Goal: Task Accomplishment & Management: Use online tool/utility

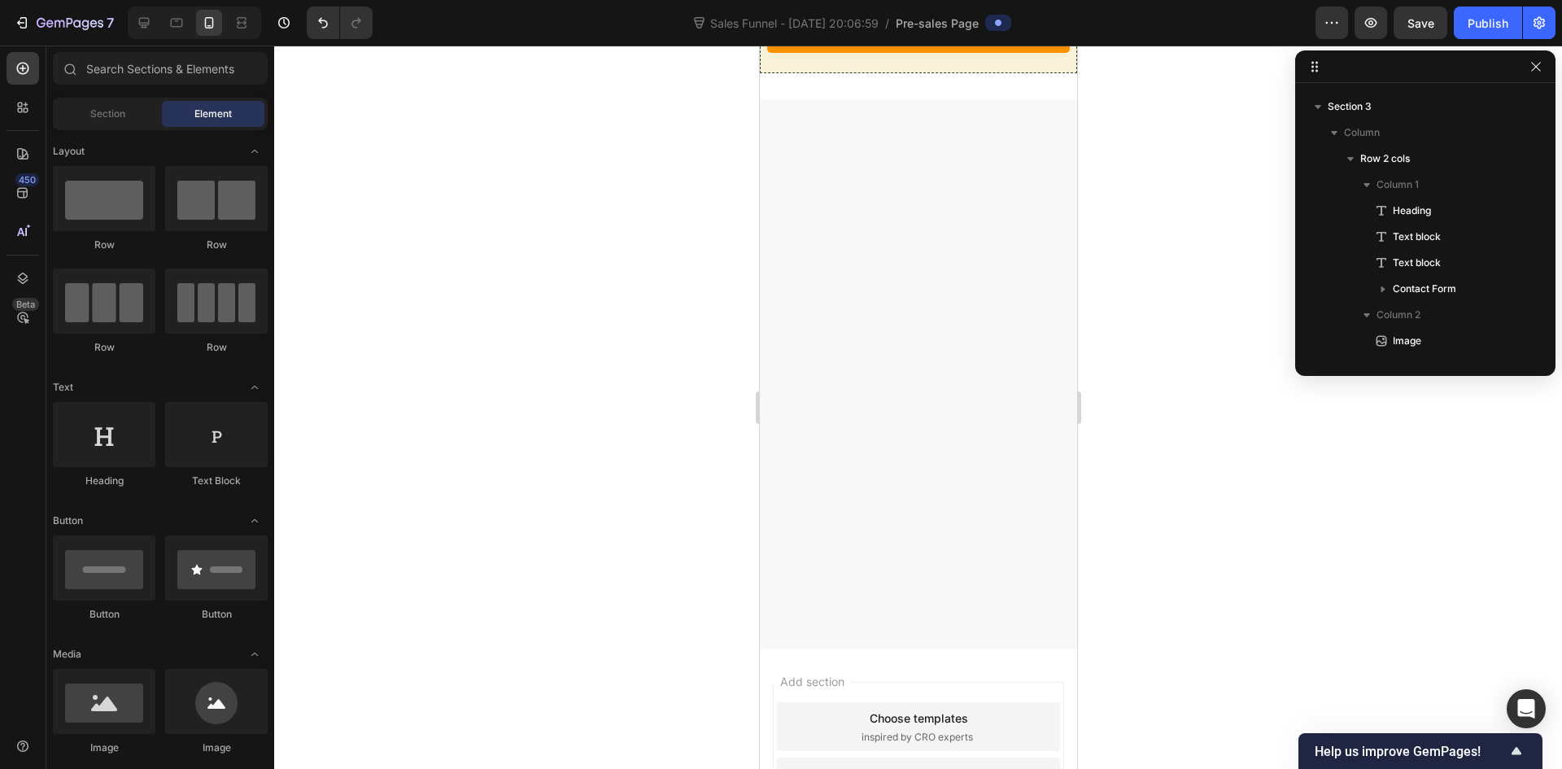
scroll to position [7556, 0]
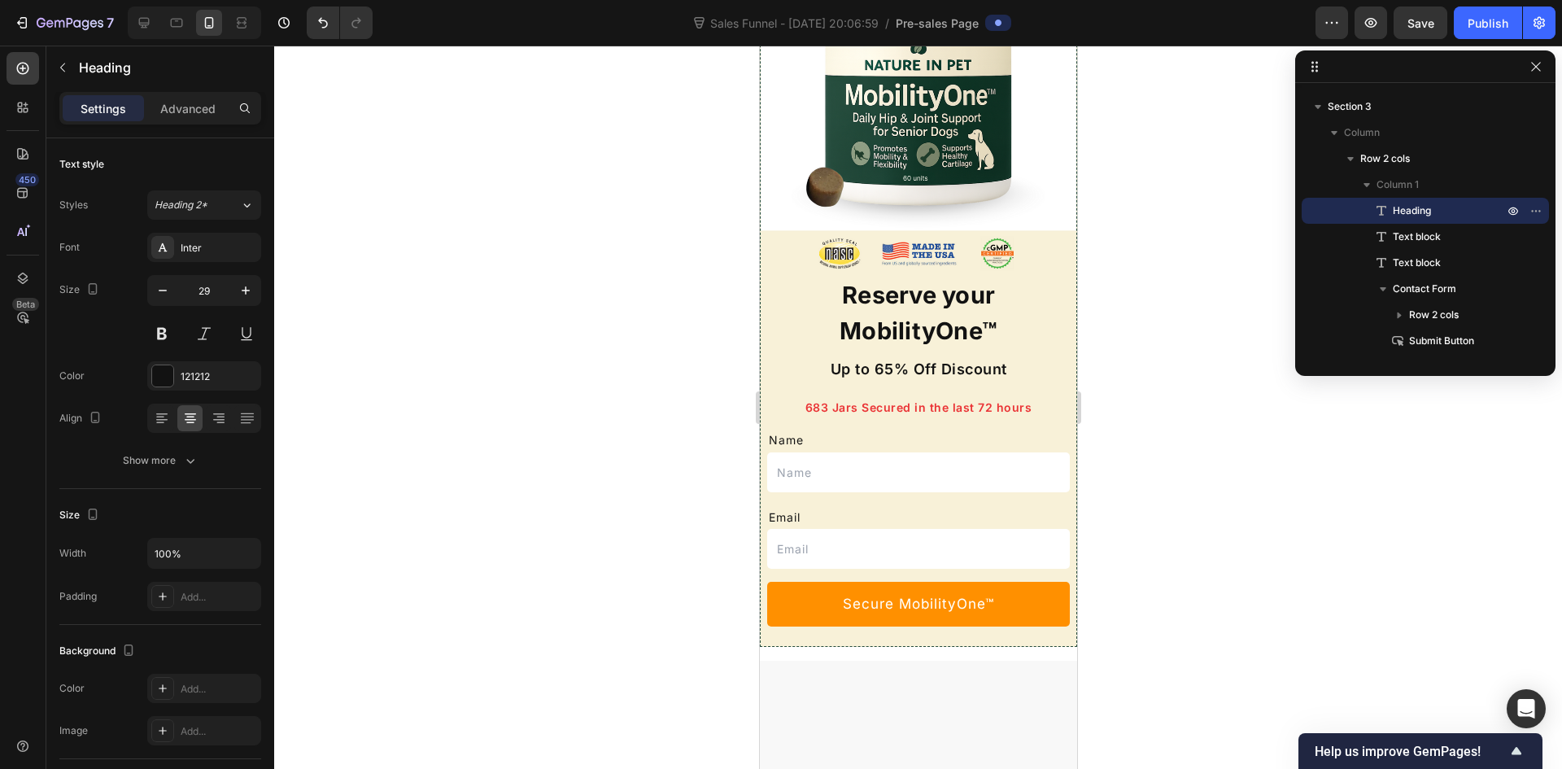
scroll to position [7524, 0]
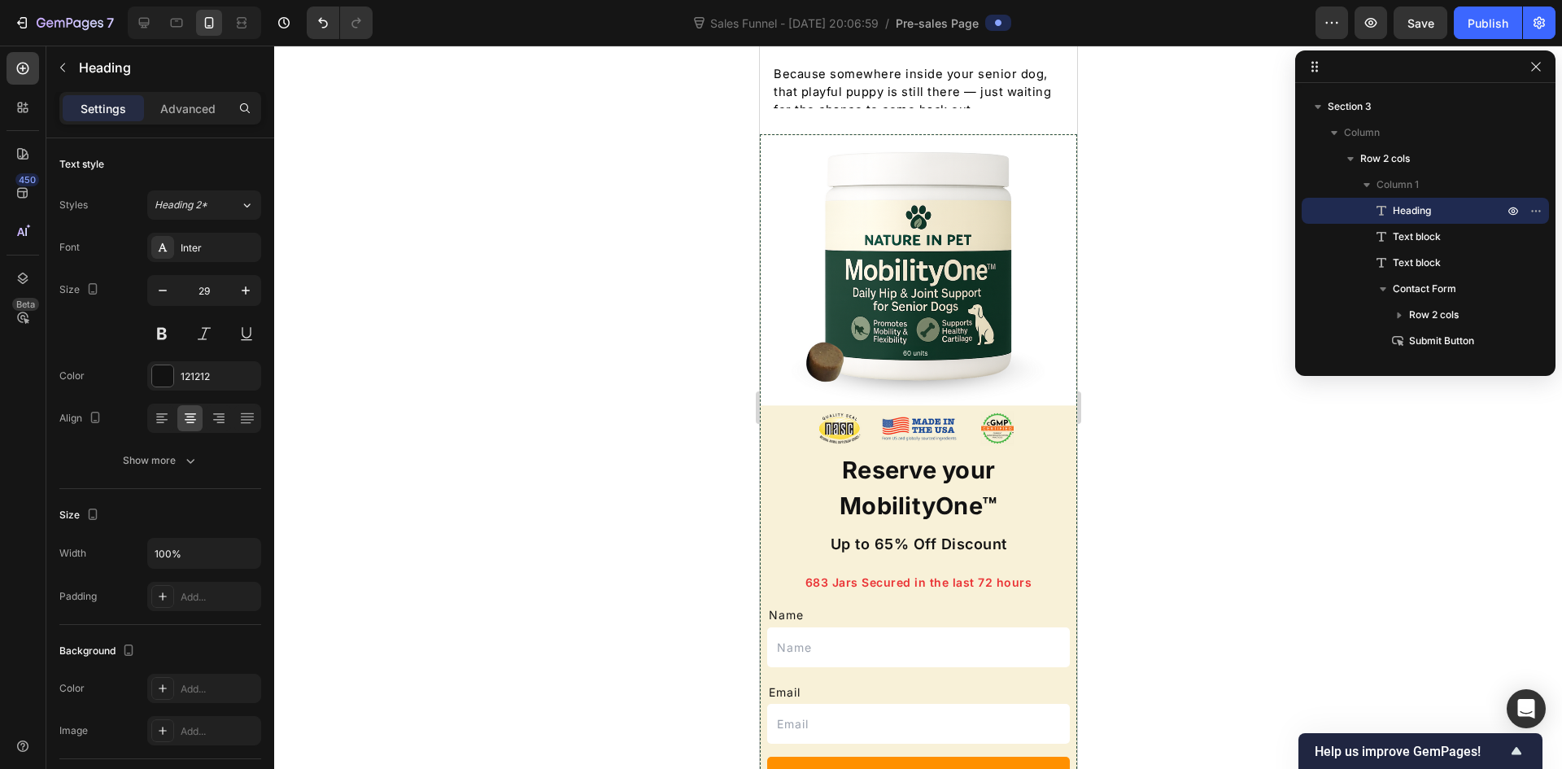
click at [962, 476] on h3 "Reserve your MobilityOne™" at bounding box center [917, 488] width 281 height 74
click at [962, 476] on p "Reserve your MobilityOne™" at bounding box center [917, 487] width 278 height 71
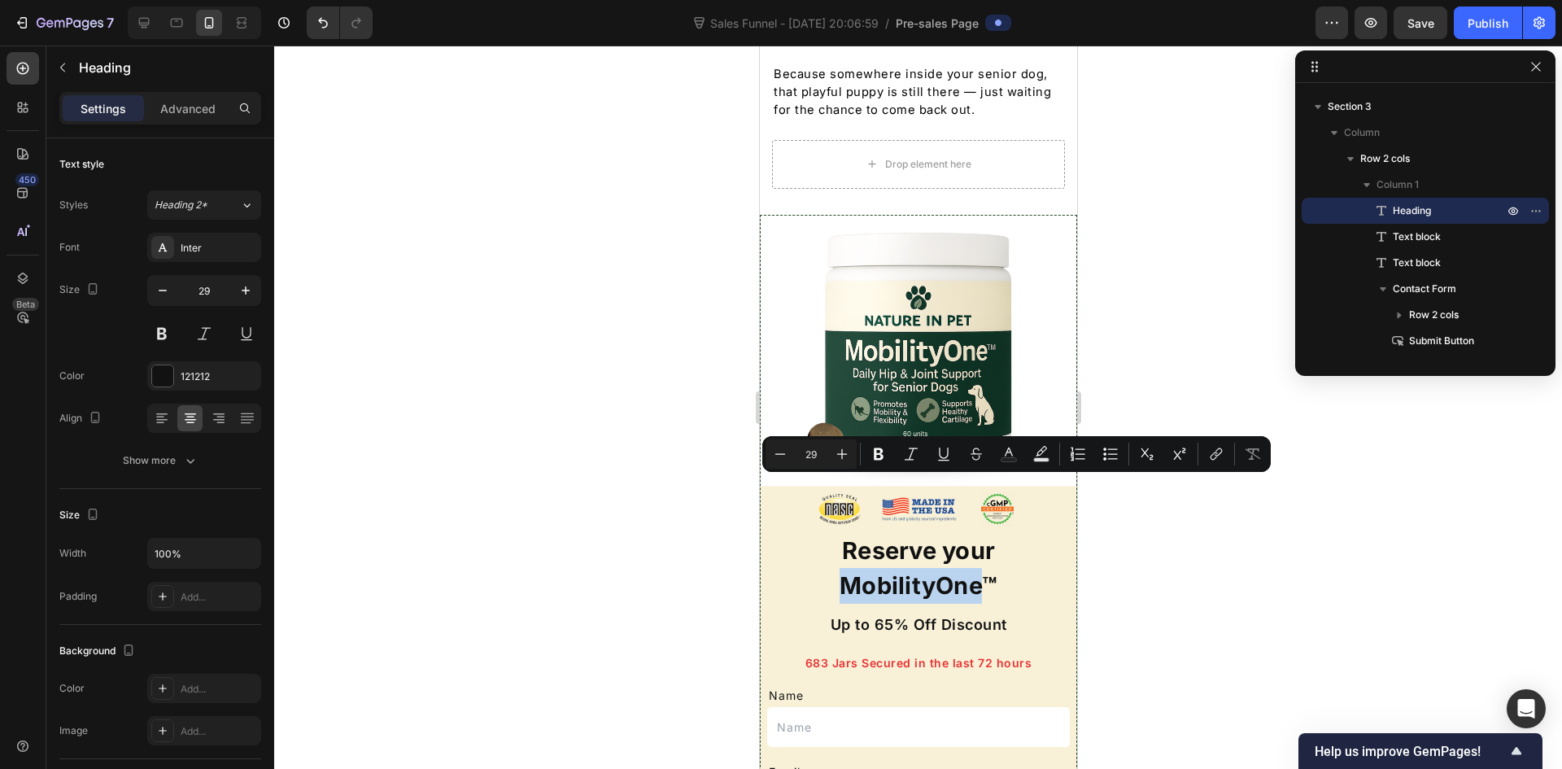
click at [928, 533] on p "Reserve your MobilityOne™" at bounding box center [917, 568] width 278 height 71
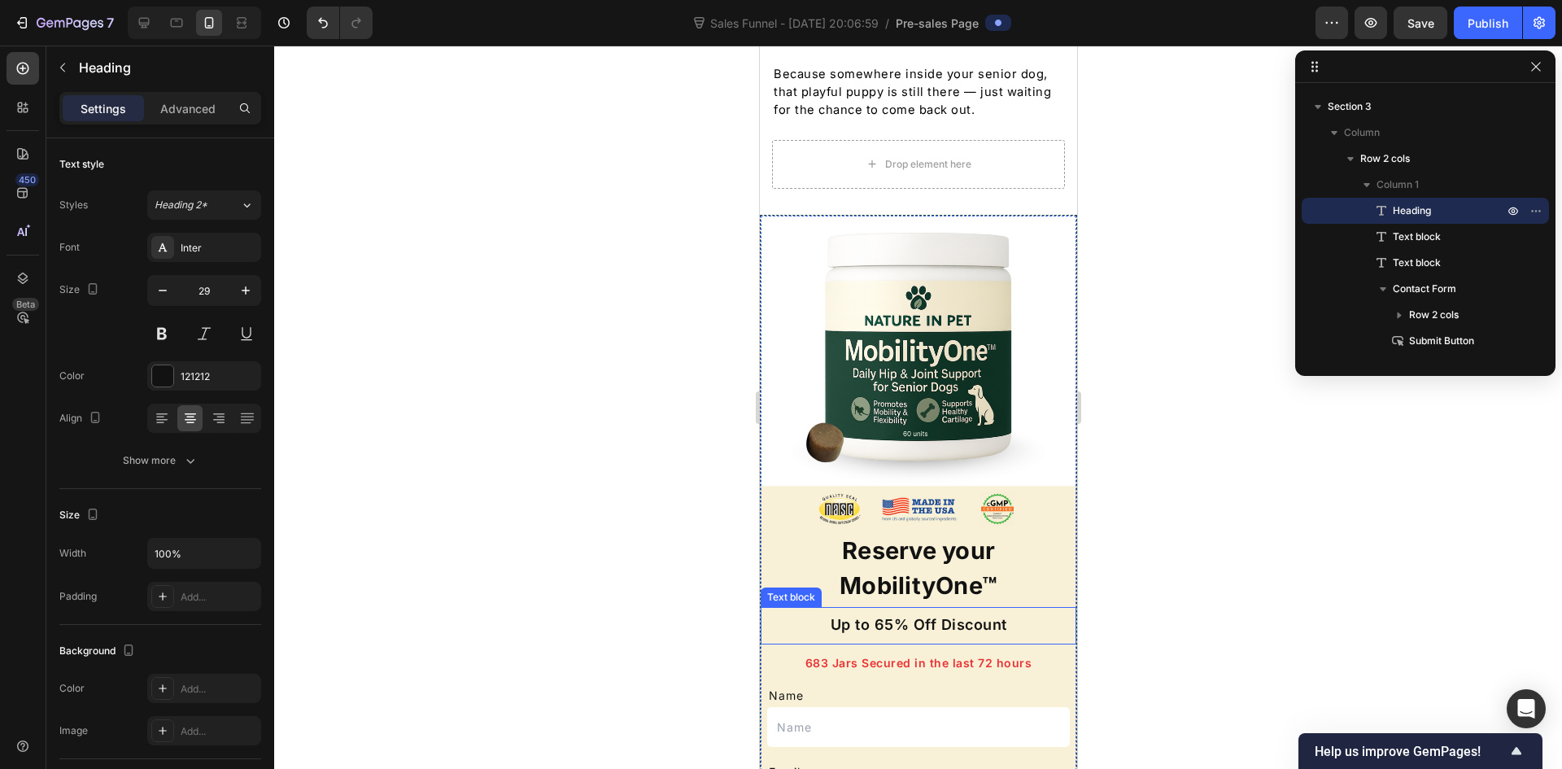
click at [918, 616] on span "Up to 65% Off Discount" at bounding box center [918, 624] width 177 height 17
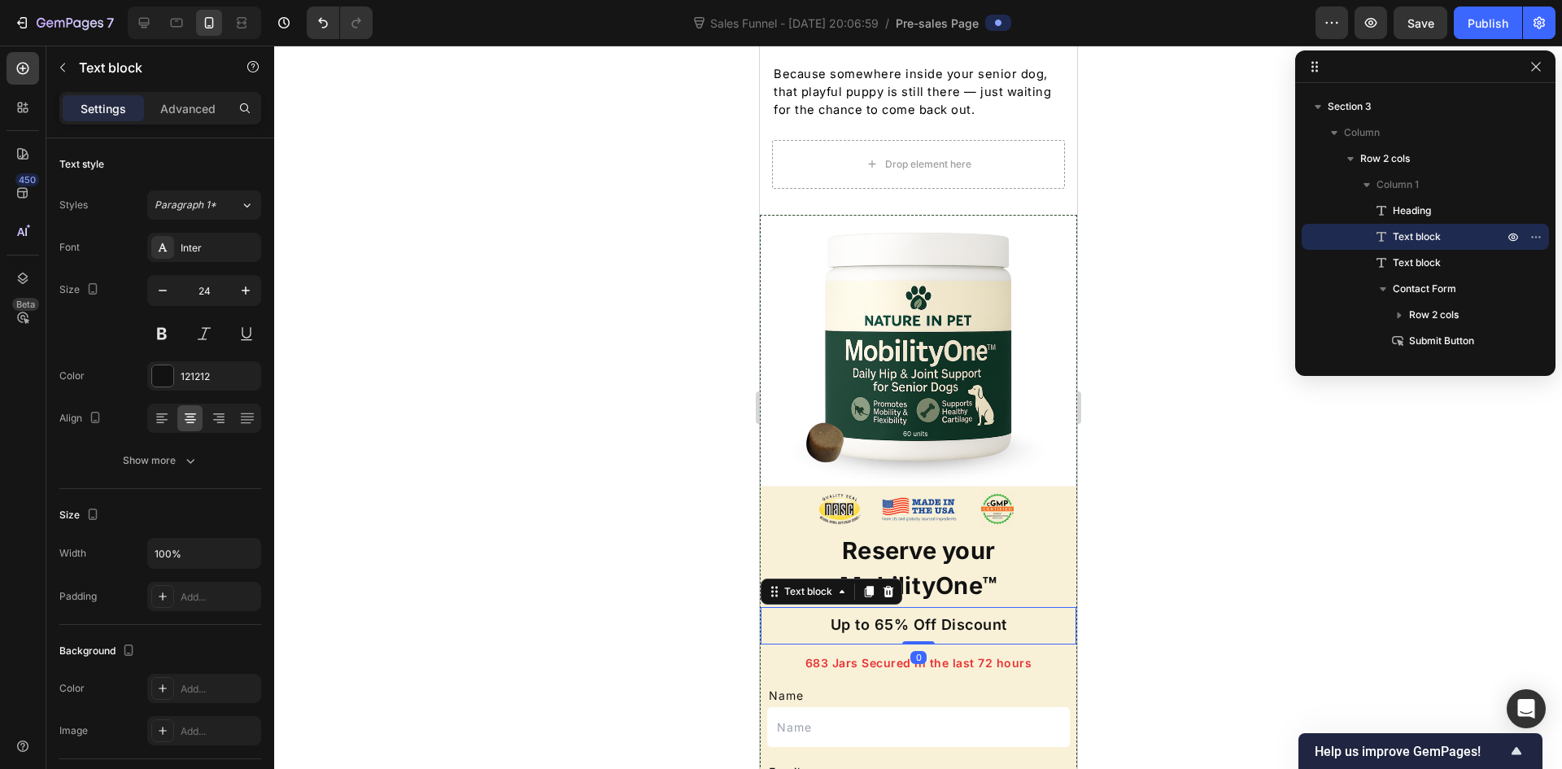
click at [918, 616] on span "Up to 65% Off Discount" at bounding box center [918, 624] width 177 height 17
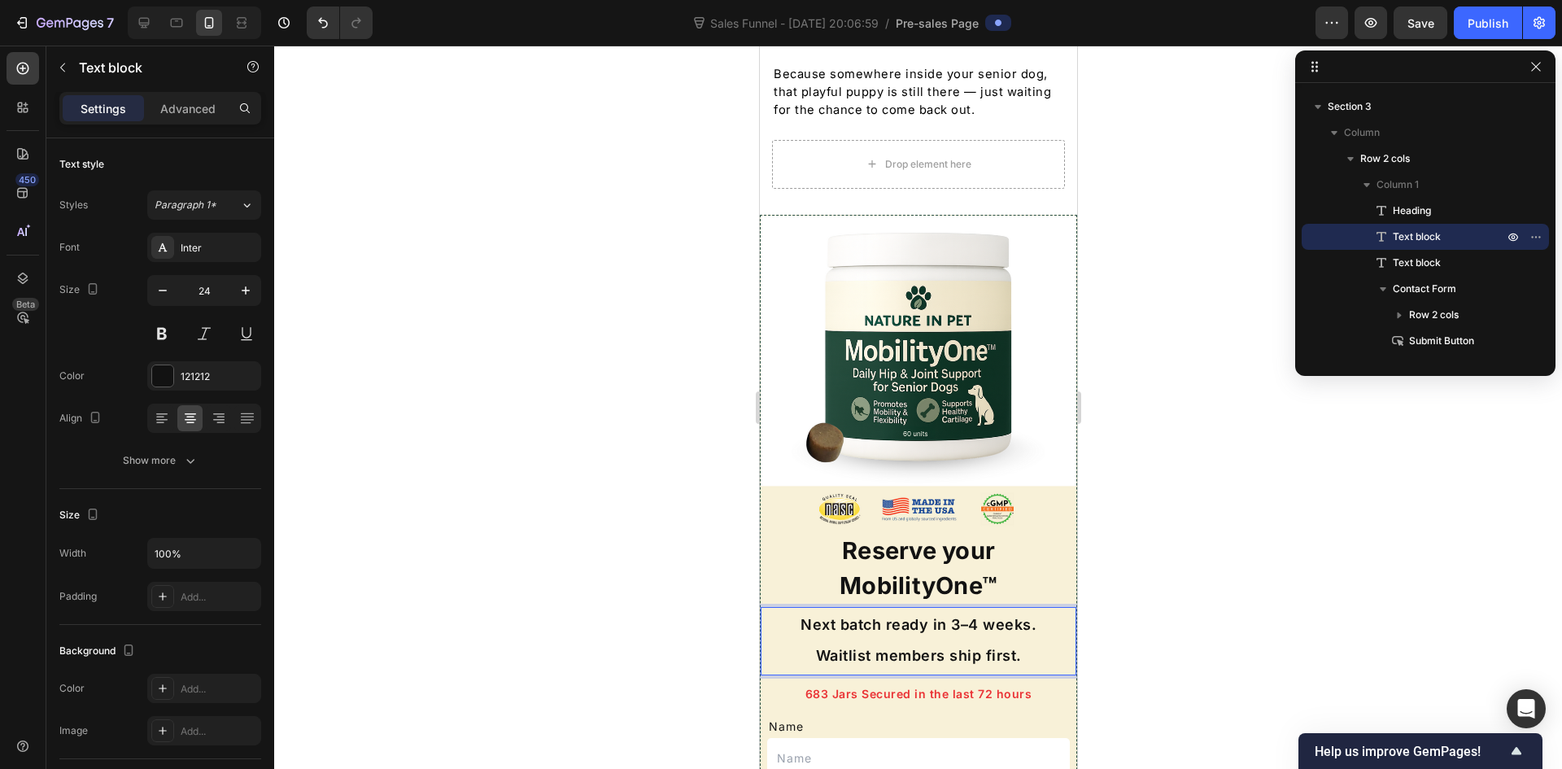
click at [1200, 530] on div at bounding box center [918, 407] width 1288 height 723
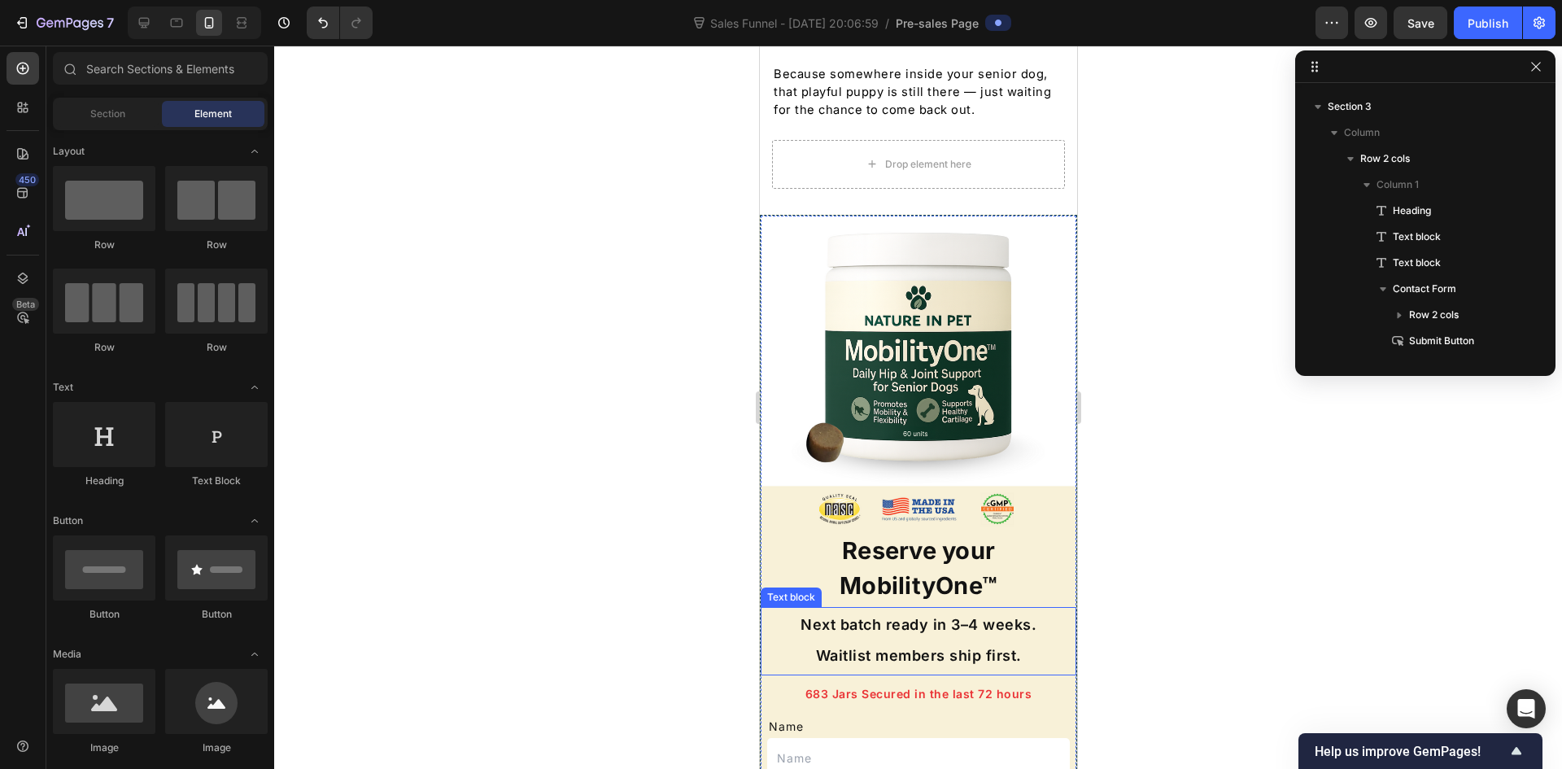
click at [987, 616] on span "Next batch ready in 3–4 weeks. Waitlist members ship first." at bounding box center [918, 640] width 236 height 48
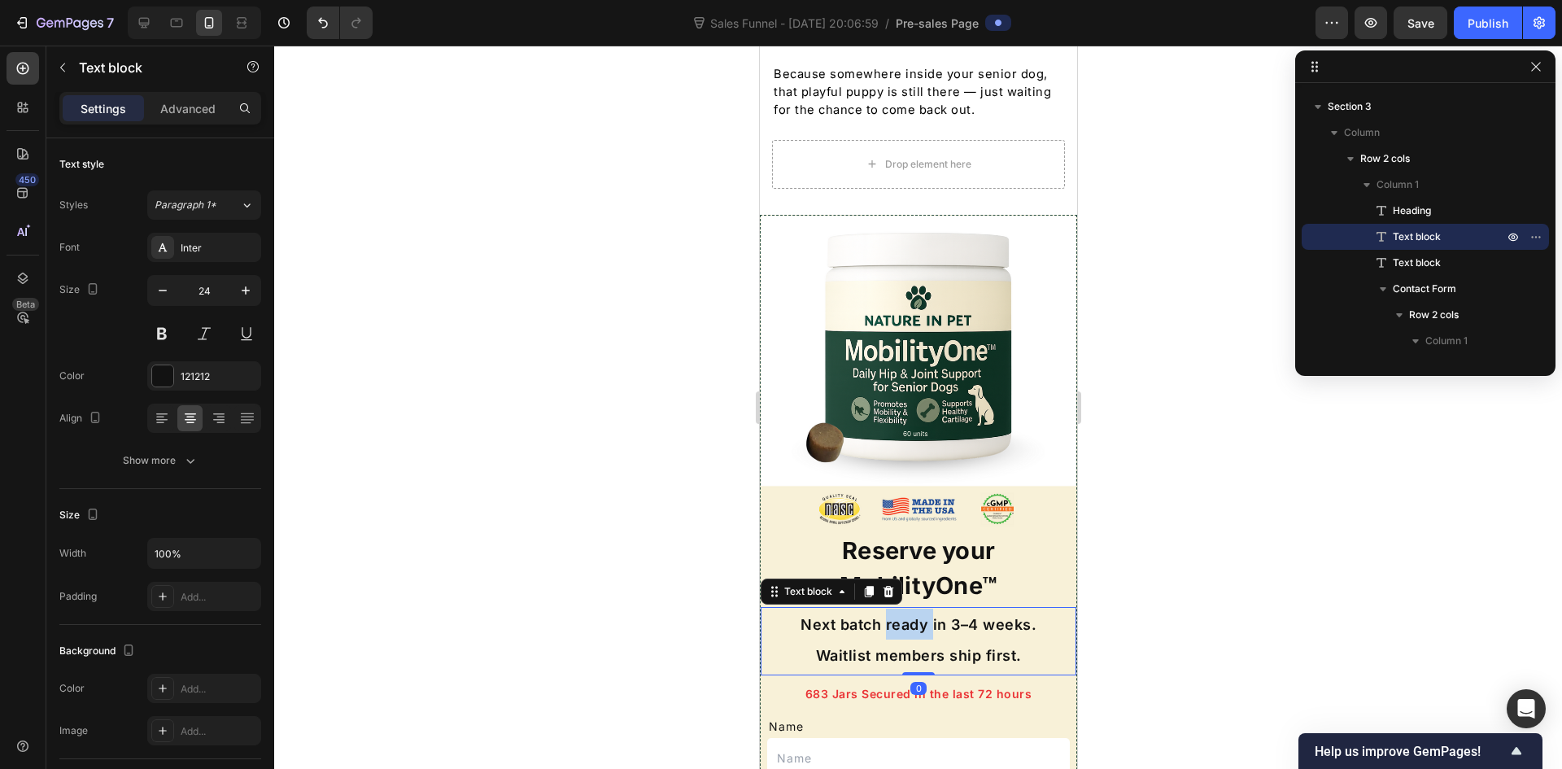
click at [879, 616] on span "Next batch ready in 3–4 weeks. Waitlist members ship first." at bounding box center [918, 640] width 236 height 48
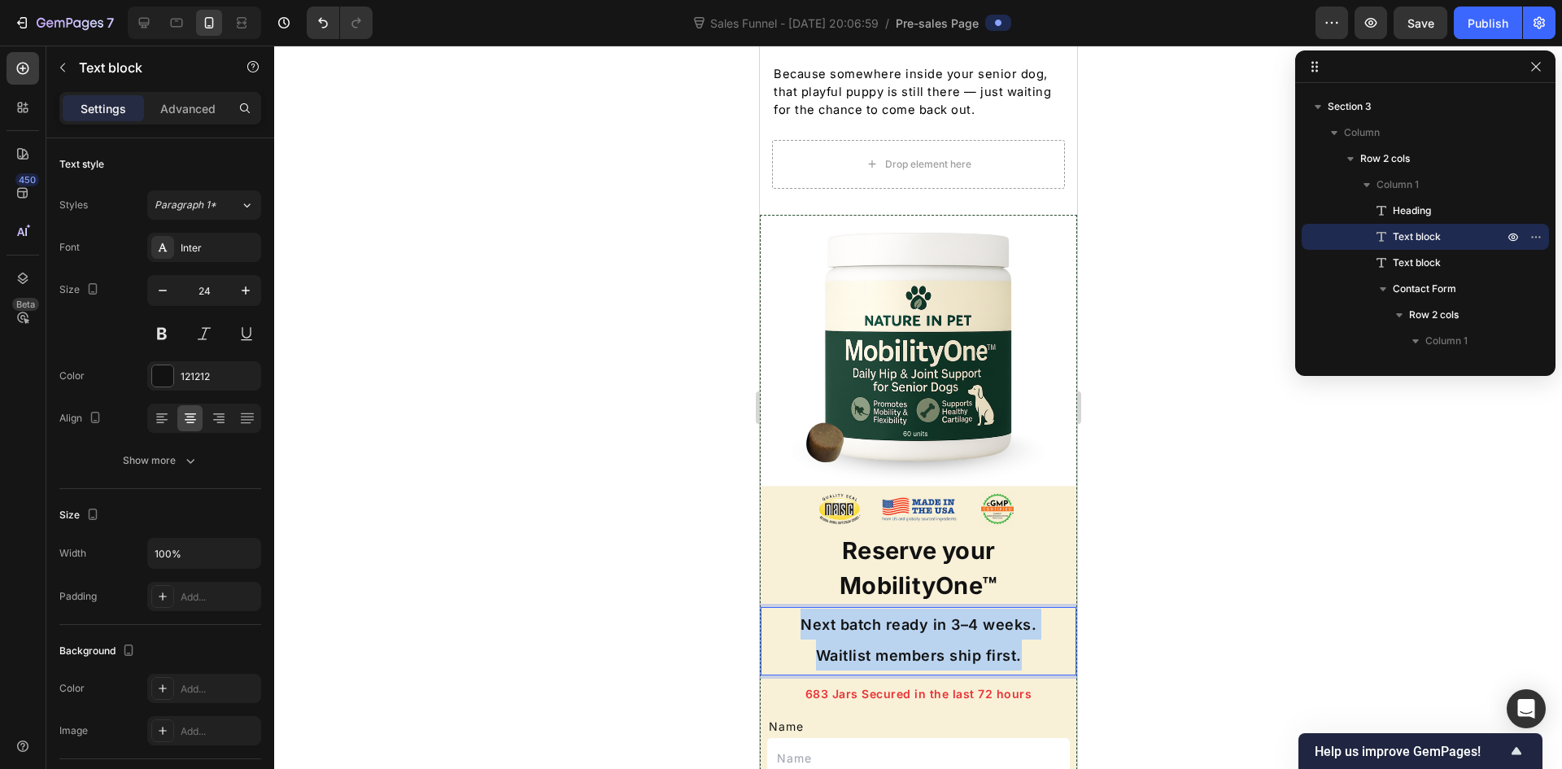
click at [879, 616] on span "Next batch ready in 3–4 weeks. Waitlist members ship first." at bounding box center [918, 640] width 236 height 48
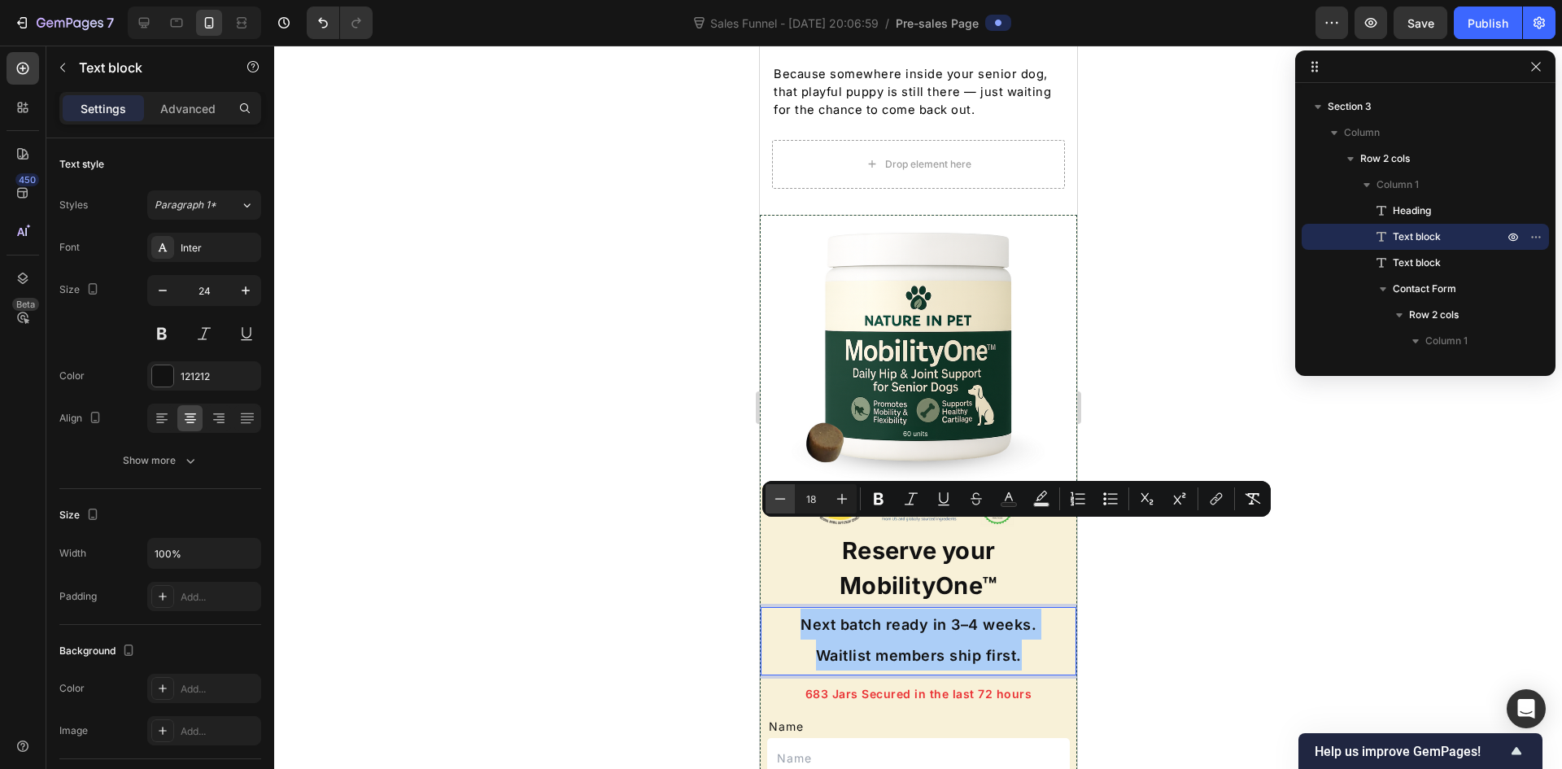
click at [779, 504] on icon "Editor contextual toolbar" at bounding box center [780, 499] width 16 height 16
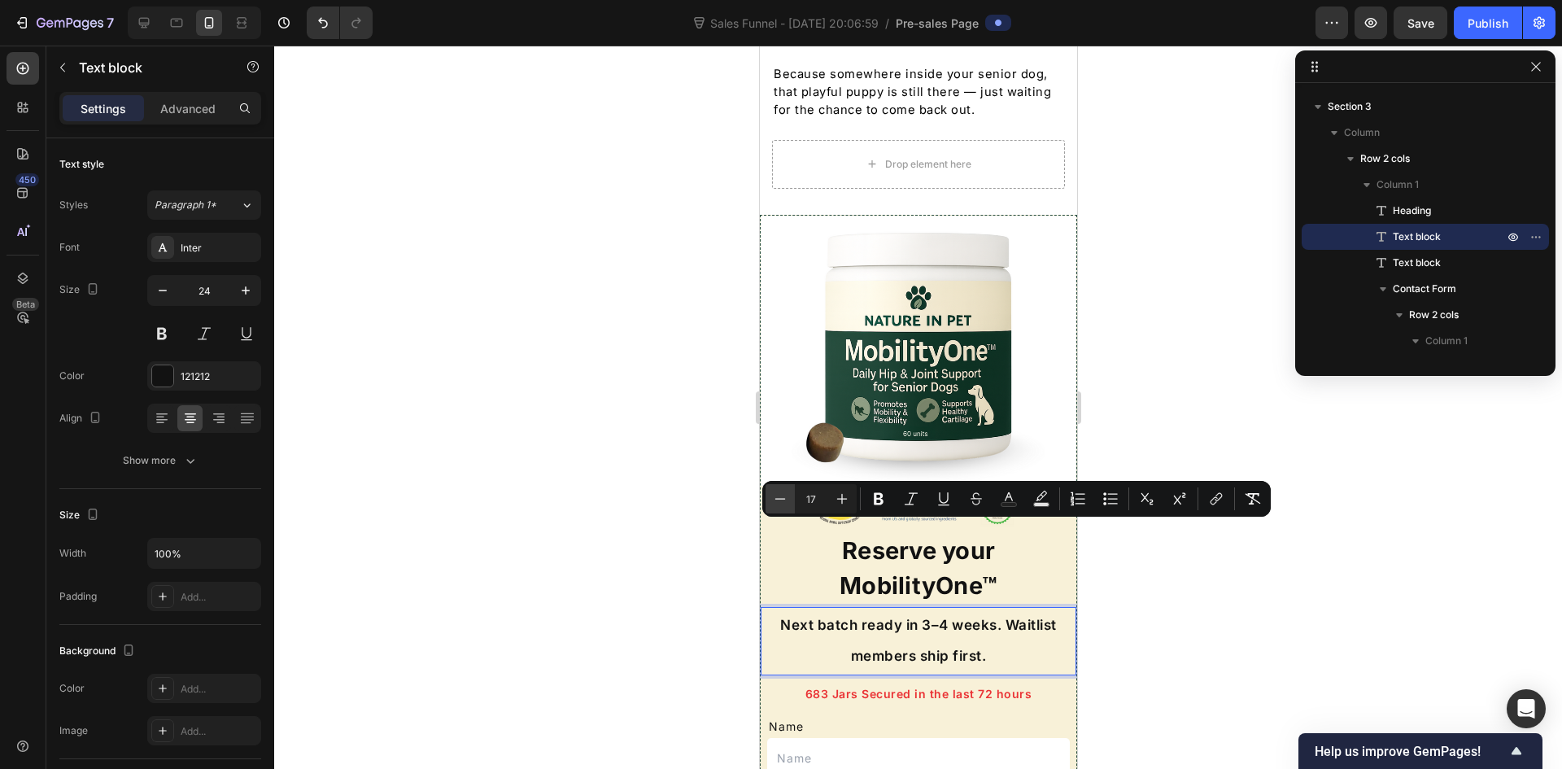
click at [779, 504] on icon "Editor contextual toolbar" at bounding box center [780, 499] width 16 height 16
type input "13"
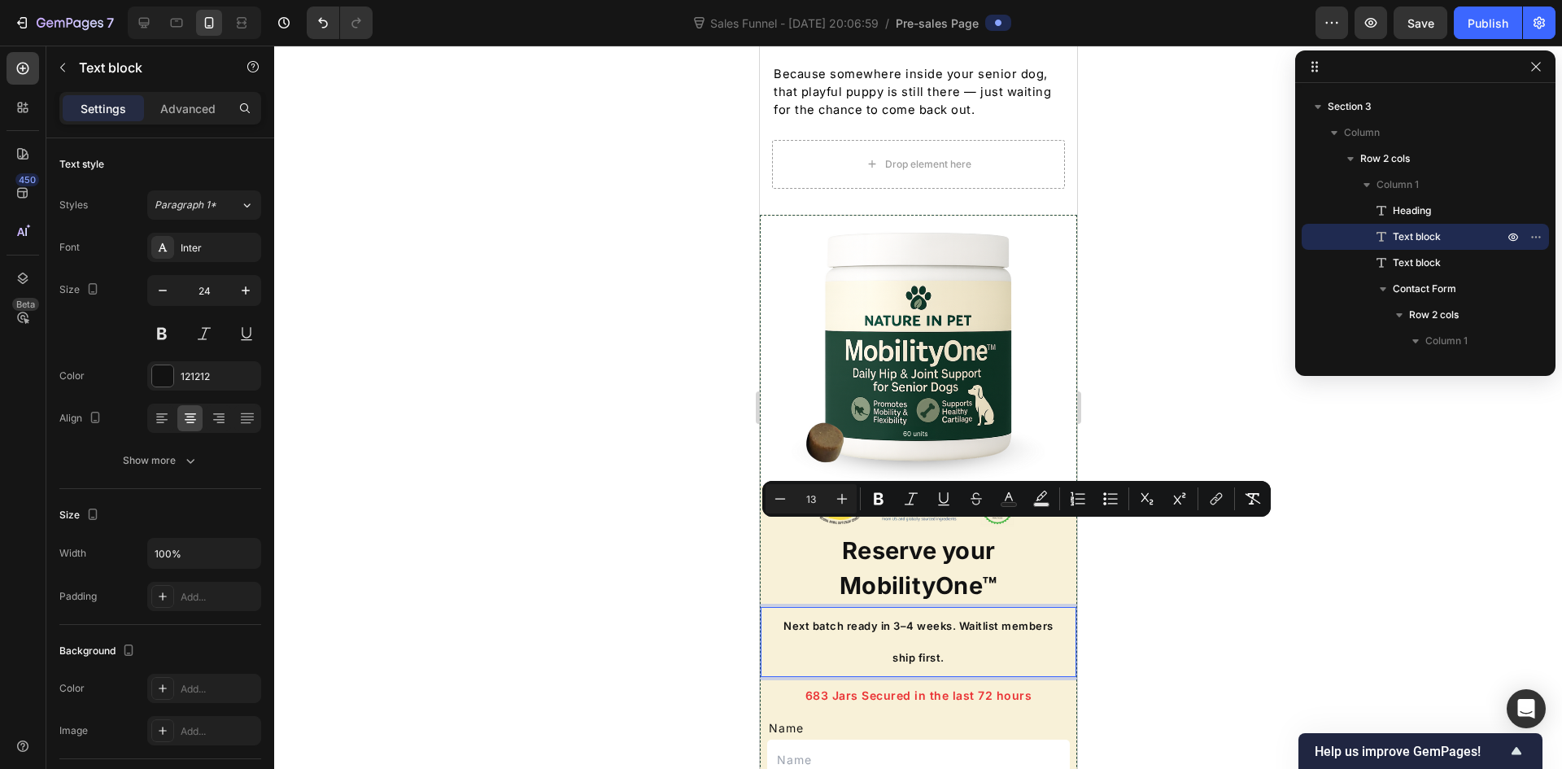
click at [704, 521] on div at bounding box center [918, 407] width 1288 height 723
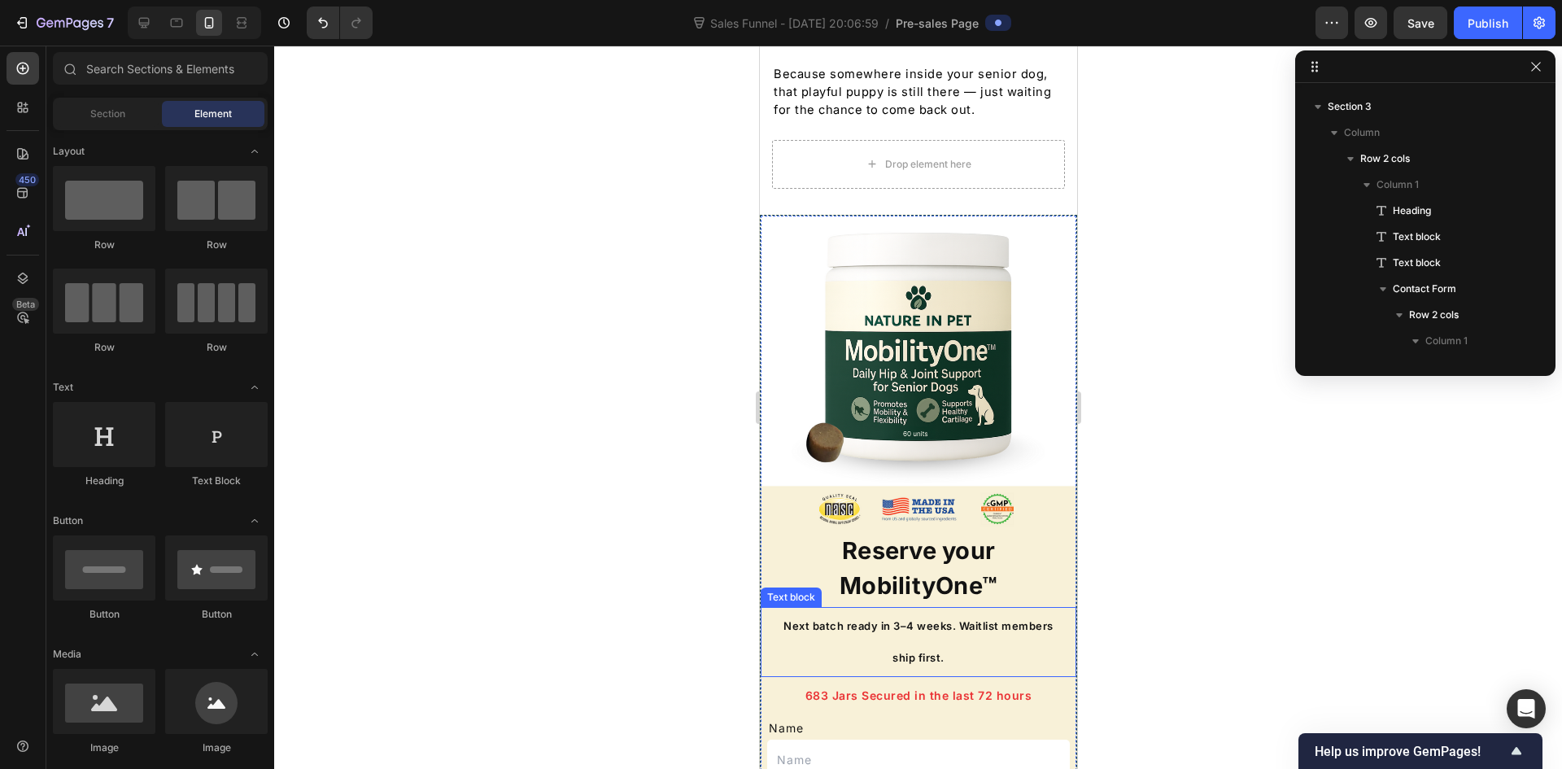
click at [924, 608] on p "Next batch ready in 3–4 weeks. Waitlist members ship first." at bounding box center [917, 639] width 278 height 63
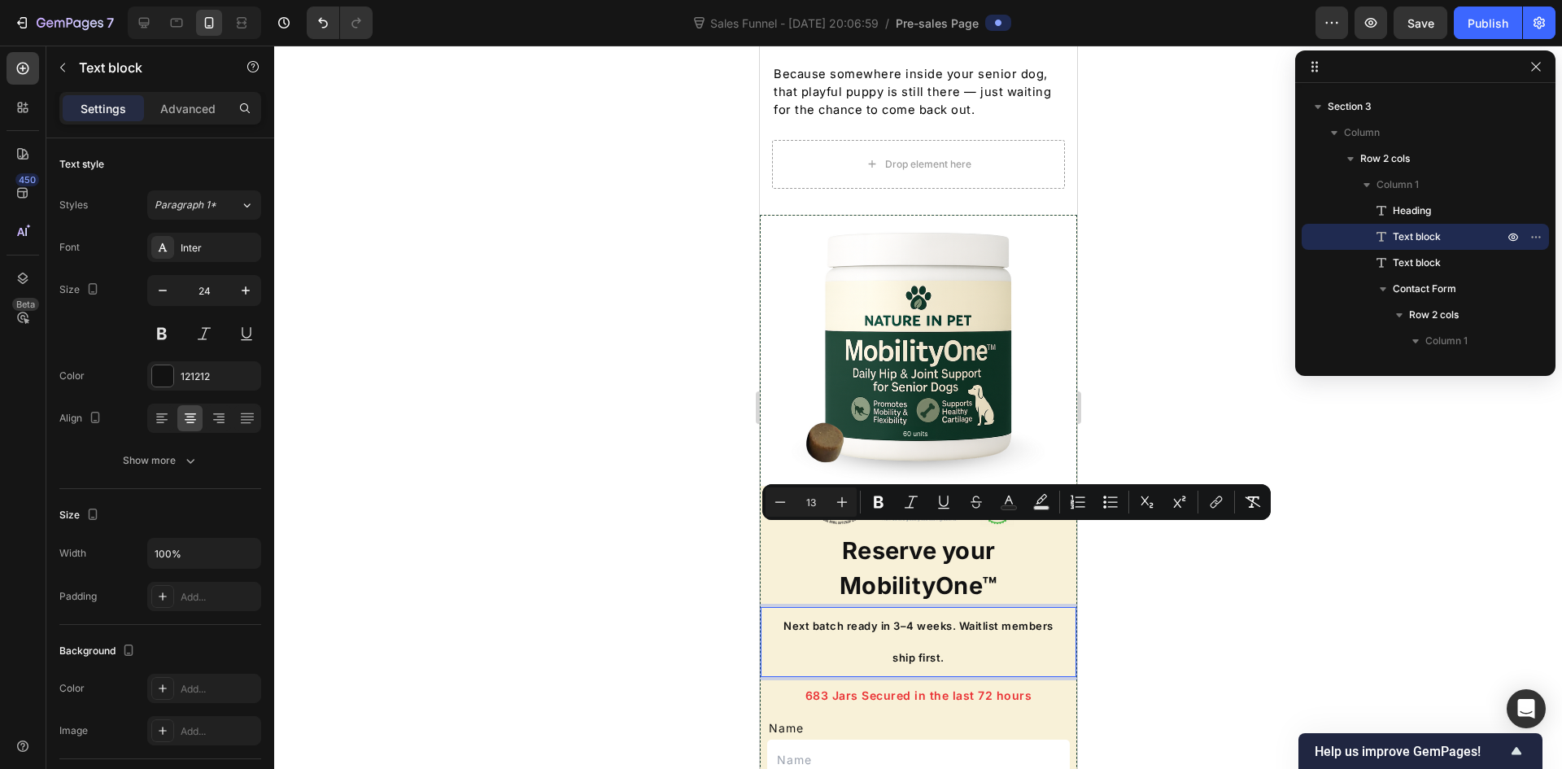
click at [932, 619] on span "Next batch ready in 3–4 weeks. Waitlist members ship first." at bounding box center [918, 641] width 270 height 45
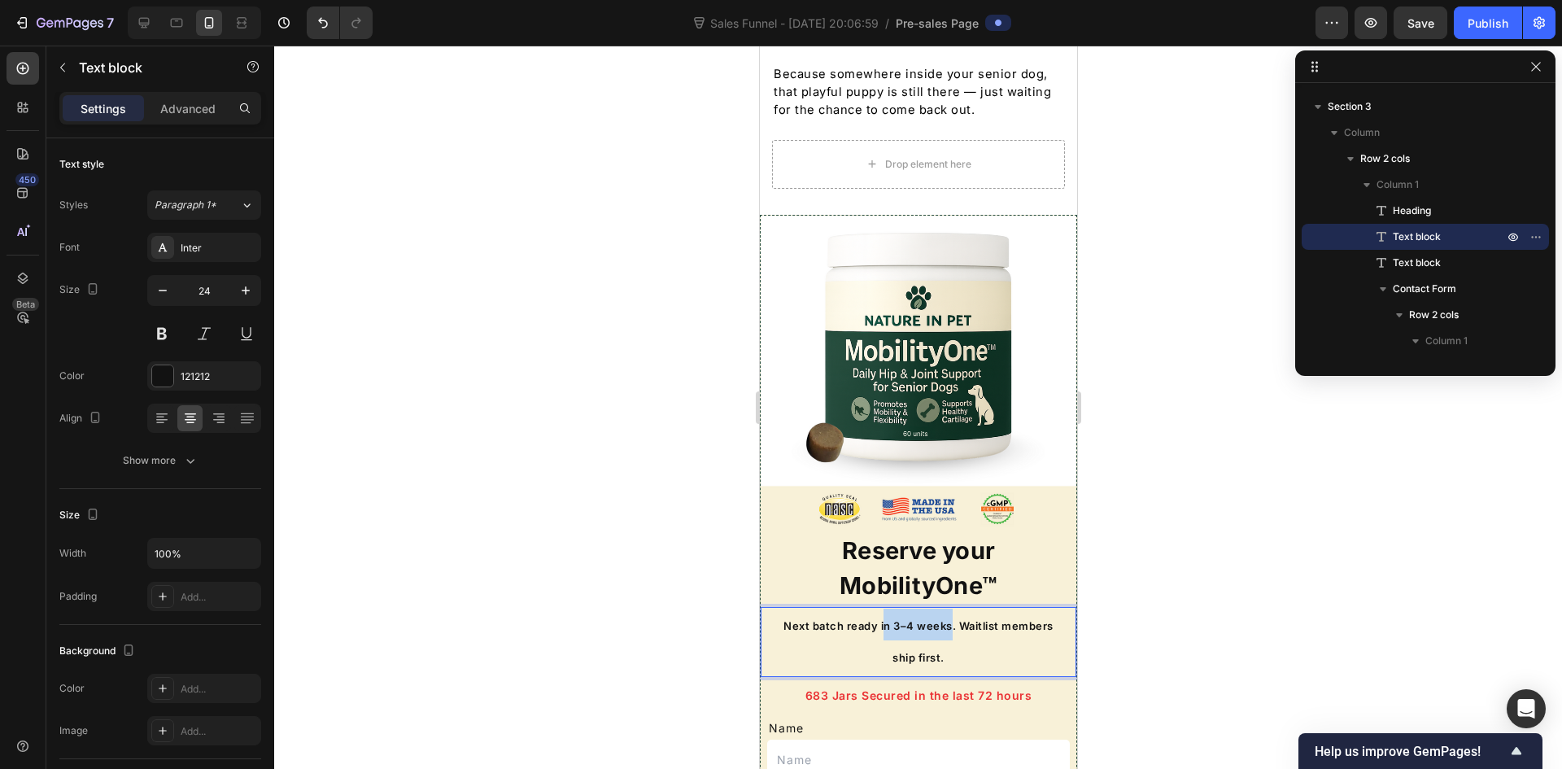
drag, startPoint x: 905, startPoint y: 534, endPoint x: 970, endPoint y: 537, distance: 65.1
click at [970, 619] on span "Next batch ready in 3–4 weeks. Waitlist members ship first." at bounding box center [918, 641] width 270 height 45
click at [983, 619] on span "Next batch ready Early October. Waitlist members ship first." at bounding box center [918, 641] width 273 height 45
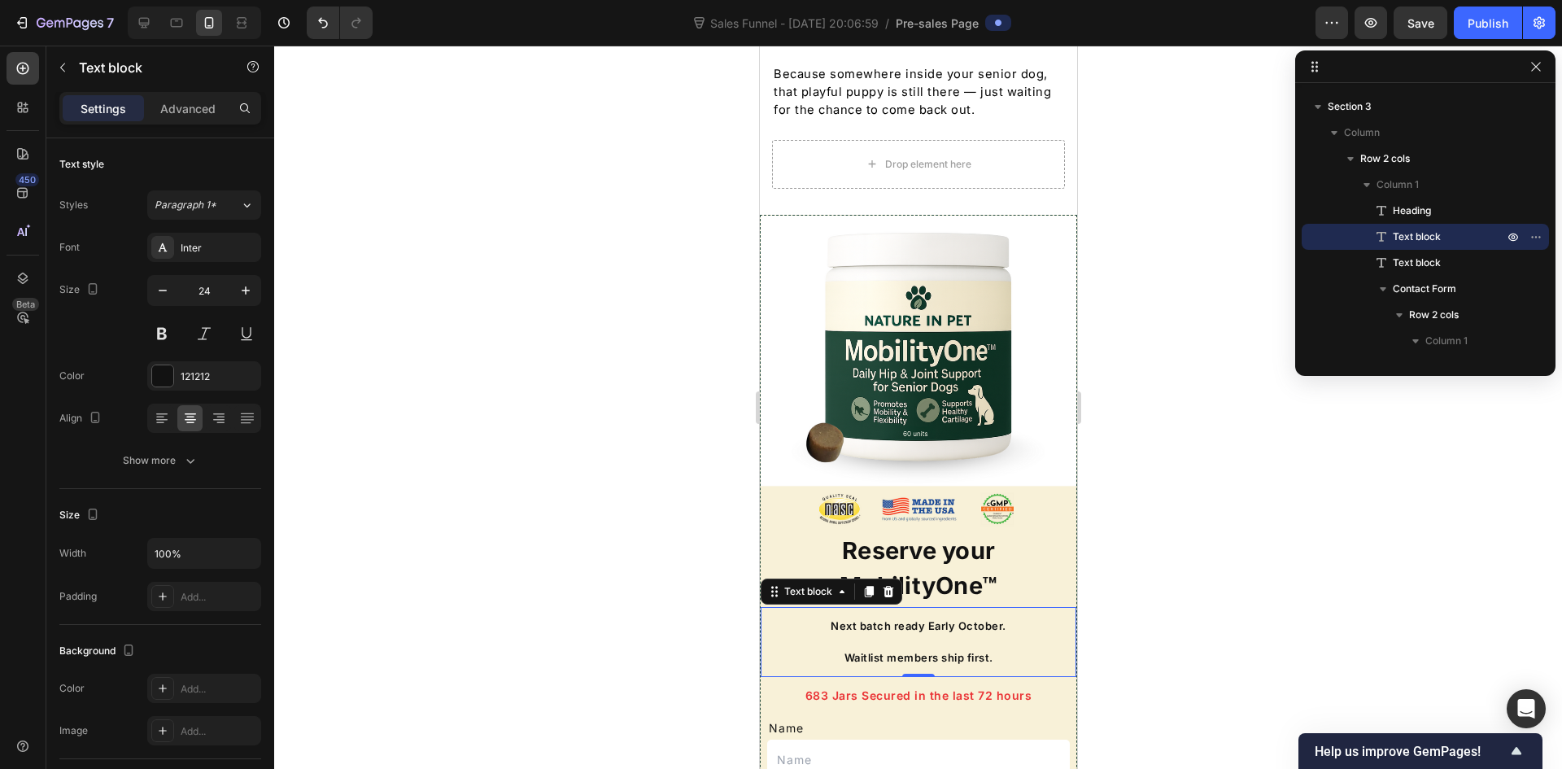
click at [1136, 559] on div at bounding box center [918, 407] width 1288 height 723
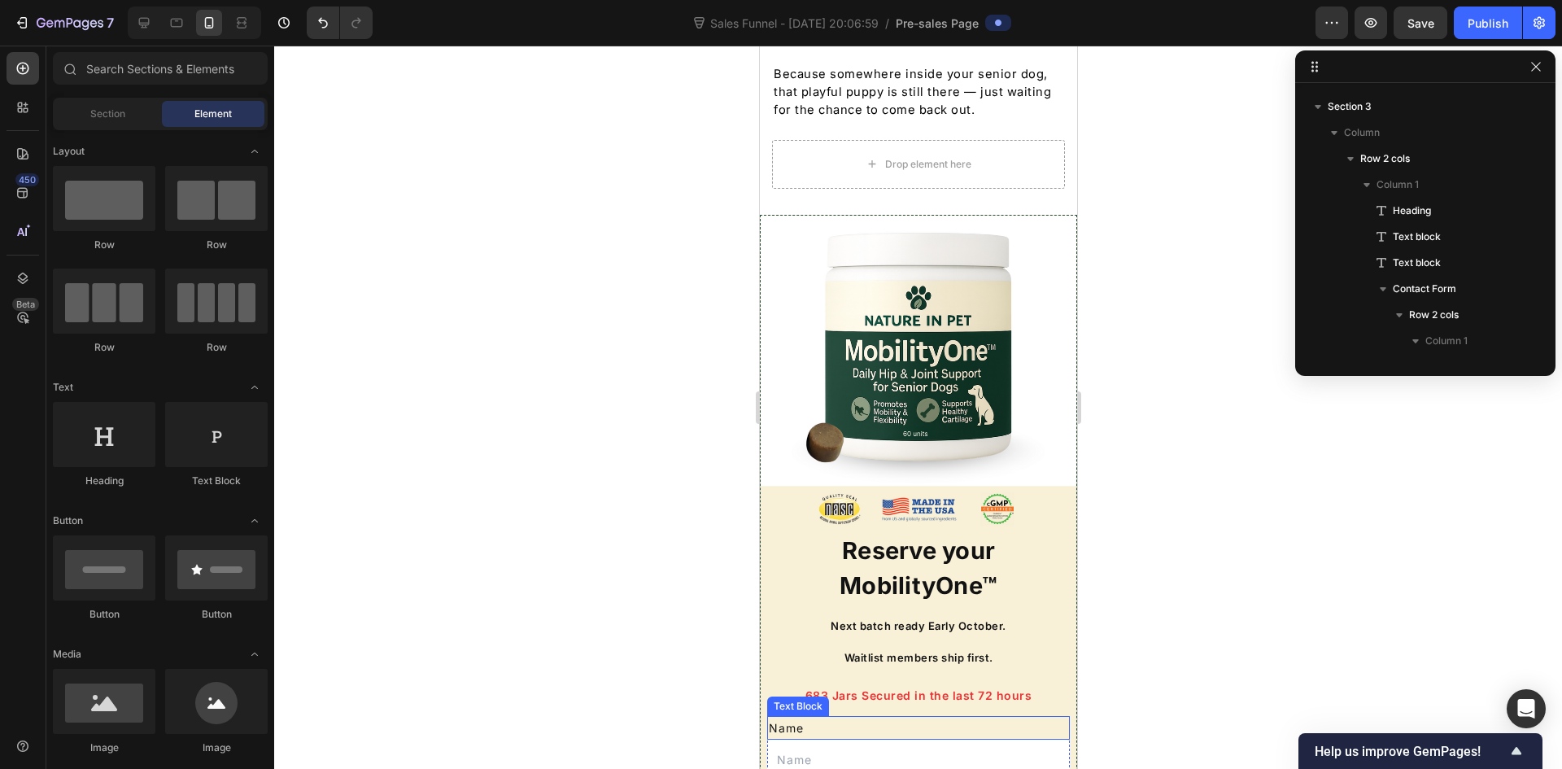
click at [813, 688] on span "683 Jars Secured in the last 72 hours" at bounding box center [918, 695] width 227 height 14
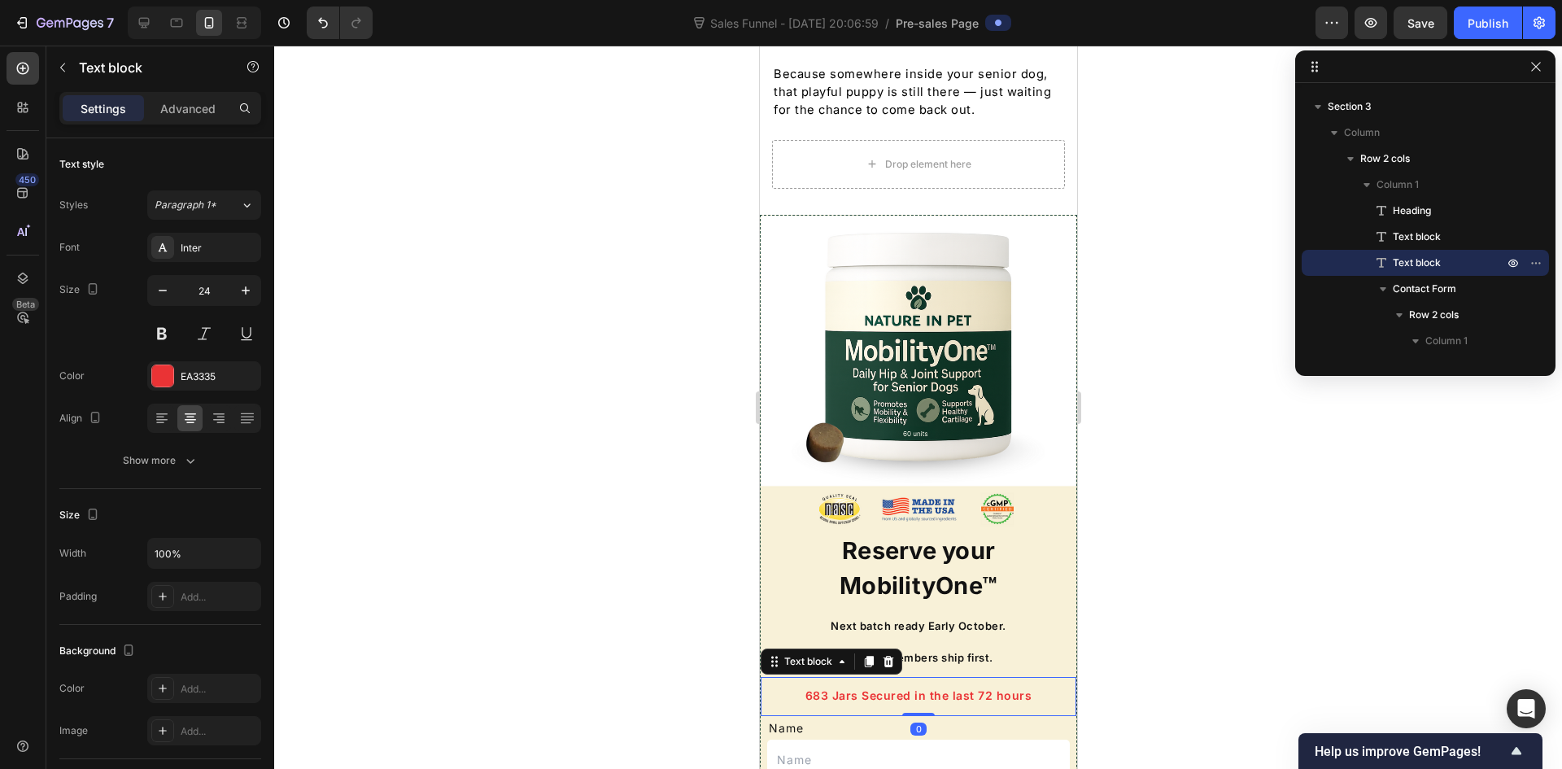
click at [813, 688] on span "683 Jars Secured in the last 72 hours" at bounding box center [918, 695] width 227 height 14
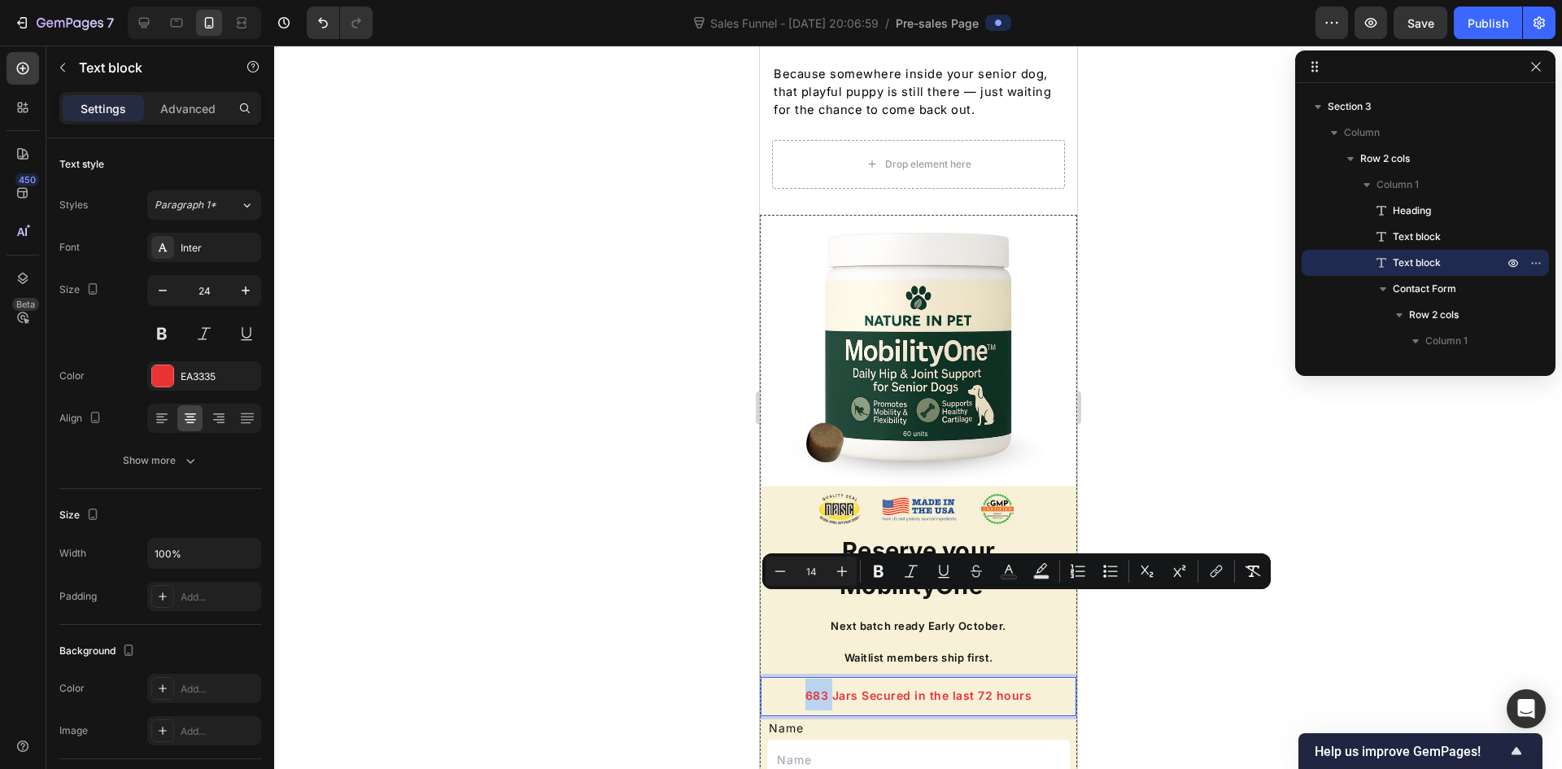
click at [810, 688] on span "683 Jars Secured in the last 72 hours" at bounding box center [918, 695] width 227 height 14
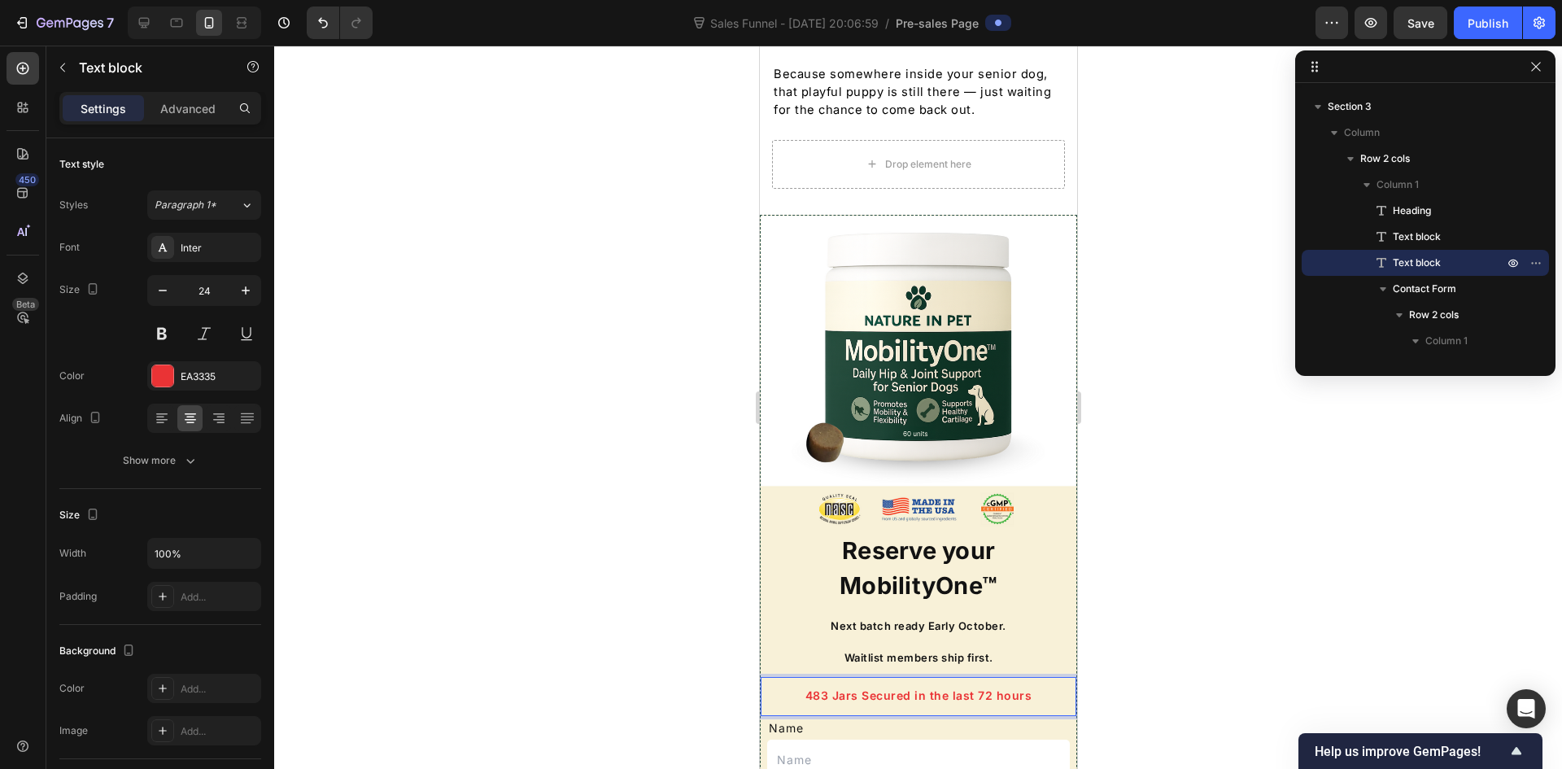
click at [731, 633] on div at bounding box center [918, 407] width 1288 height 723
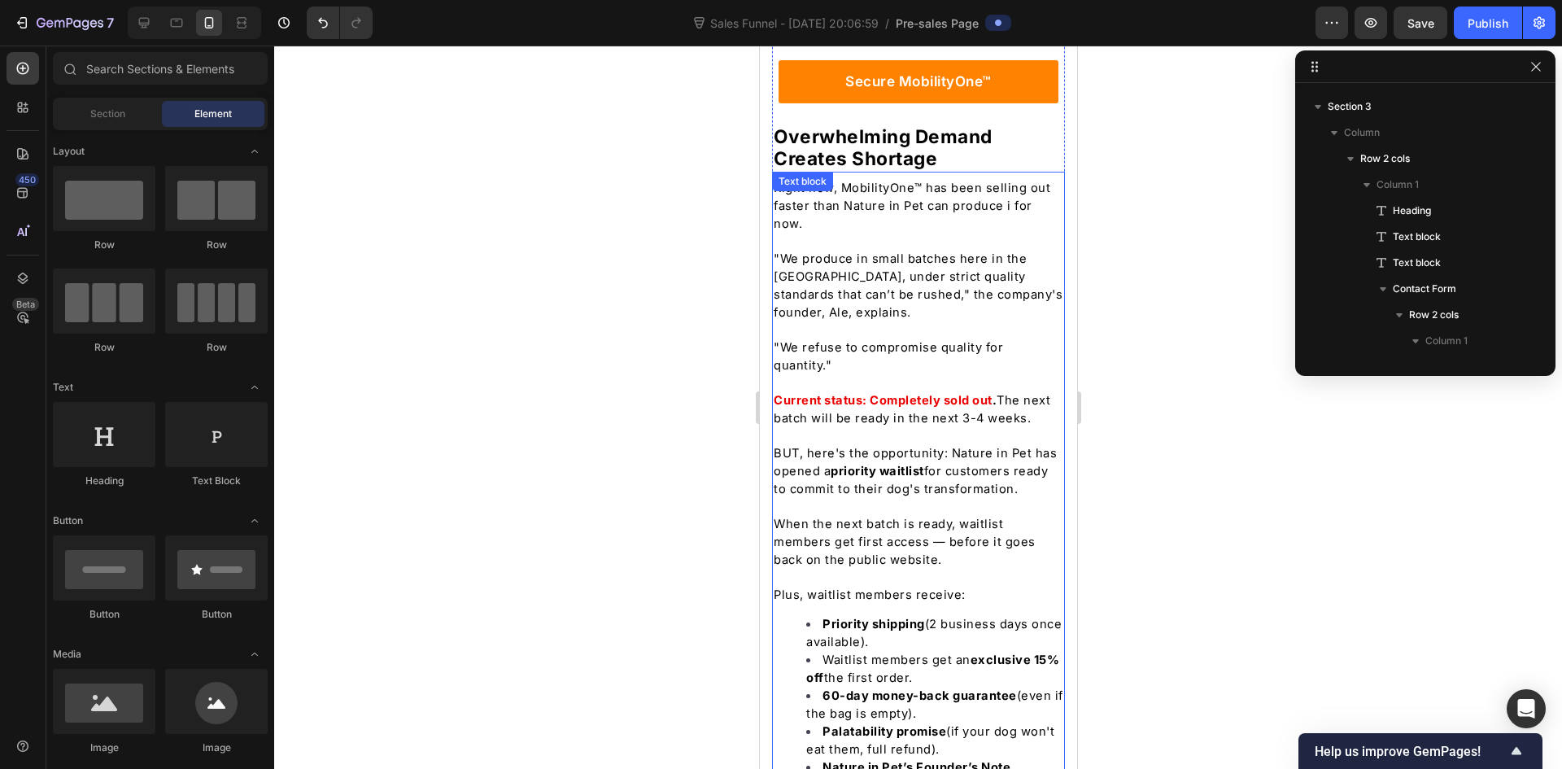
scroll to position [6003, 0]
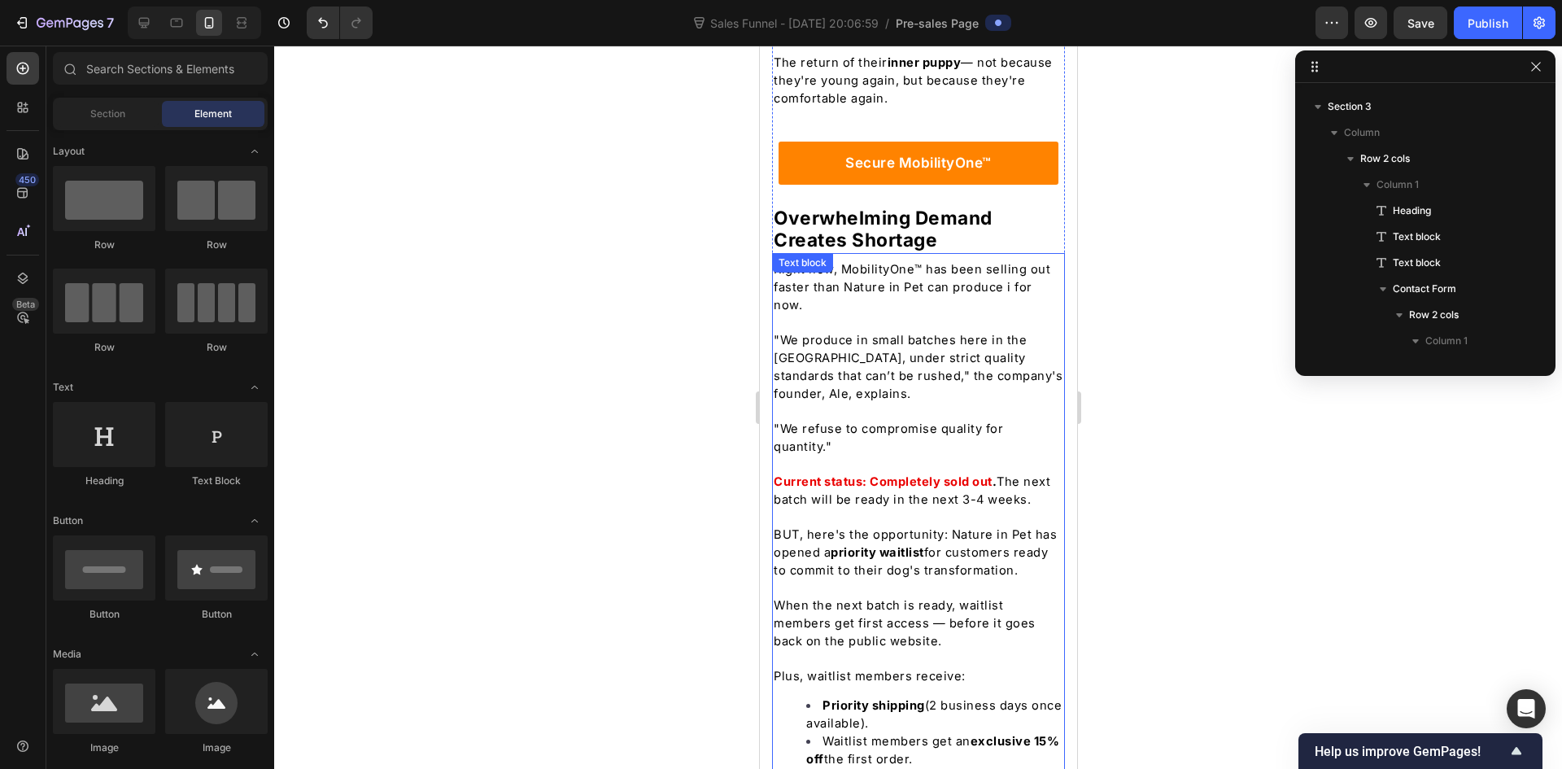
click at [867, 579] on p at bounding box center [918, 587] width 290 height 17
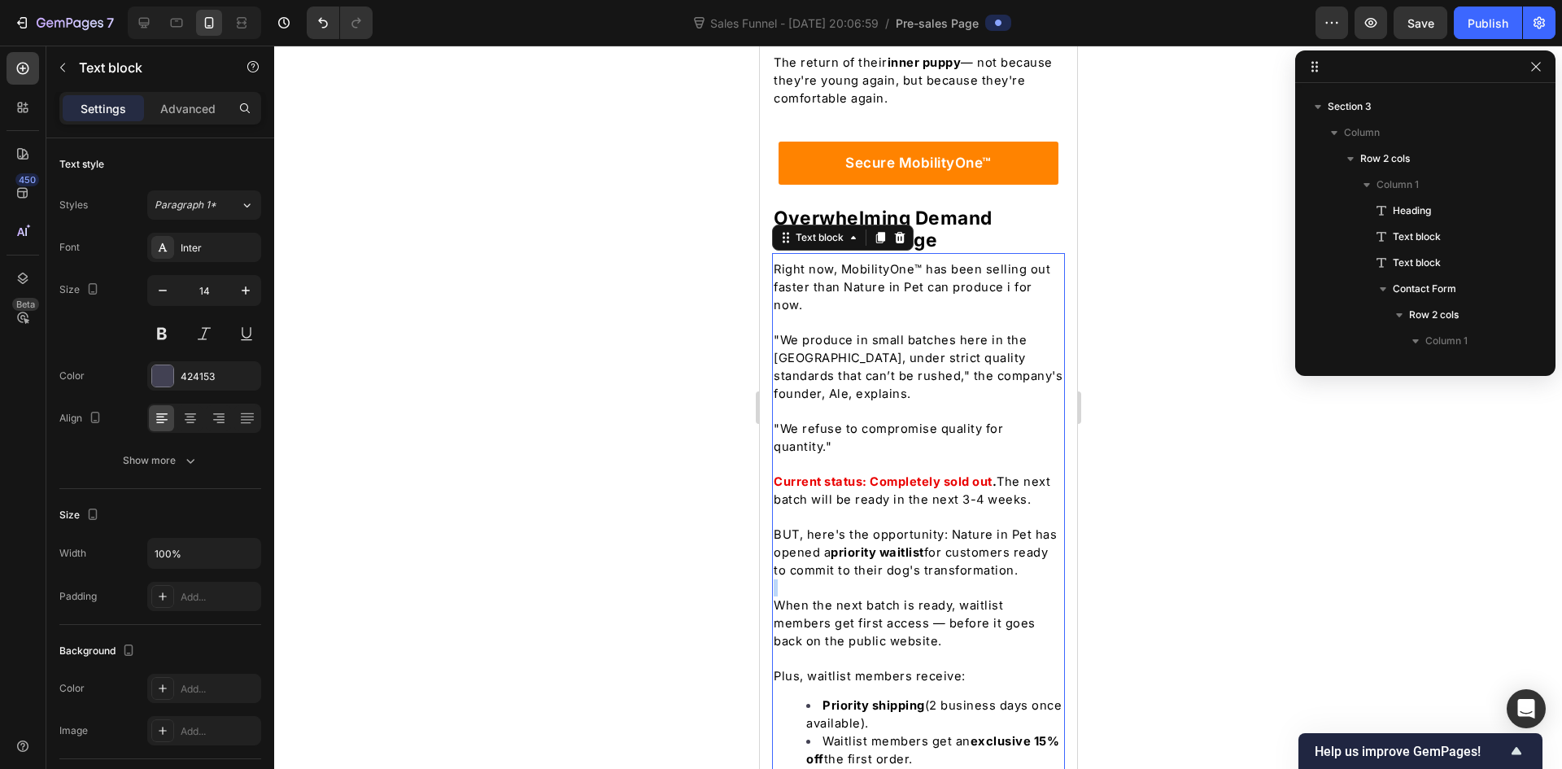
scroll to position [1395, 0]
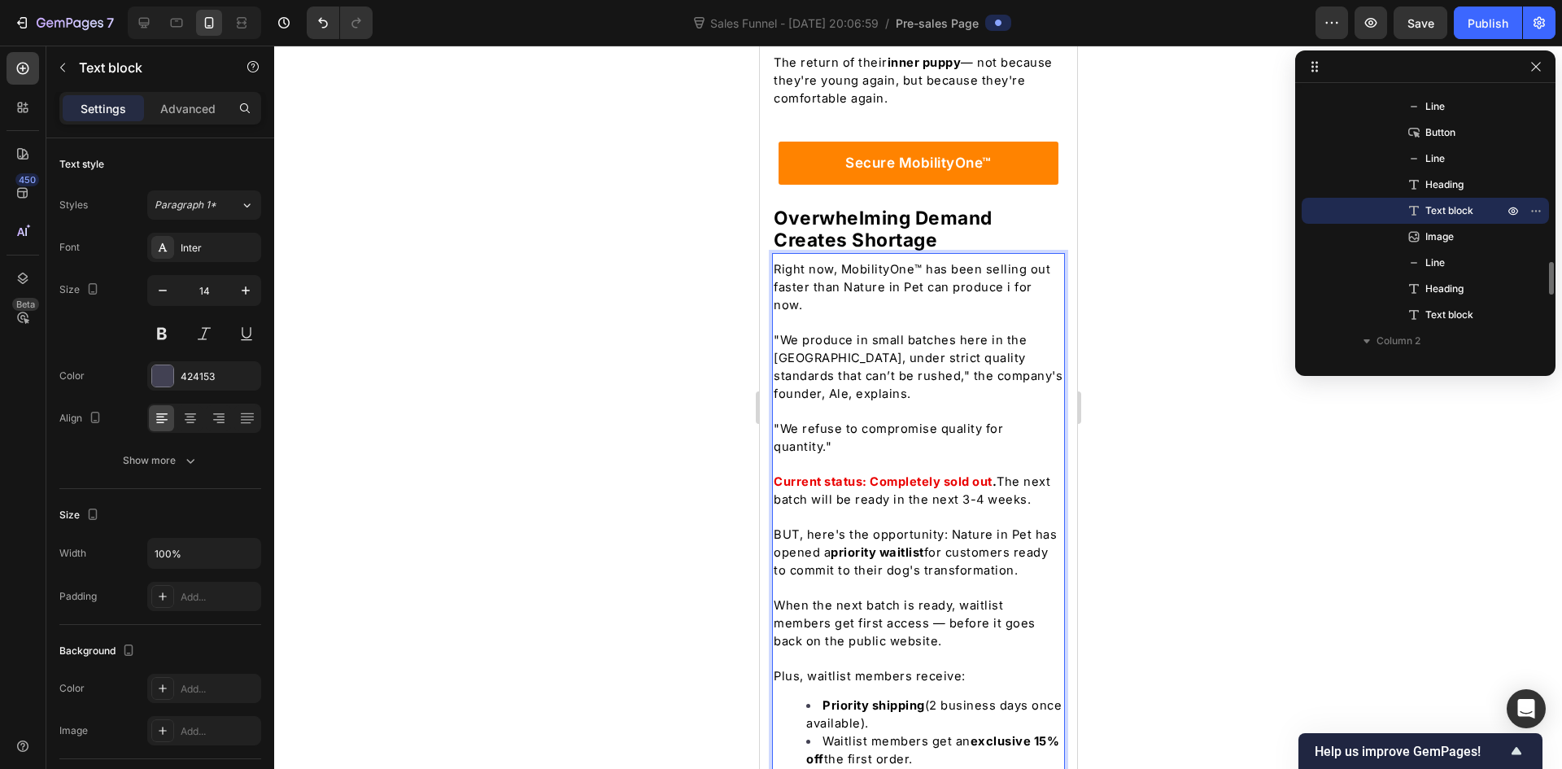
click at [808, 527] on span "BUT, here's the opportunity: Nature in Pet has opened a priority waitlist for c…" at bounding box center [914, 552] width 283 height 50
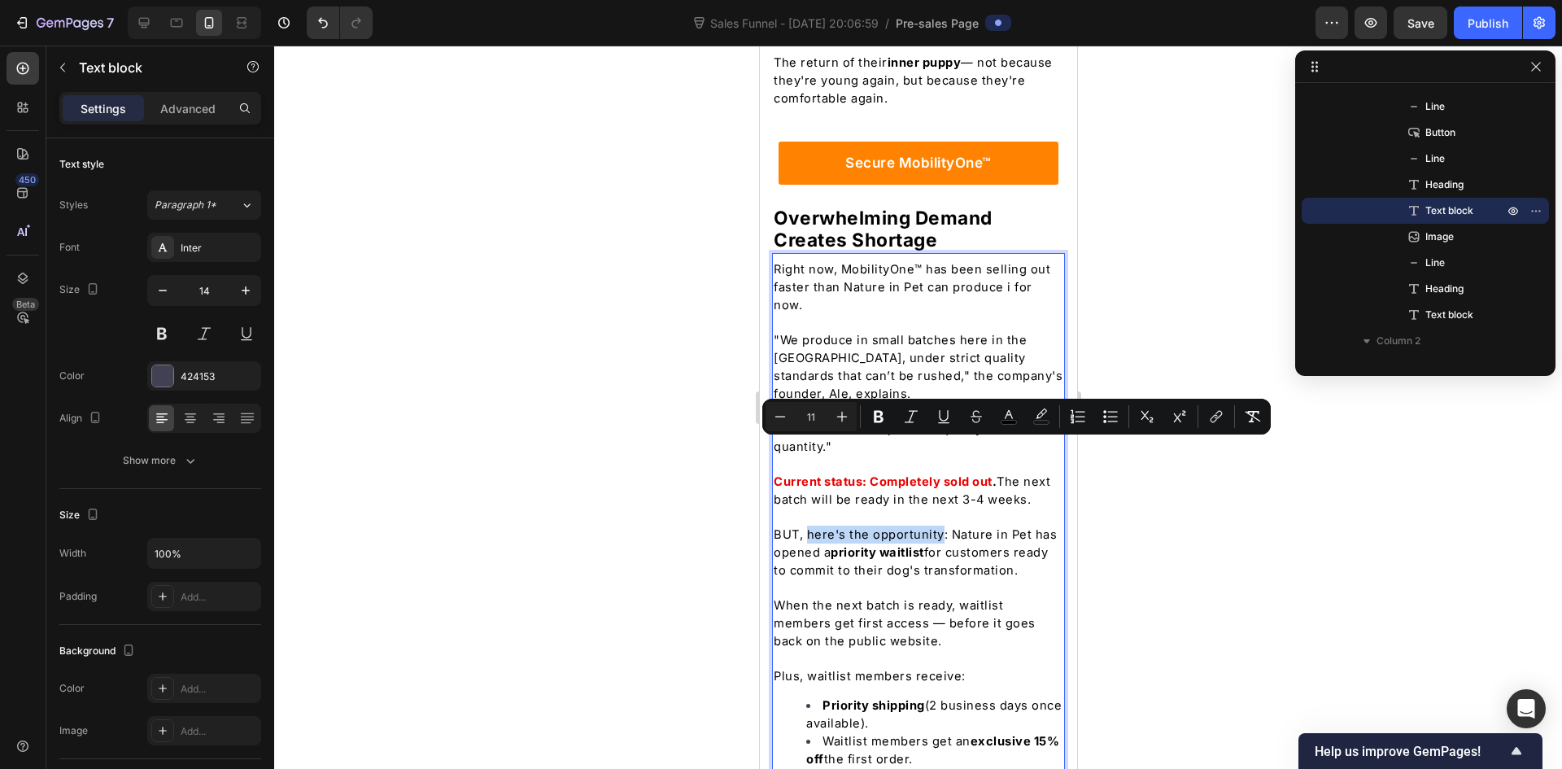
drag, startPoint x: 807, startPoint y: 448, endPoint x: 936, endPoint y: 457, distance: 129.7
click at [936, 526] on p "BUT, here's the opportunity: Nature in Pet has opened a priority waitlist for c…" at bounding box center [918, 553] width 290 height 54
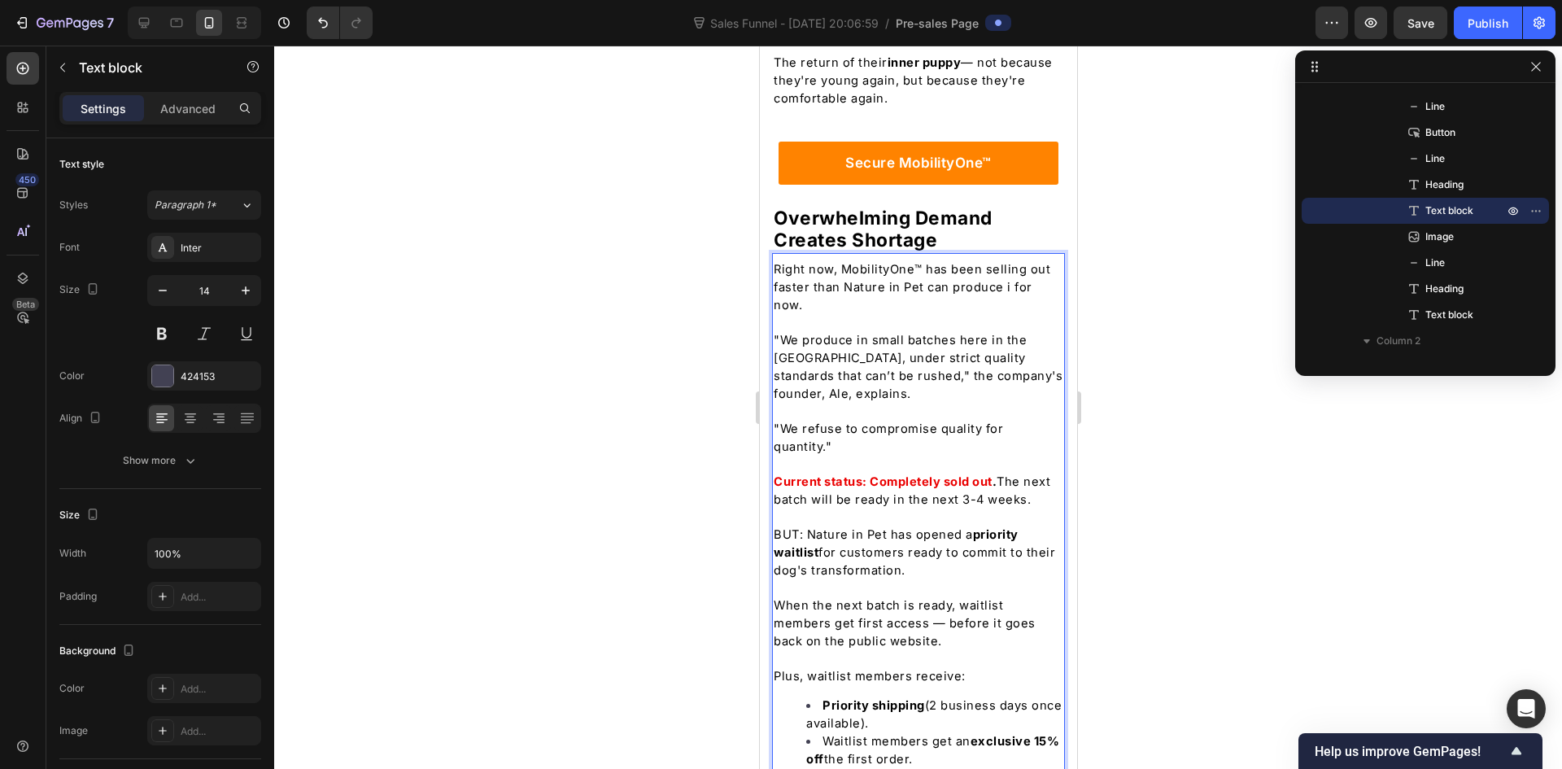
click at [782, 527] on span "BUT: Nature in Pet has opened a priority waitlist for customers ready to commit…" at bounding box center [913, 552] width 281 height 50
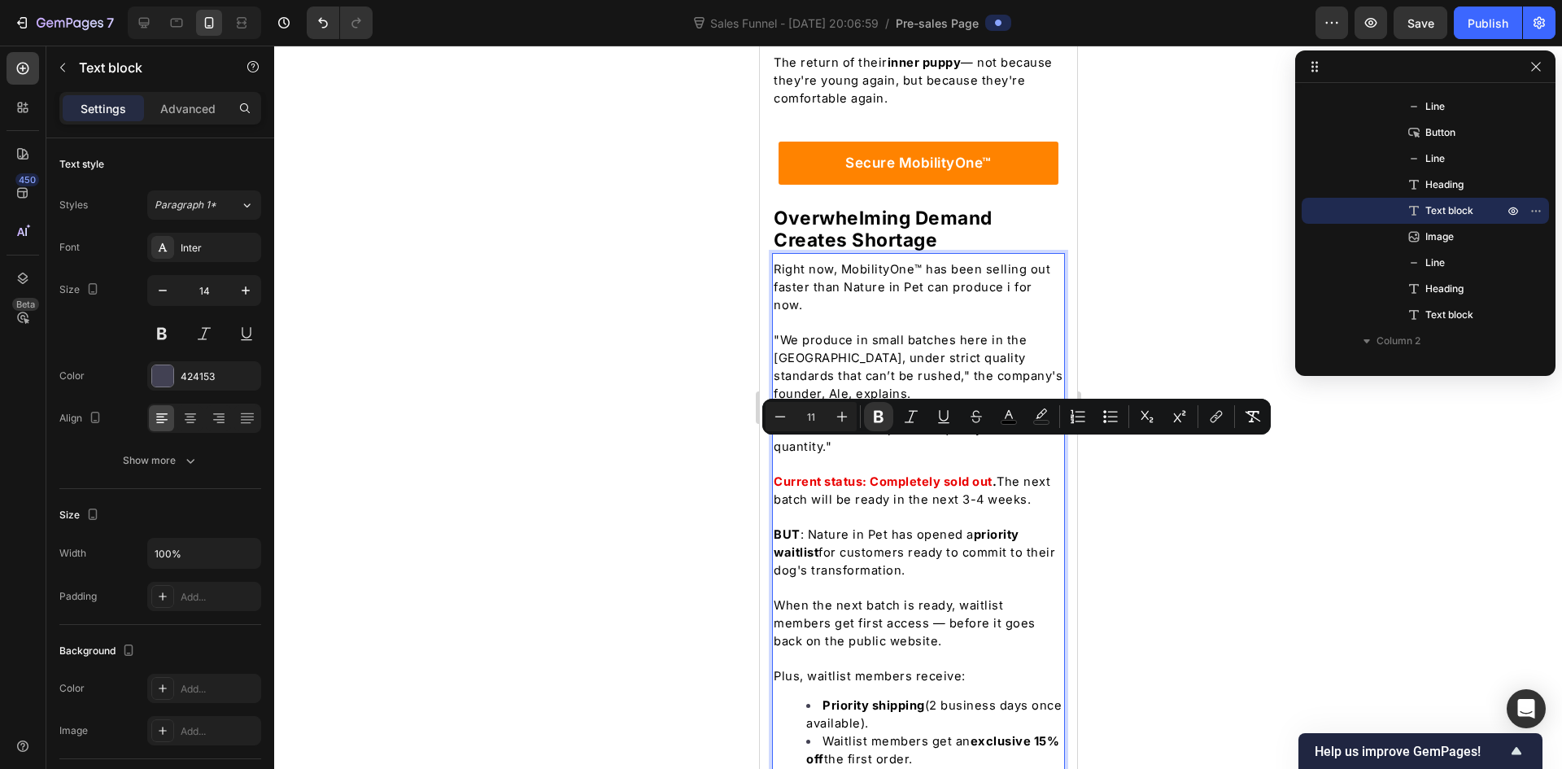
click at [856, 598] on span "When the next batch is ready, waitlist members get first access — before it goe…" at bounding box center [904, 623] width 262 height 50
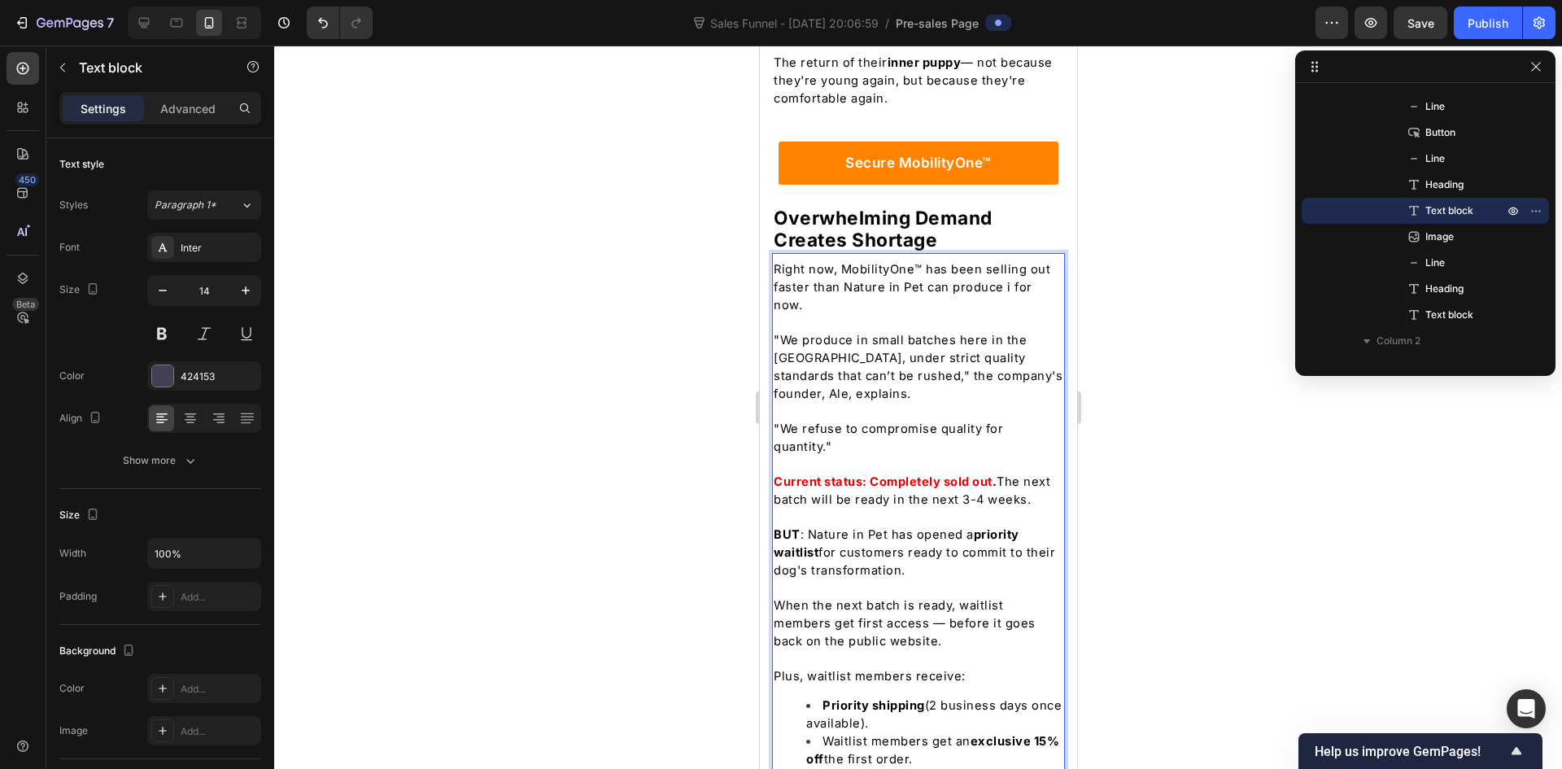
click at [667, 503] on div at bounding box center [918, 407] width 1288 height 723
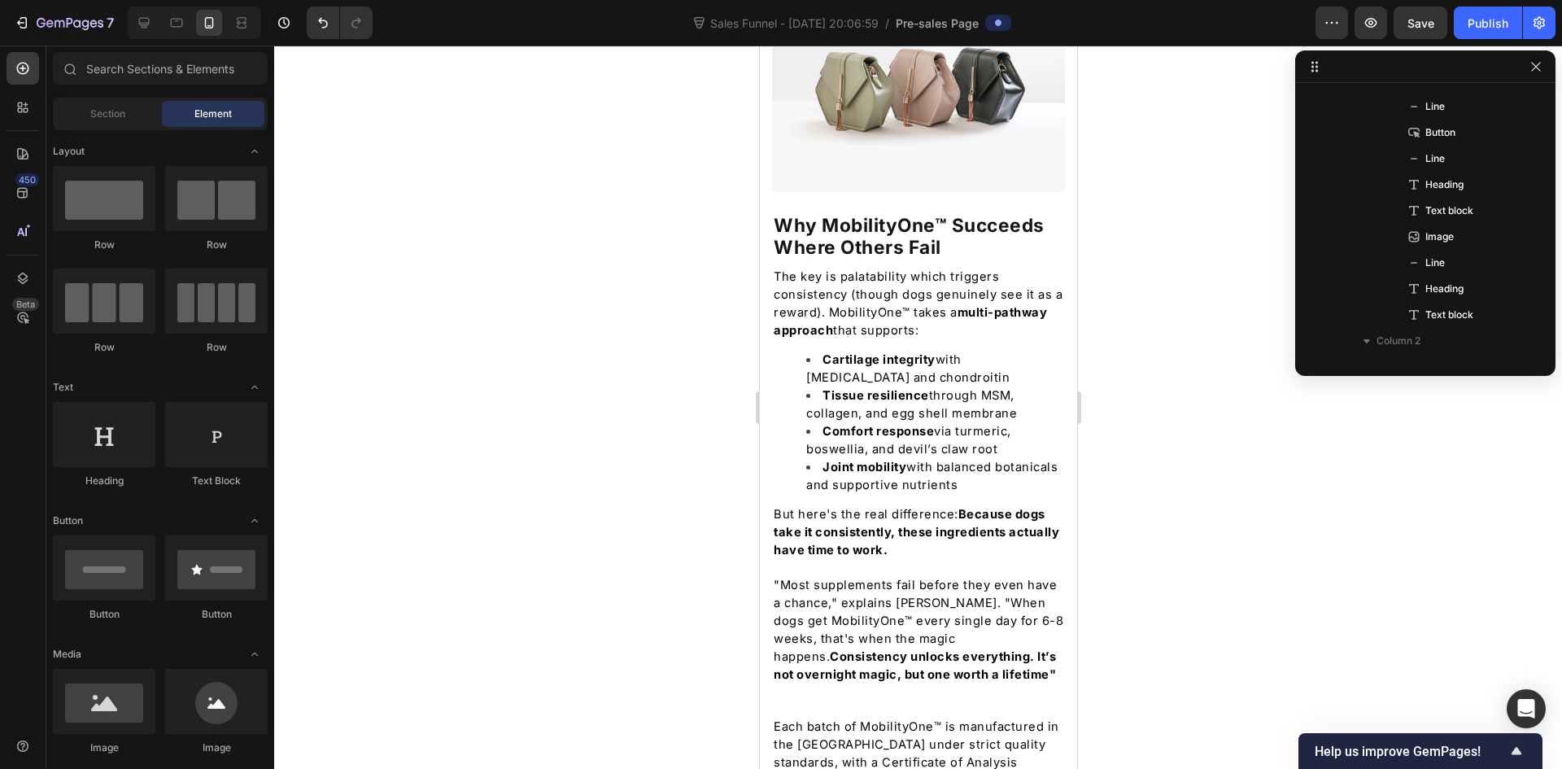
scroll to position [4657, 0]
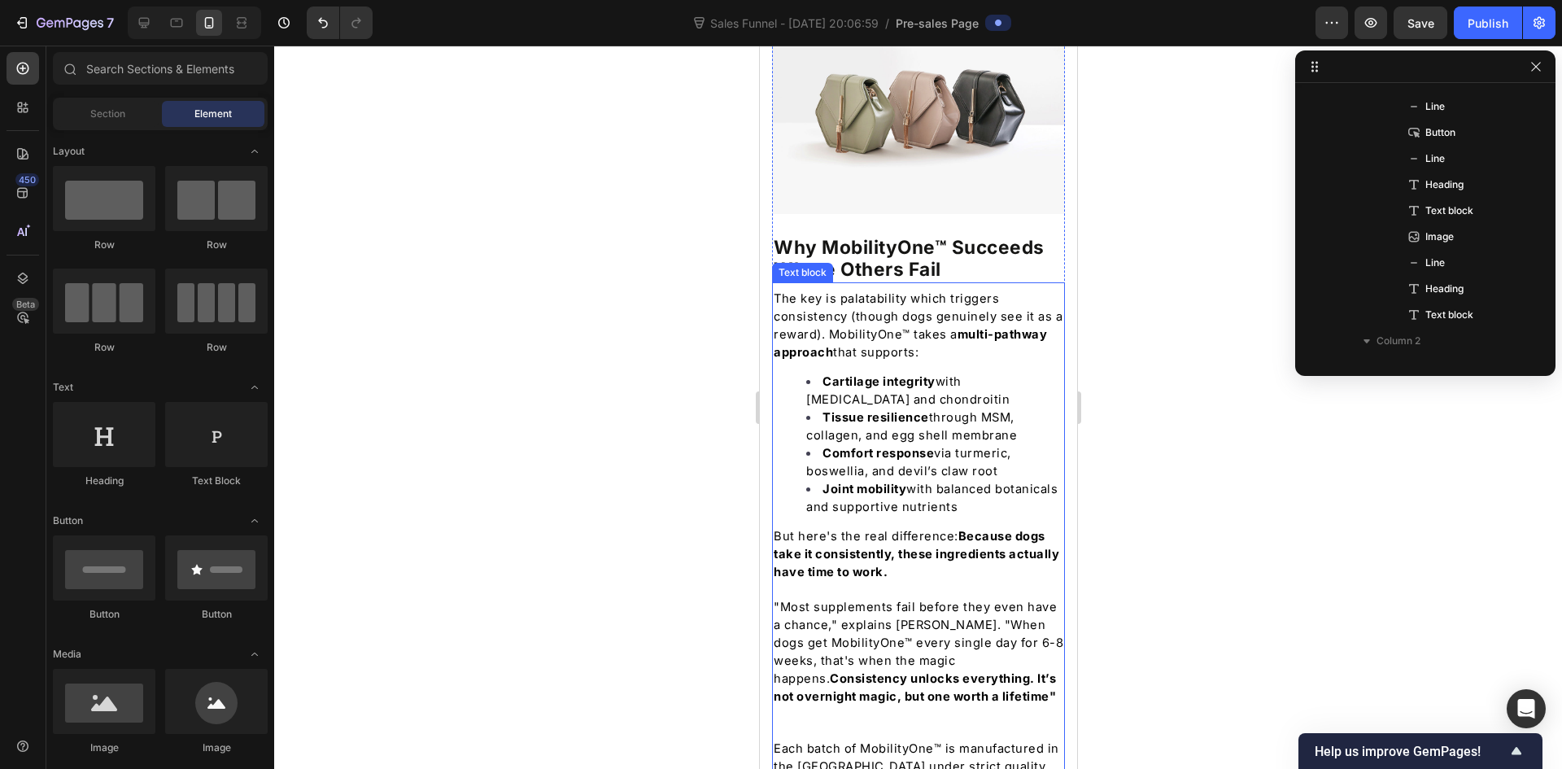
click at [986, 482] on span "Joint mobility with balanced botanicals and supportive nutrients" at bounding box center [930, 498] width 251 height 33
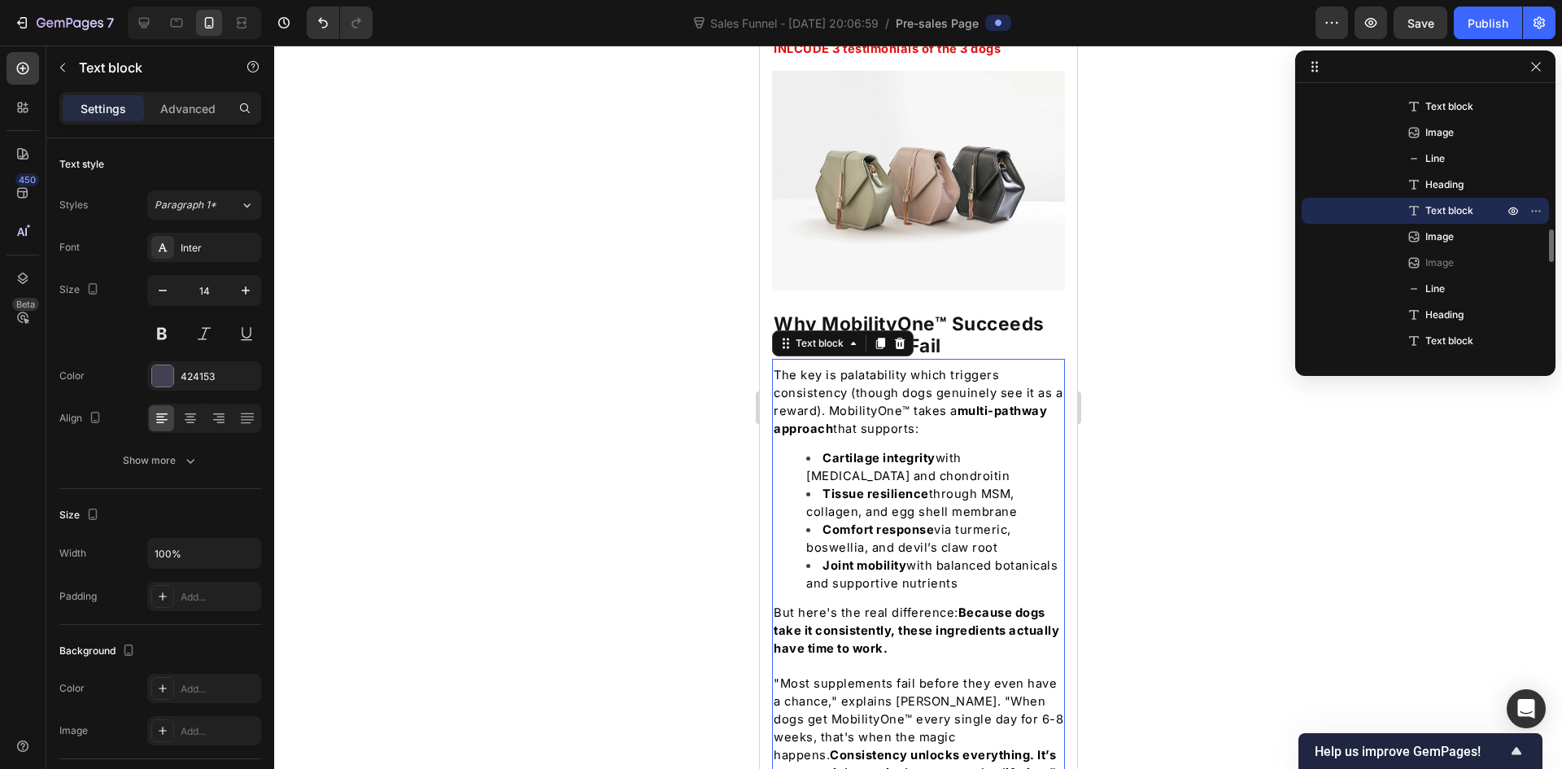
scroll to position [4576, 0]
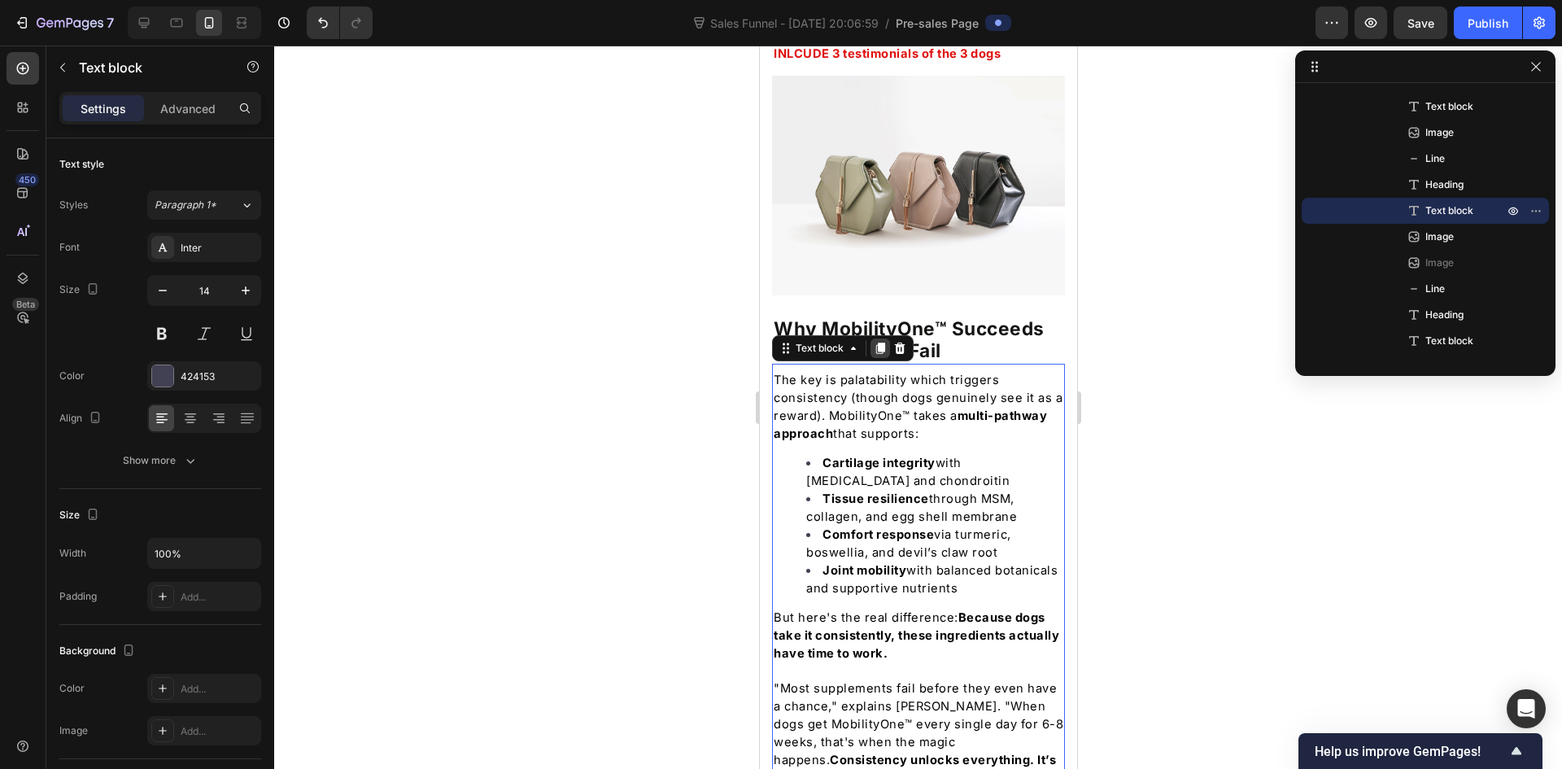
click at [876, 342] on icon at bounding box center [879, 348] width 13 height 13
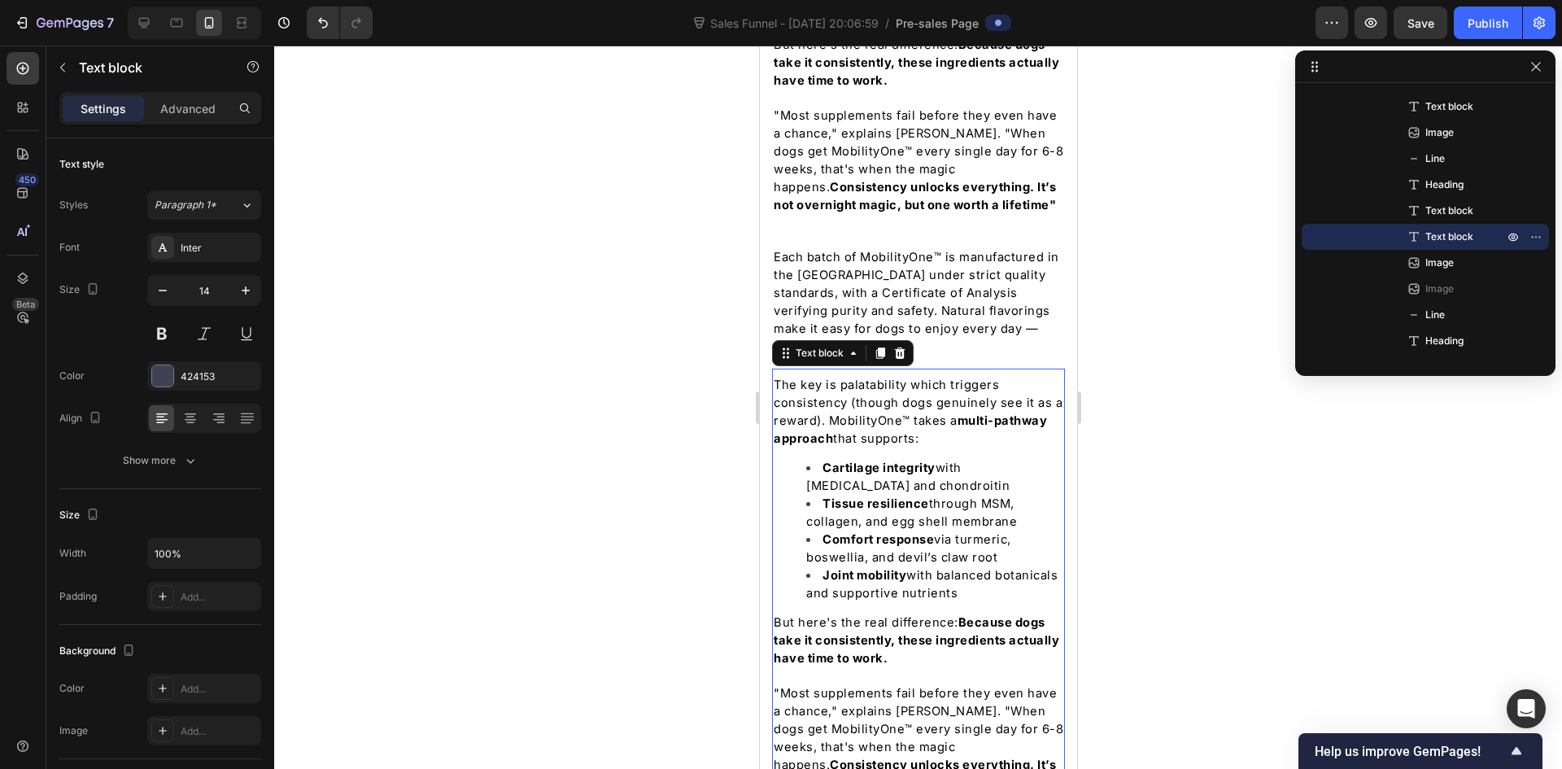
scroll to position [5138, 0]
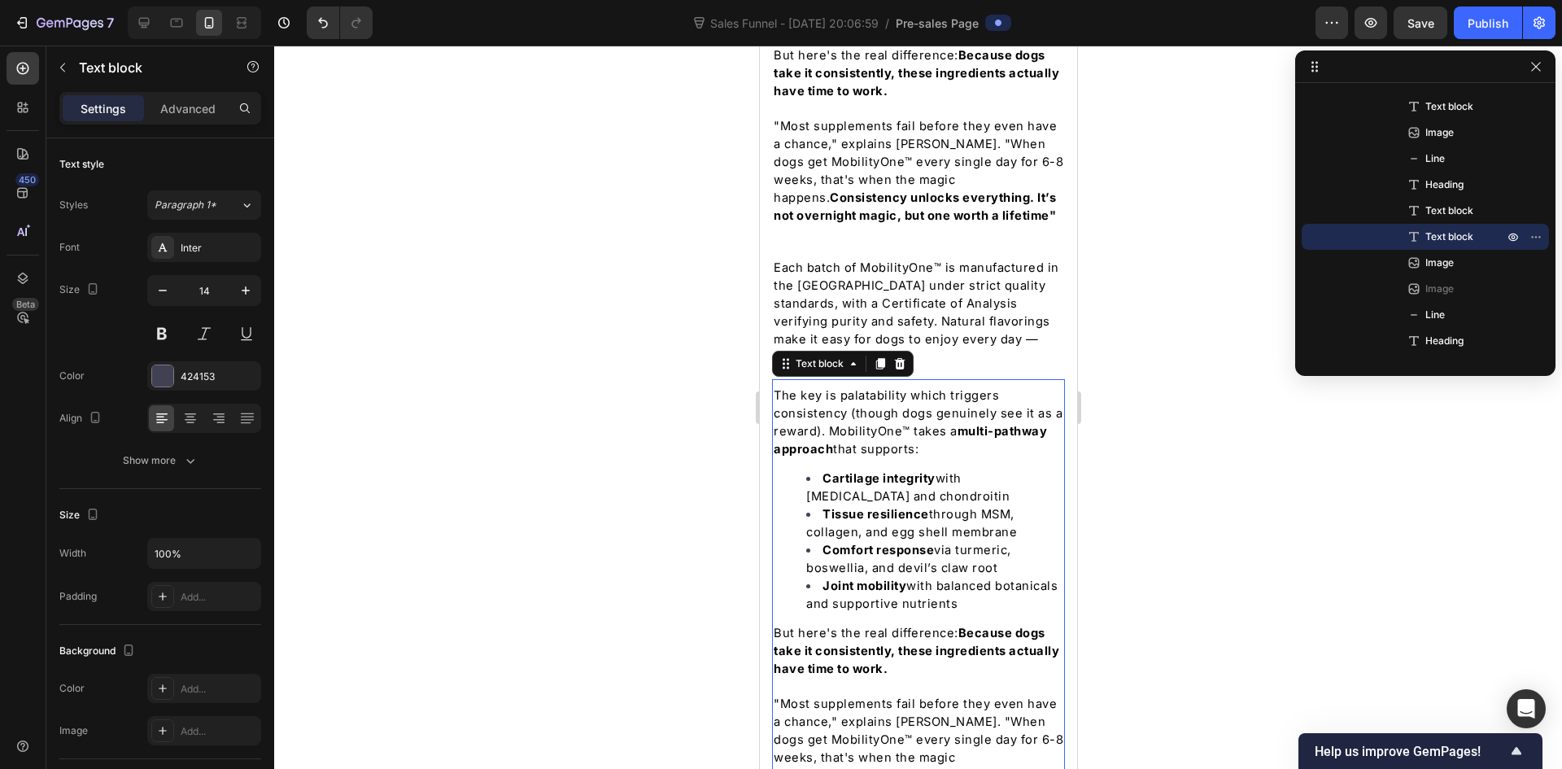
click at [918, 543] on strong "Comfort response" at bounding box center [877, 550] width 111 height 15
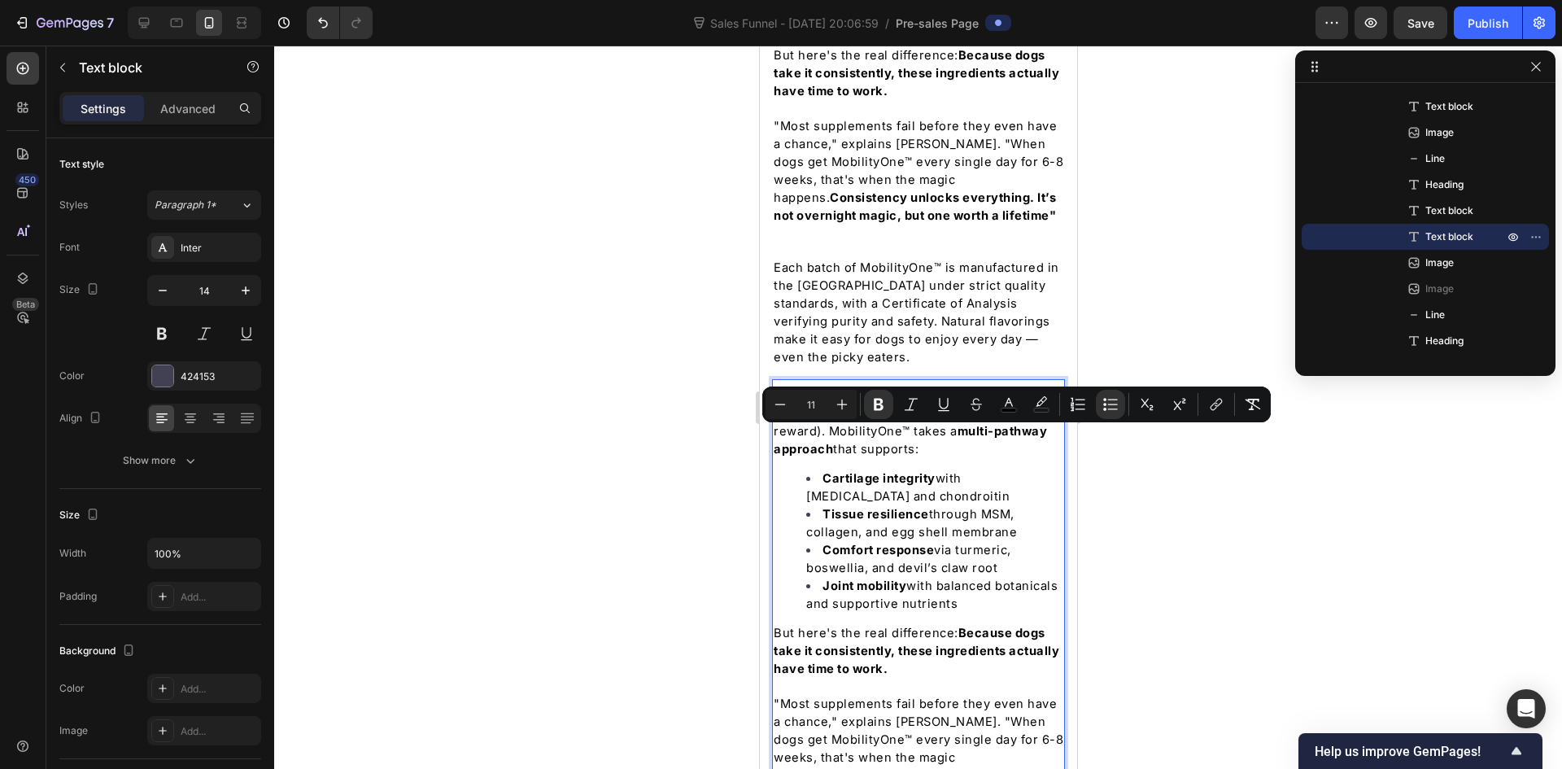
click at [921, 626] on span "But here's the real difference: Because dogs take it consistently, these ingred…" at bounding box center [916, 651] width 286 height 50
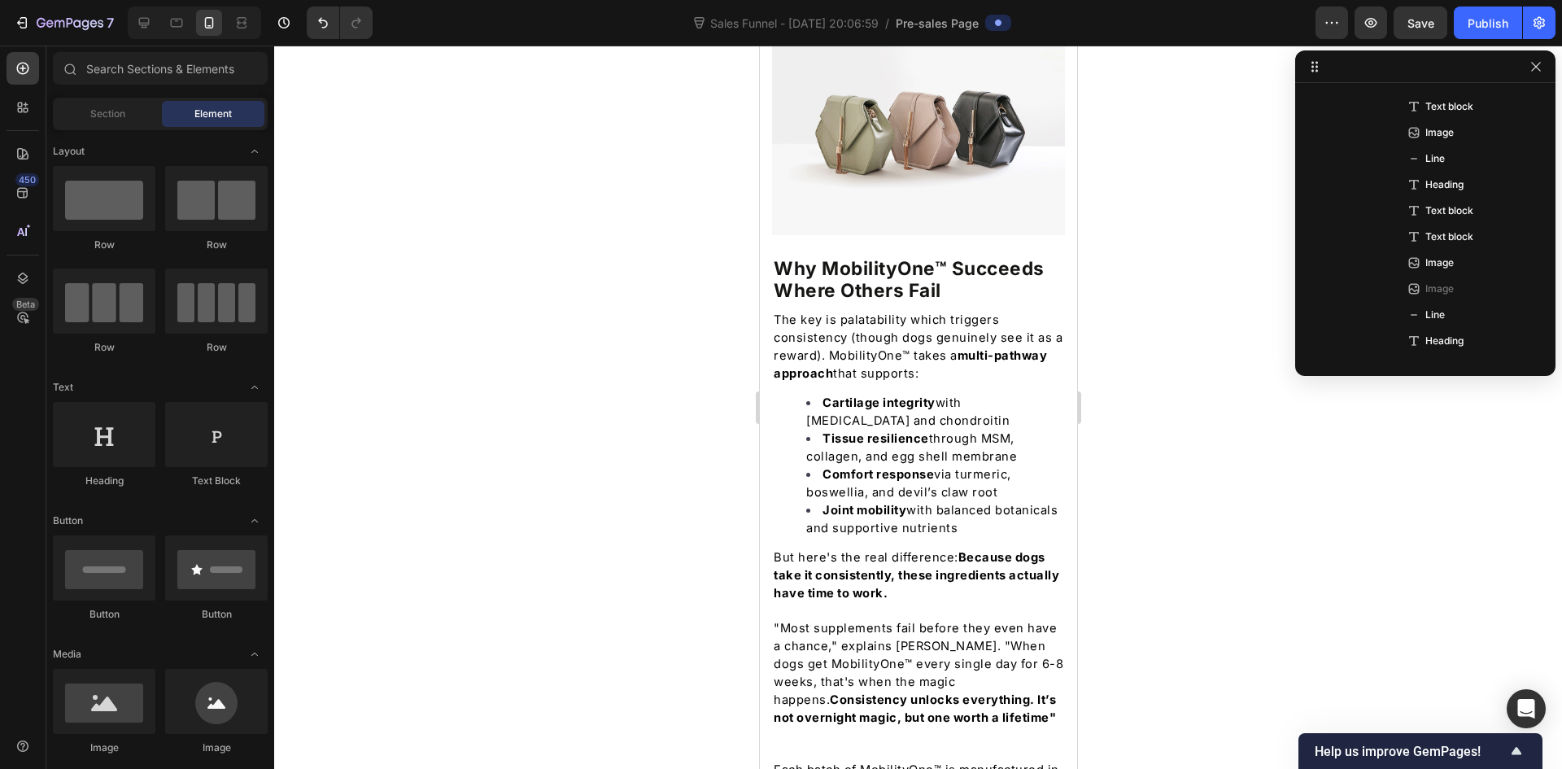
scroll to position [4647, 0]
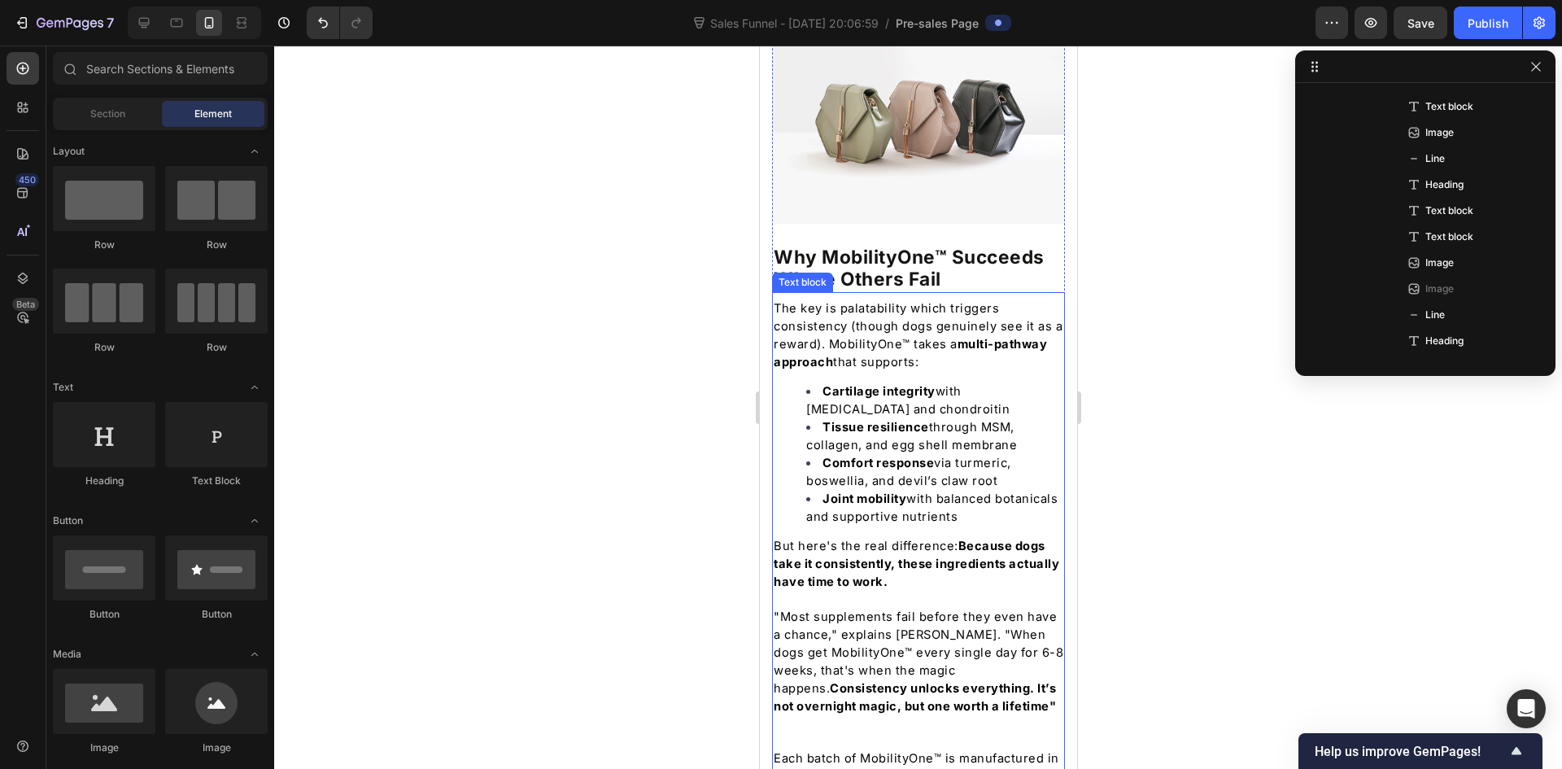
click at [967, 490] on li "Joint mobility with balanced botanicals and supportive nutrients" at bounding box center [933, 508] width 257 height 36
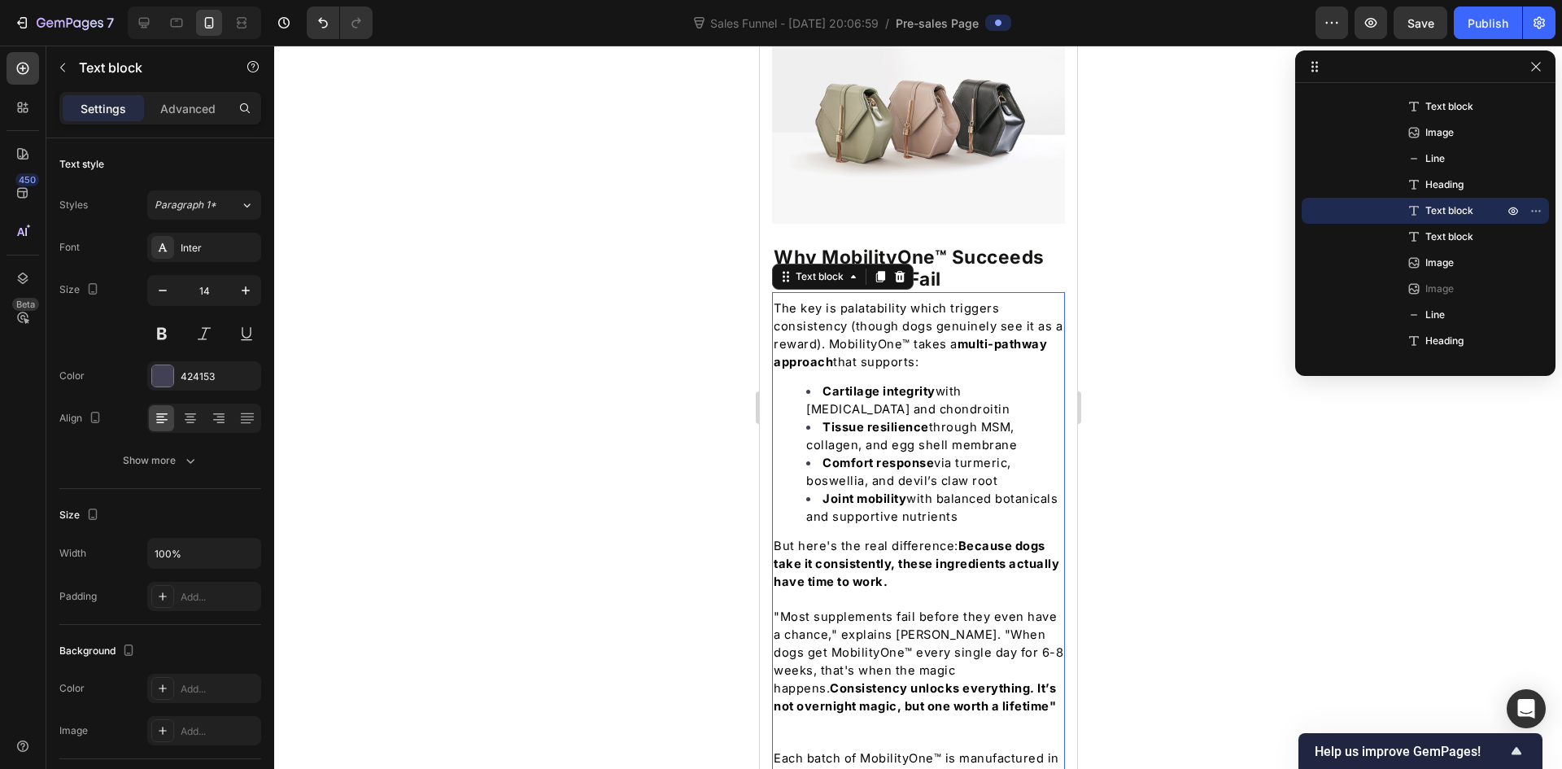
click at [861, 539] on strong "Because dogs take it consistently, these ingredients actually have time to work." at bounding box center [916, 564] width 286 height 50
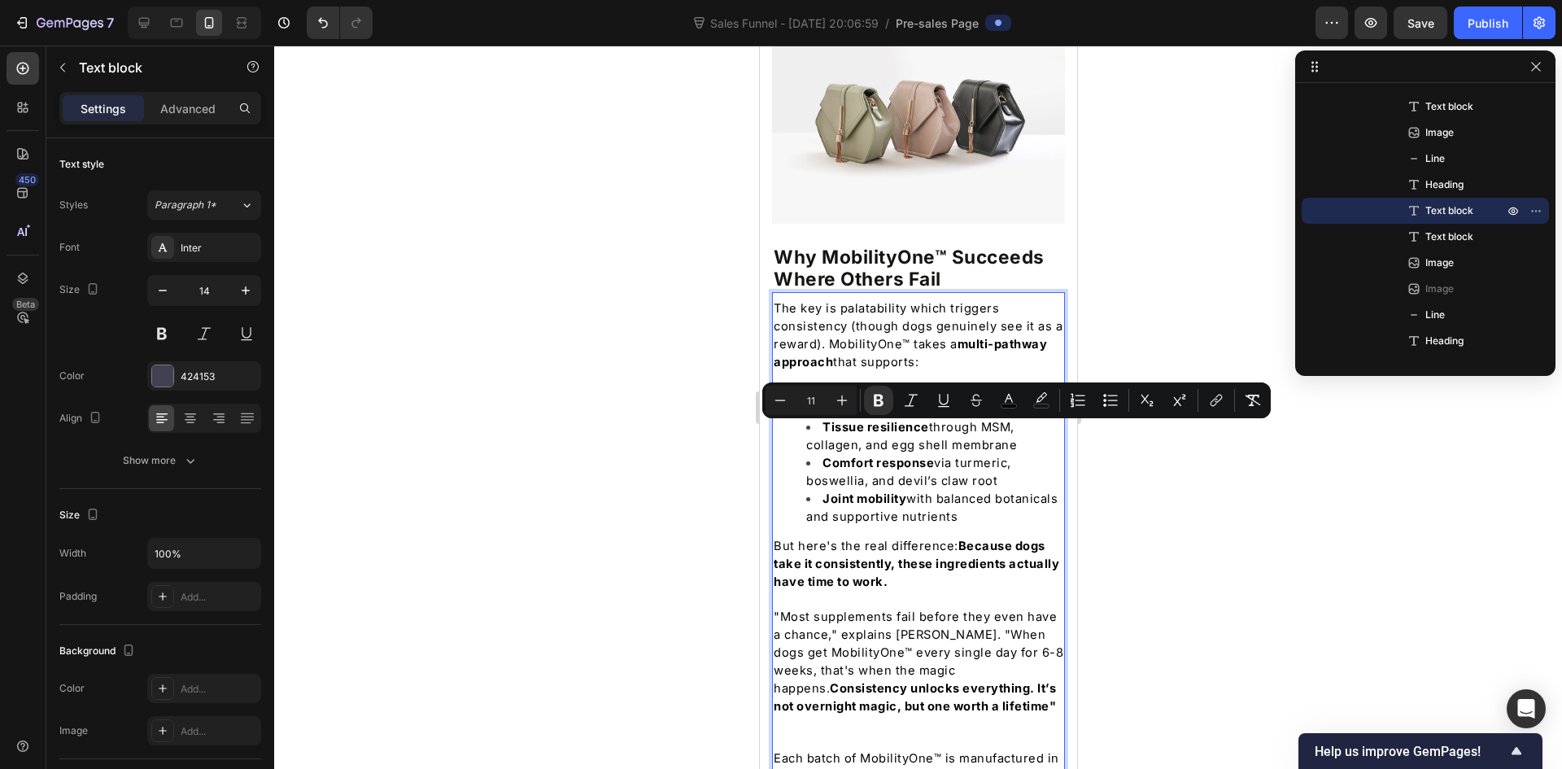
click at [786, 539] on span "But here's the real difference: Because dogs take it consistently, these ingred…" at bounding box center [916, 564] width 286 height 50
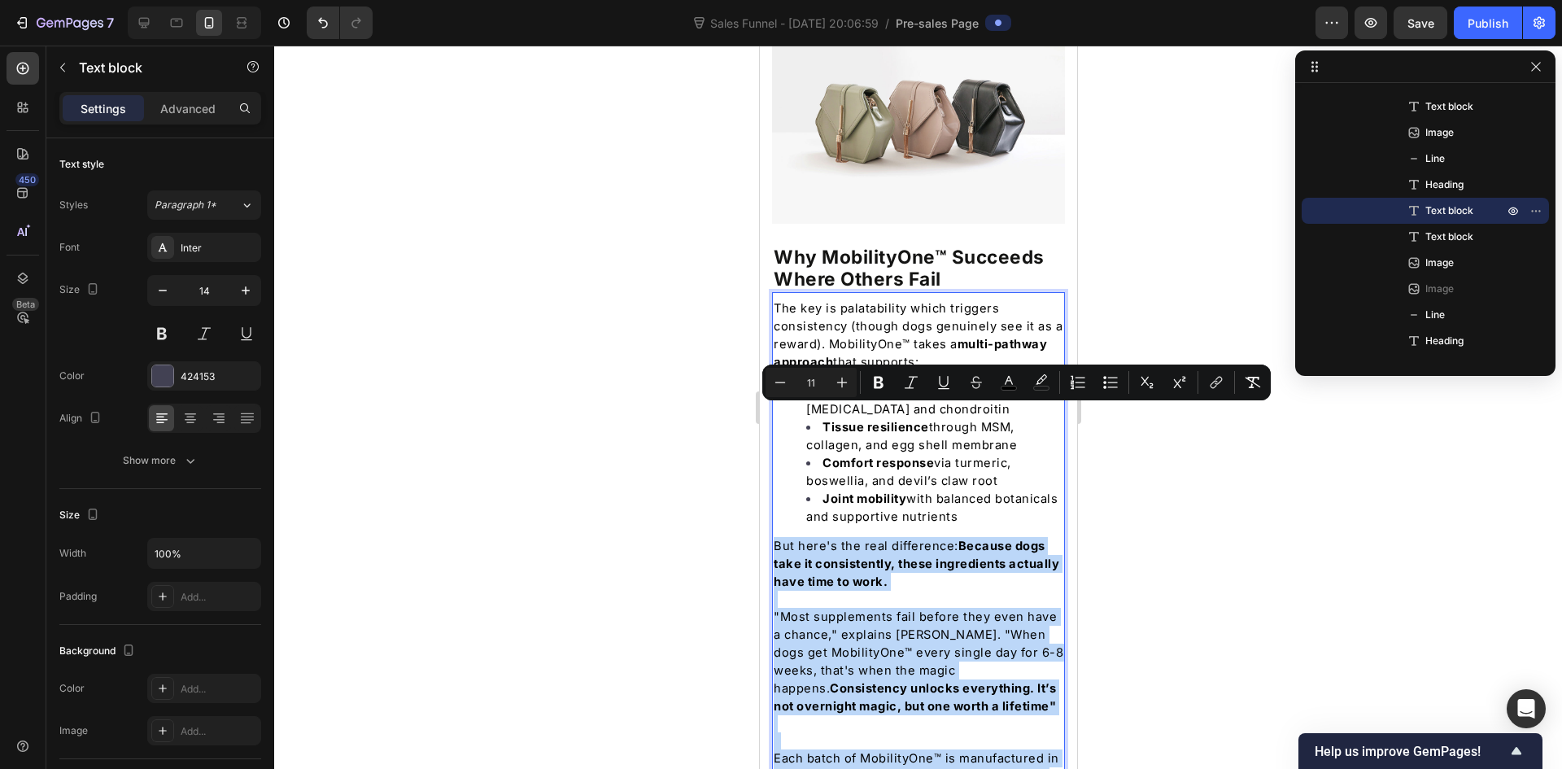
drag, startPoint x: 774, startPoint y: 414, endPoint x: 916, endPoint y: 741, distance: 356.7
click at [916, 741] on div "The key is palatability which triggers consistency (though dogs genuinely see i…" at bounding box center [917, 578] width 293 height 560
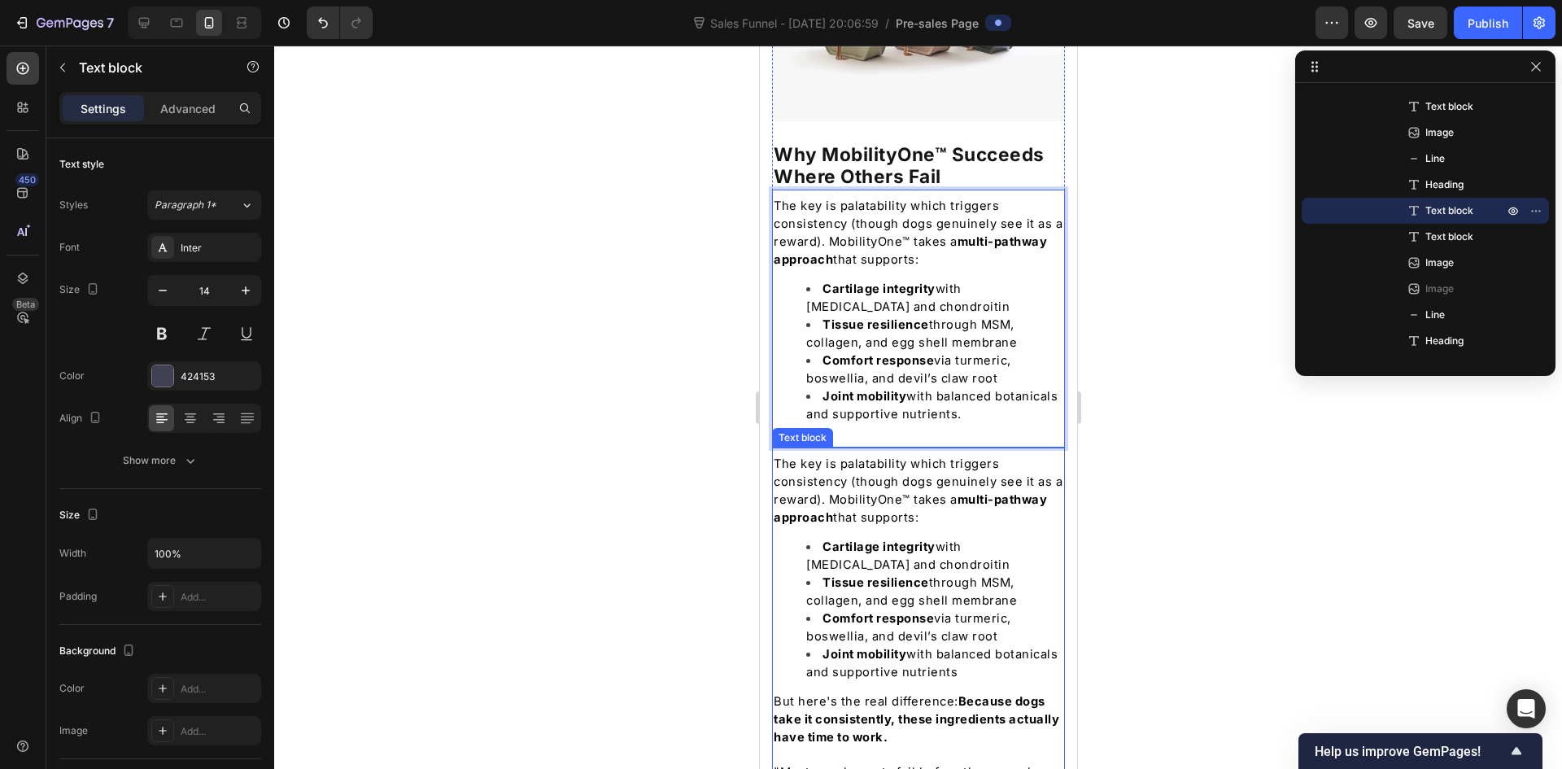
scroll to position [4729, 0]
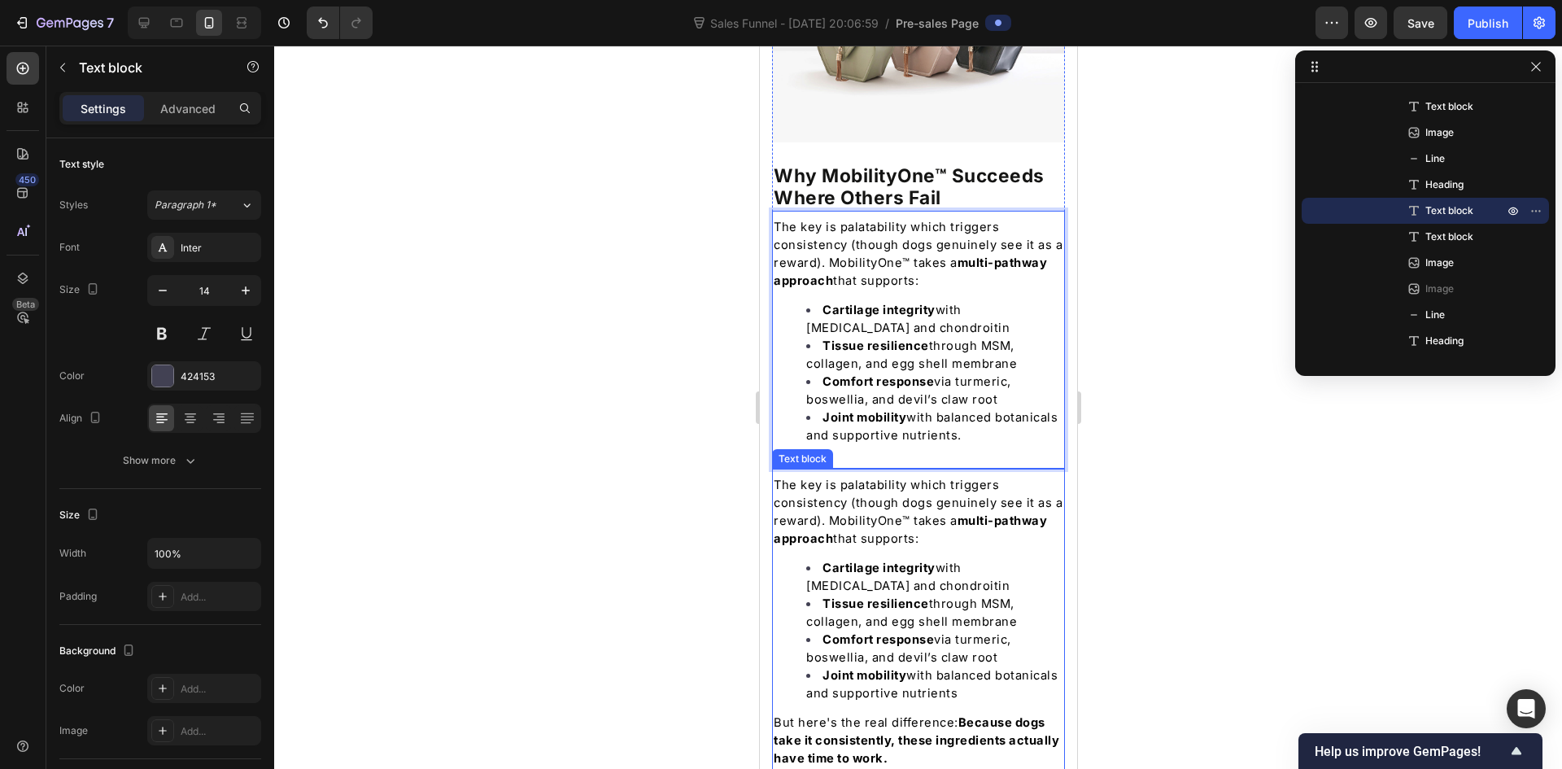
click at [884, 715] on span "But here's the real difference: Because dogs take it consistently, these ingred…" at bounding box center [916, 740] width 286 height 50
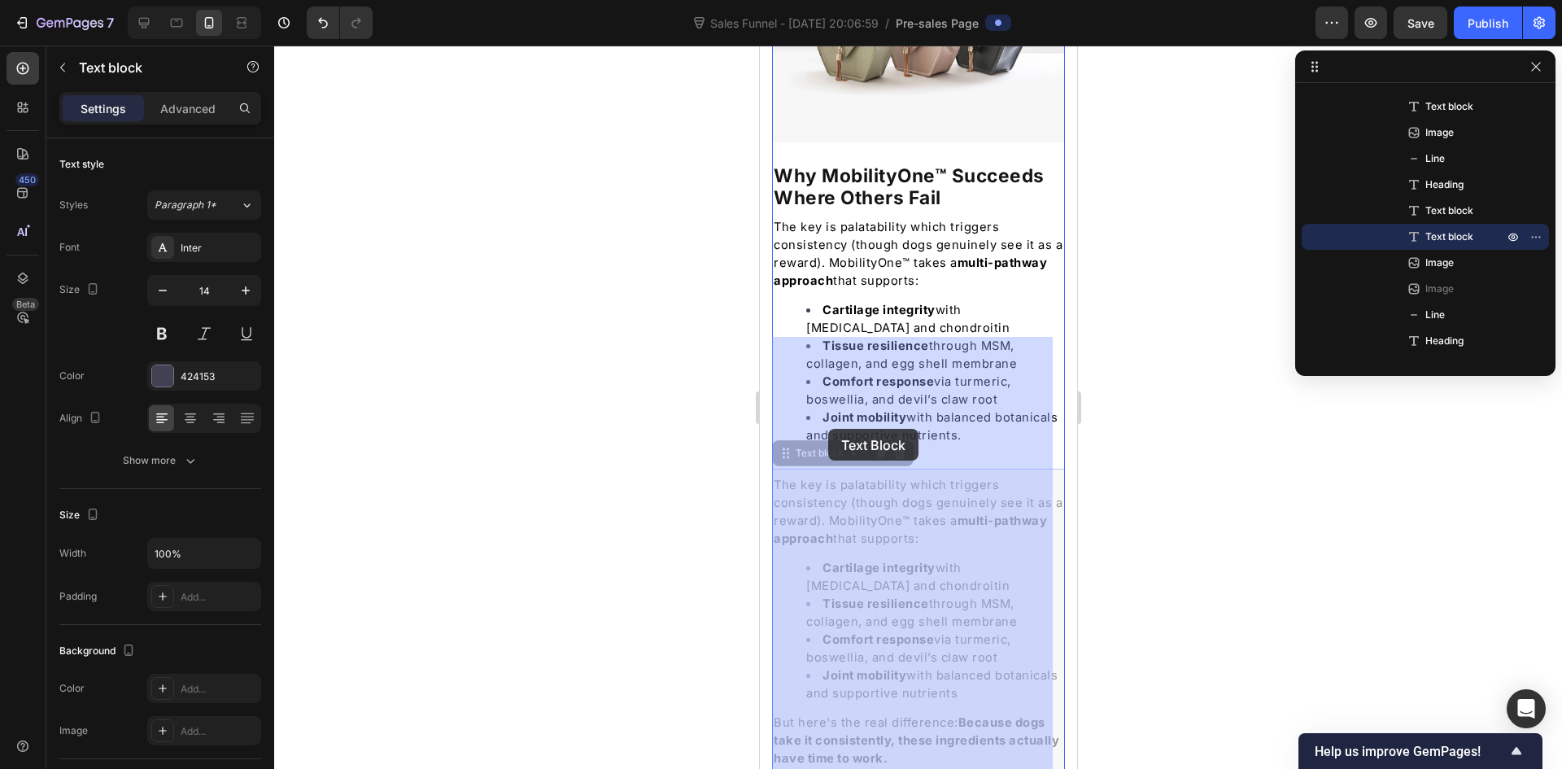
drag, startPoint x: 1017, startPoint y: 565, endPoint x: 827, endPoint y: 429, distance: 233.2
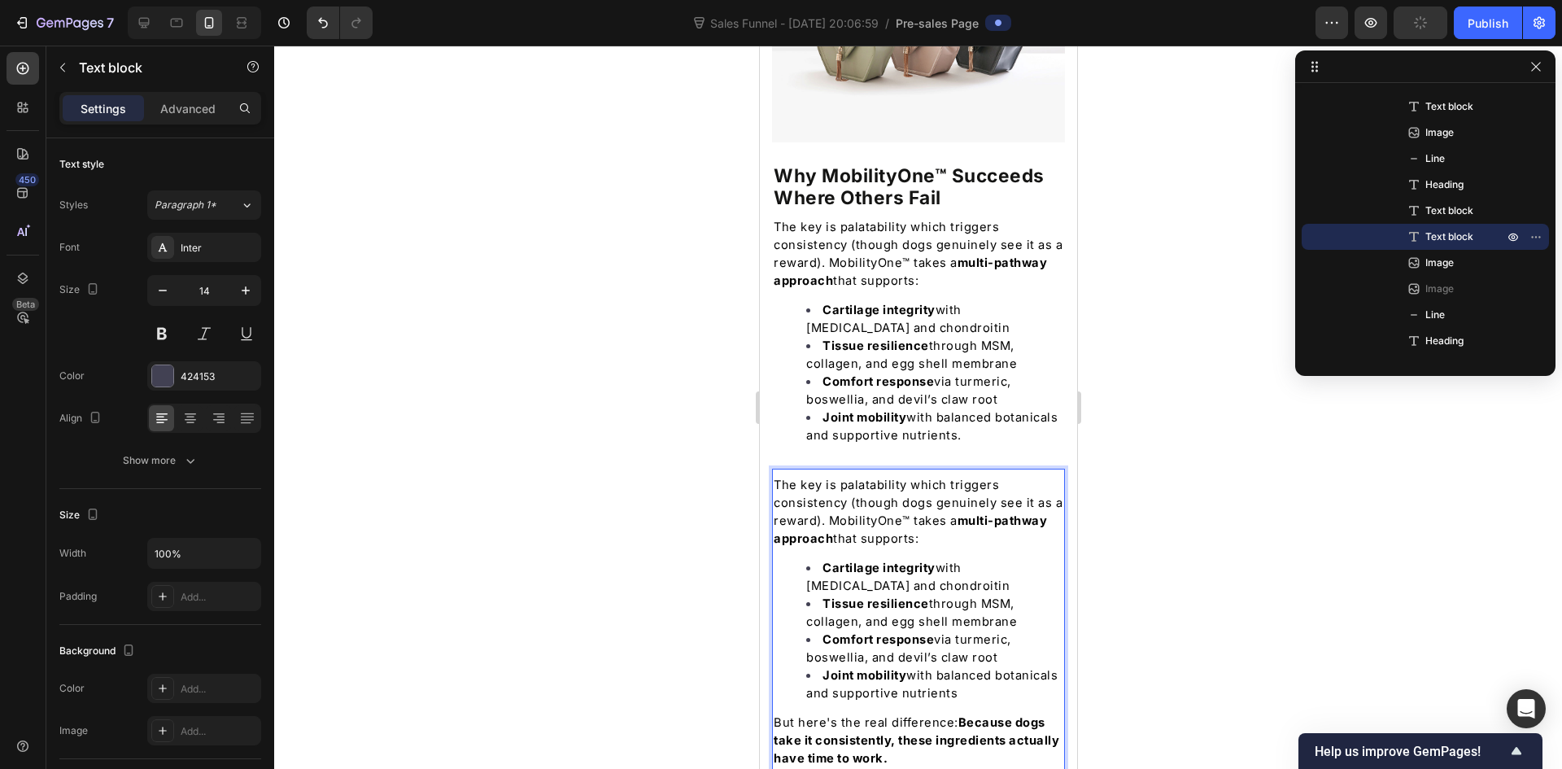
click at [1012, 573] on div "The key is palatability which triggers consistency (though dogs genuinely see i…" at bounding box center [917, 754] width 293 height 560
click at [1014, 573] on div "The key is palatability which triggers consistency (though dogs genuinely see i…" at bounding box center [917, 754] width 293 height 560
click at [1021, 666] on li "Joint mobility with balanced botanicals and supportive nutrients" at bounding box center [933, 684] width 257 height 36
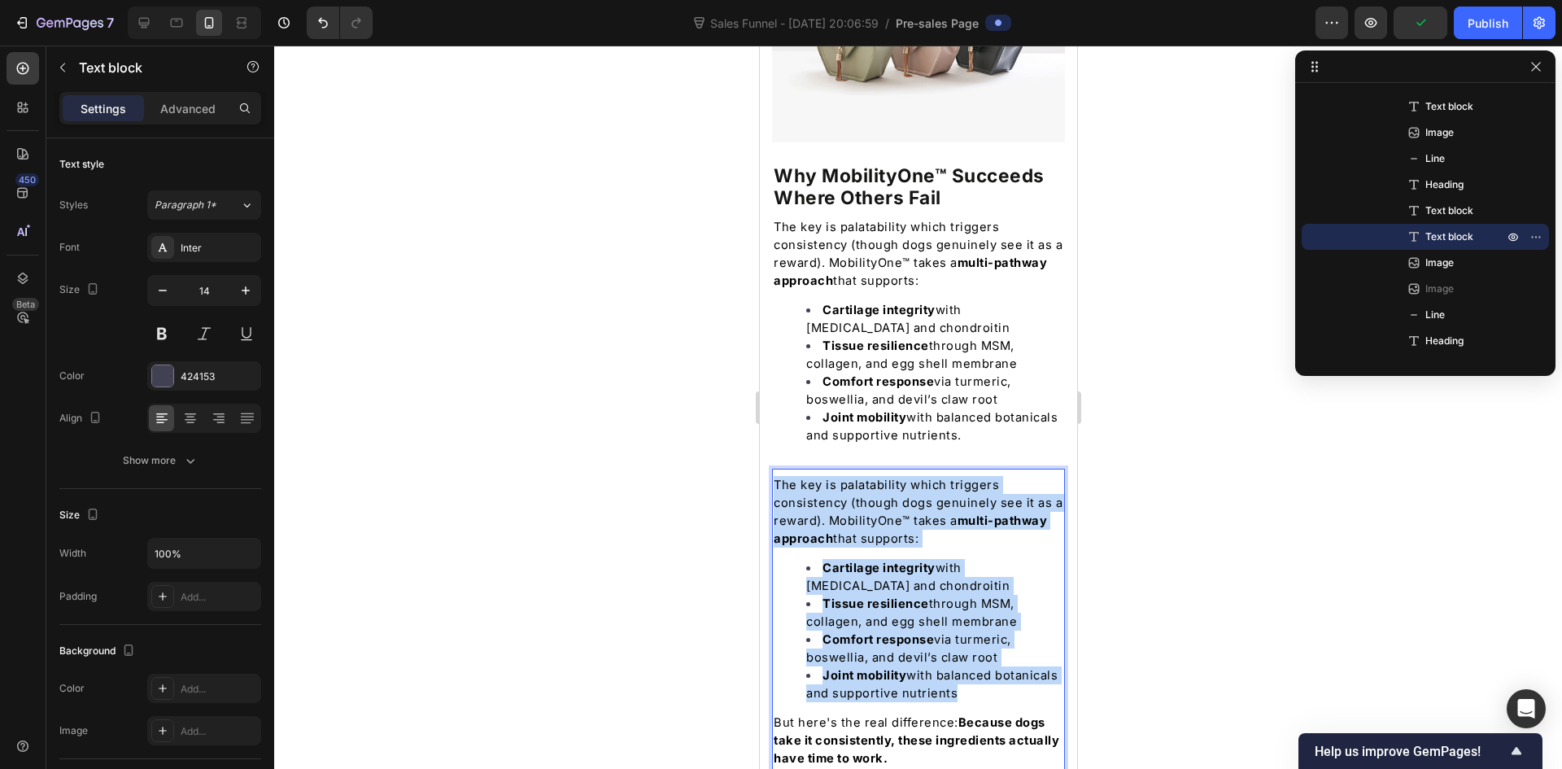
drag, startPoint x: 1021, startPoint y: 560, endPoint x: 778, endPoint y: 357, distance: 316.5
click at [778, 474] on div "The key is palatability which triggers consistency (though dogs genuinely see i…" at bounding box center [917, 754] width 293 height 560
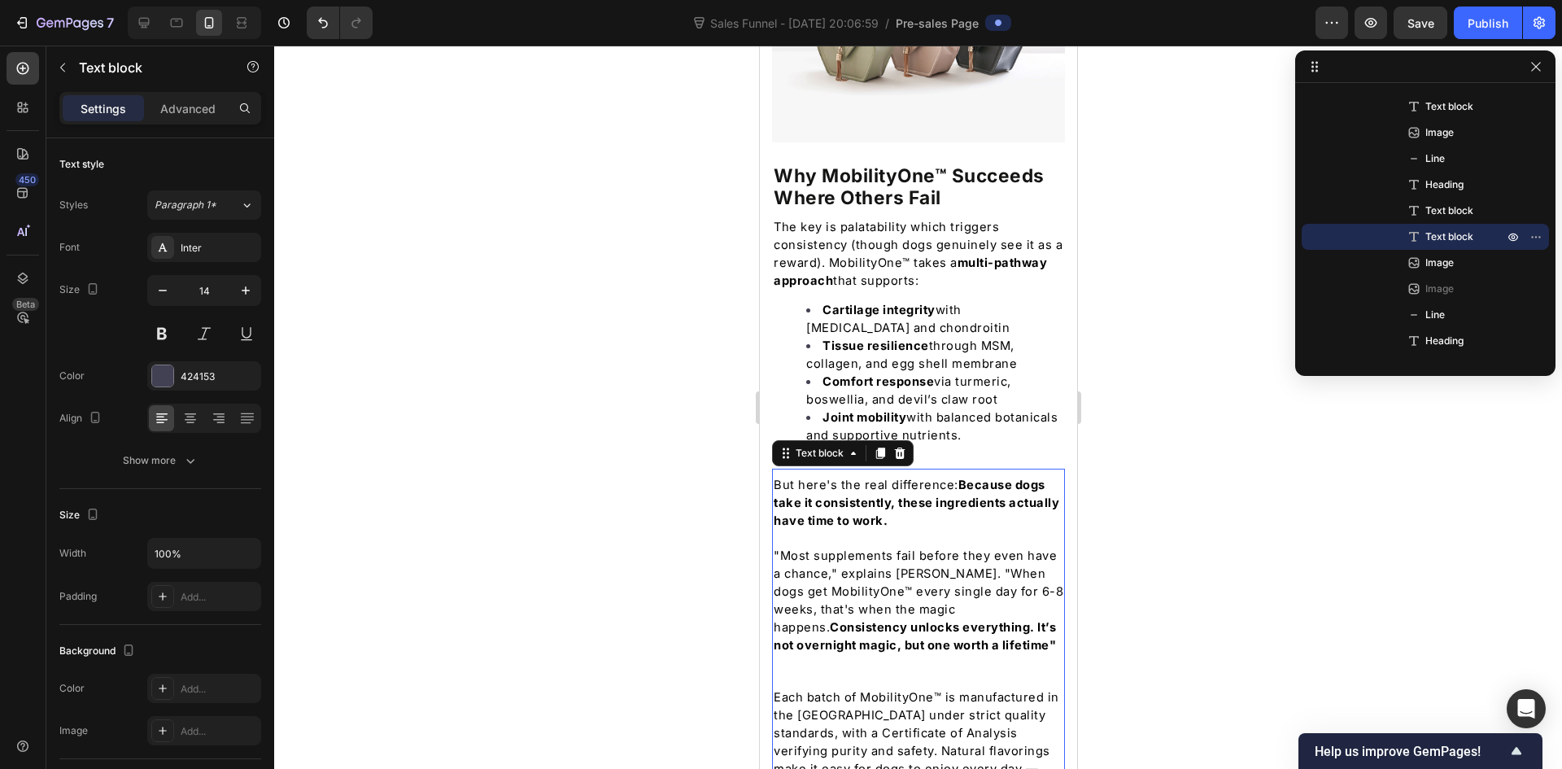
click at [700, 403] on div at bounding box center [918, 407] width 1288 height 723
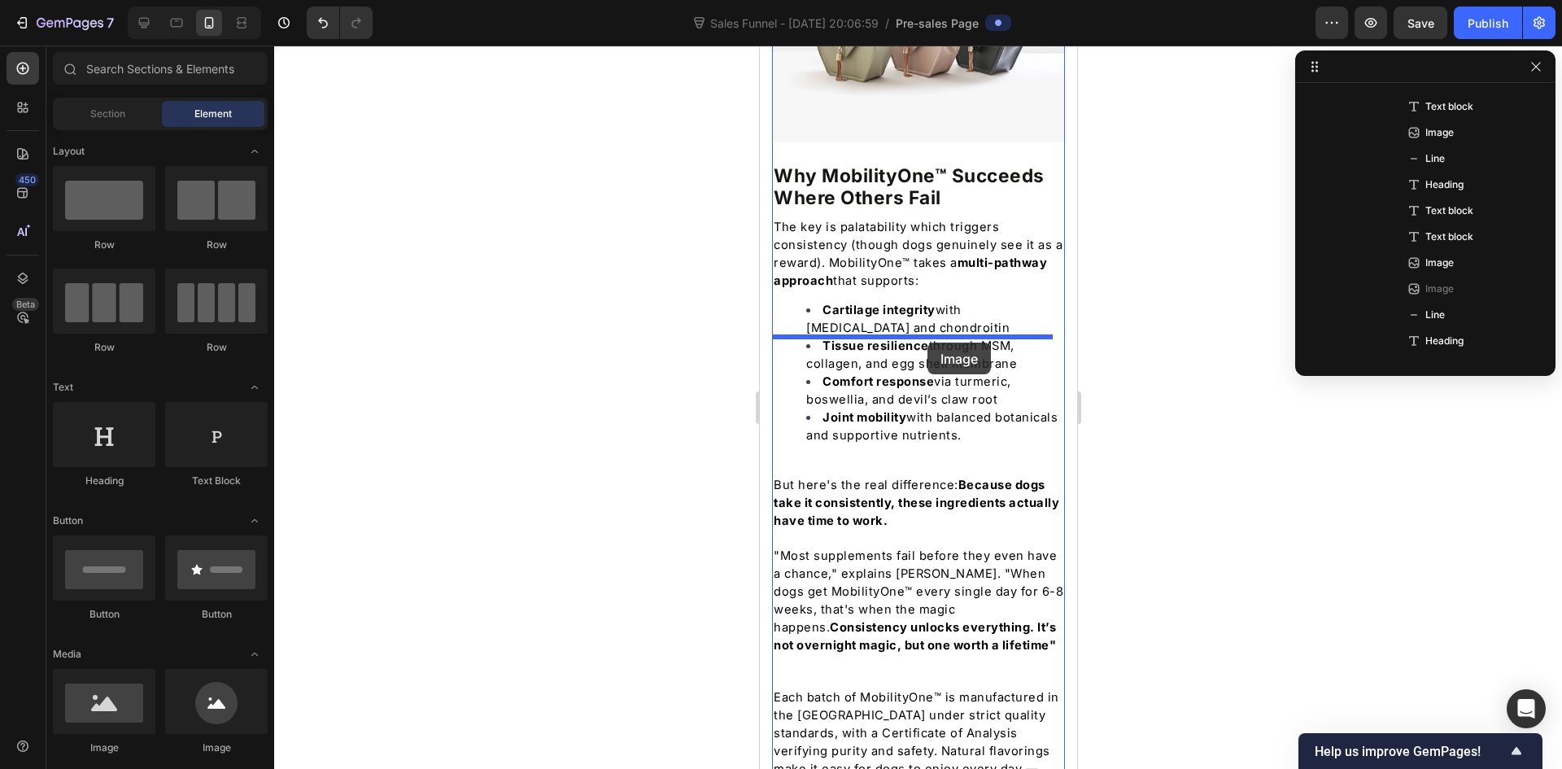
drag, startPoint x: 872, startPoint y: 744, endPoint x: 927, endPoint y: 342, distance: 404.7
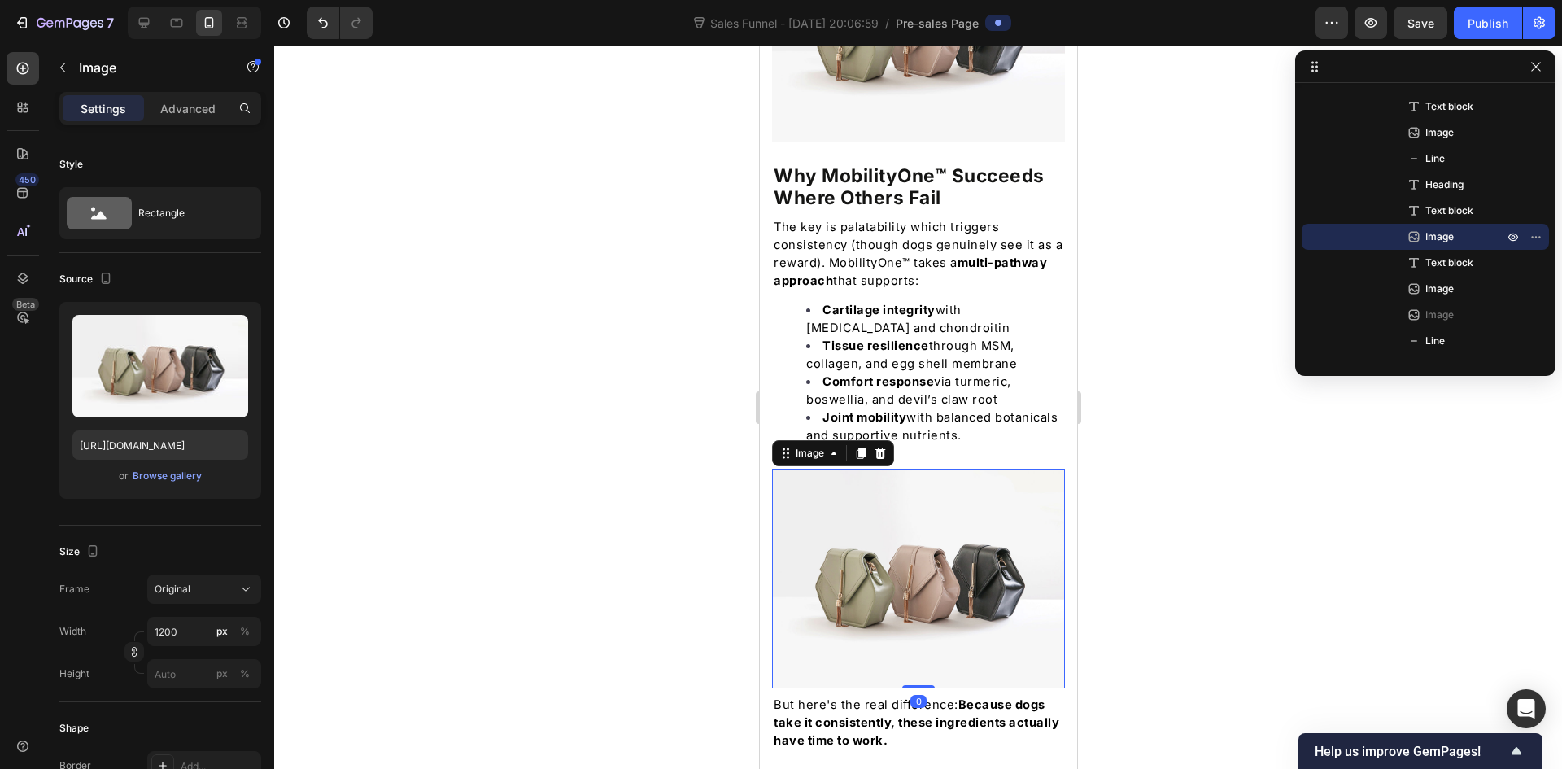
click at [889, 469] on img at bounding box center [917, 579] width 293 height 220
click at [909, 469] on img at bounding box center [917, 579] width 293 height 220
click at [165, 477] on div "Browse gallery" at bounding box center [167, 476] width 69 height 15
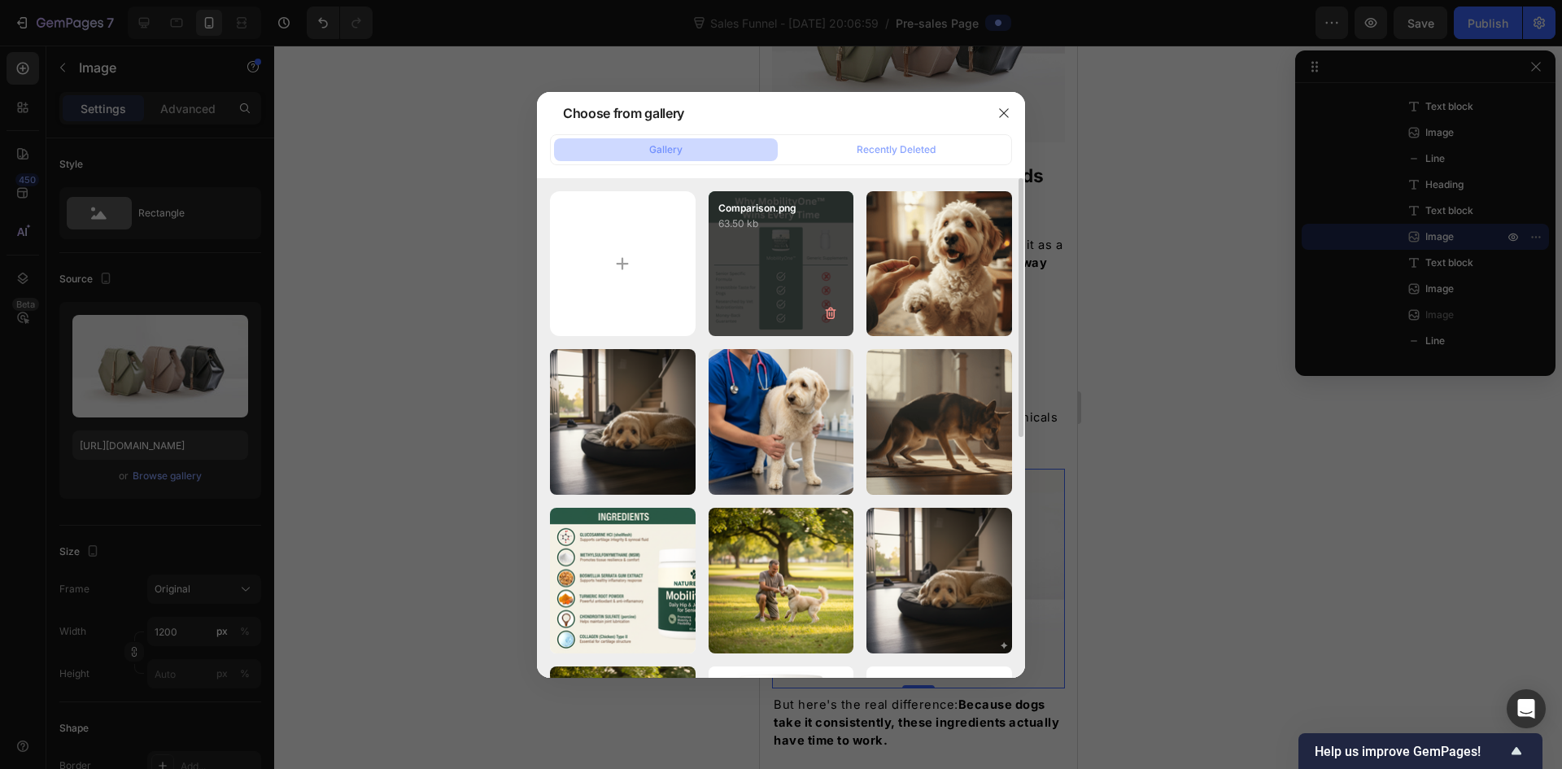
click at [763, 276] on div "Comparison.png 63.50 kb" at bounding box center [782, 264] width 146 height 146
type input "[URL][DOMAIN_NAME]"
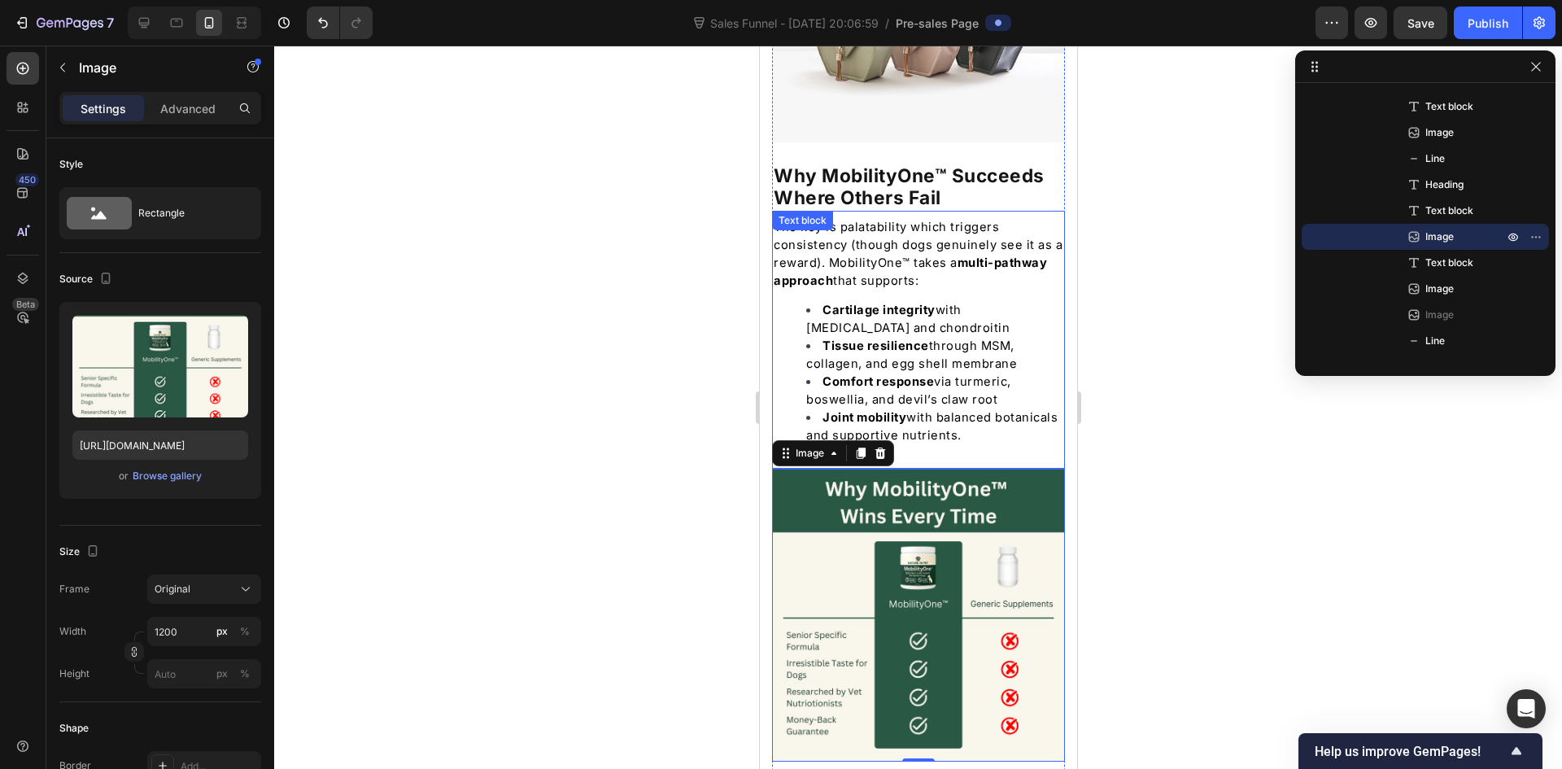
click at [962, 338] on span "Tissue resilience through MSM, collagen, and egg shell membrane" at bounding box center [910, 354] width 211 height 33
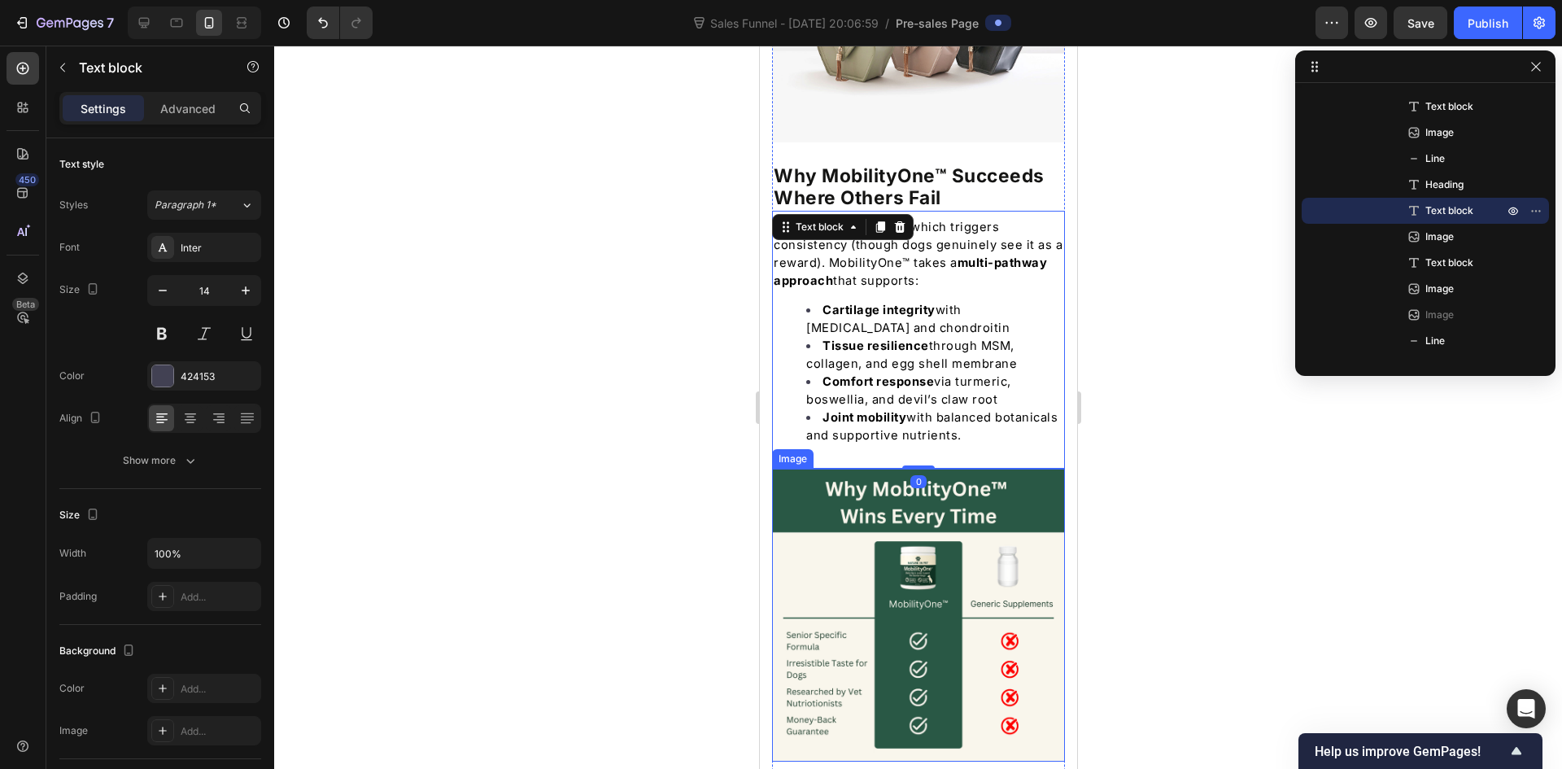
scroll to position [4973, 0]
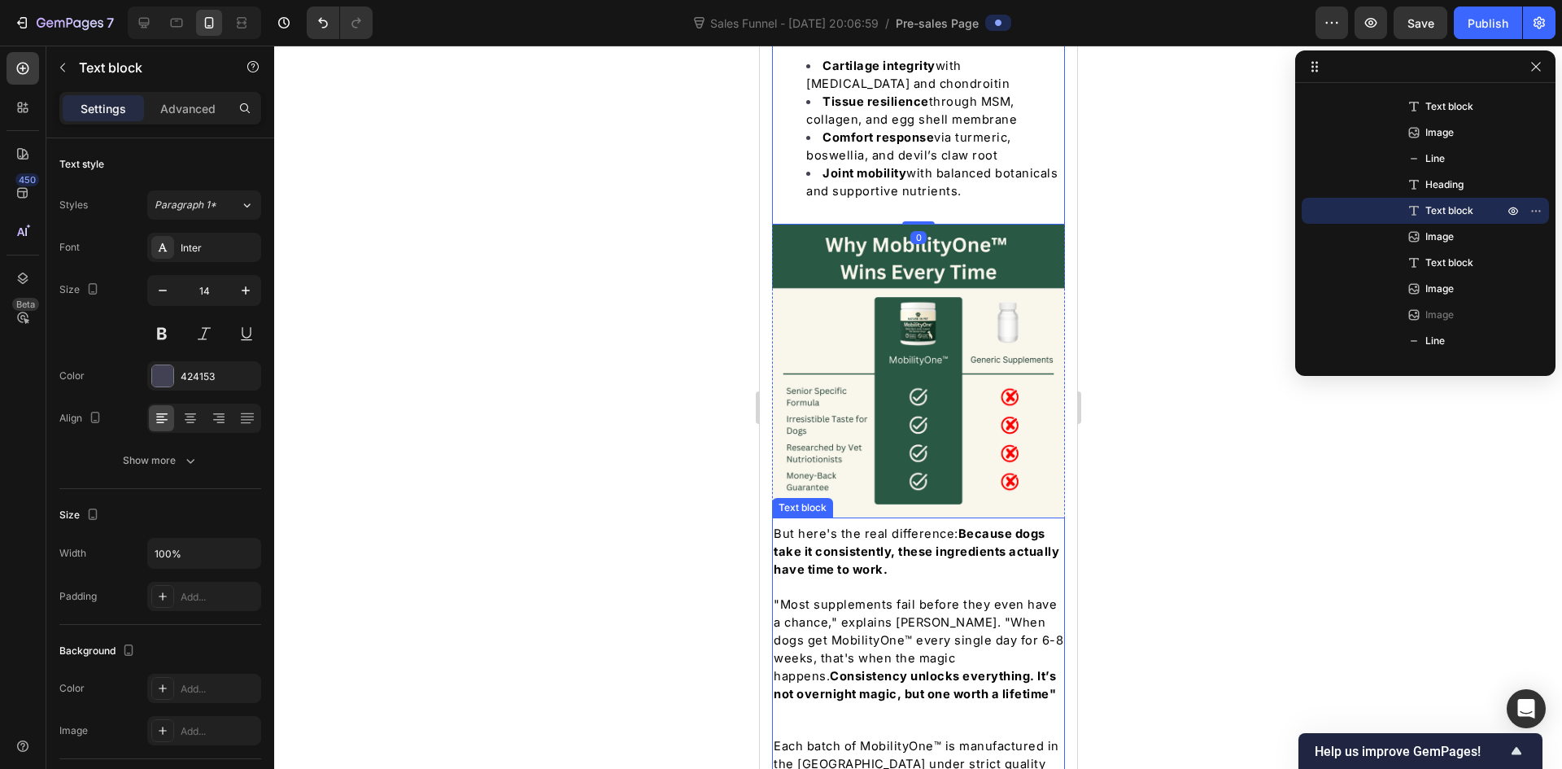
click at [944, 525] on p "But here's the real difference: Because dogs take it consistently, these ingred…" at bounding box center [918, 552] width 290 height 54
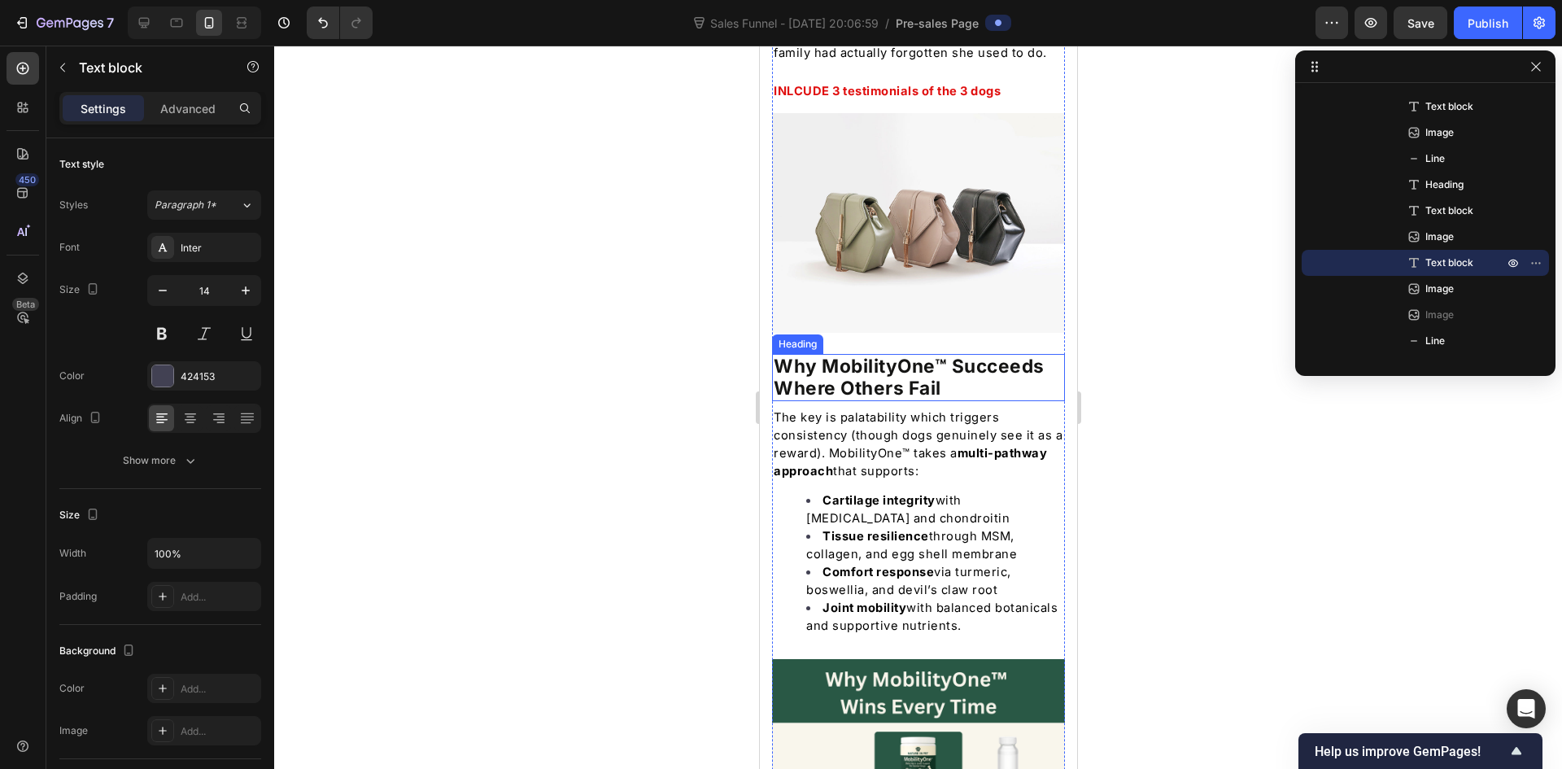
scroll to position [4403, 0]
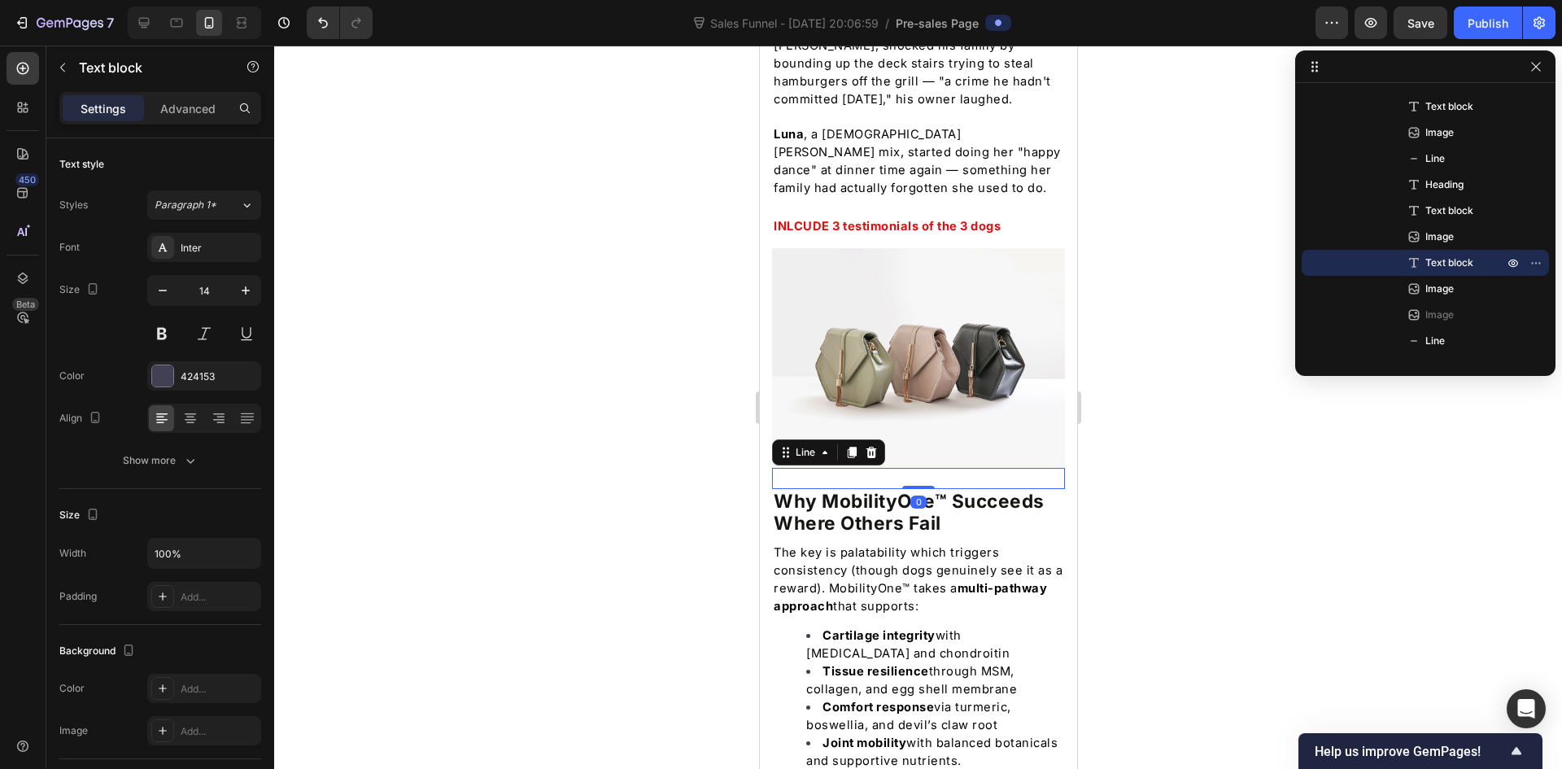
click at [915, 468] on div "Title Line 0" at bounding box center [917, 478] width 293 height 21
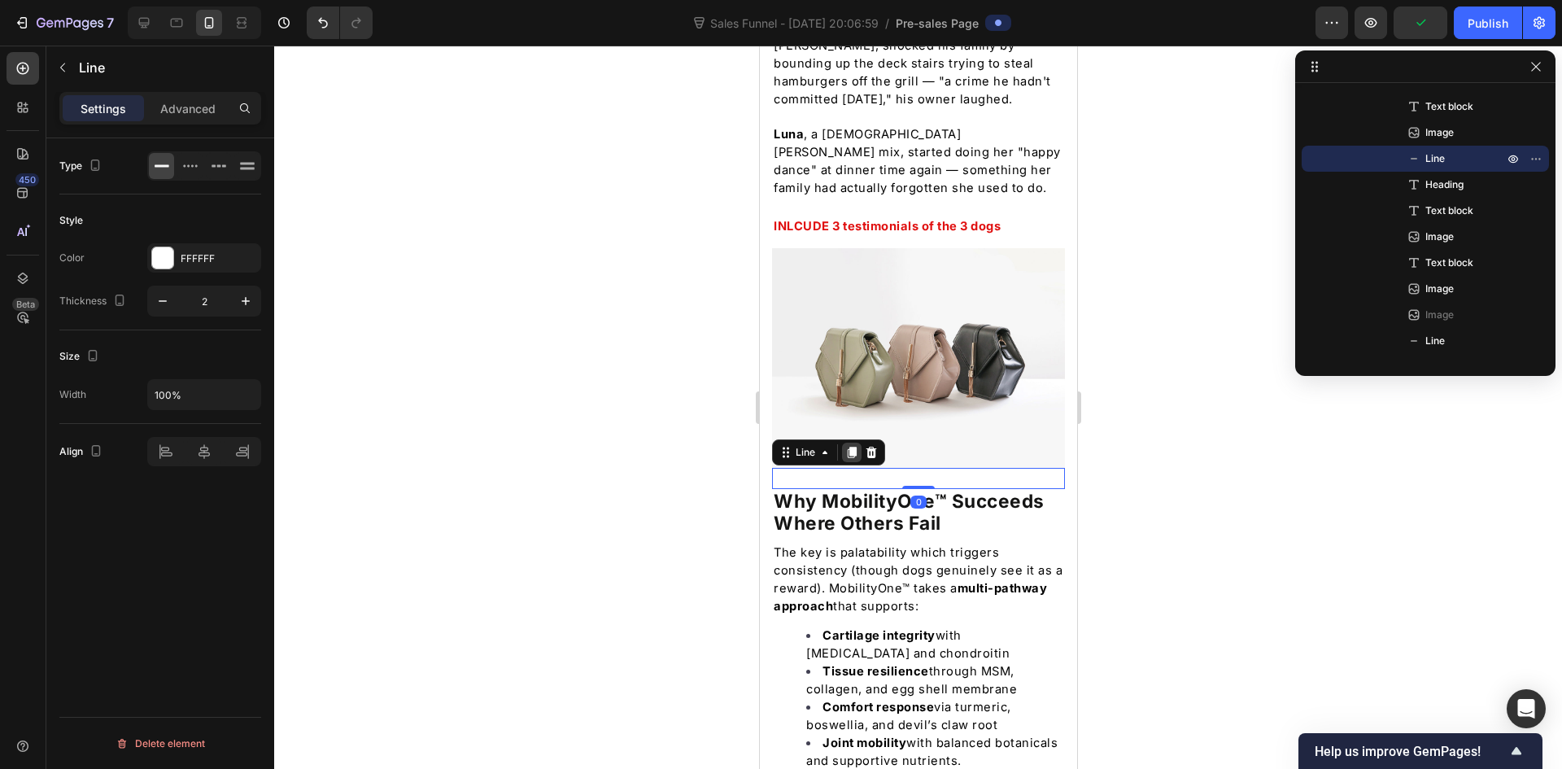
click at [848, 446] on icon at bounding box center [850, 452] width 13 height 13
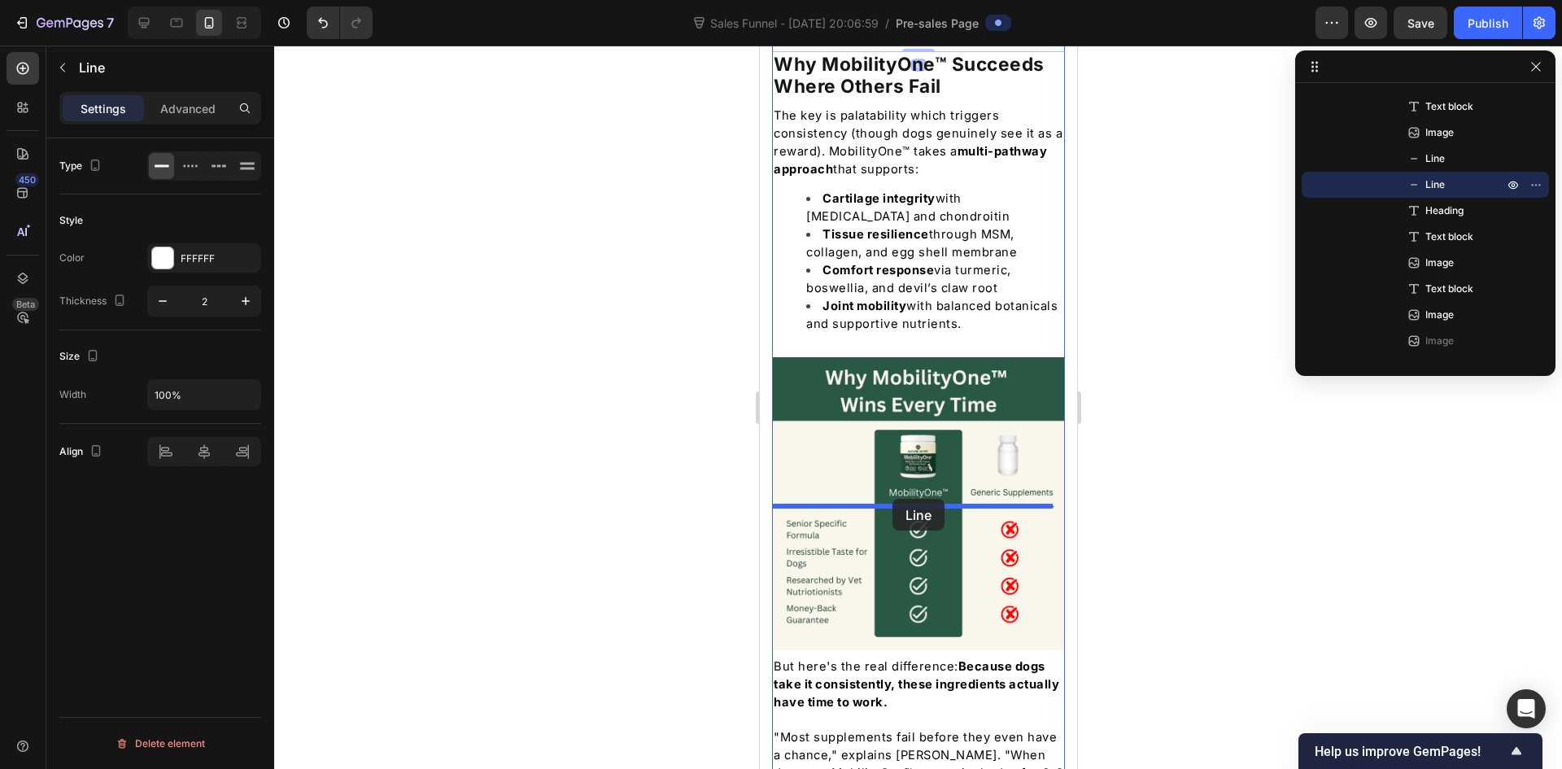
drag, startPoint x: 883, startPoint y: 366, endPoint x: 892, endPoint y: 499, distance: 132.8
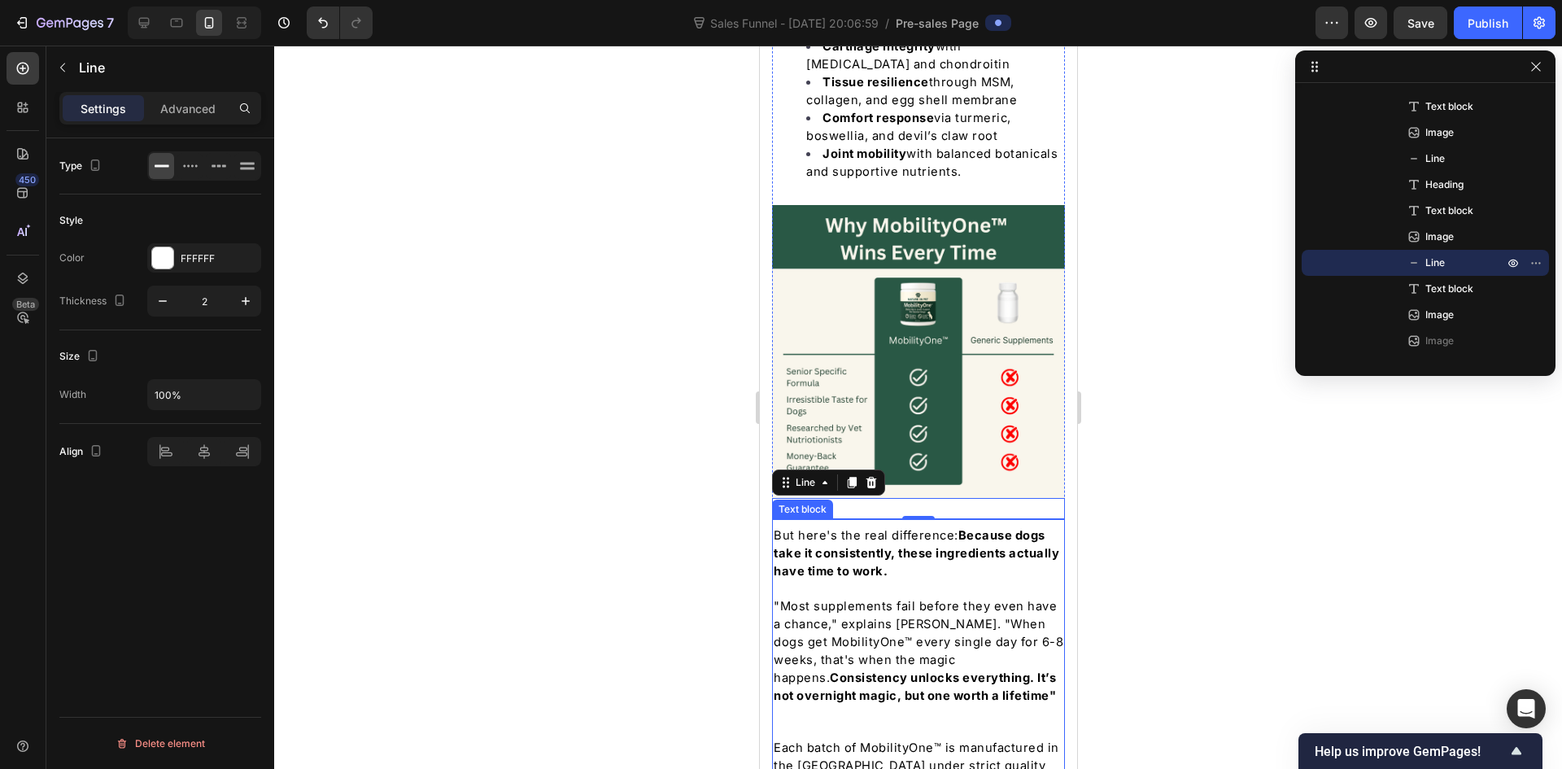
scroll to position [5247, 0]
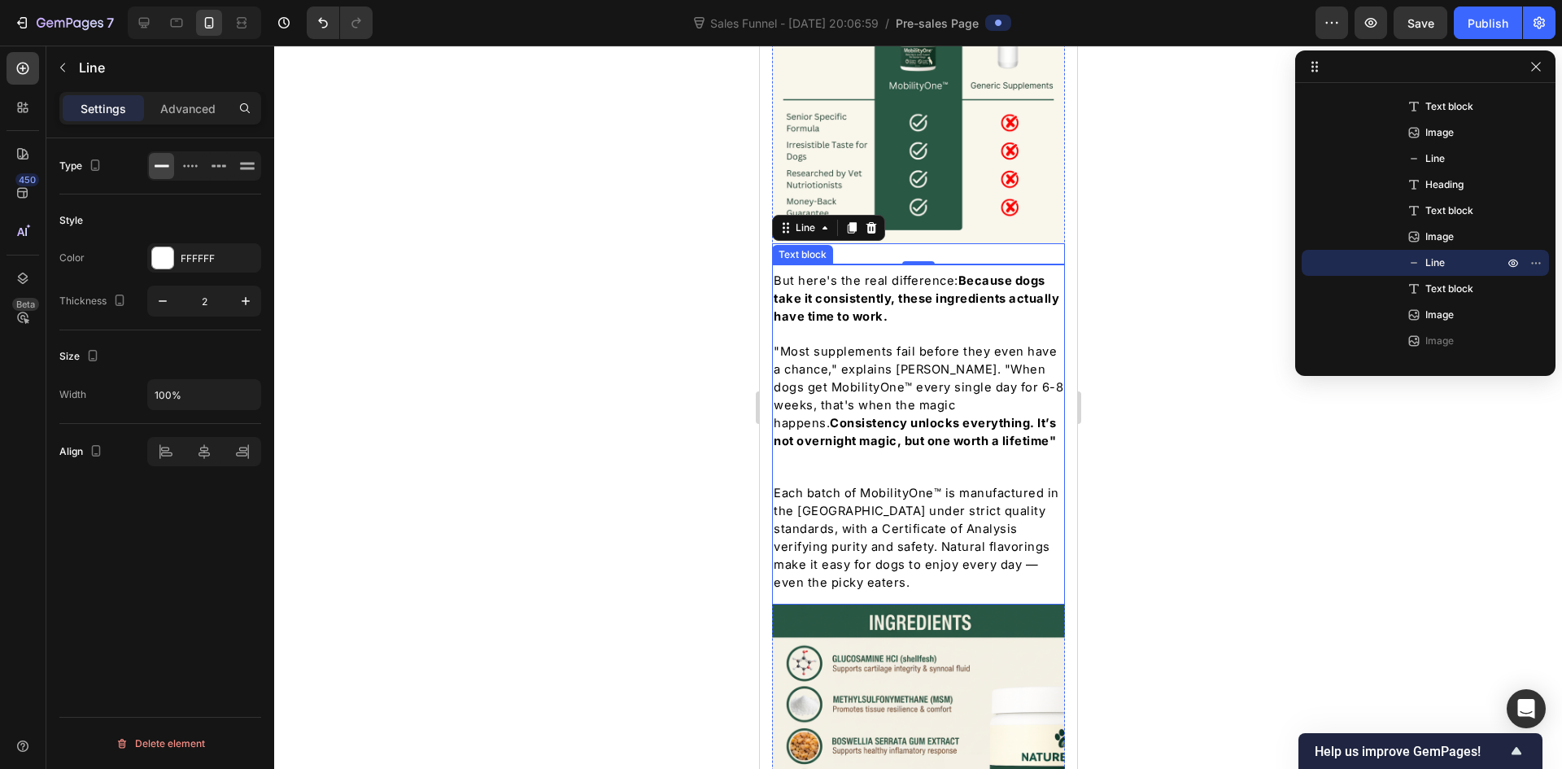
click at [877, 450] on p "Rich Text Editor. Editing area: main" at bounding box center [918, 467] width 290 height 34
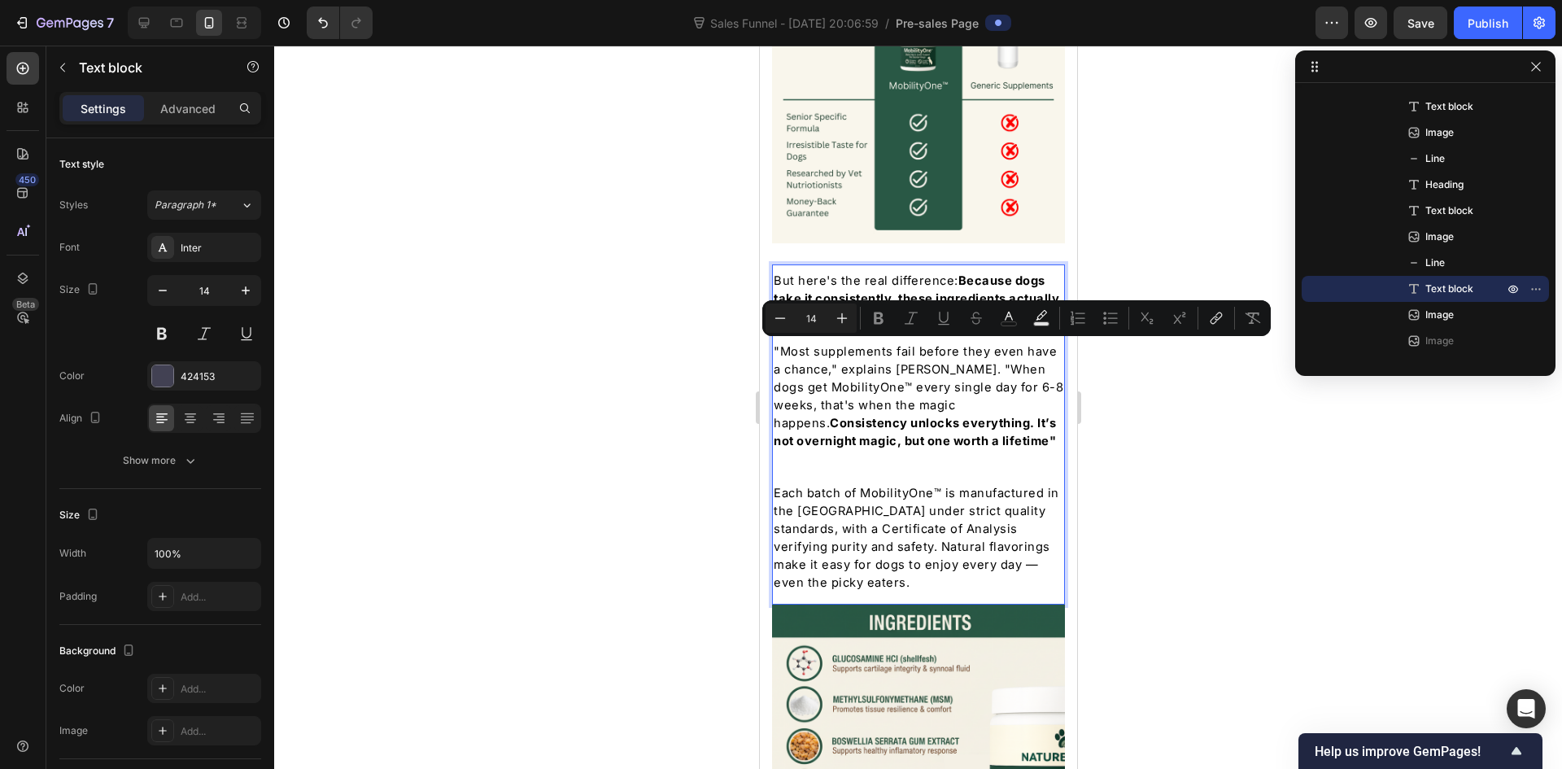
click at [836, 450] on p "Rich Text Editor. Editing area: main" at bounding box center [918, 467] width 290 height 34
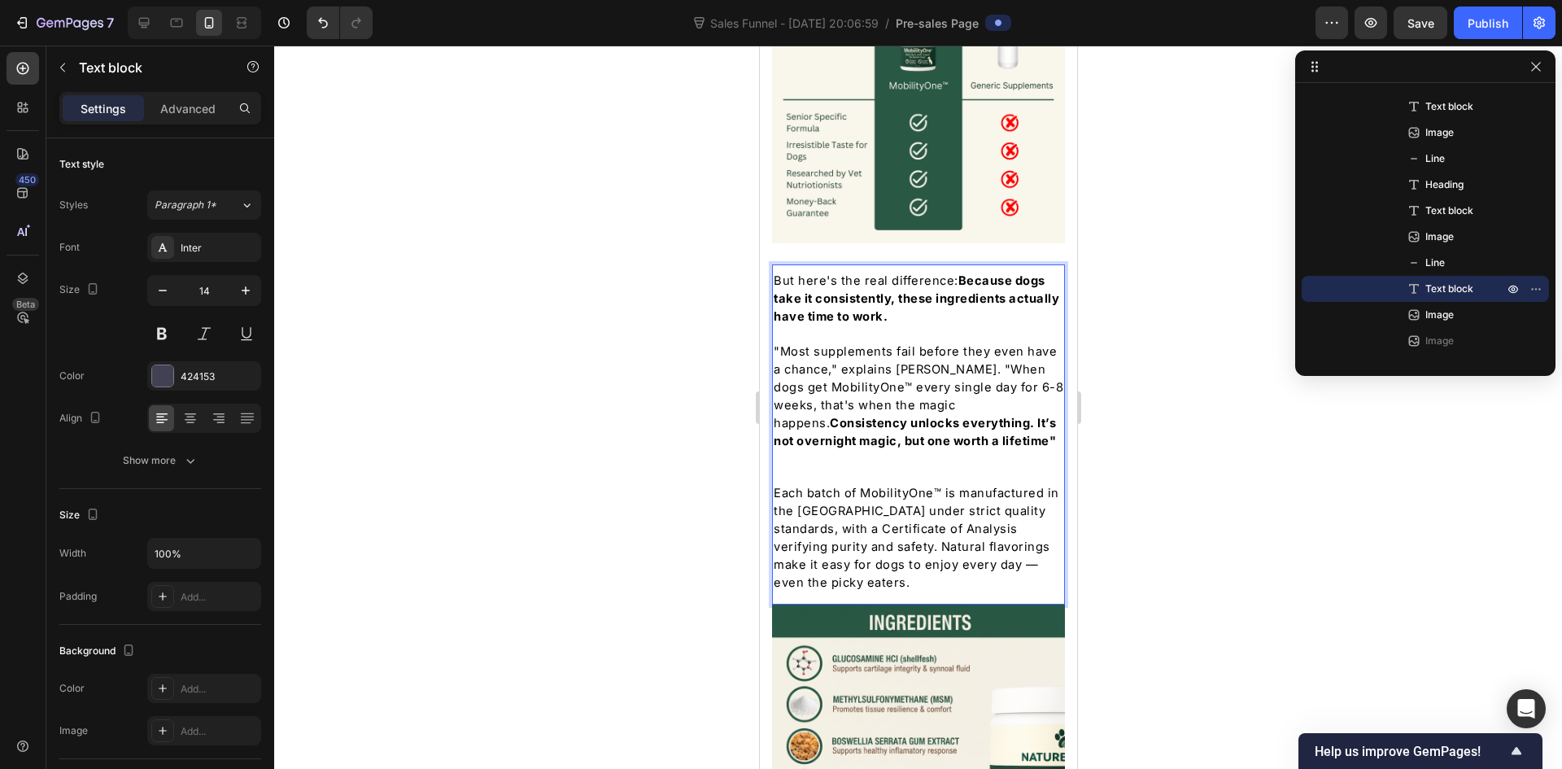
click at [867, 486] on span "Each batch of MobilityOne™ is manufactured in the [GEOGRAPHIC_DATA] under stric…" at bounding box center [916, 538] width 286 height 104
click at [836, 450] on p "Rich Text Editor. Editing area: main" at bounding box center [918, 467] width 290 height 34
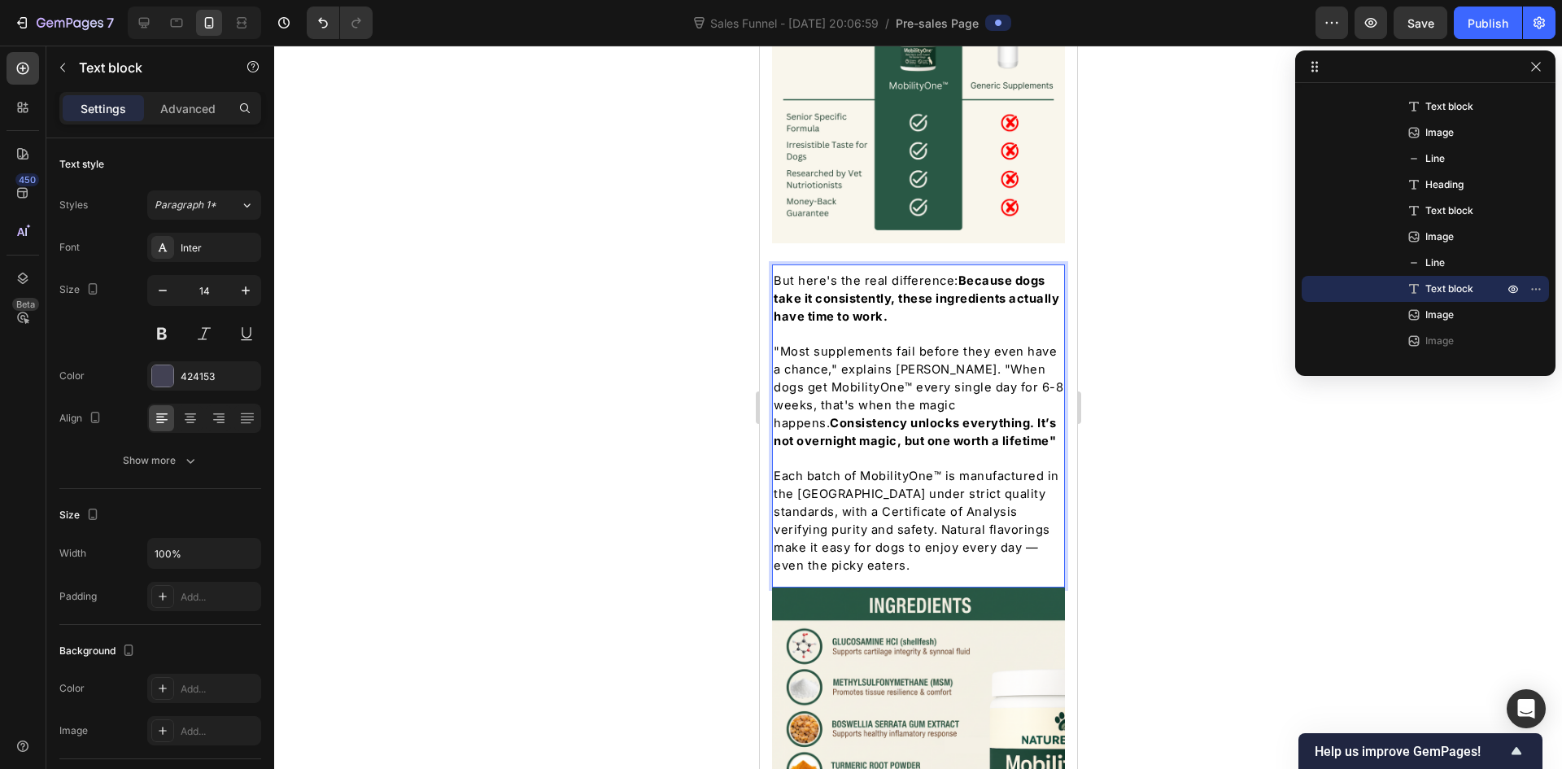
click at [633, 523] on div at bounding box center [918, 407] width 1288 height 723
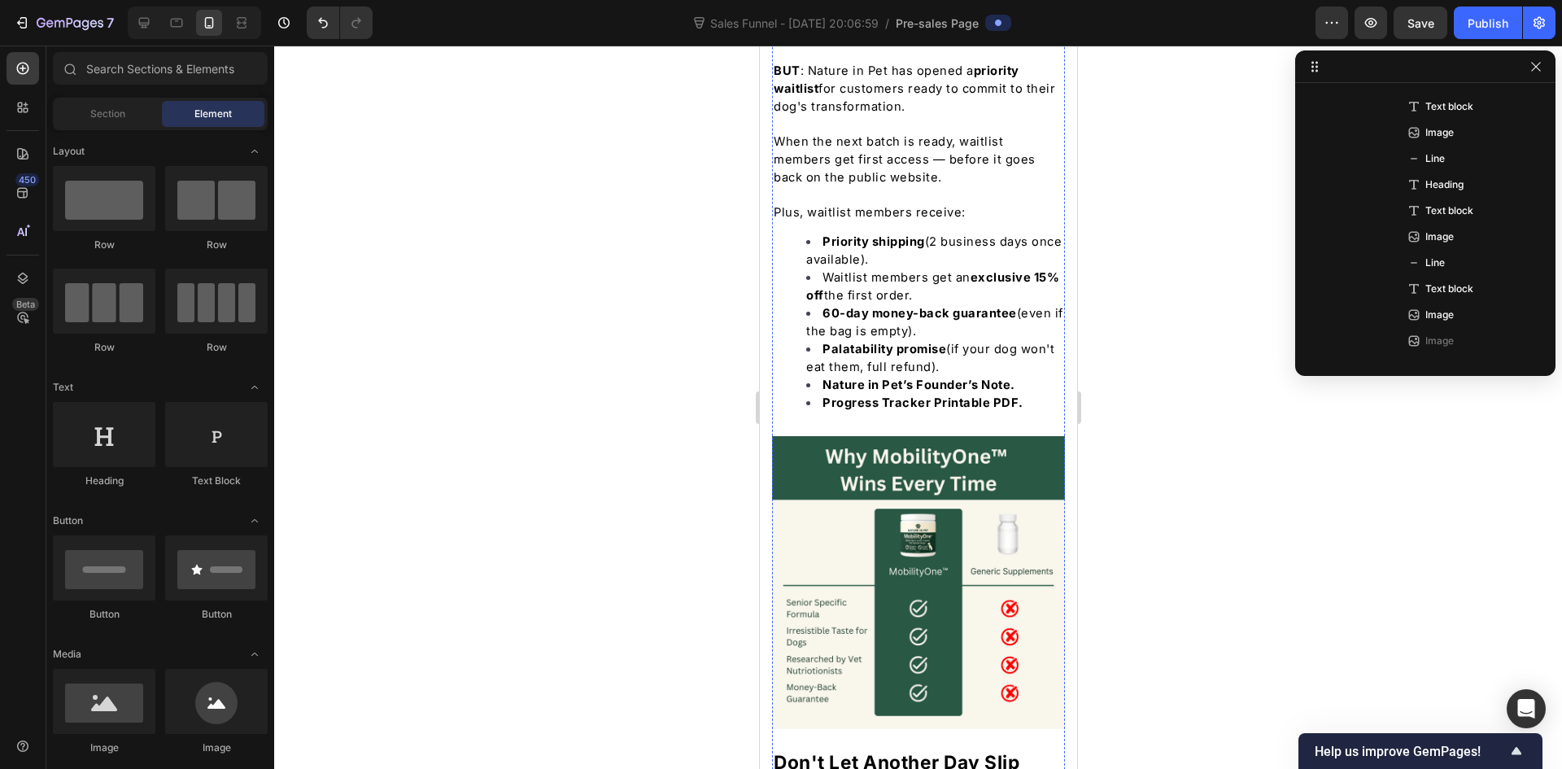
scroll to position [6793, 0]
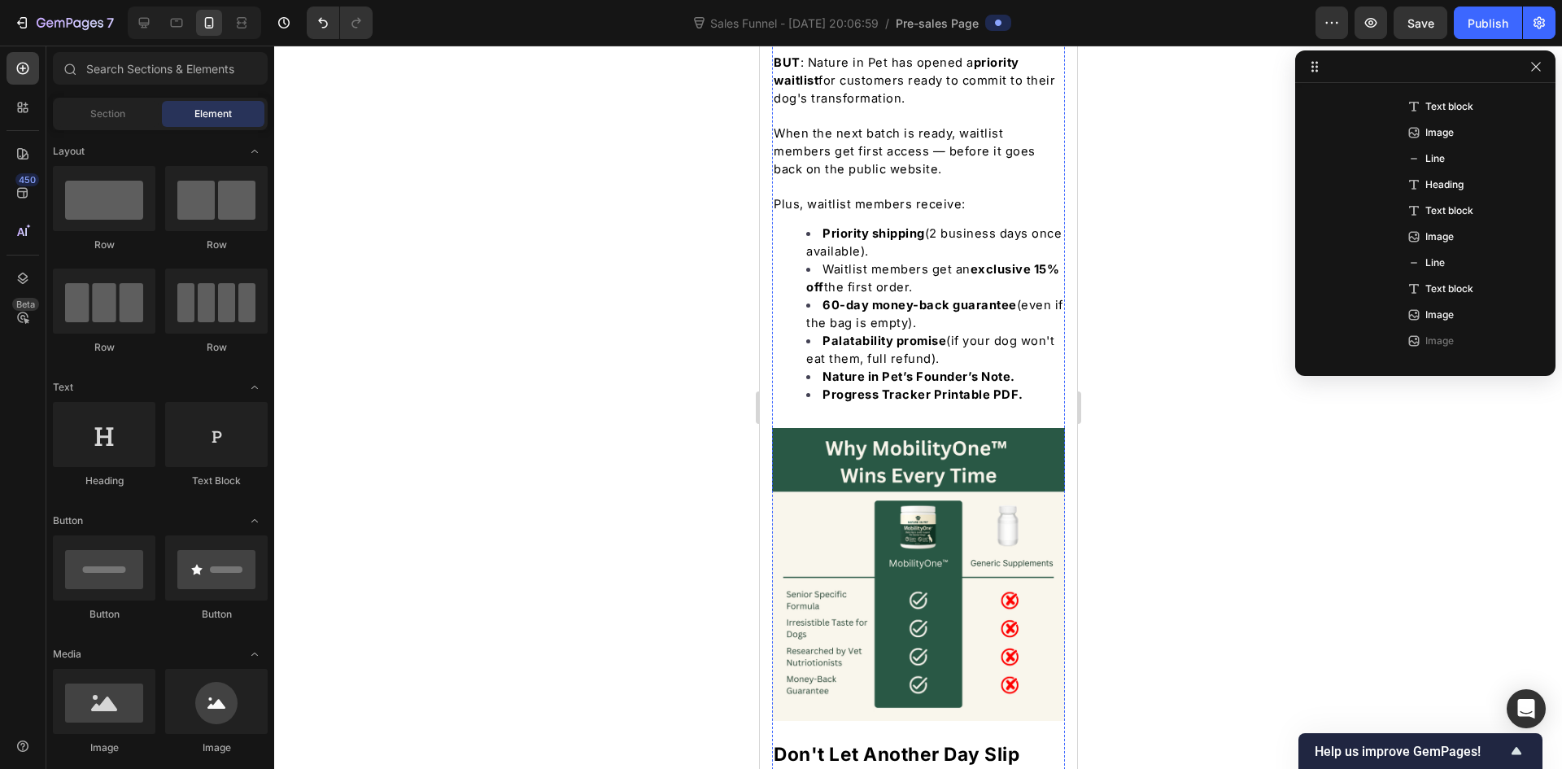
click at [909, 464] on img at bounding box center [917, 574] width 293 height 293
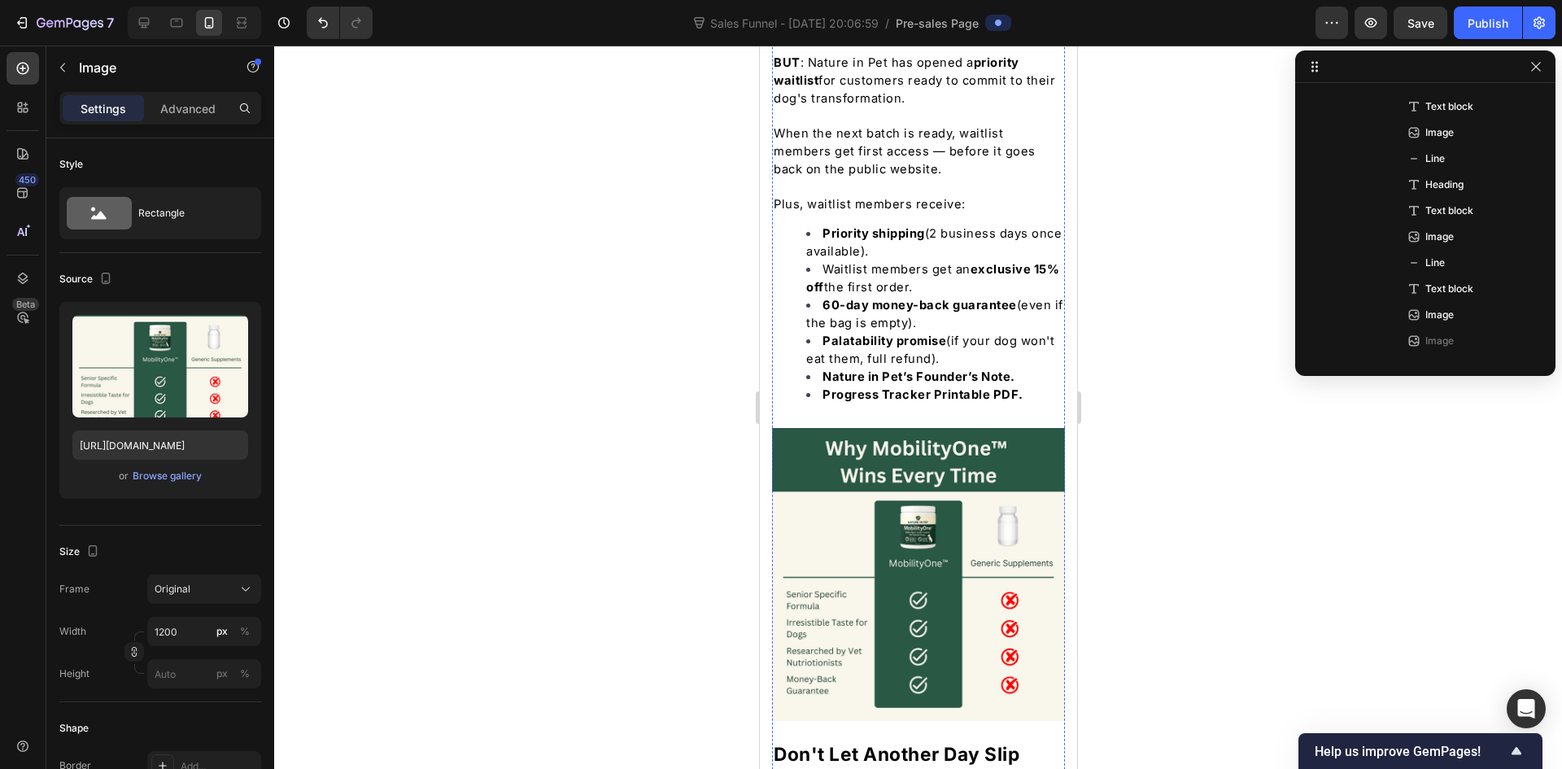
scroll to position [1499, 0]
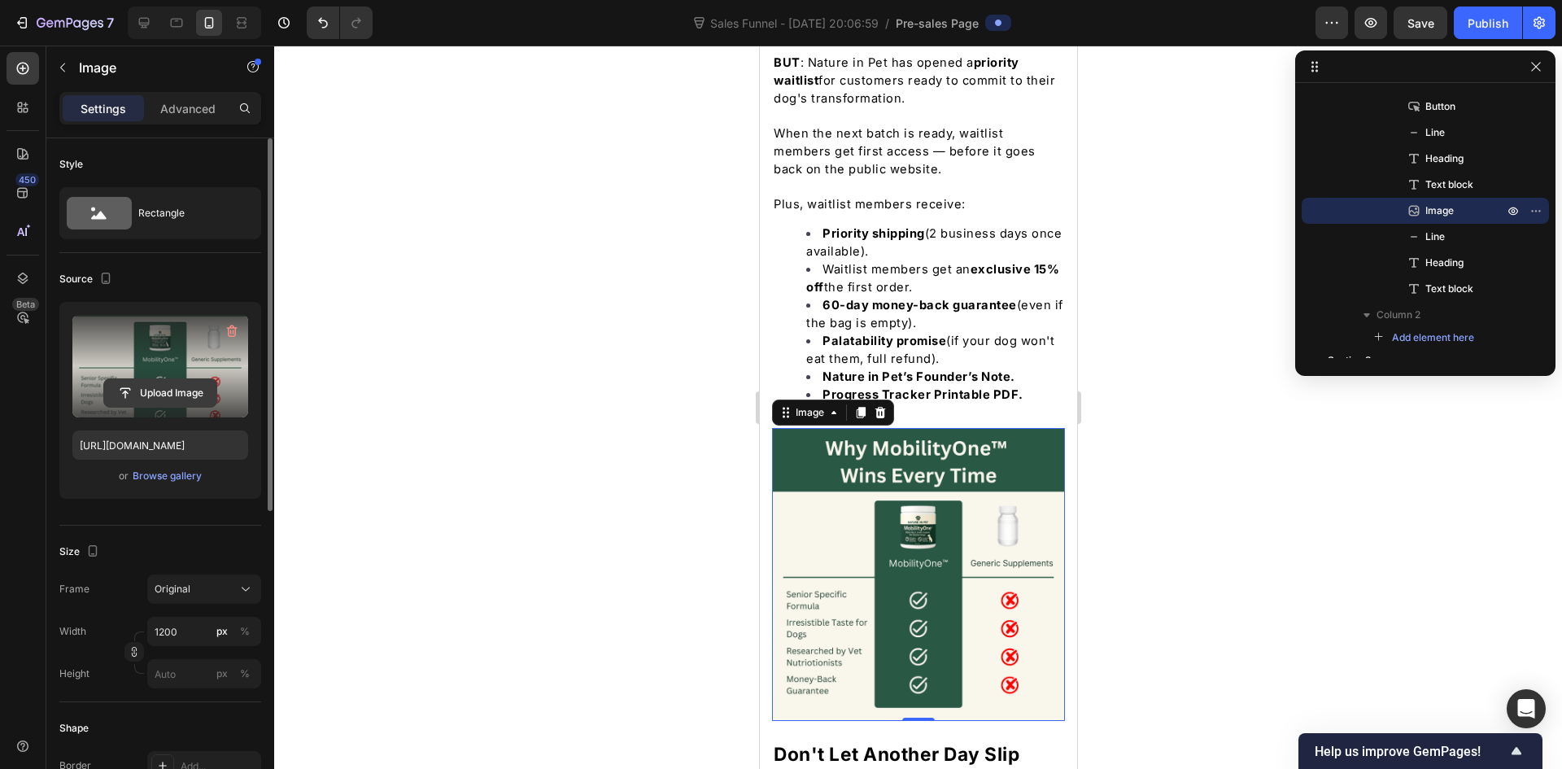
click at [155, 397] on input "file" at bounding box center [160, 393] width 112 height 28
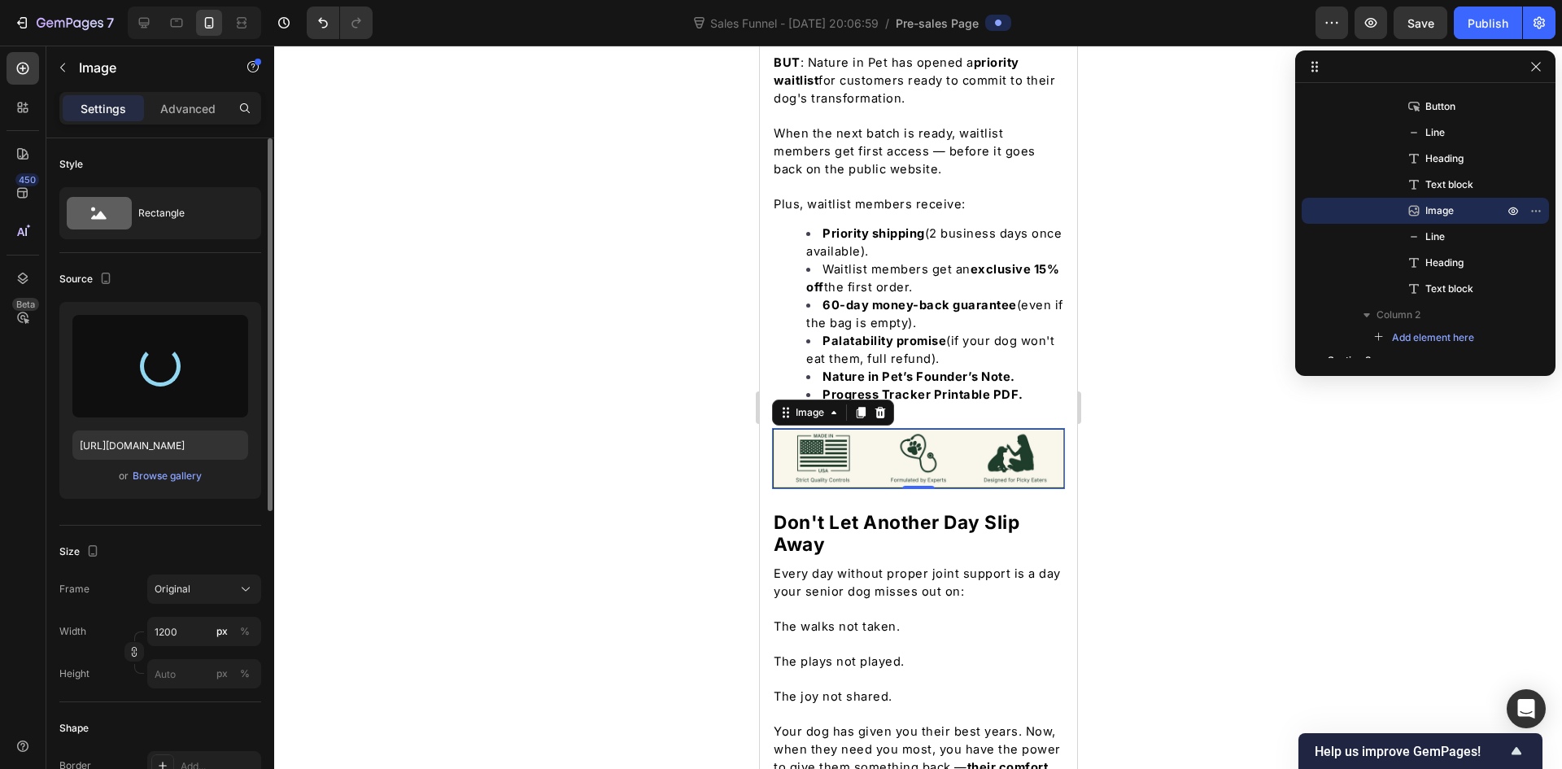
type input "[URL][DOMAIN_NAME]"
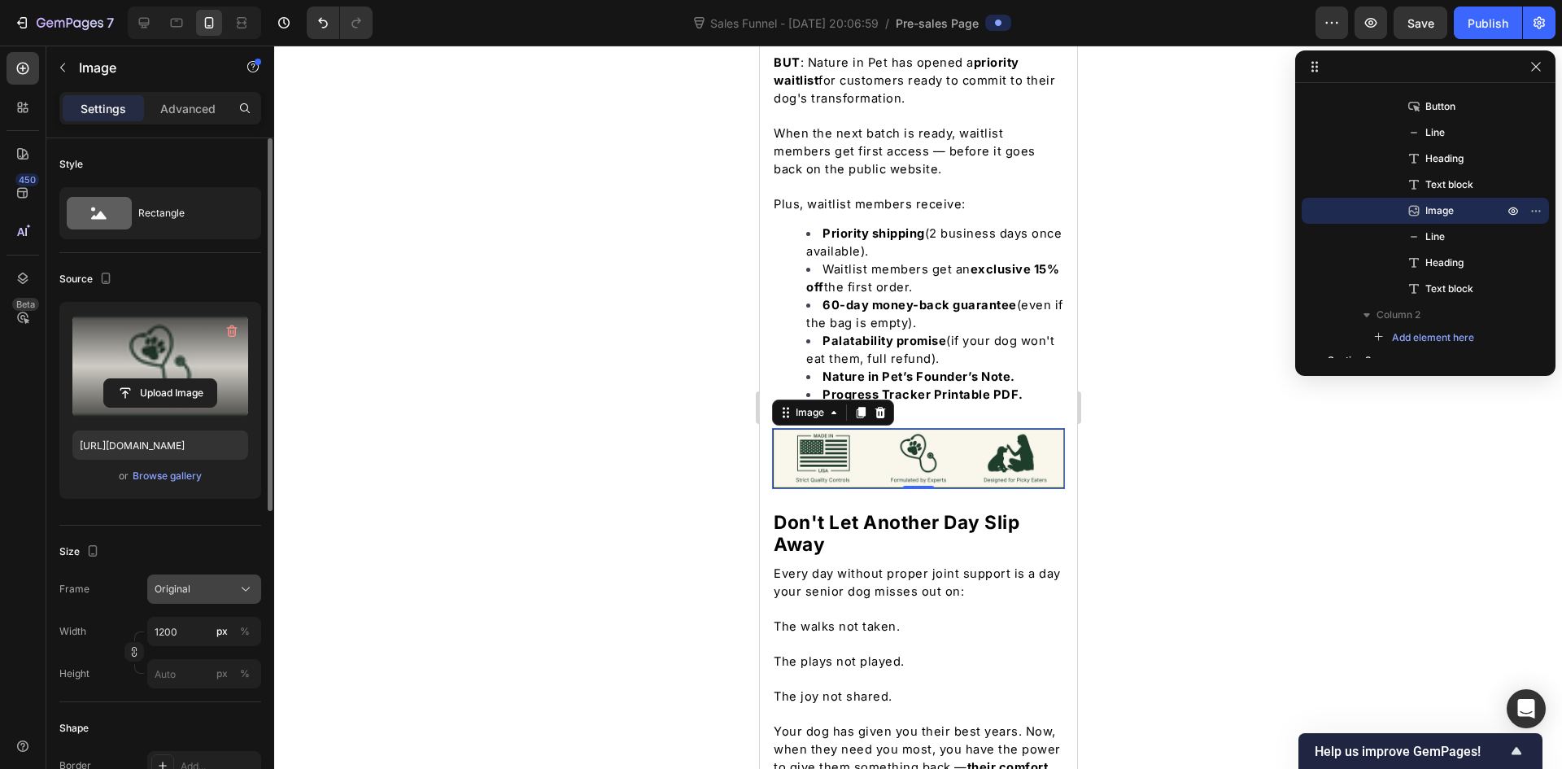
click at [186, 594] on span "Original" at bounding box center [173, 589] width 36 height 15
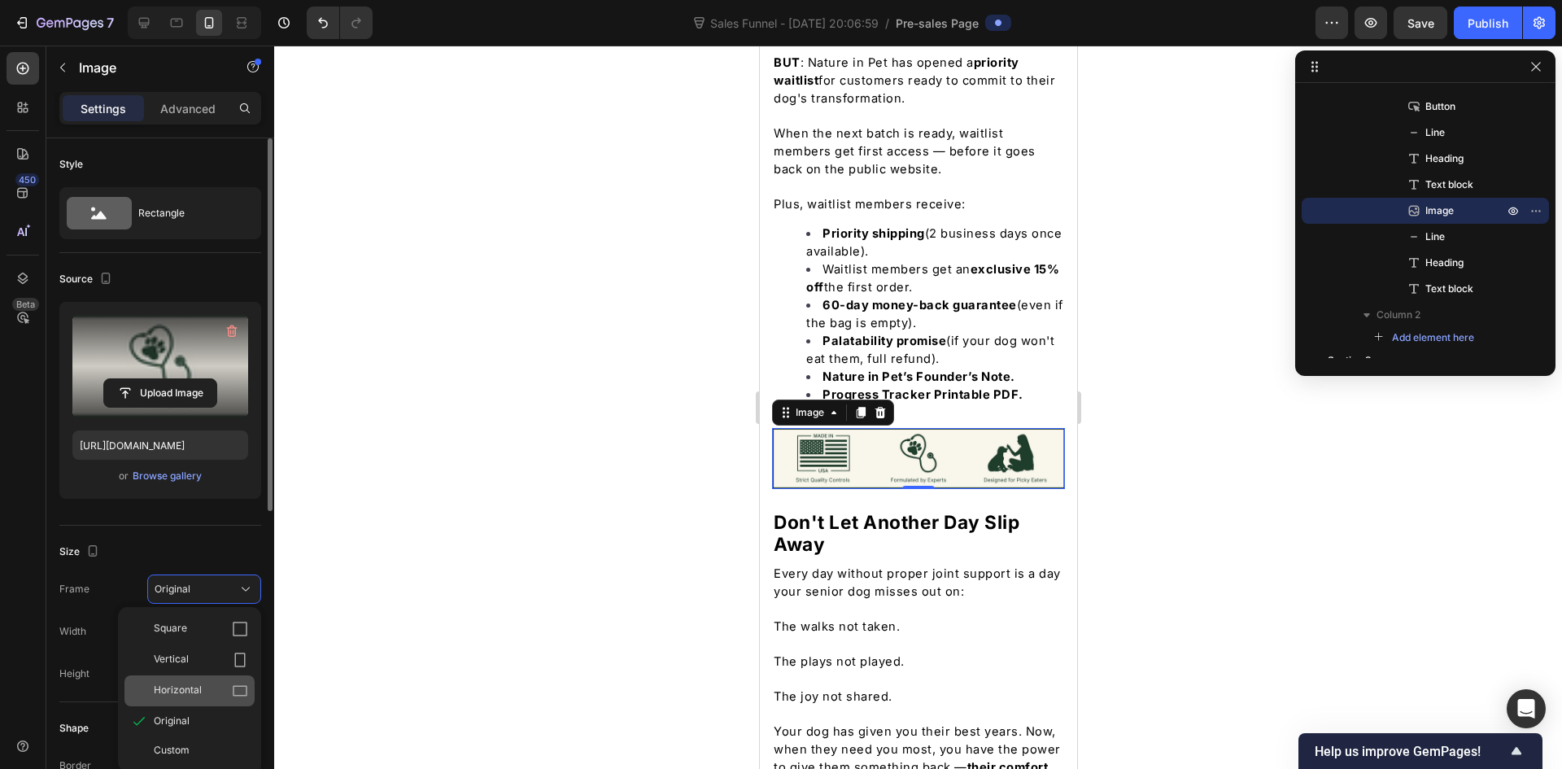
click at [186, 689] on span "Horizontal" at bounding box center [178, 691] width 48 height 16
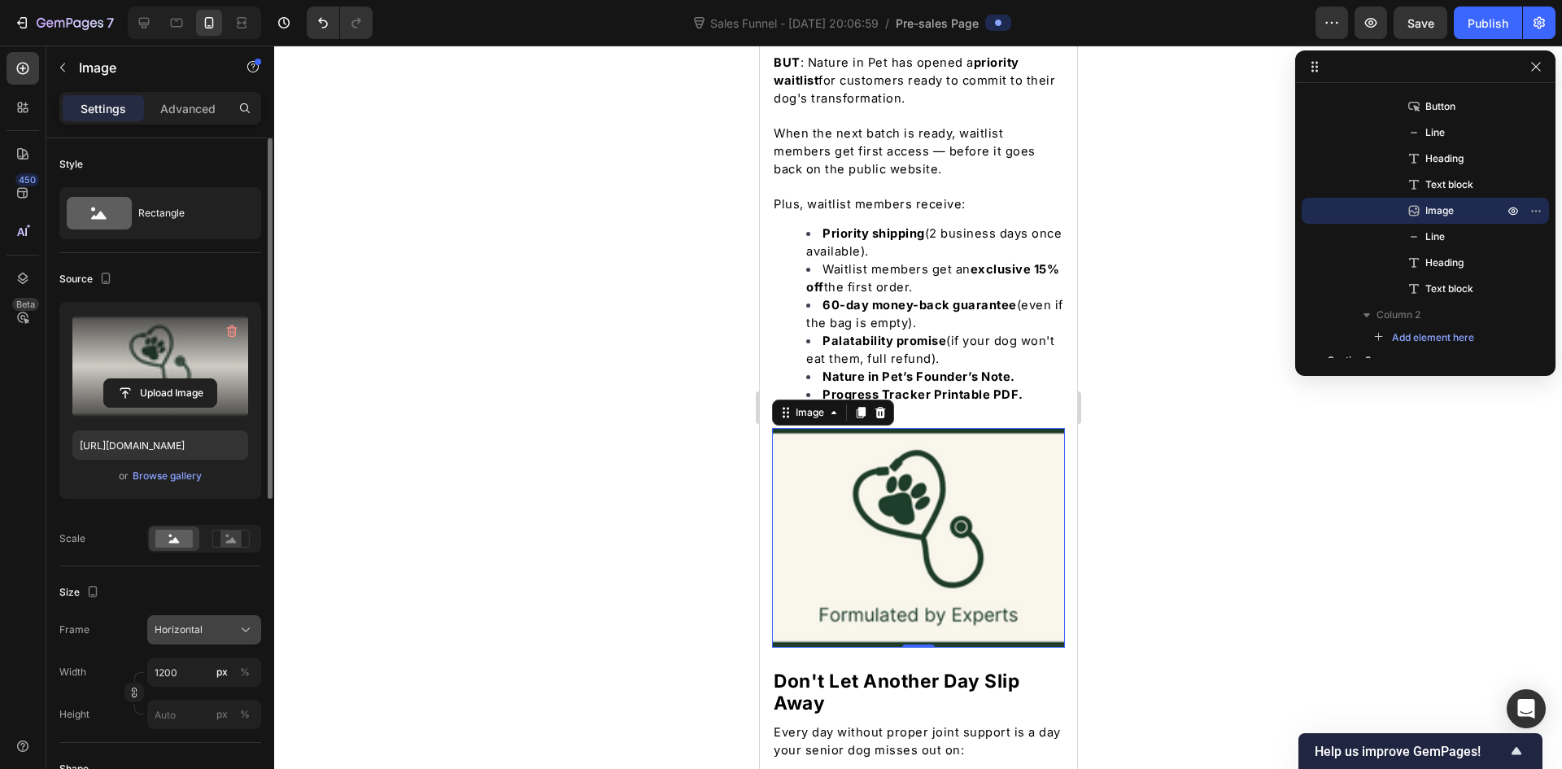
click at [183, 642] on button "Horizontal" at bounding box center [204, 629] width 114 height 29
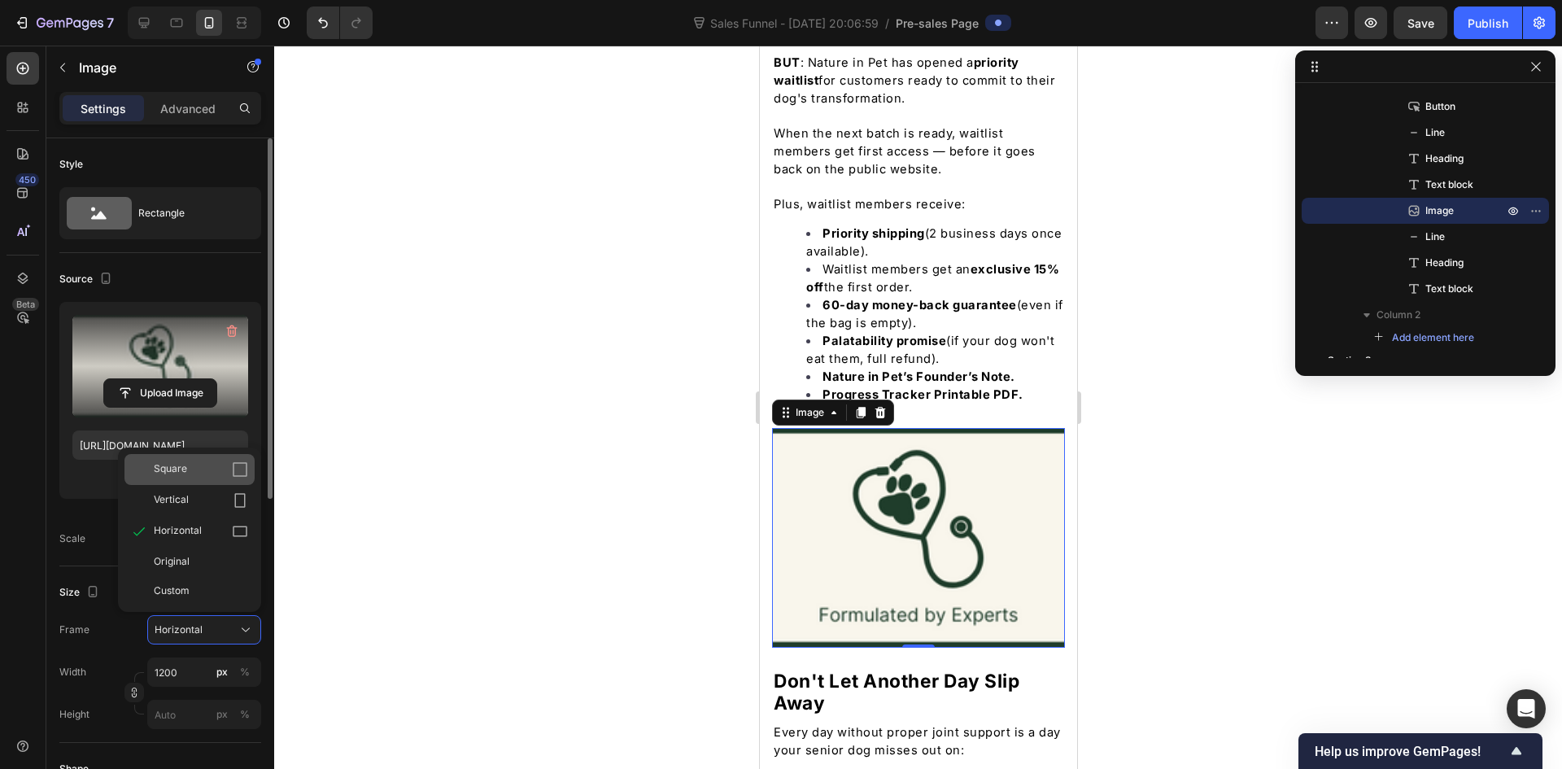
click at [180, 469] on span "Square" at bounding box center [170, 469] width 33 height 16
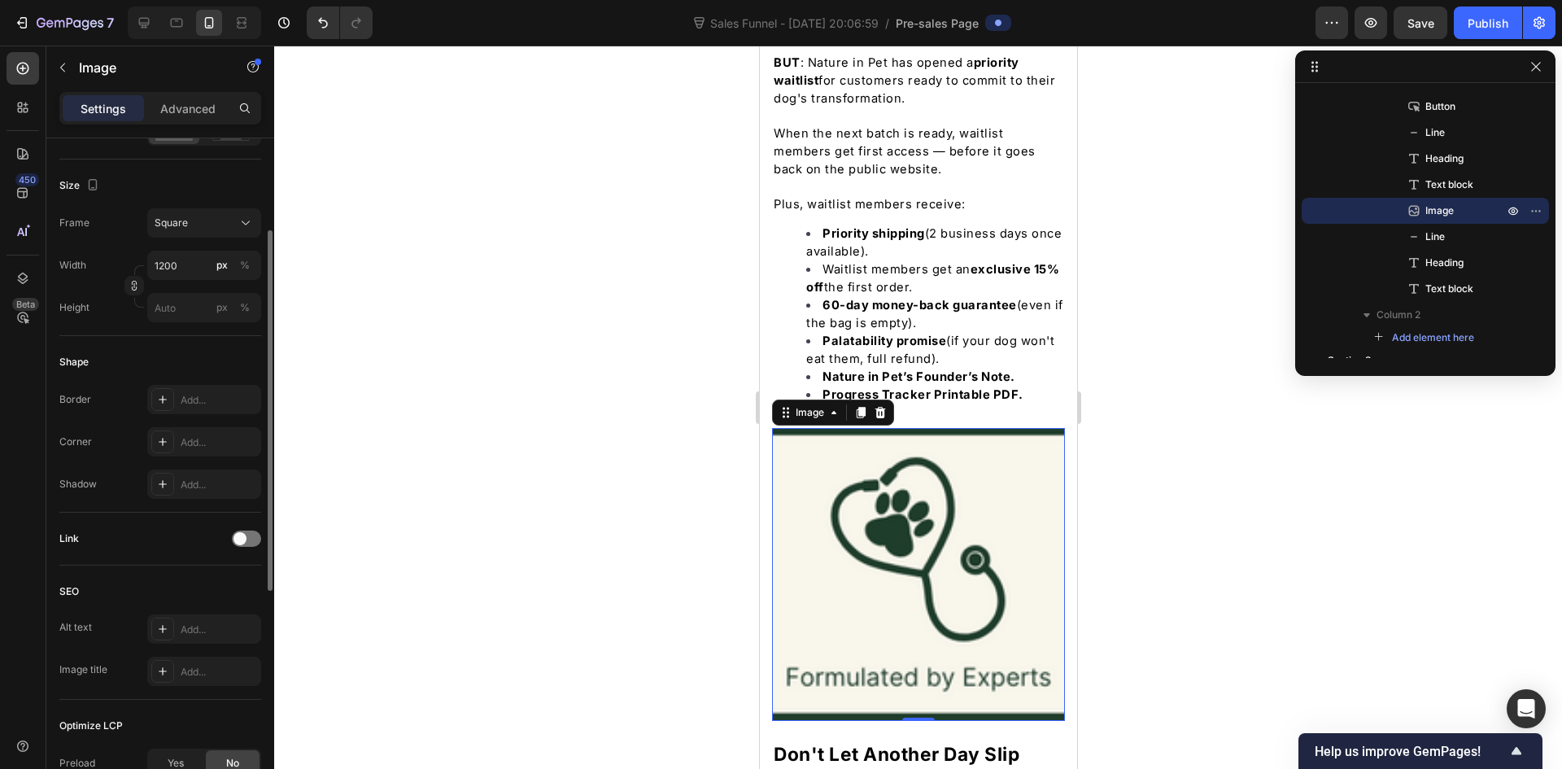
scroll to position [163, 0]
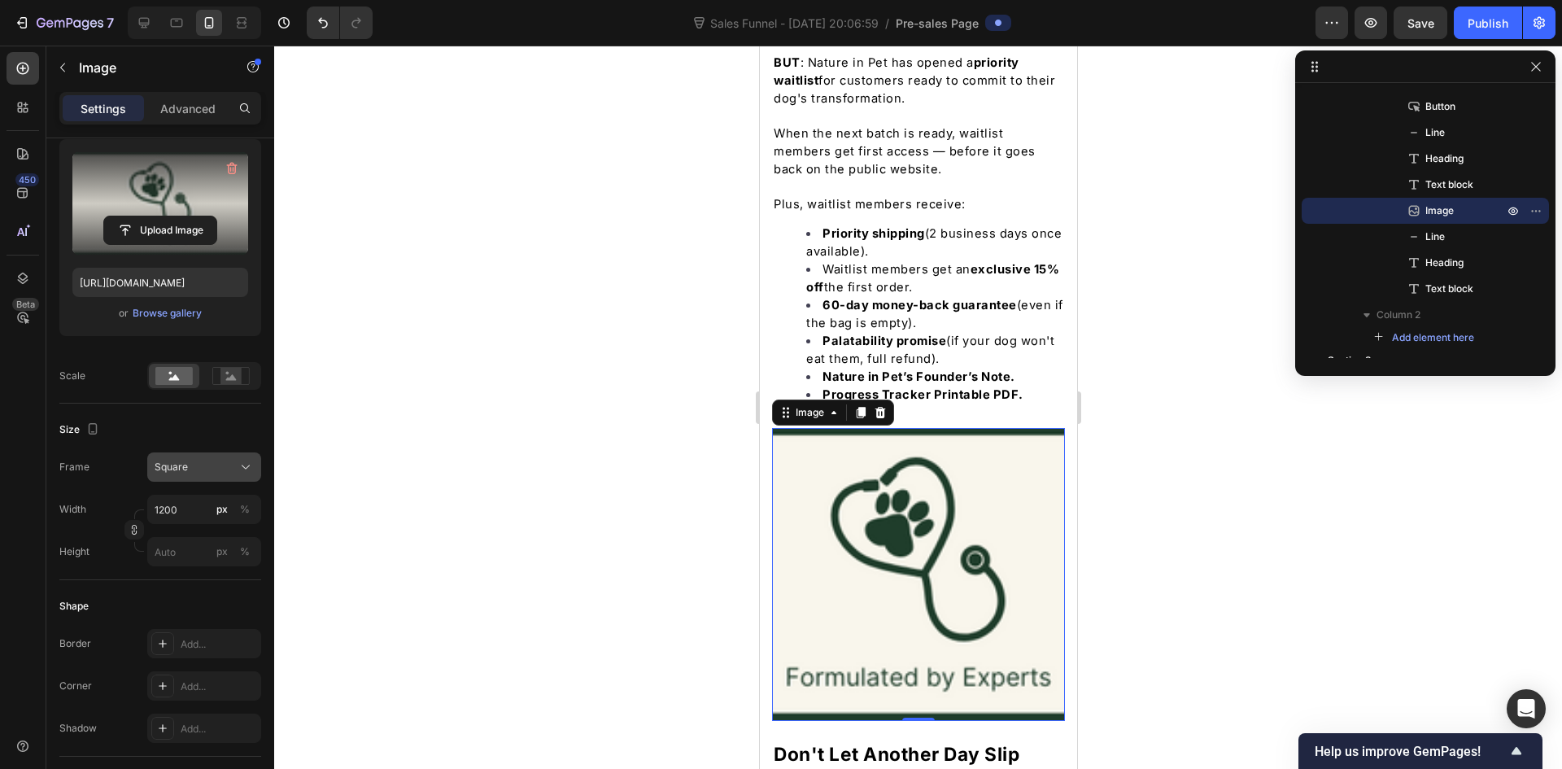
click at [187, 462] on span "Square" at bounding box center [171, 467] width 33 height 15
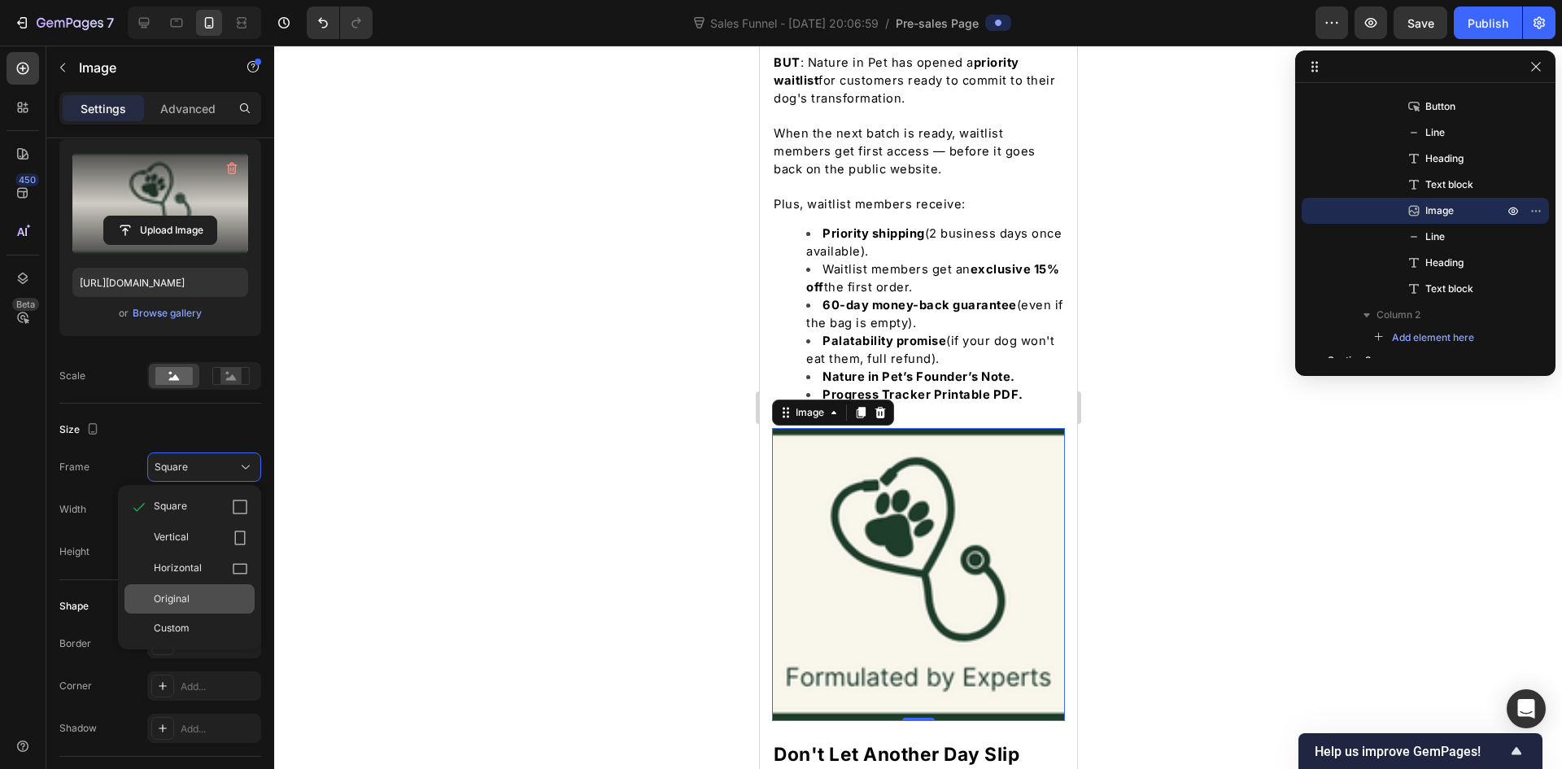
click at [167, 600] on span "Original" at bounding box center [172, 598] width 36 height 15
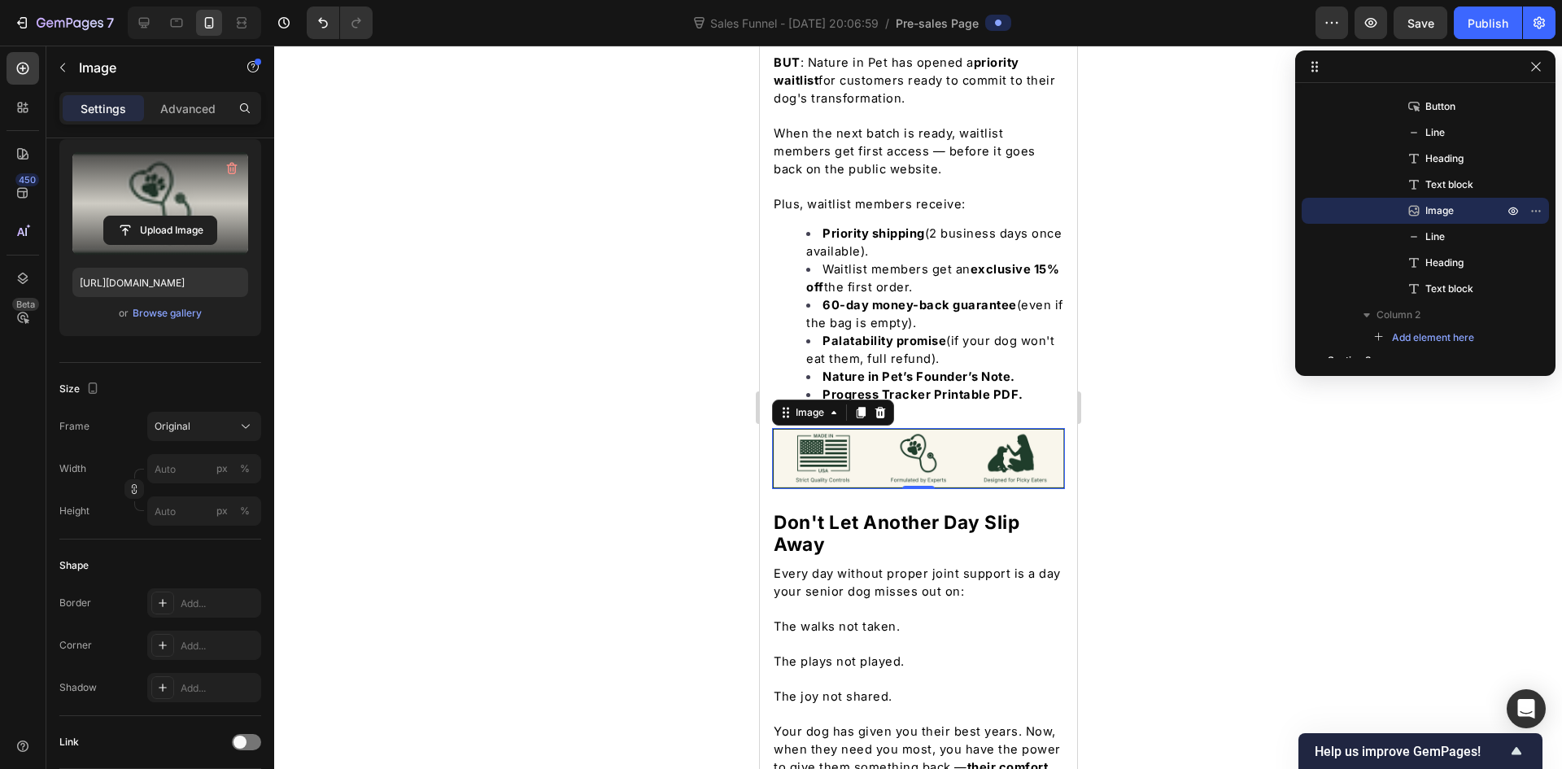
click at [675, 431] on div at bounding box center [918, 407] width 1288 height 723
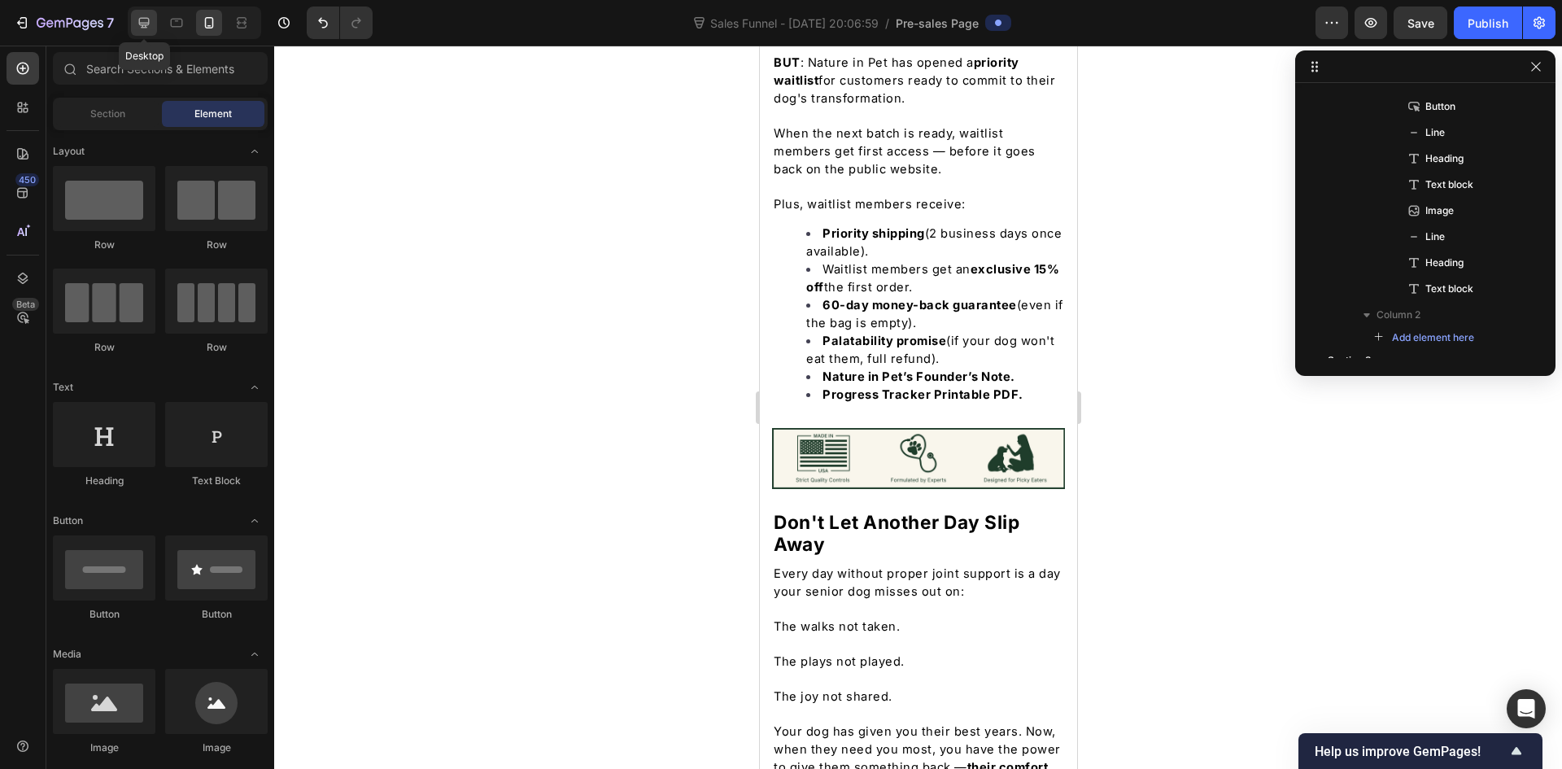
click at [144, 26] on icon at bounding box center [144, 23] width 16 height 16
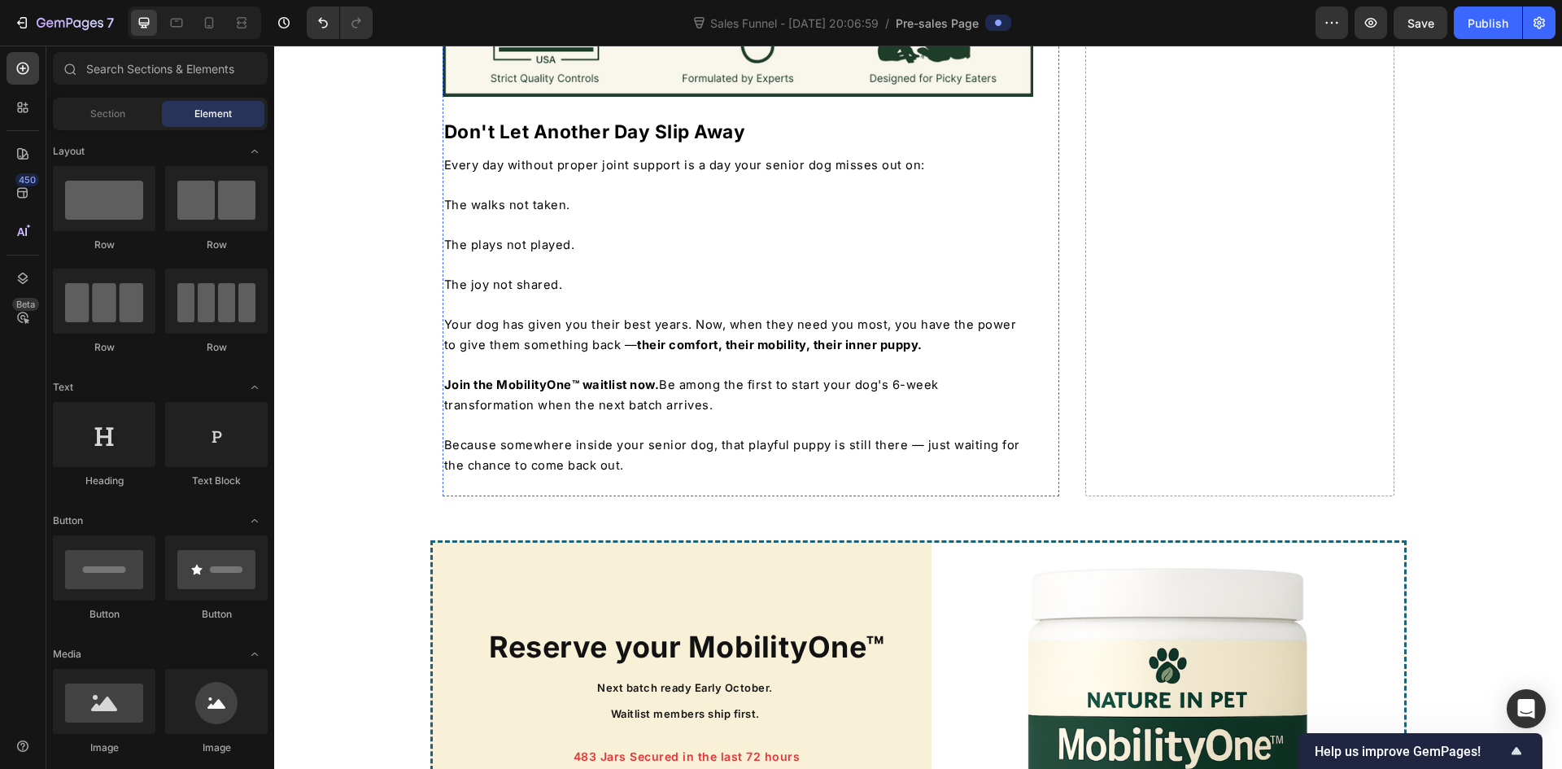
scroll to position [8745, 0]
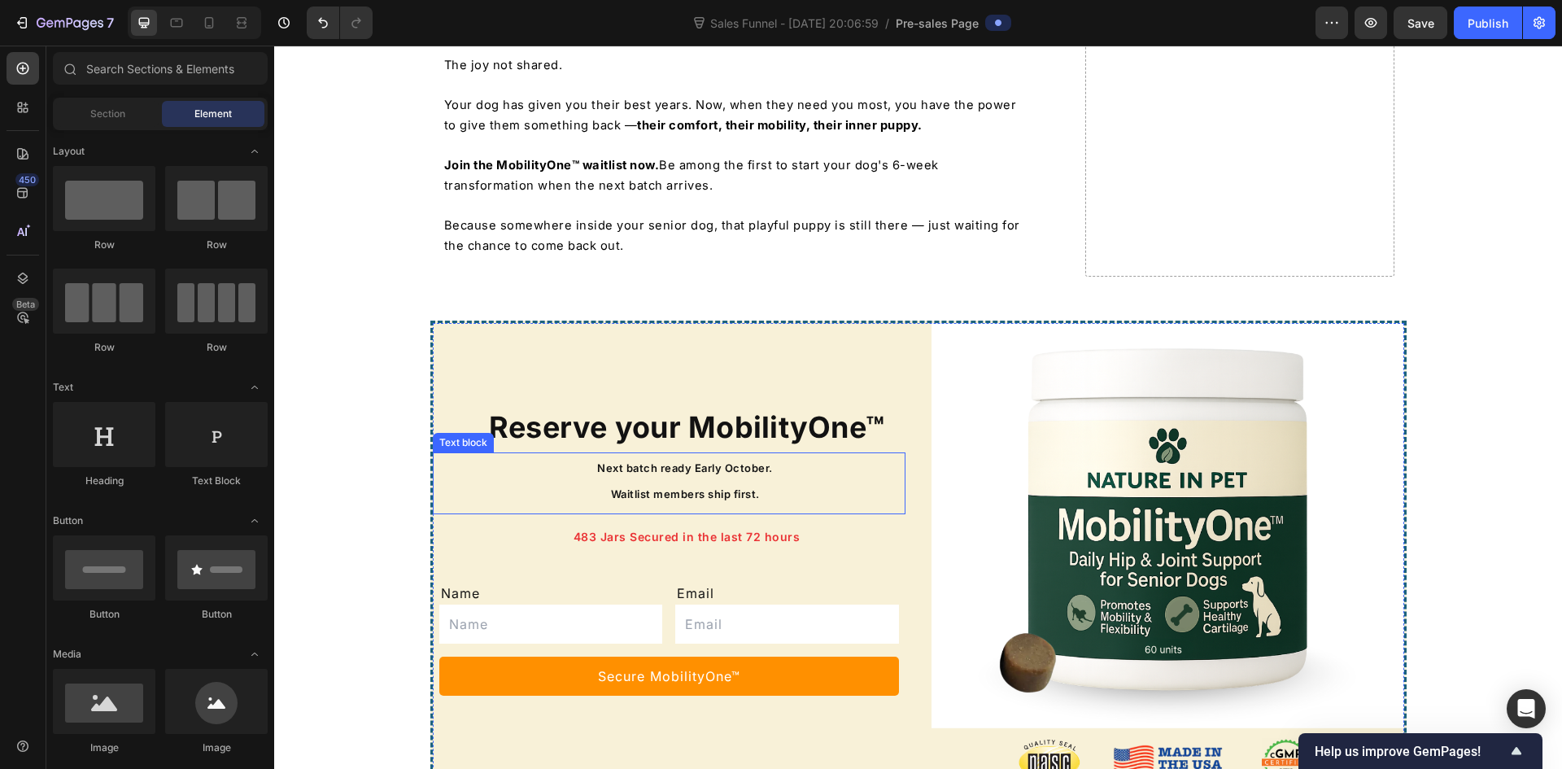
click at [704, 454] on p "Next batch ready Early October." at bounding box center [685, 467] width 437 height 26
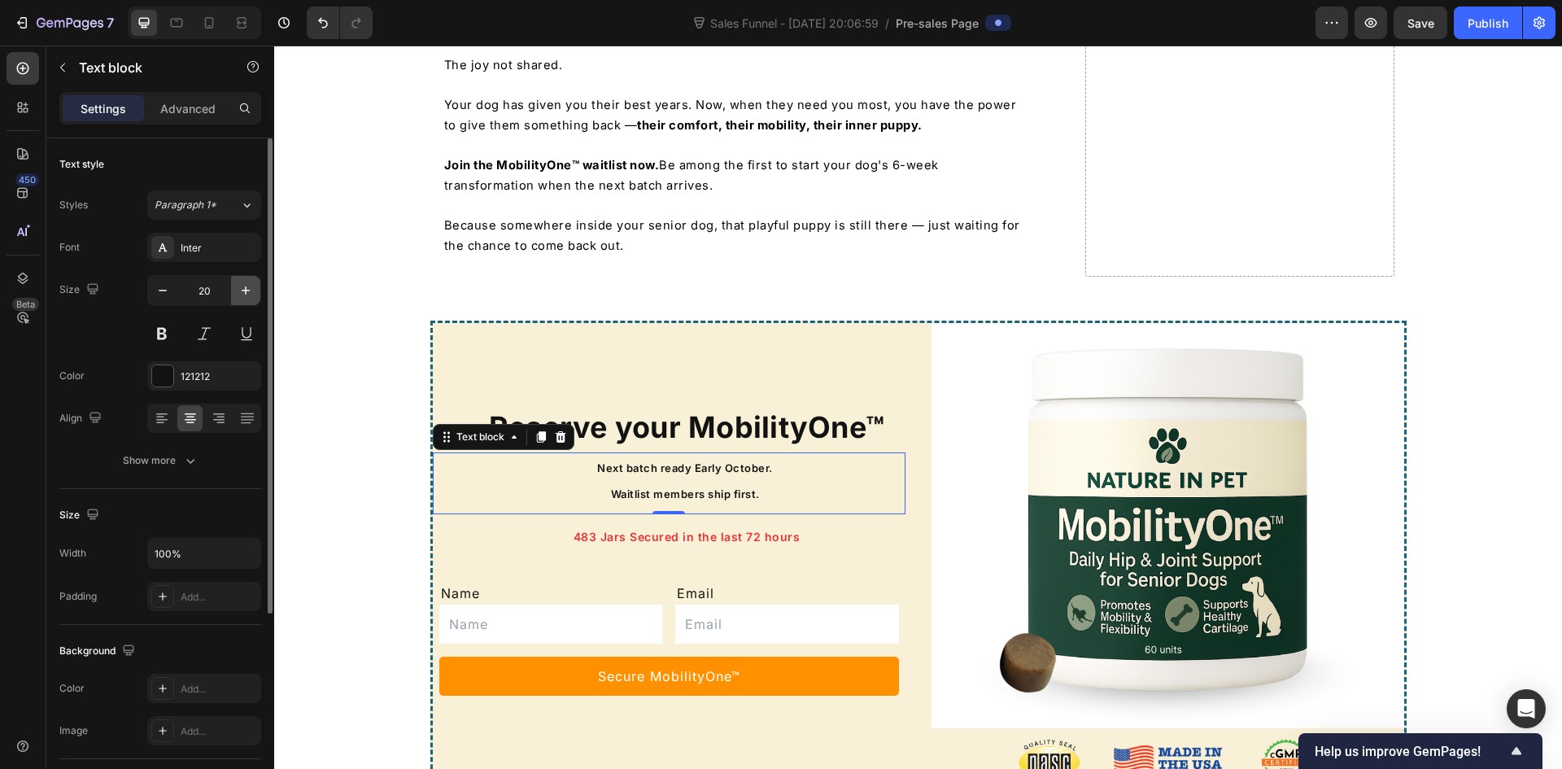
click at [250, 286] on icon "button" at bounding box center [246, 290] width 16 height 16
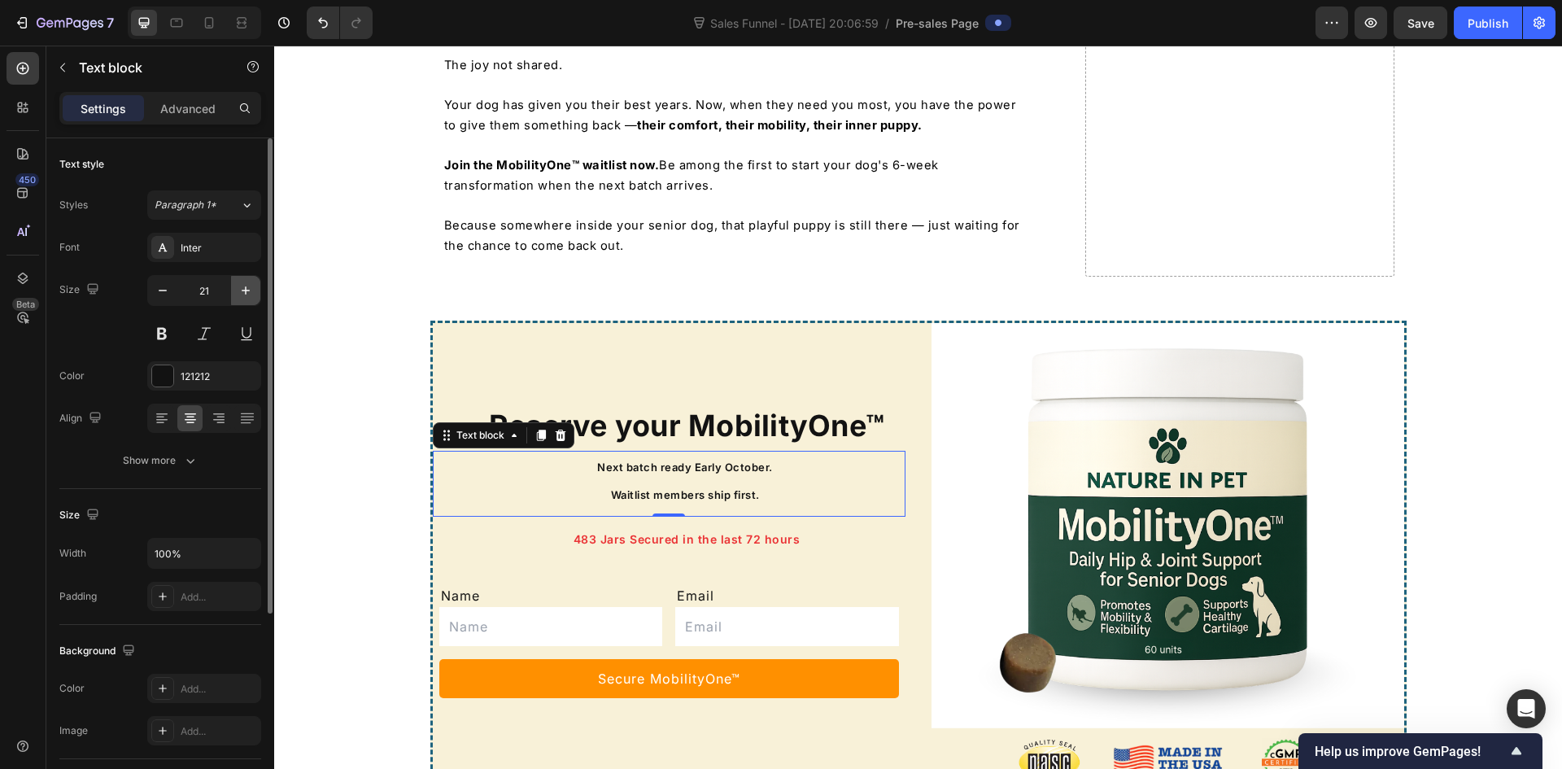
click at [250, 286] on icon "button" at bounding box center [246, 290] width 16 height 16
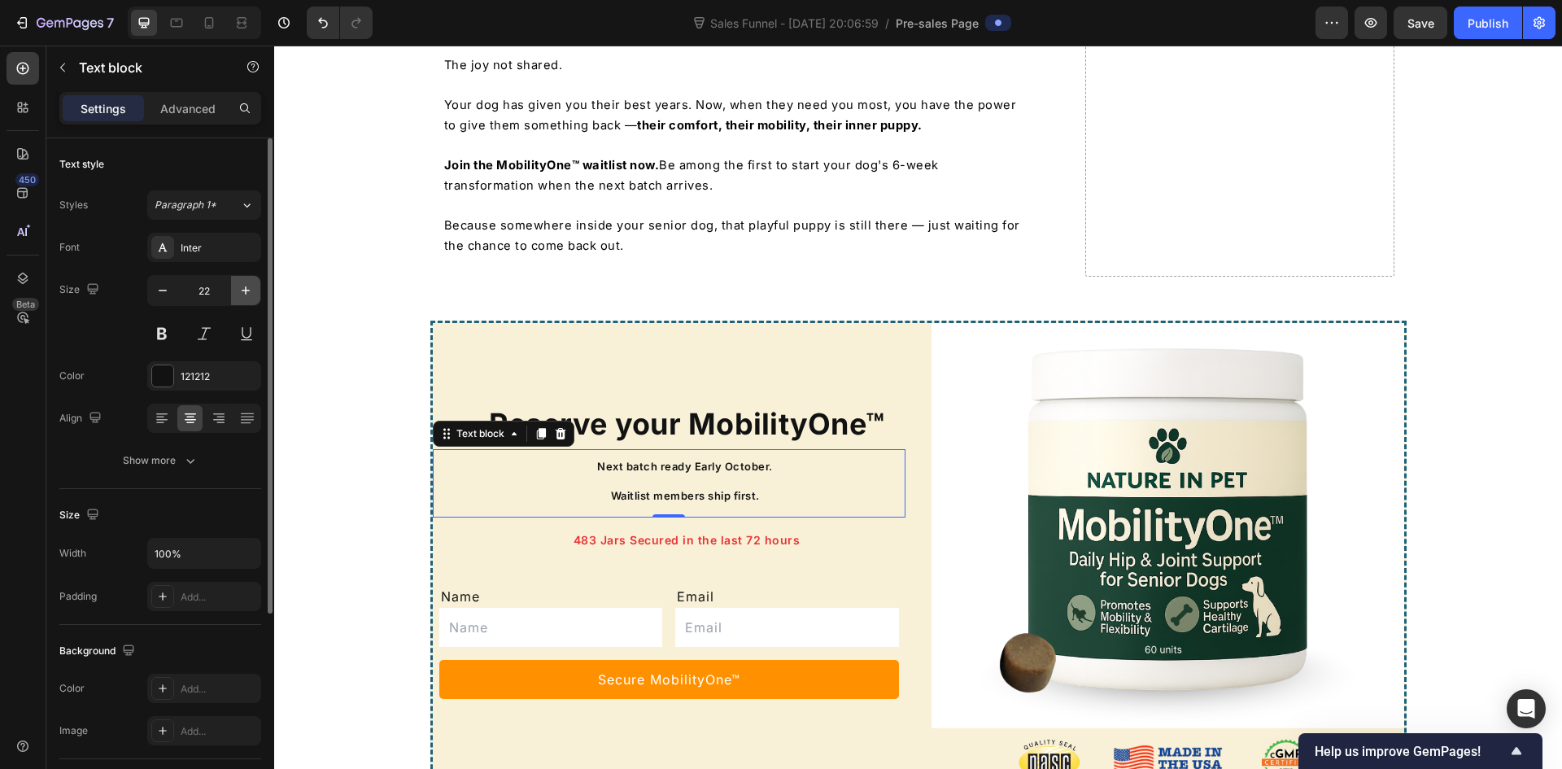
click at [250, 286] on icon "button" at bounding box center [246, 290] width 16 height 16
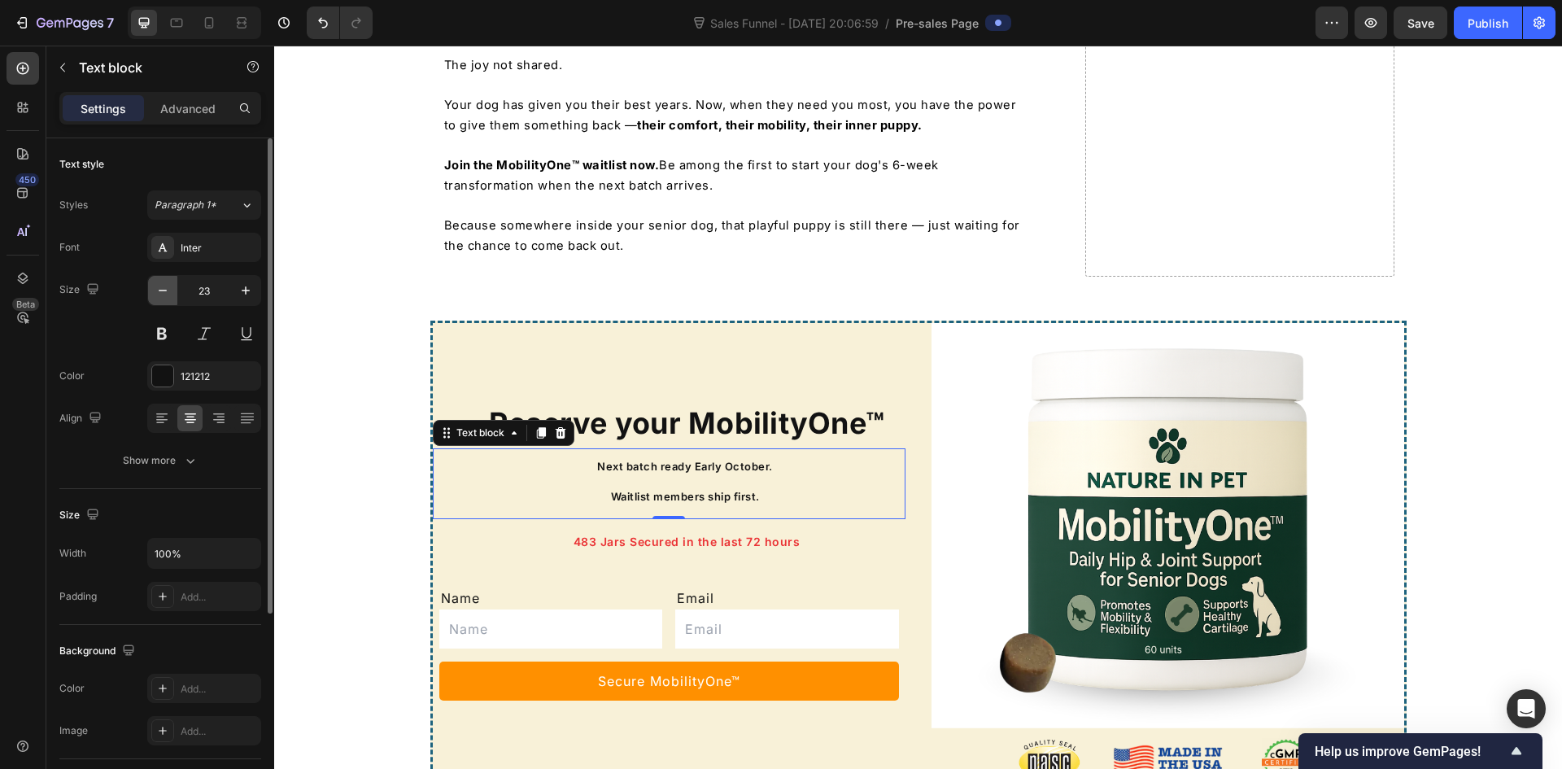
click at [153, 297] on button "button" at bounding box center [162, 290] width 29 height 29
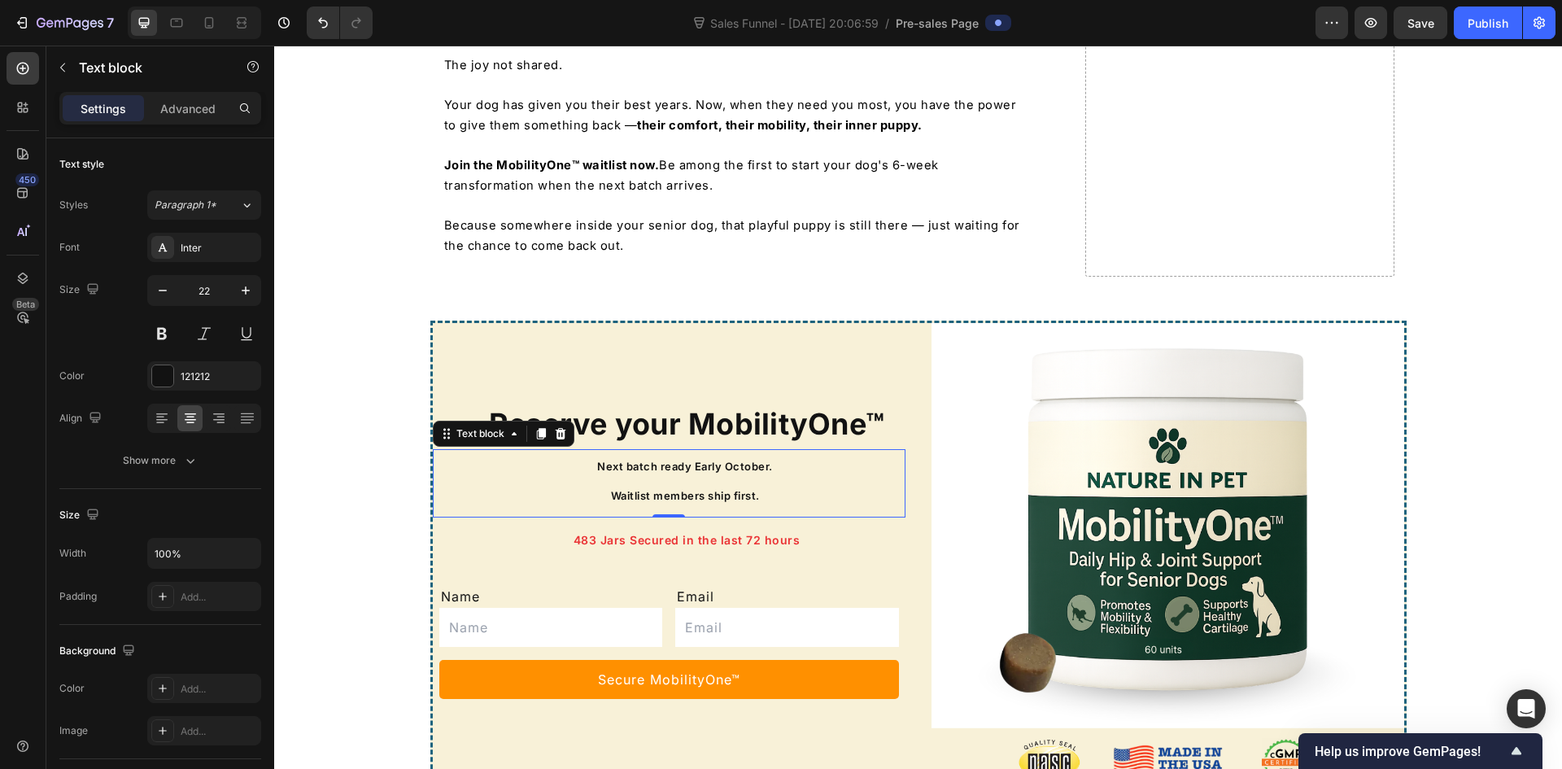
type input "21"
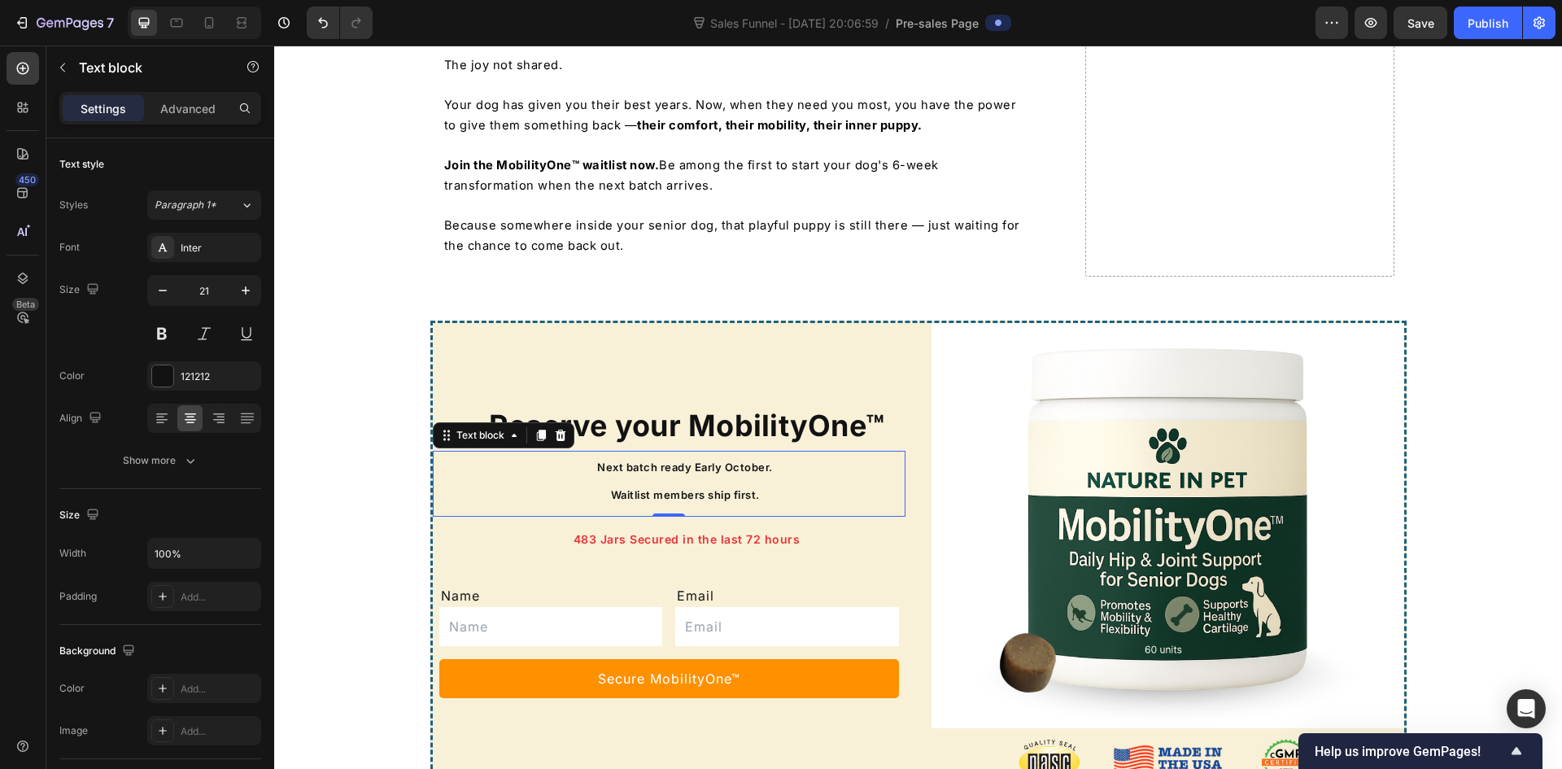
click at [670, 488] on span "Waitlist members ship first." at bounding box center [685, 494] width 149 height 13
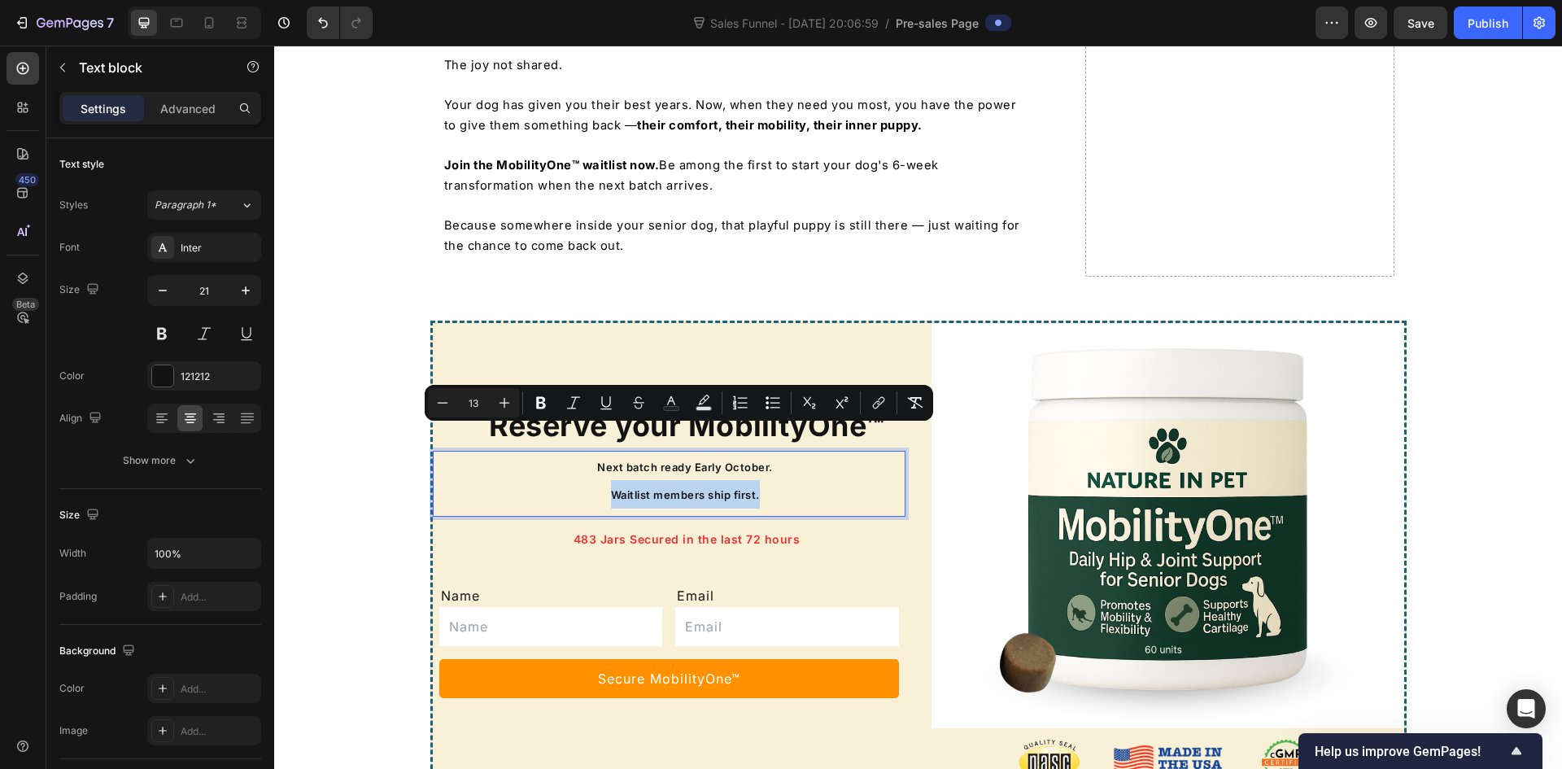
click at [670, 488] on span "Waitlist members ship first." at bounding box center [685, 494] width 149 height 13
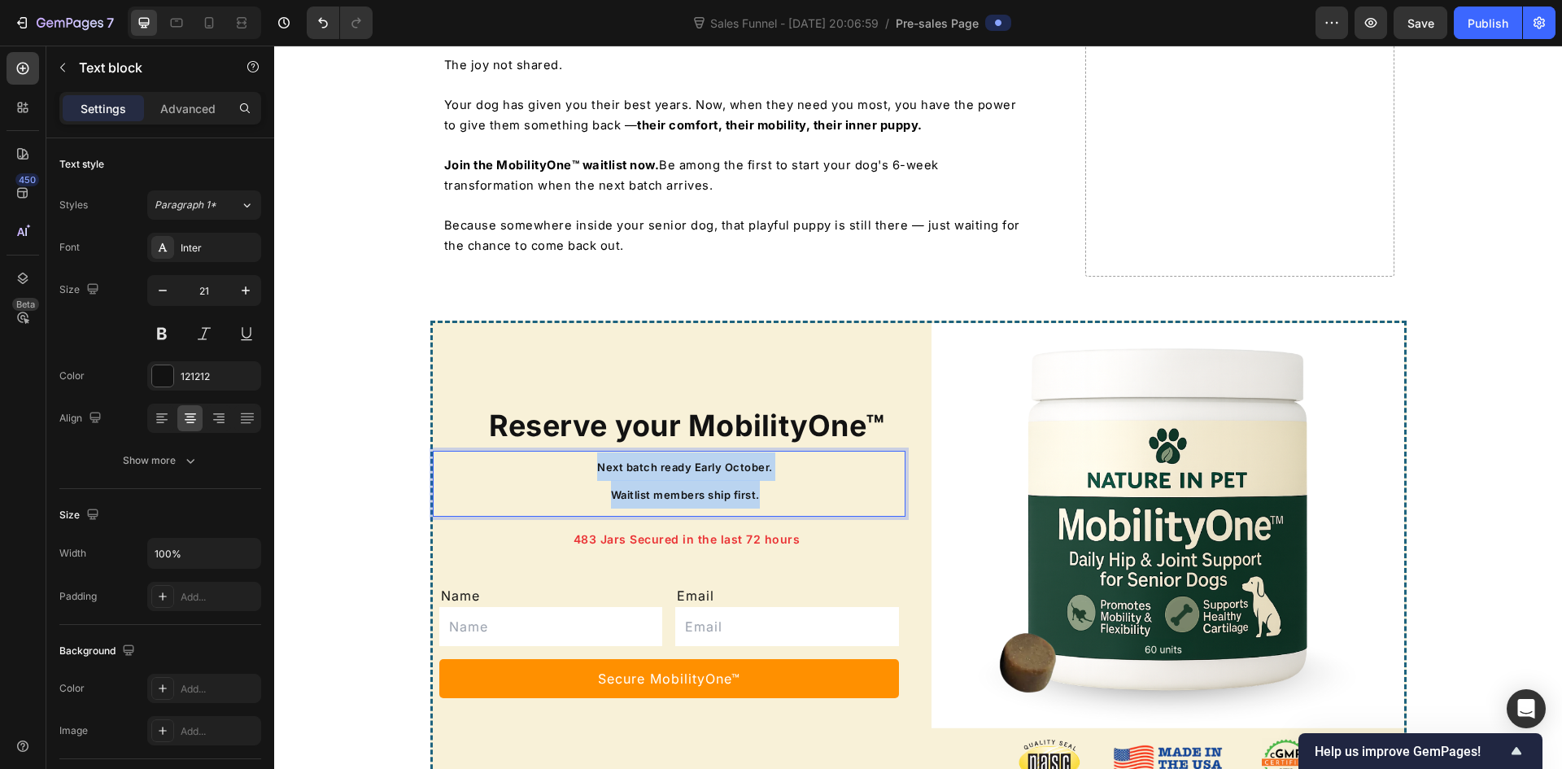
drag, startPoint x: 760, startPoint y: 435, endPoint x: 575, endPoint y: 403, distance: 187.4
click at [575, 451] on div "Next batch ready Early October. Waitlist members ship first." at bounding box center [685, 480] width 440 height 59
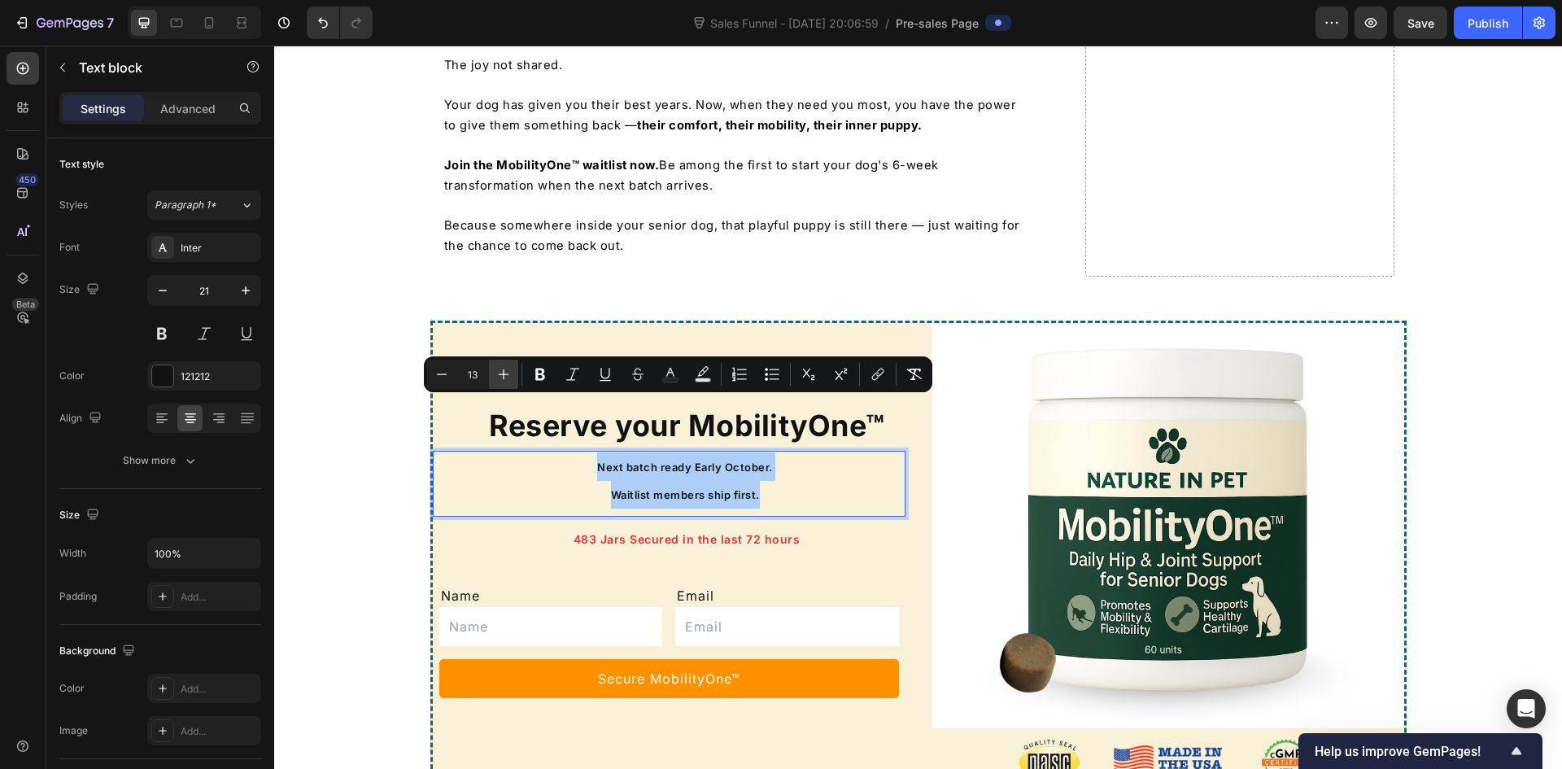
click at [499, 372] on icon "Editor contextual toolbar" at bounding box center [503, 374] width 16 height 16
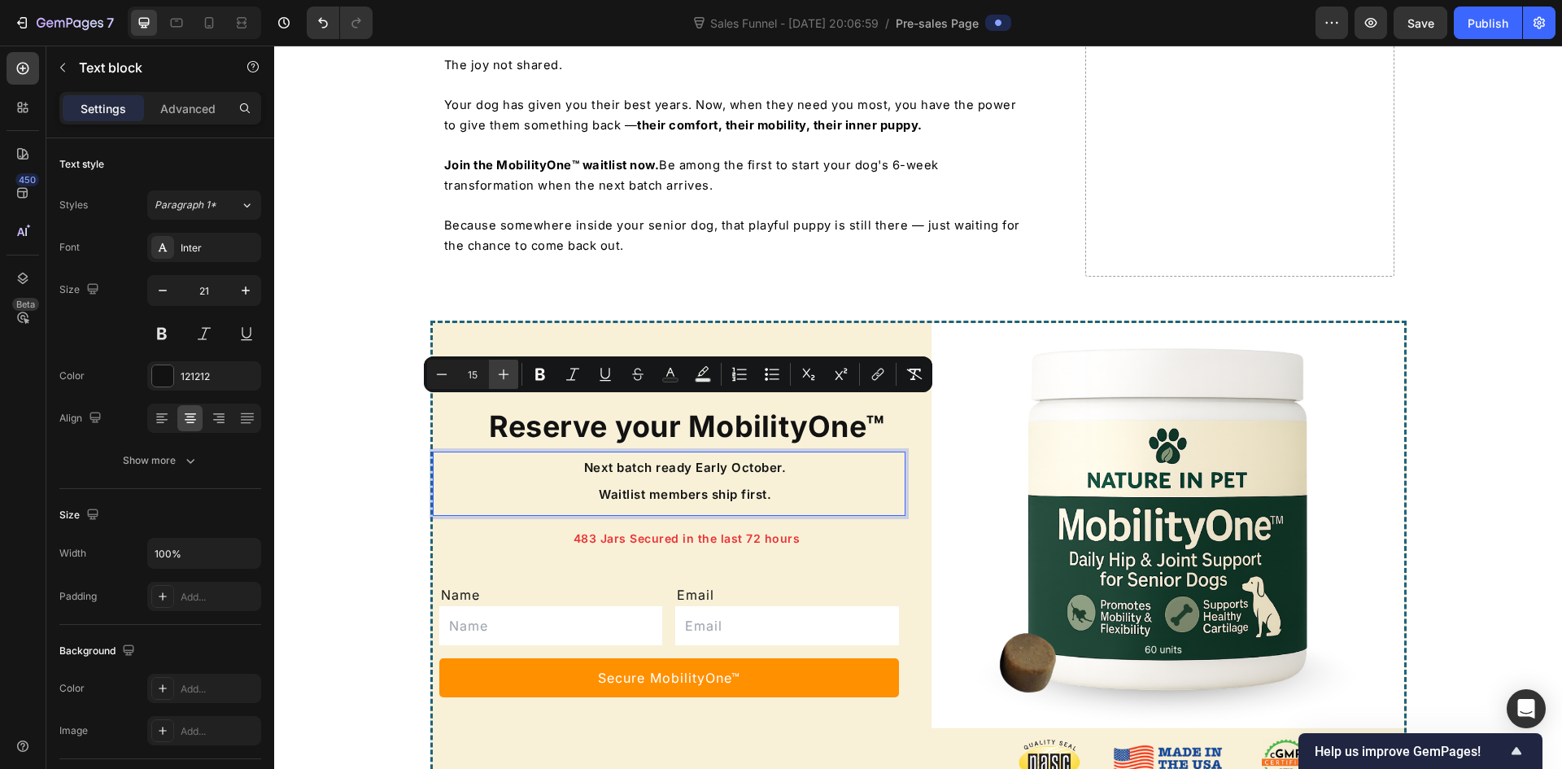
click at [499, 372] on icon "Editor contextual toolbar" at bounding box center [503, 374] width 16 height 16
type input "16"
click at [334, 441] on div "Reserve your MobilityOne™ Heading Next batch ready Early October. Waitlist memb…" at bounding box center [918, 560] width 1288 height 478
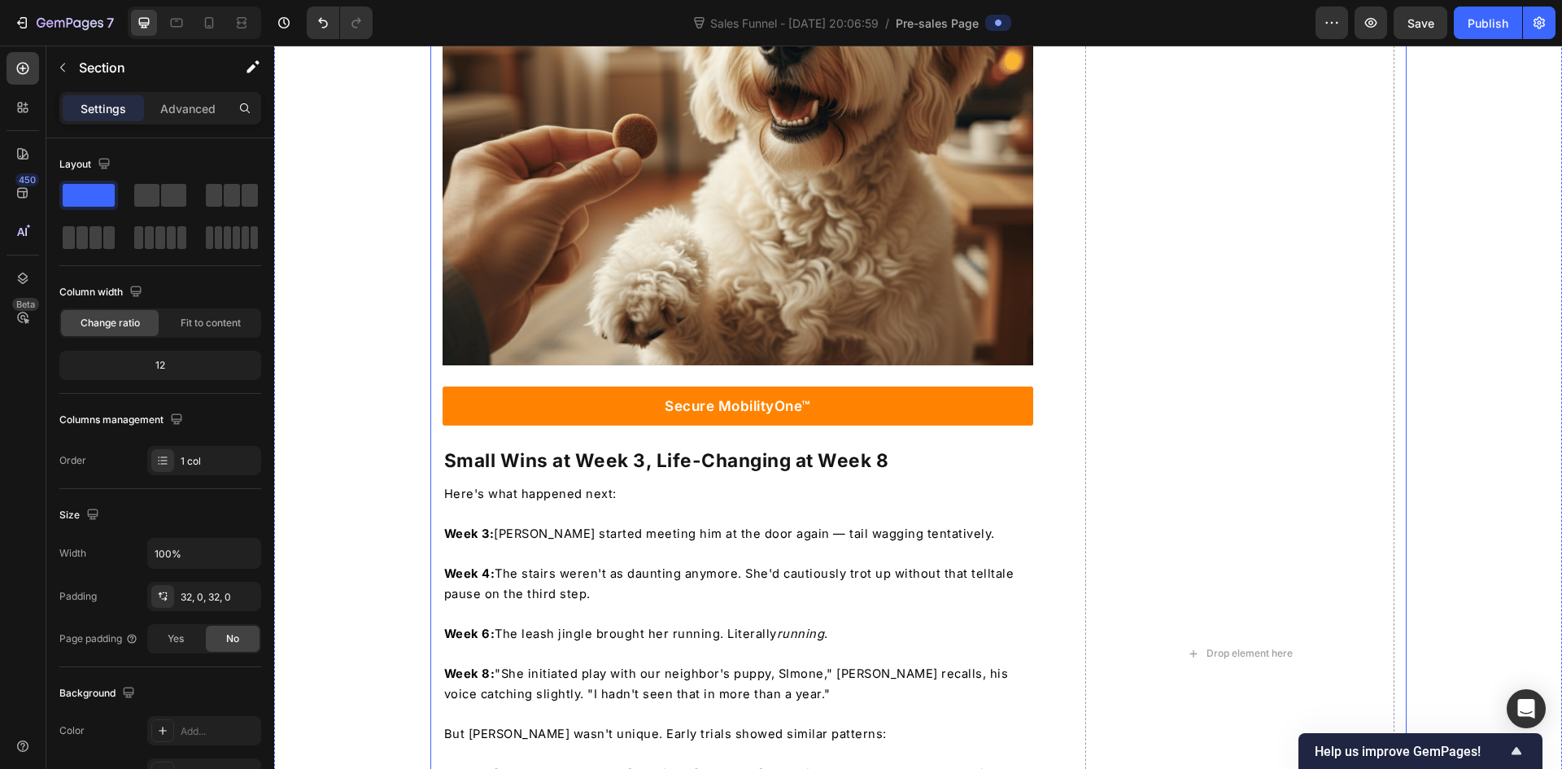
scroll to position [3945, 0]
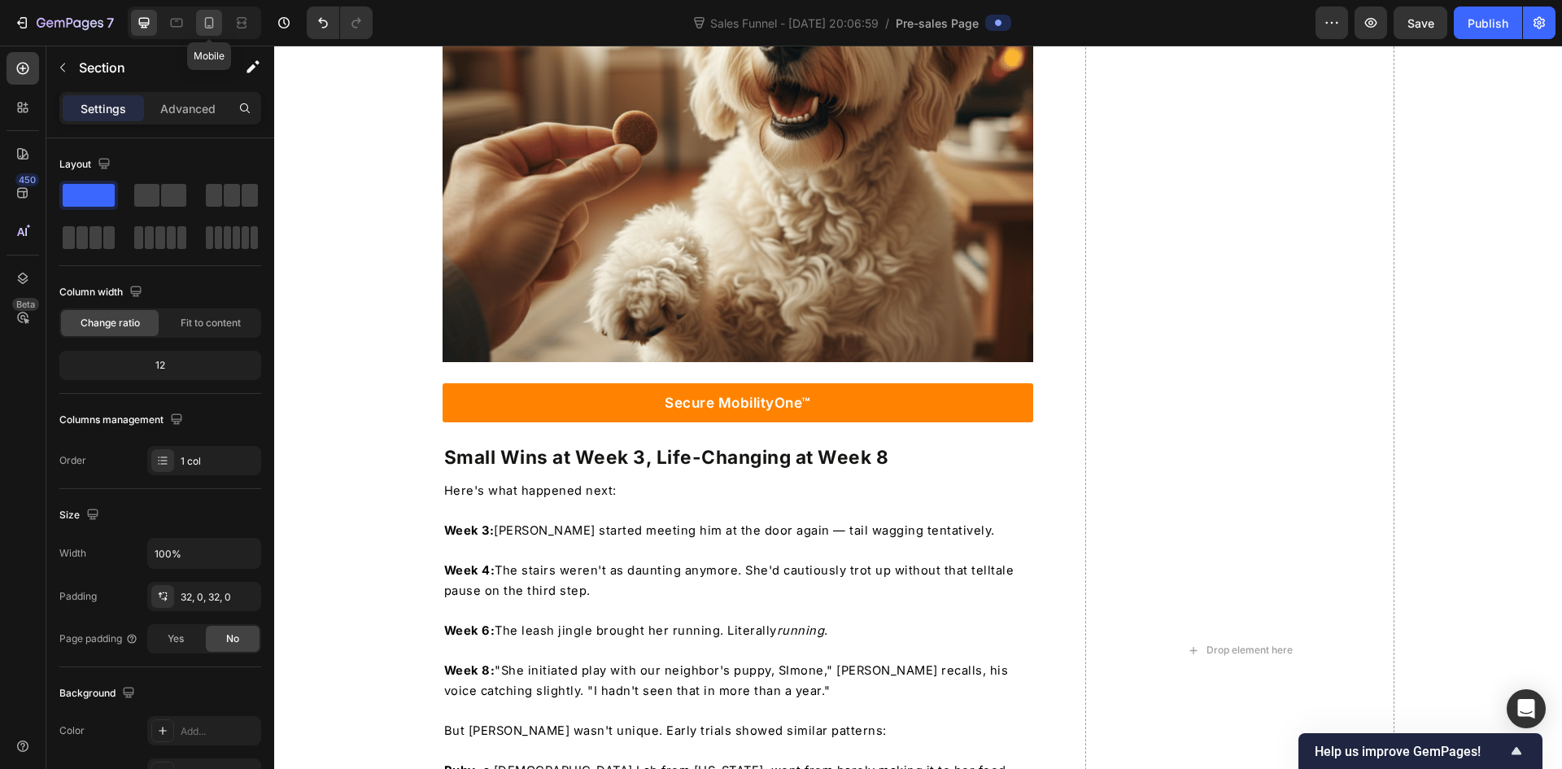
click at [207, 26] on icon at bounding box center [209, 23] width 16 height 16
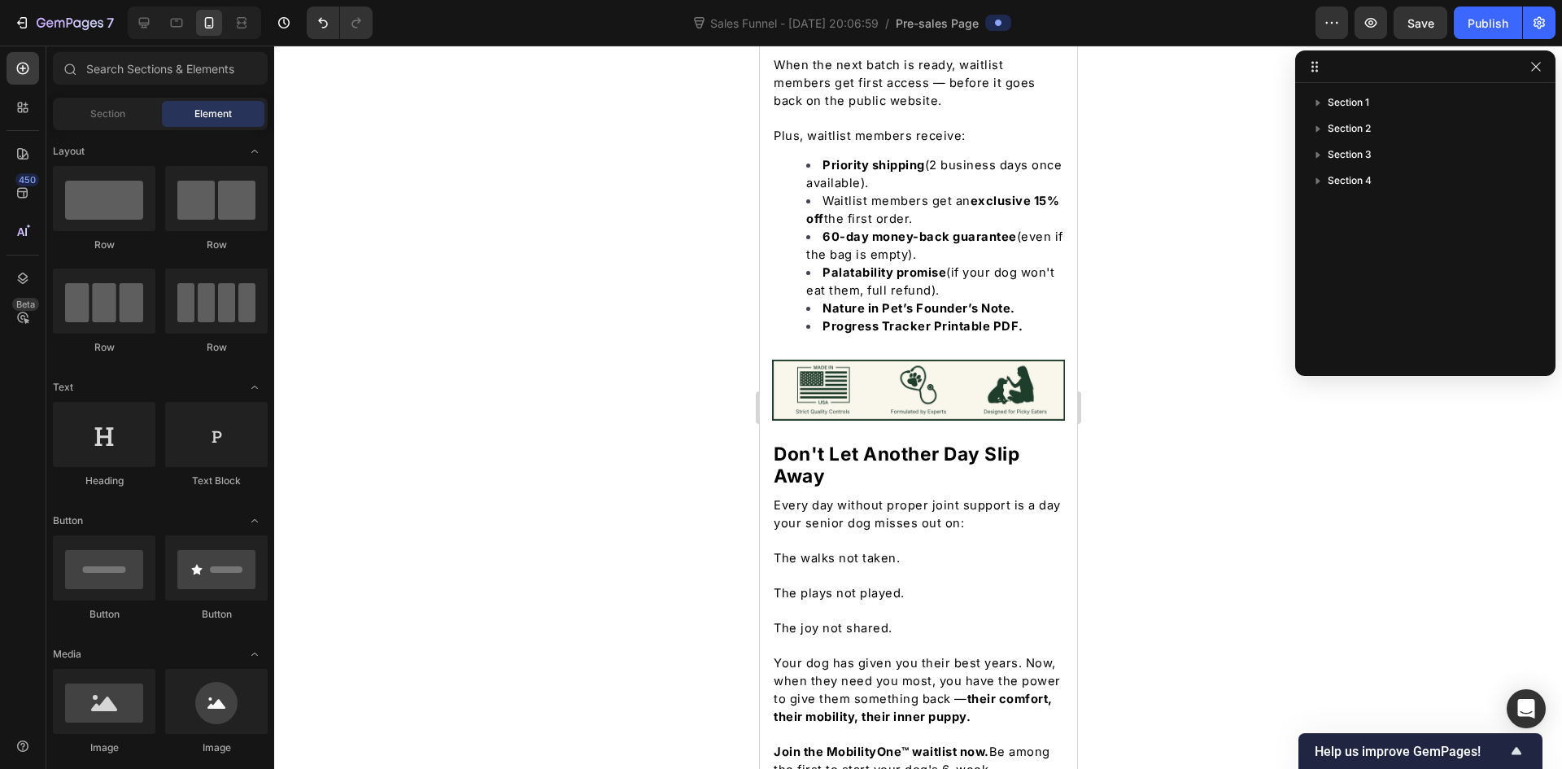
scroll to position [6489, 0]
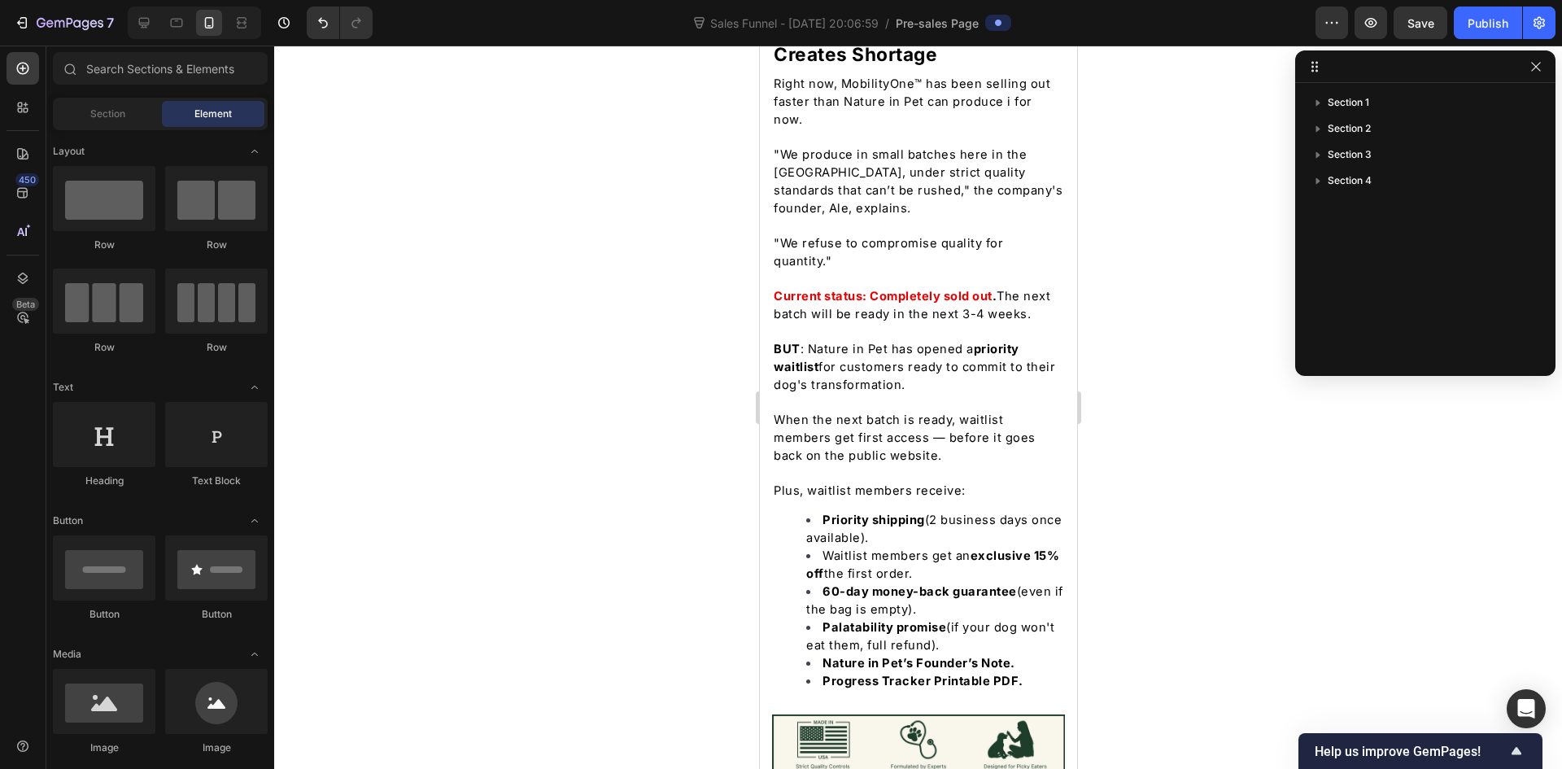
drag, startPoint x: 1074, startPoint y: 667, endPoint x: 1847, endPoint y: 610, distance: 774.9
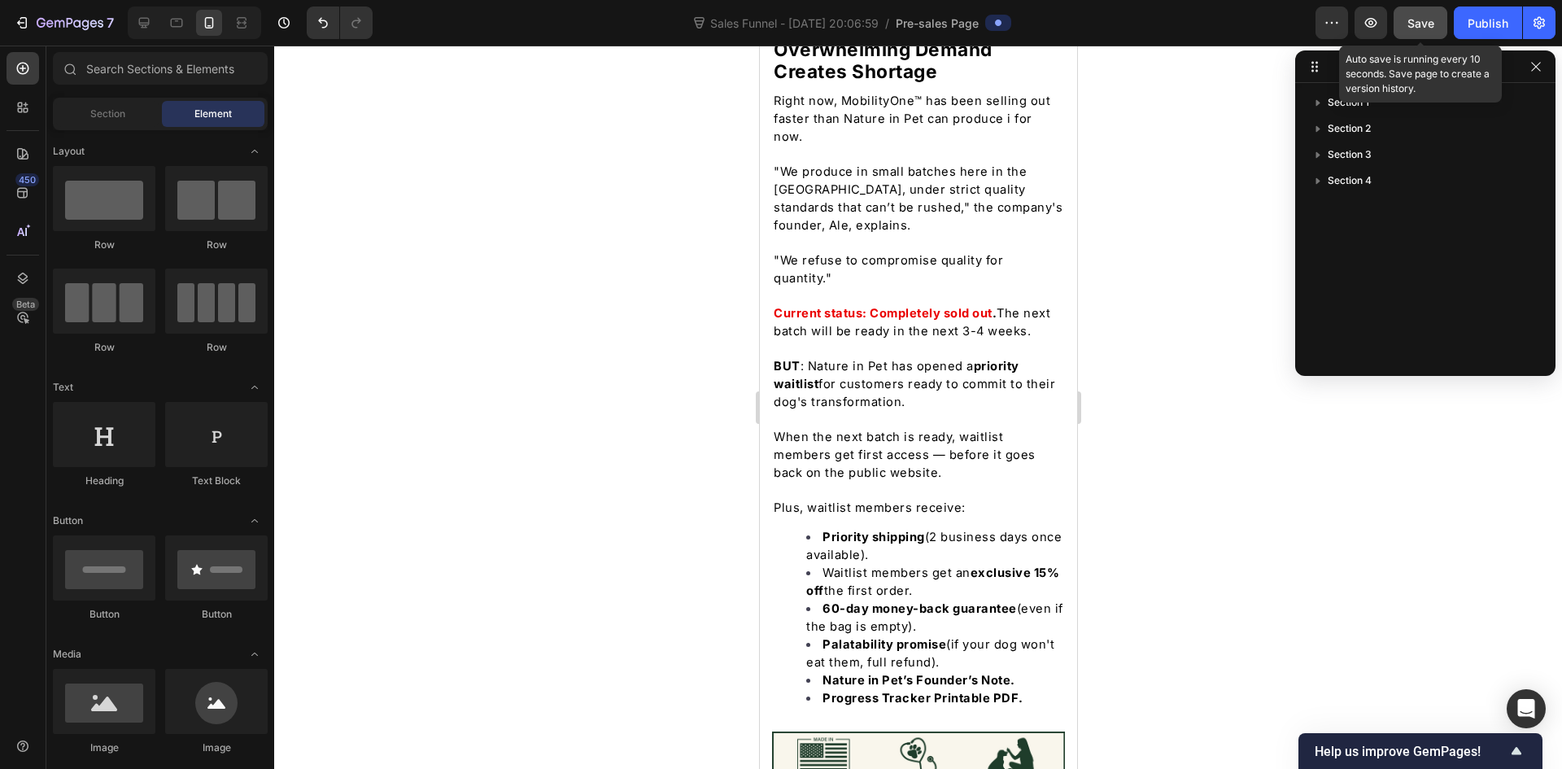
click at [1411, 30] on div "Save" at bounding box center [1420, 23] width 27 height 17
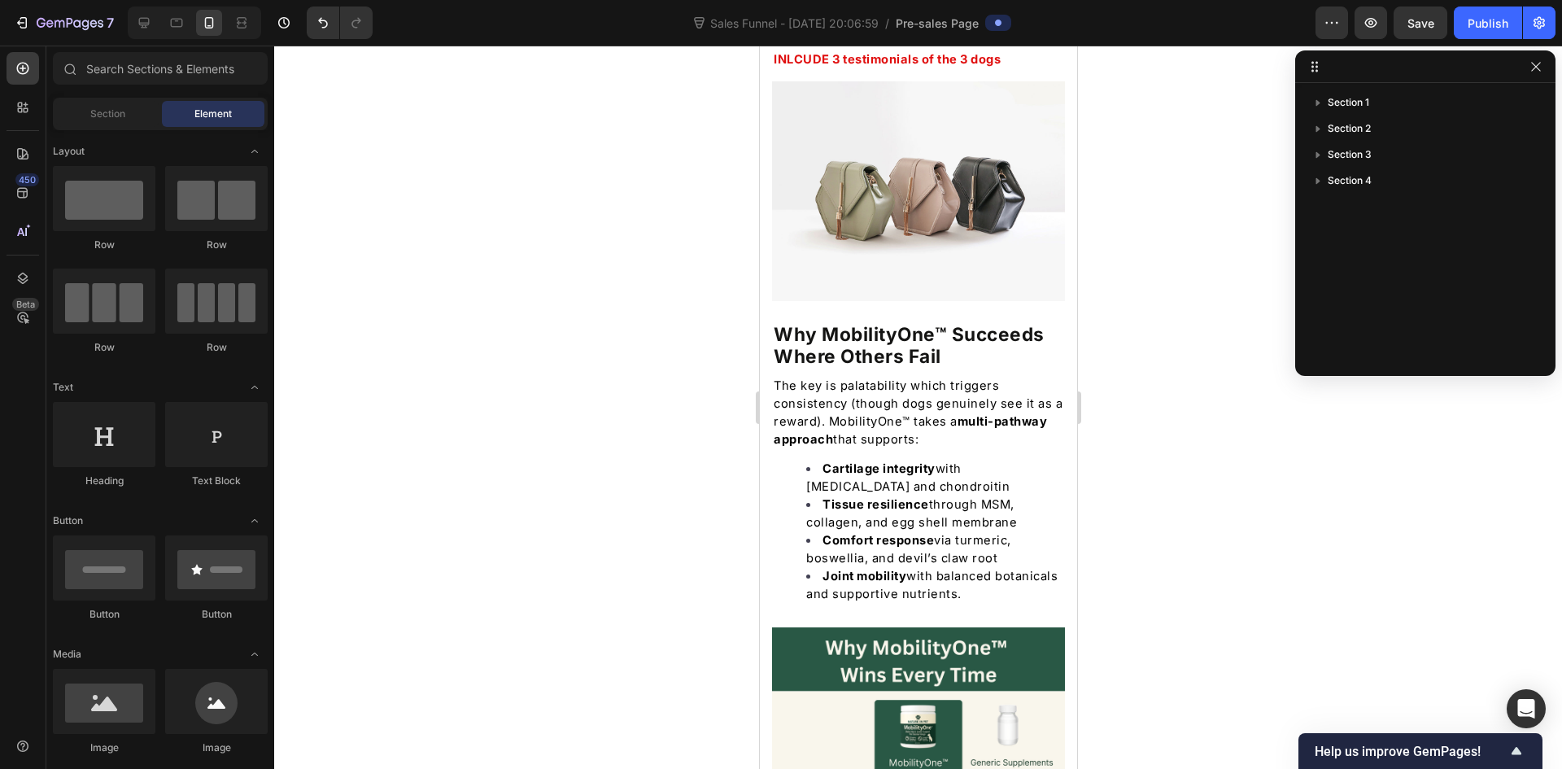
scroll to position [4591, 0]
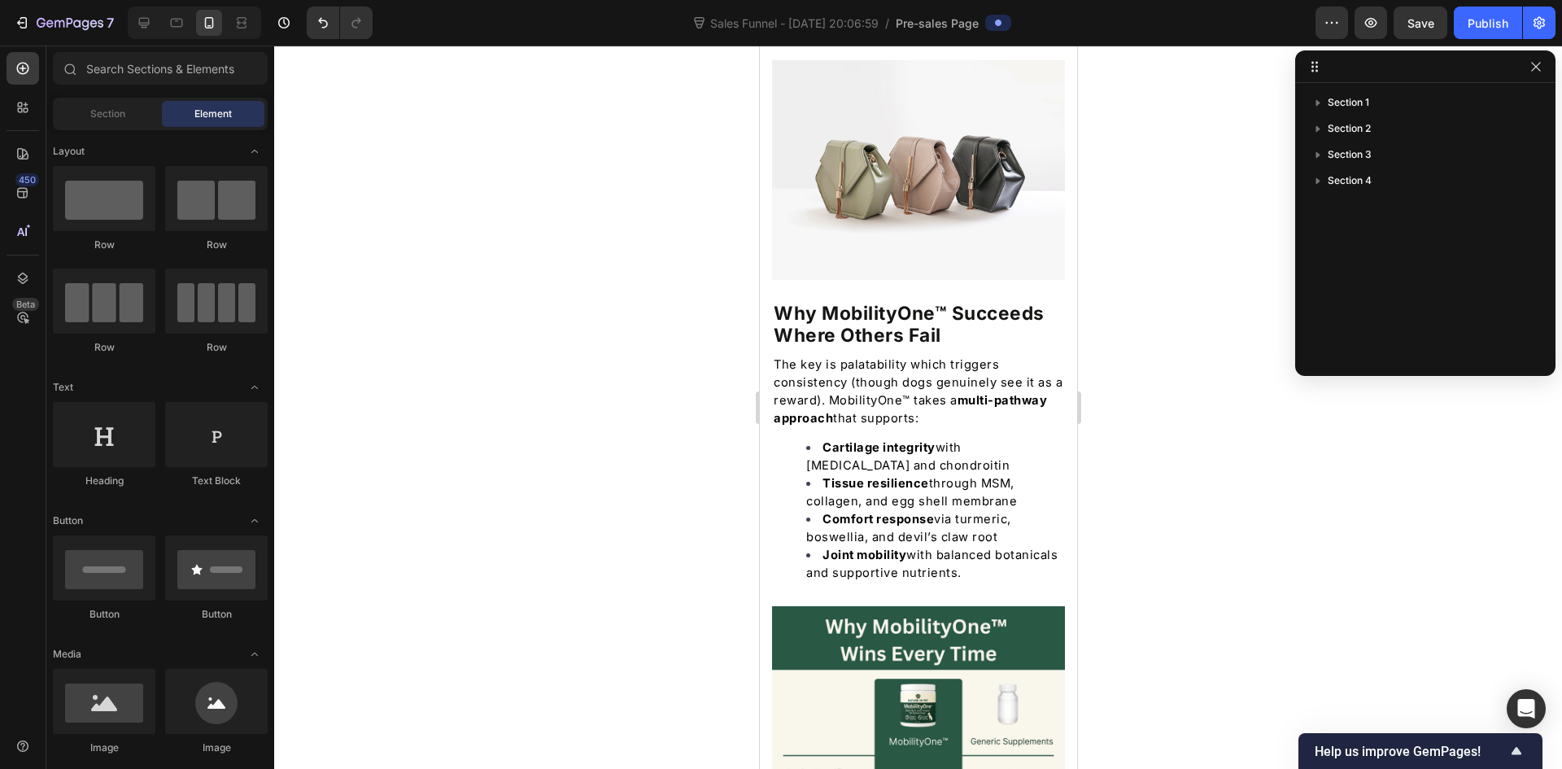
drag, startPoint x: 1072, startPoint y: 576, endPoint x: 1836, endPoint y: 452, distance: 773.8
click at [145, 28] on icon at bounding box center [144, 23] width 11 height 11
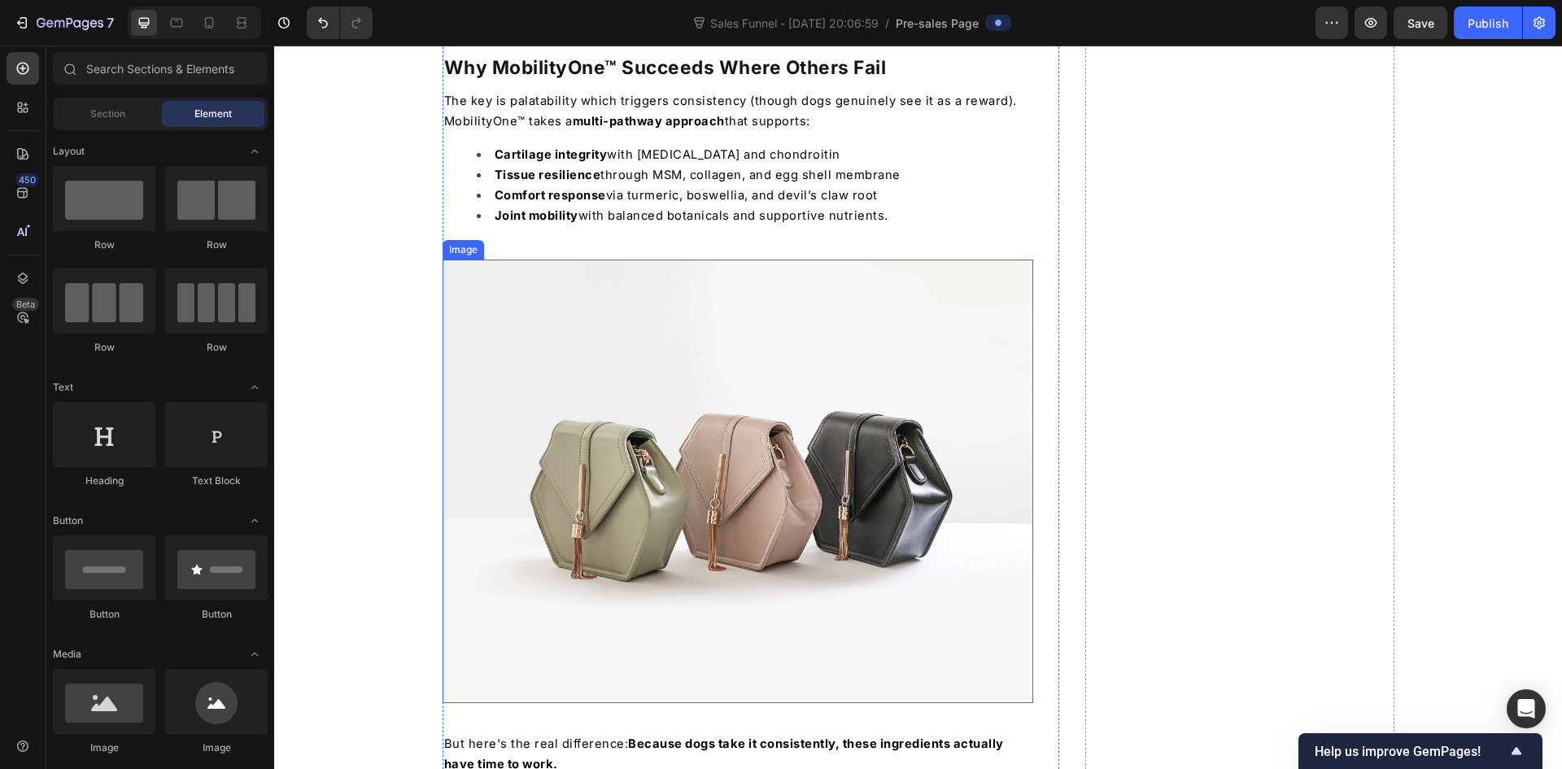
scroll to position [5330, 0]
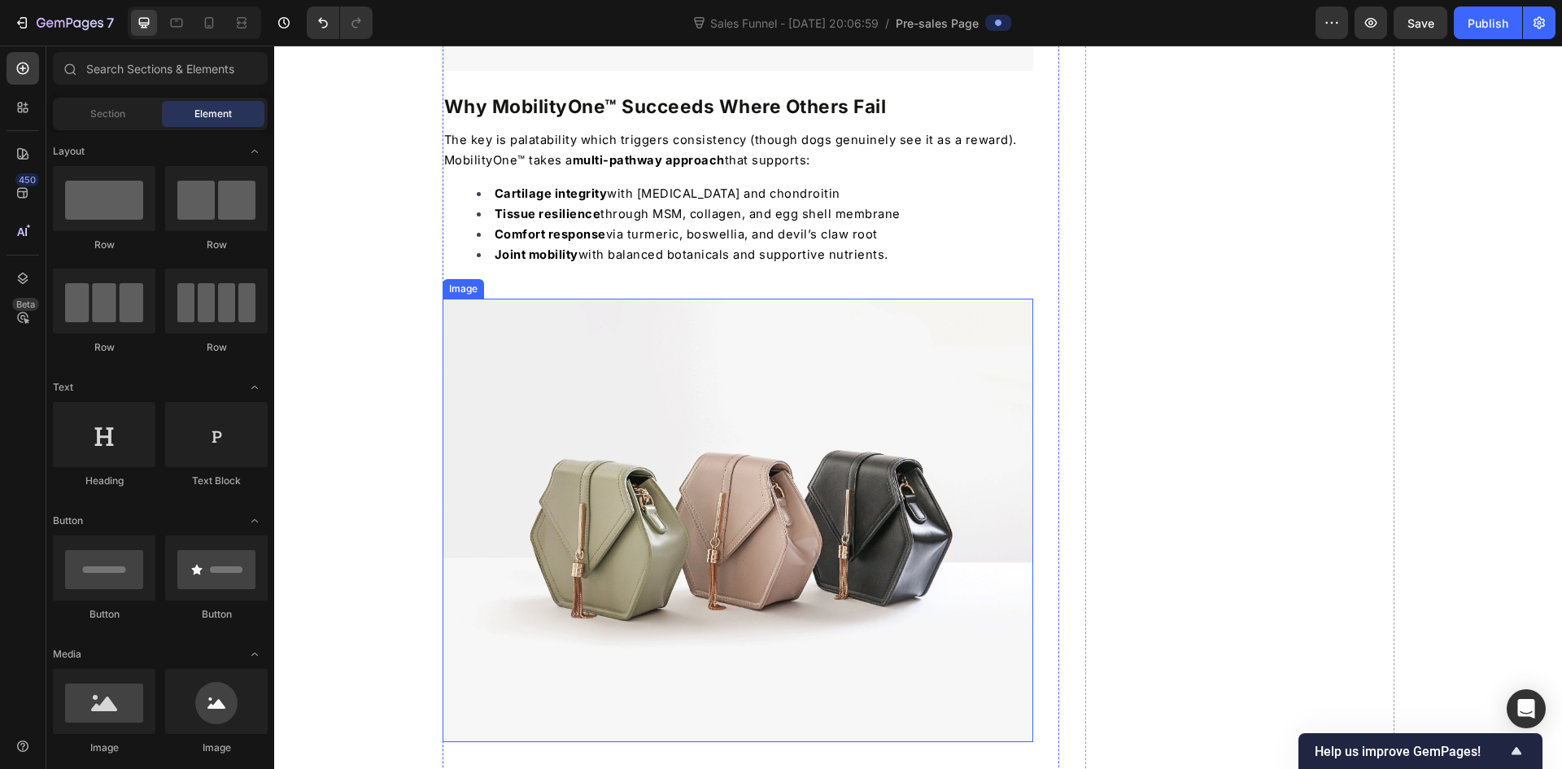
click at [815, 415] on img at bounding box center [738, 520] width 591 height 443
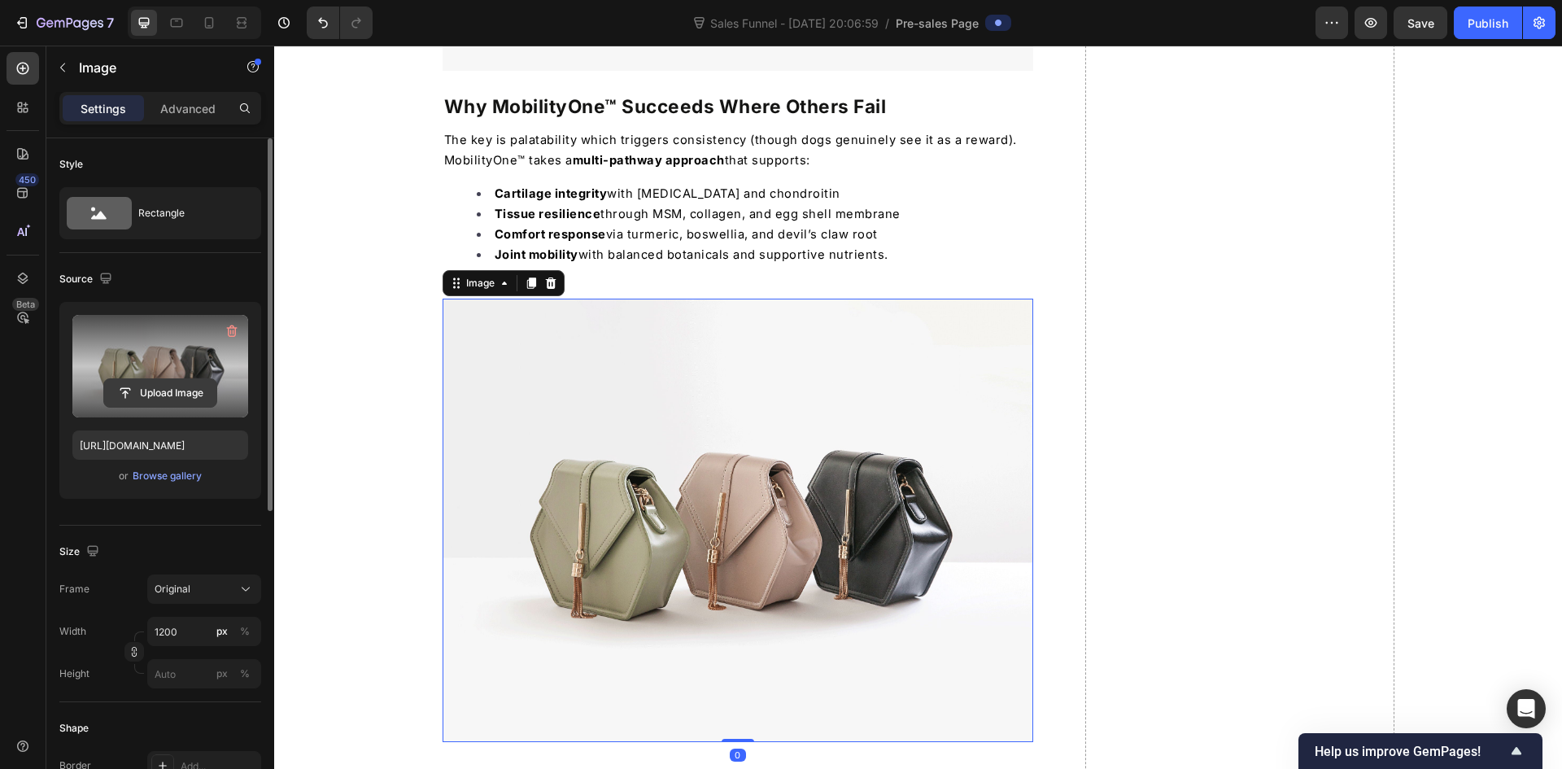
click at [157, 399] on input "file" at bounding box center [160, 393] width 112 height 28
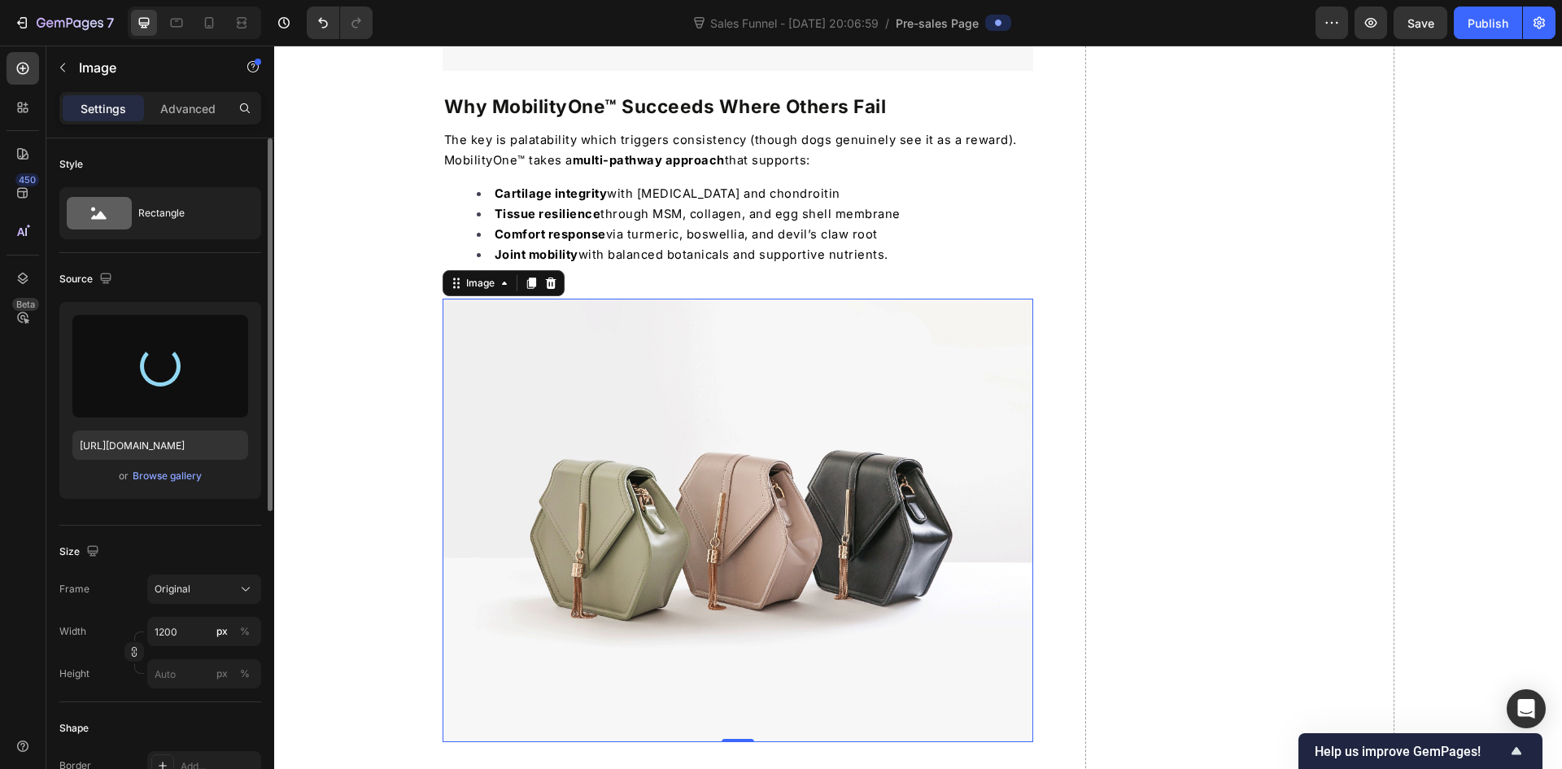
type input "[URL][DOMAIN_NAME]"
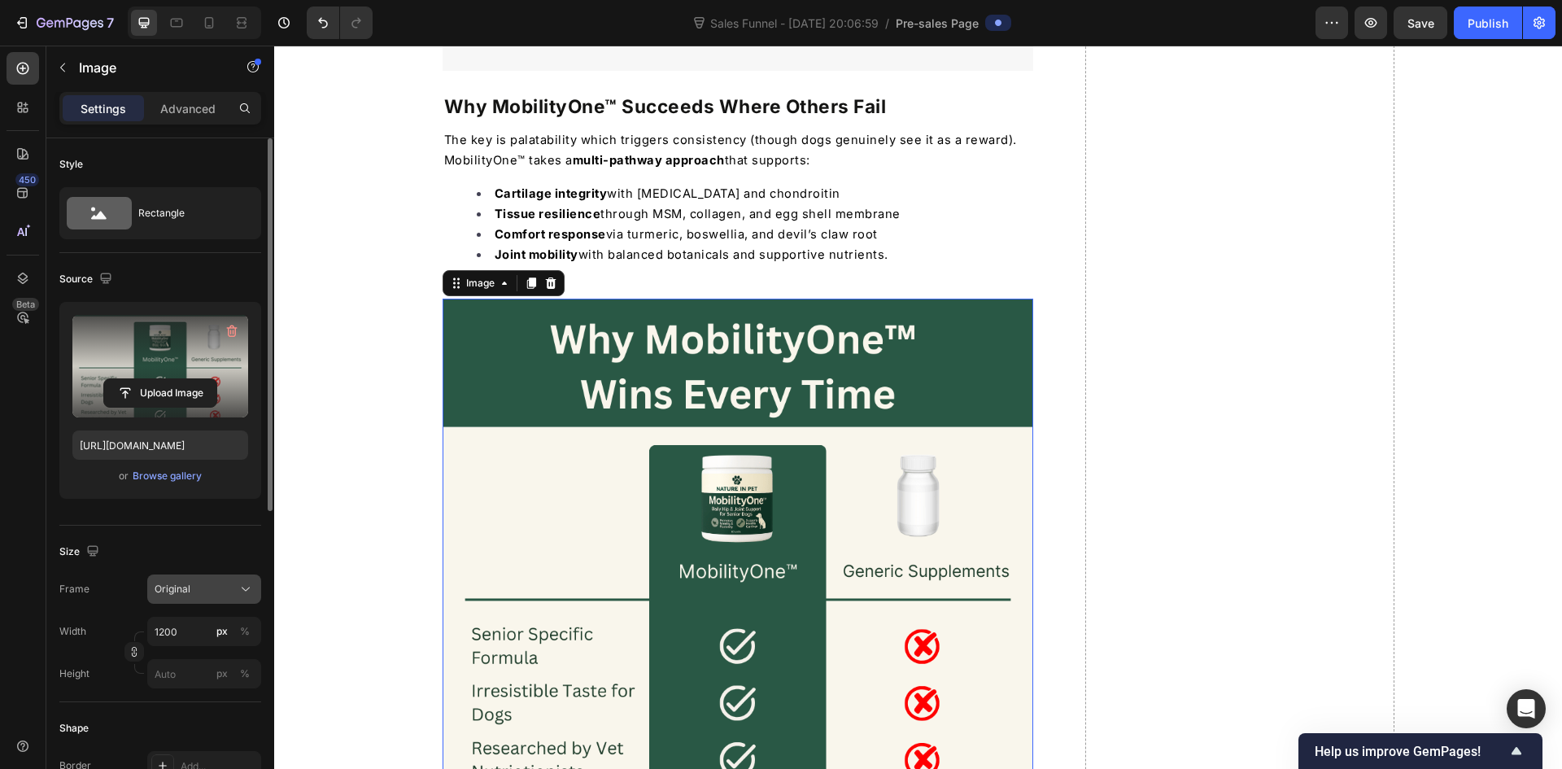
click at [213, 593] on div "Original" at bounding box center [195, 589] width 80 height 15
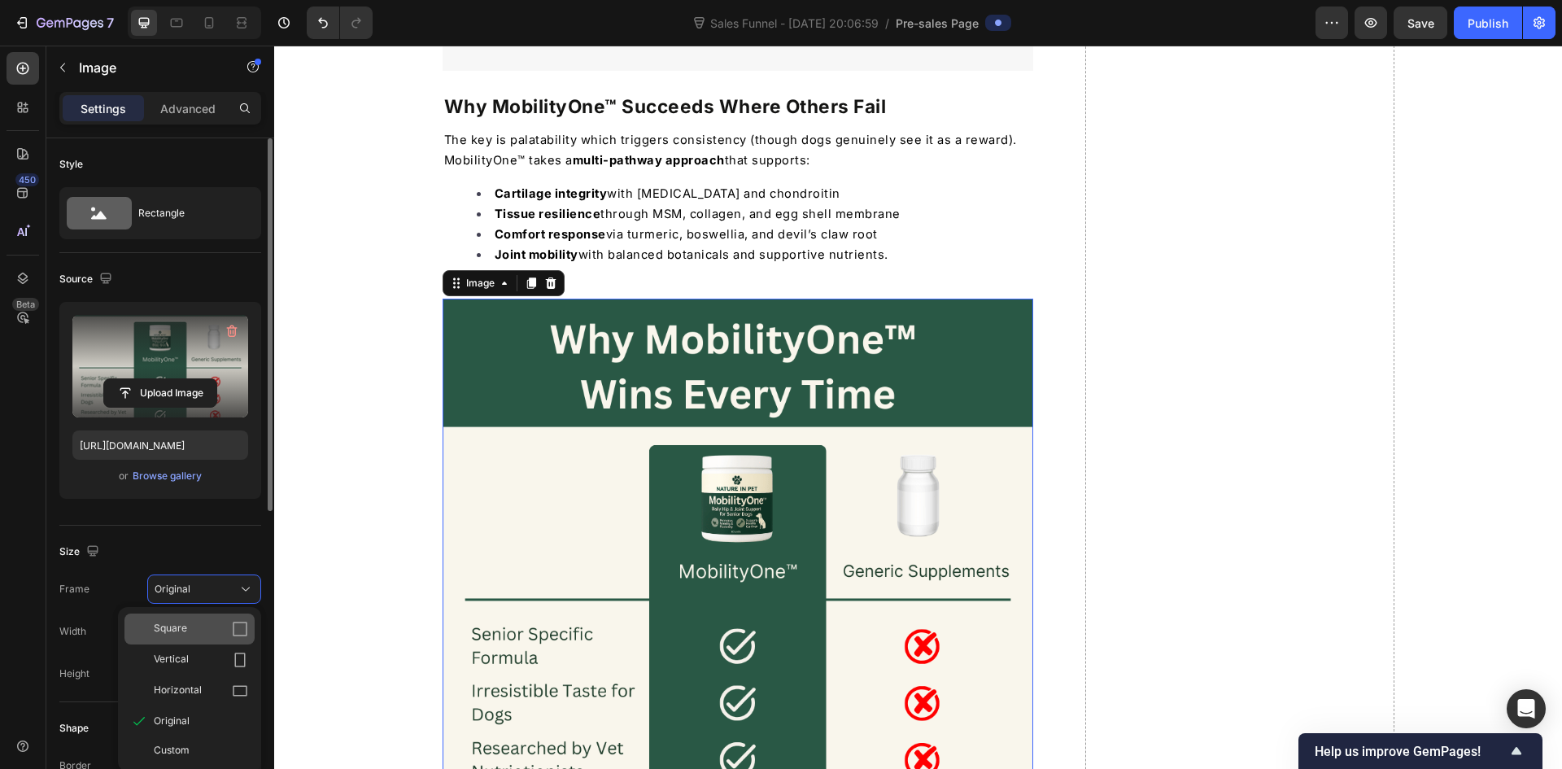
click at [202, 621] on div "Square" at bounding box center [201, 629] width 94 height 16
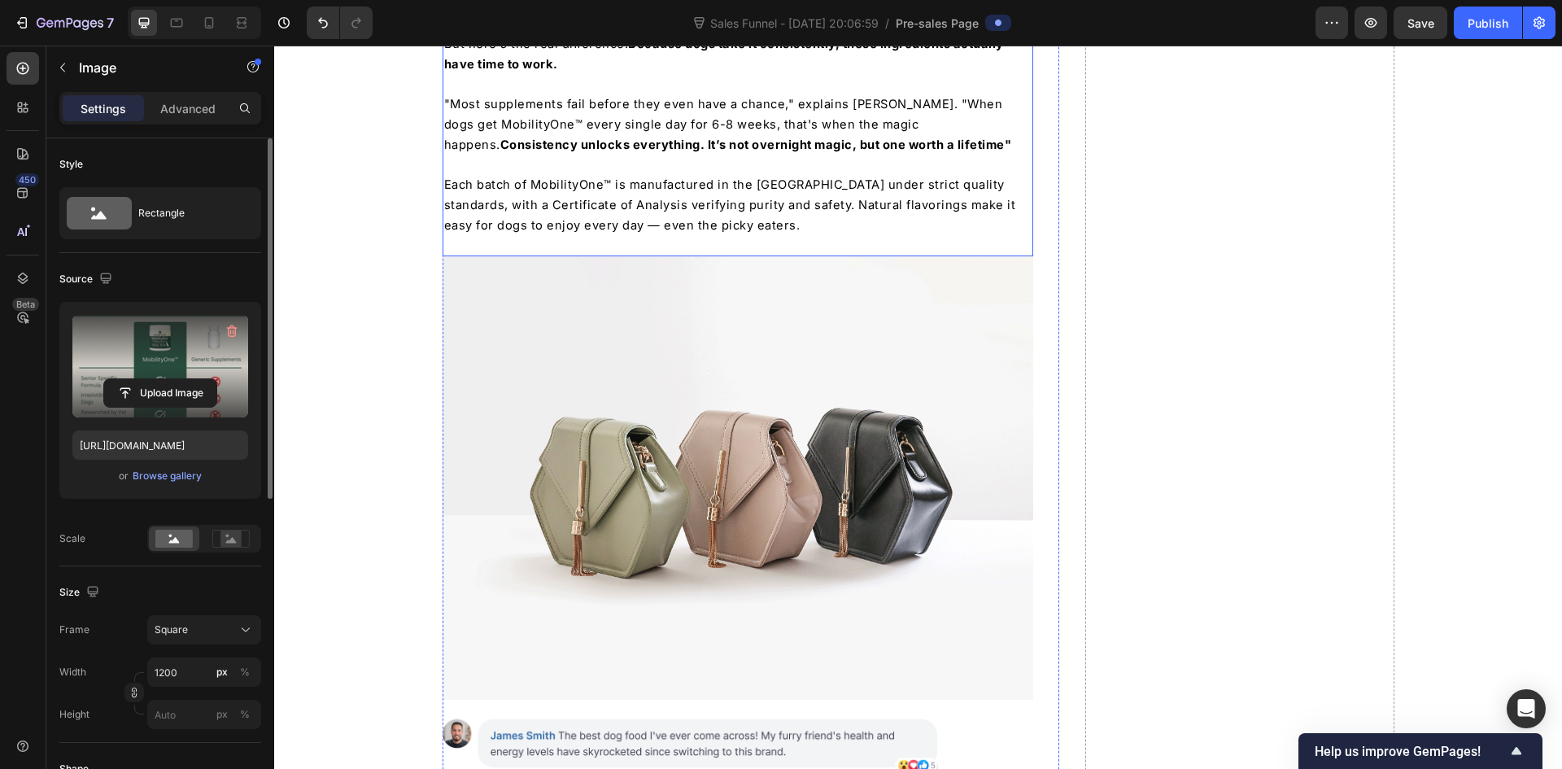
scroll to position [6225, 0]
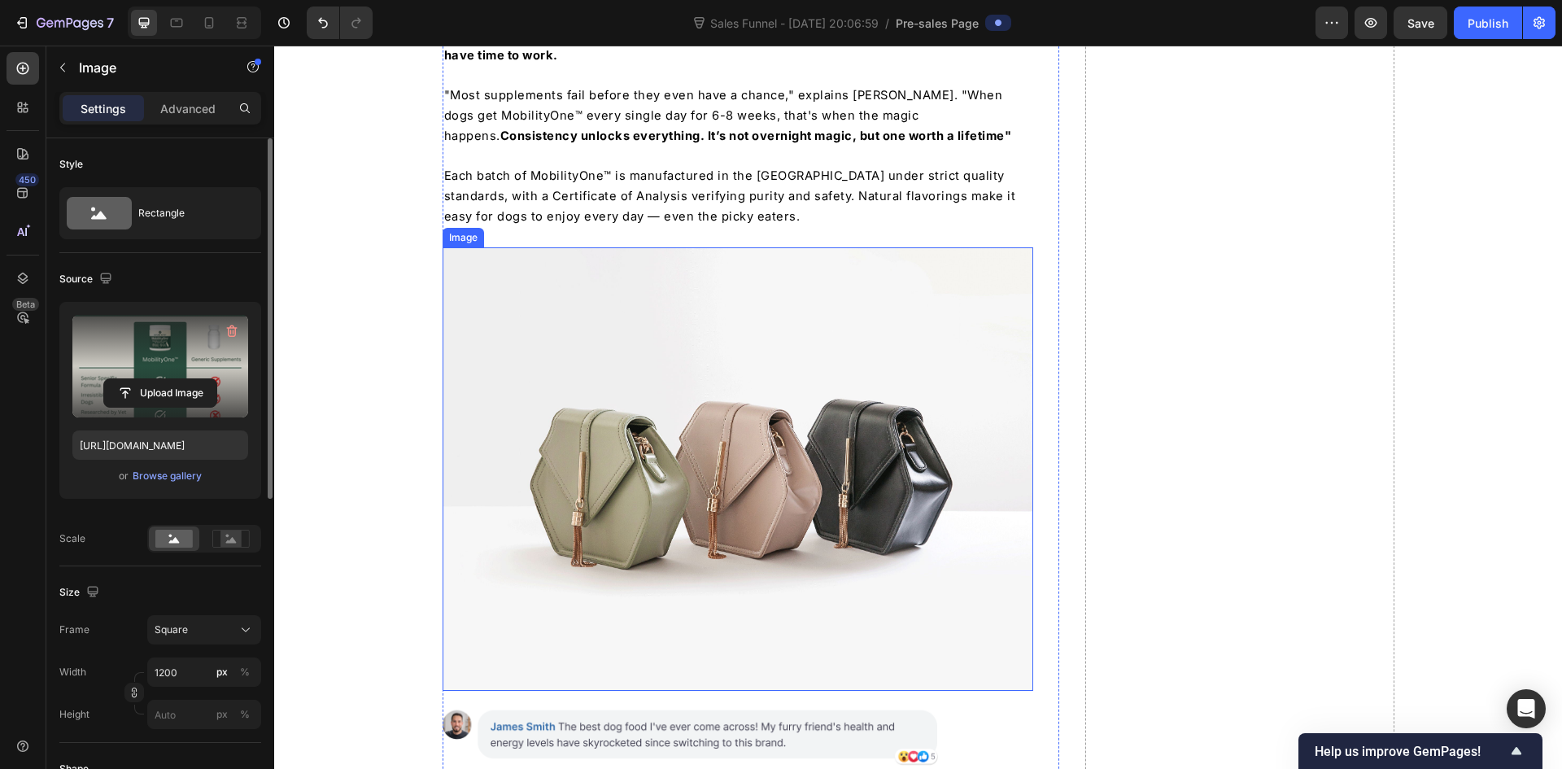
click at [644, 449] on img at bounding box center [738, 468] width 591 height 443
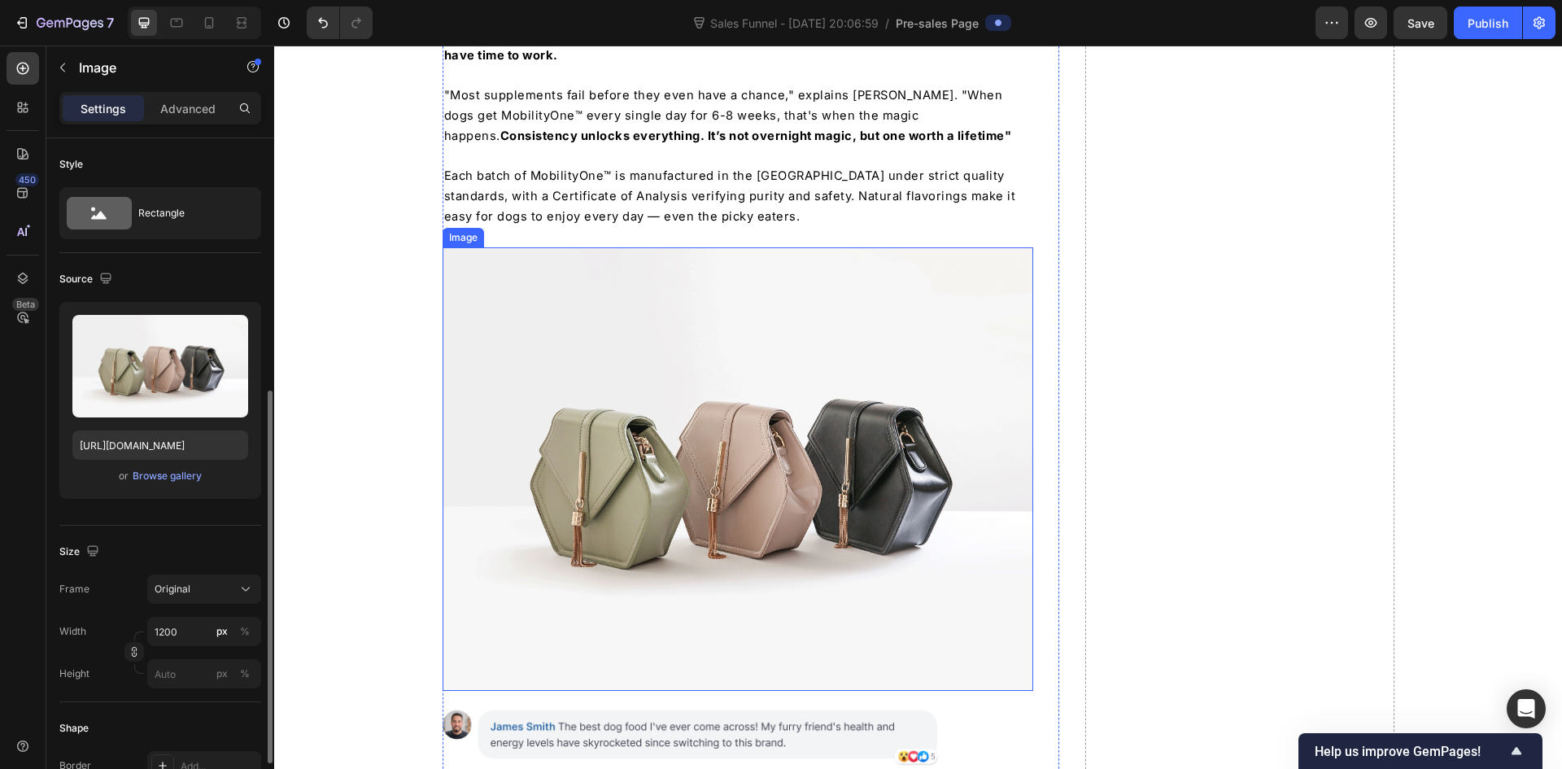
scroll to position [163, 0]
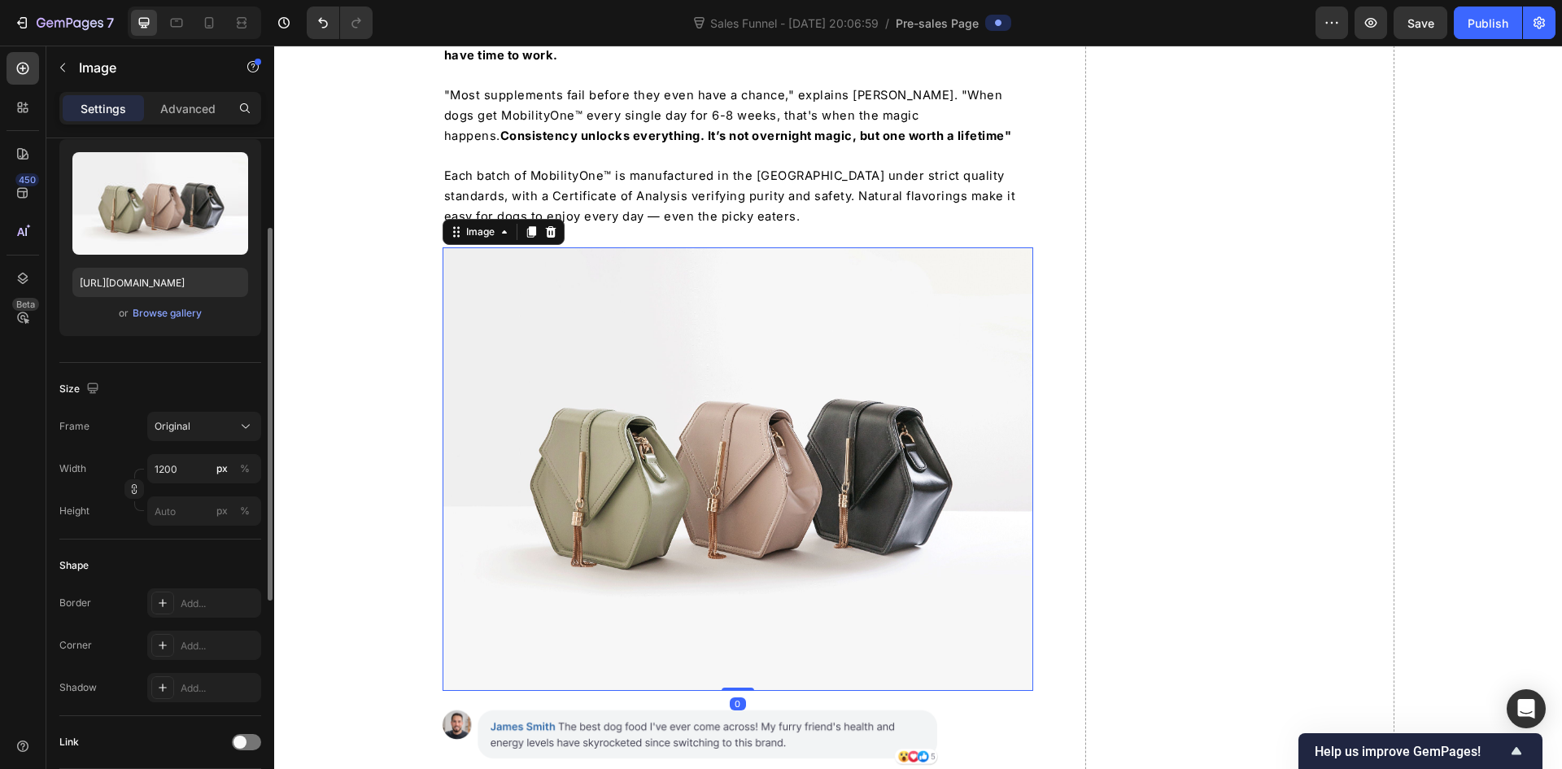
click at [150, 322] on div "or Browse gallery" at bounding box center [160, 313] width 176 height 20
click at [152, 318] on div "Browse gallery" at bounding box center [167, 313] width 69 height 15
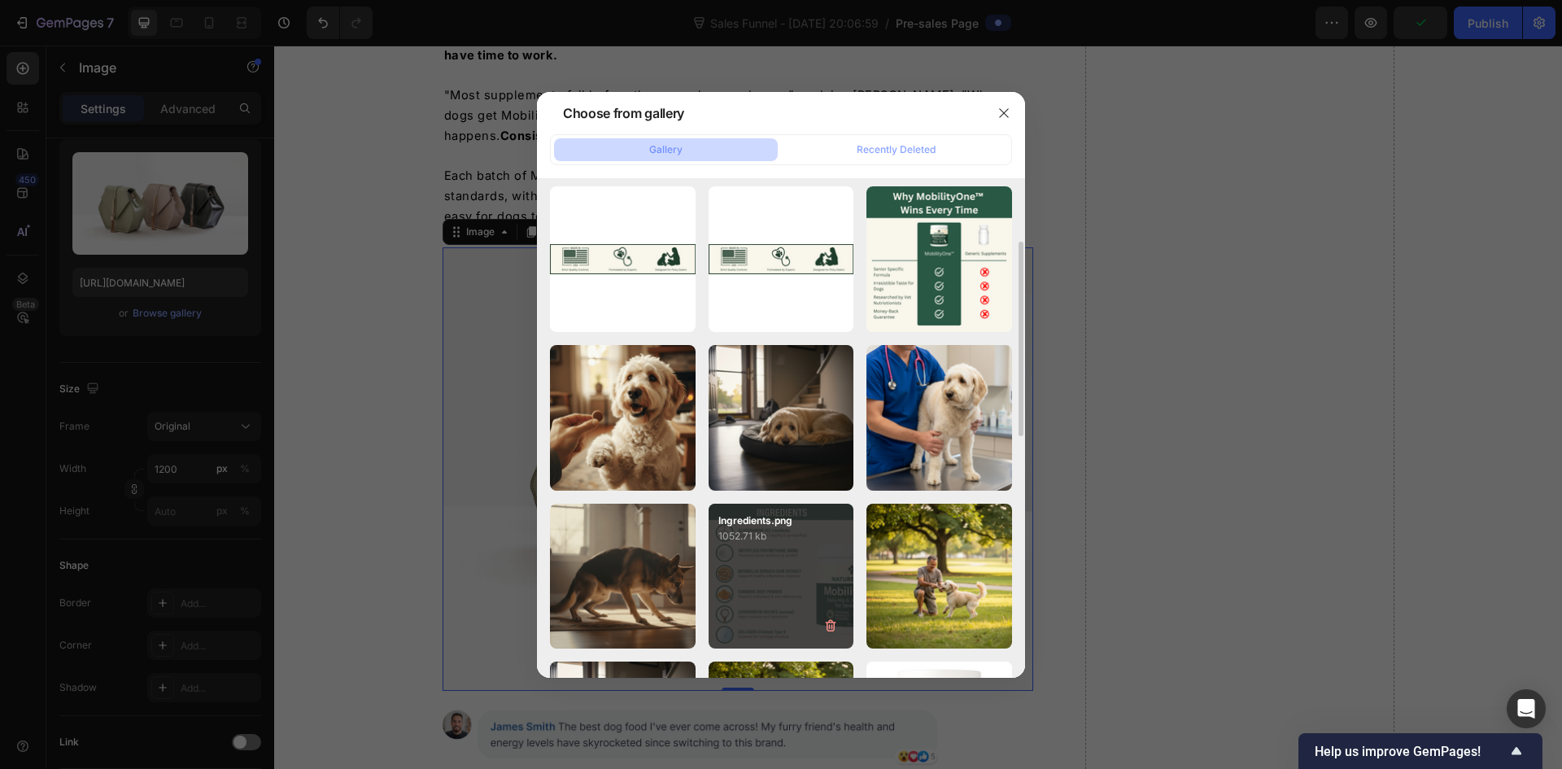
click at [778, 548] on div "Ingredients.png 1052.71 kb" at bounding box center [782, 577] width 146 height 146
type input "[URL][DOMAIN_NAME]"
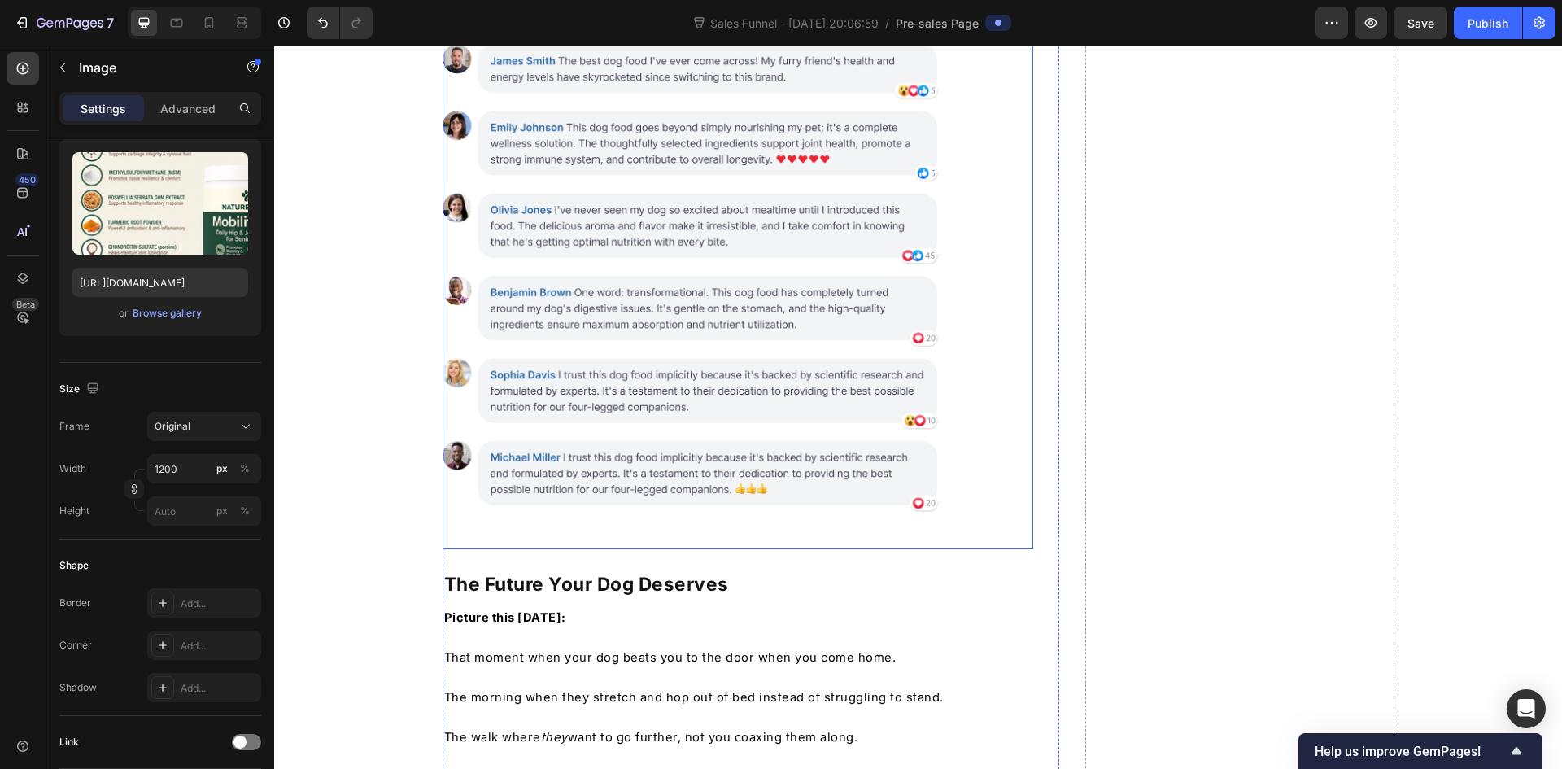
scroll to position [6794, 0]
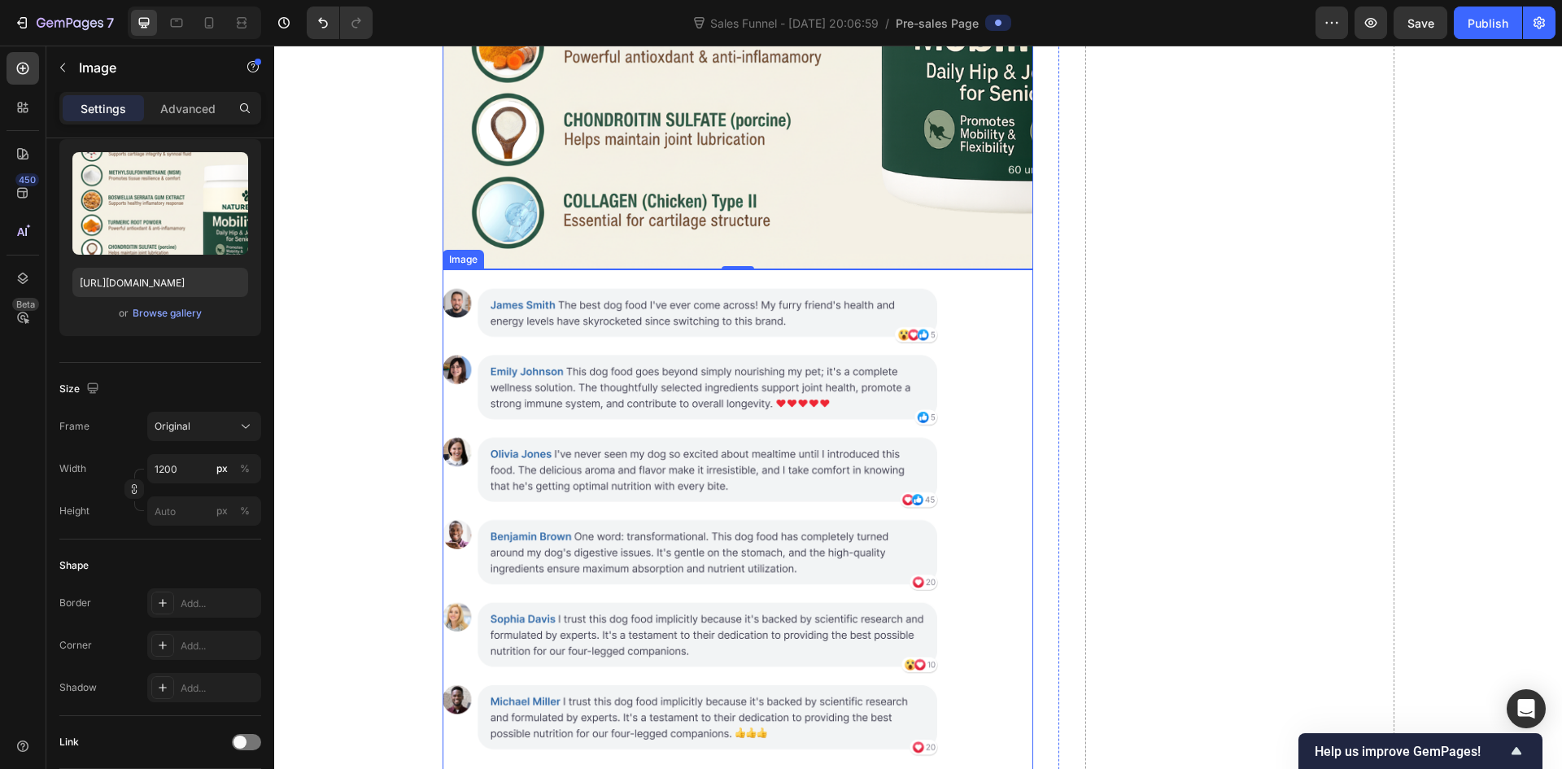
click at [685, 405] on img at bounding box center [738, 521] width 591 height 505
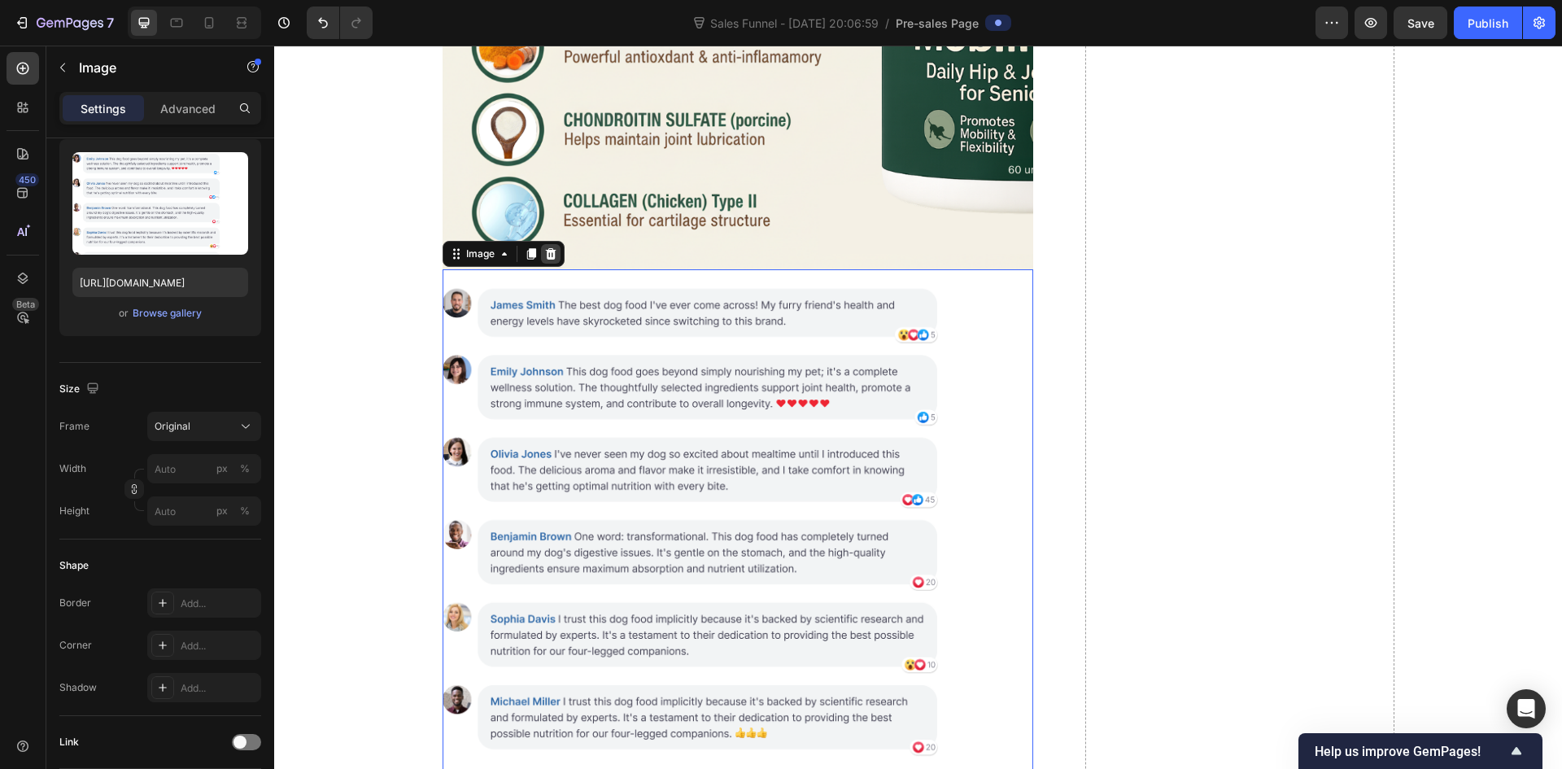
click at [546, 247] on icon at bounding box center [550, 253] width 13 height 13
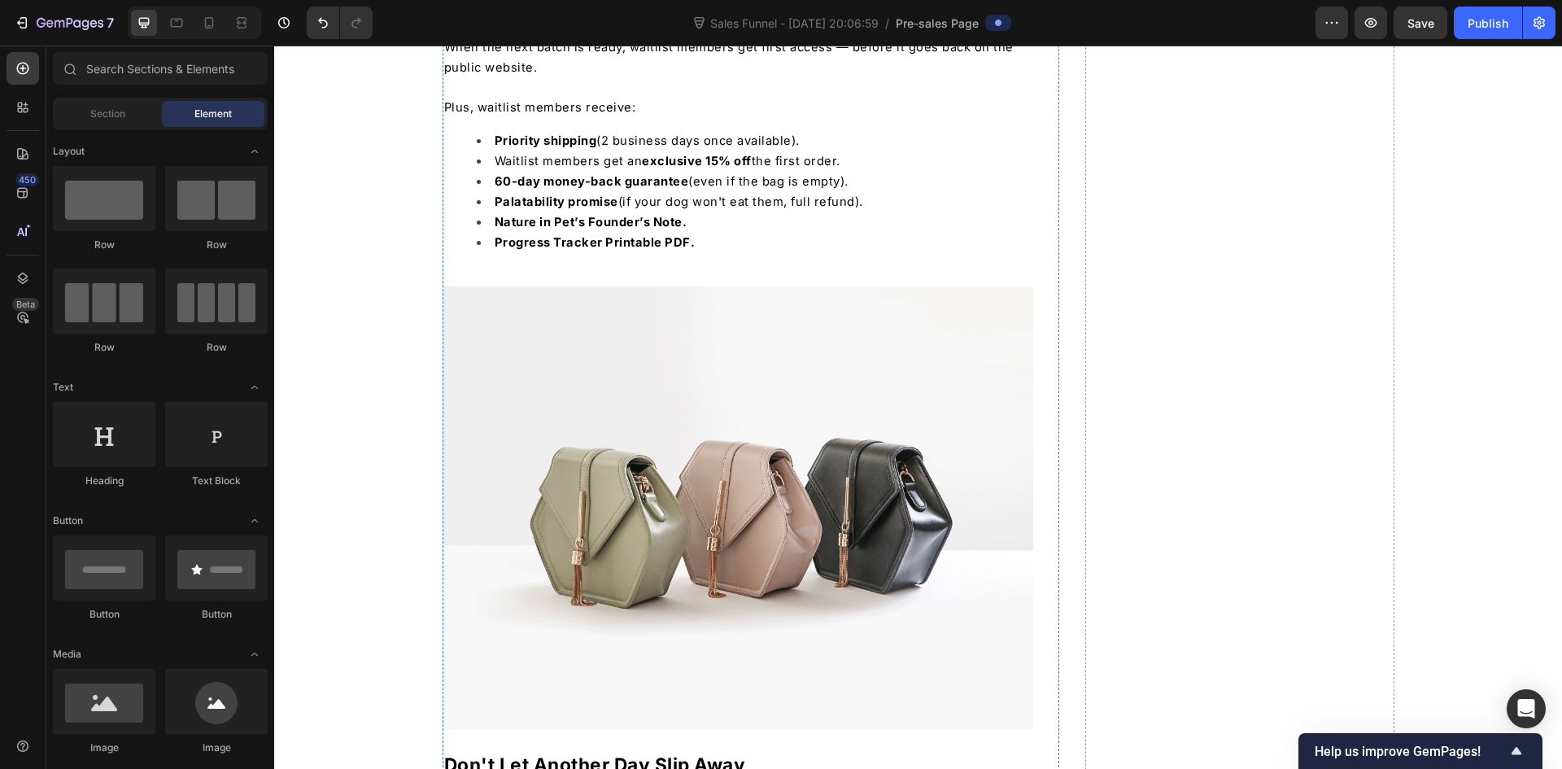
scroll to position [7689, 0]
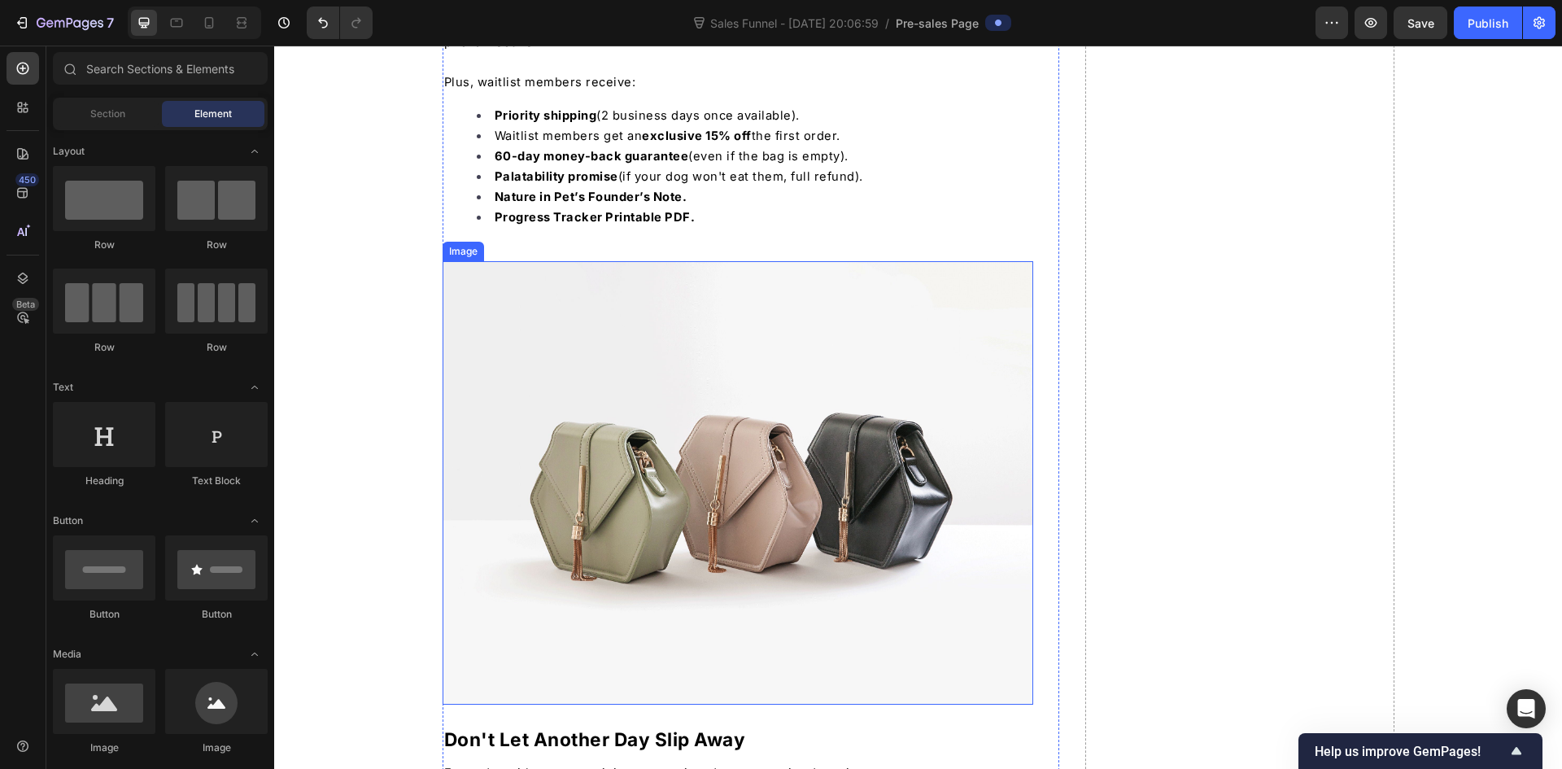
click at [629, 460] on img at bounding box center [738, 482] width 591 height 443
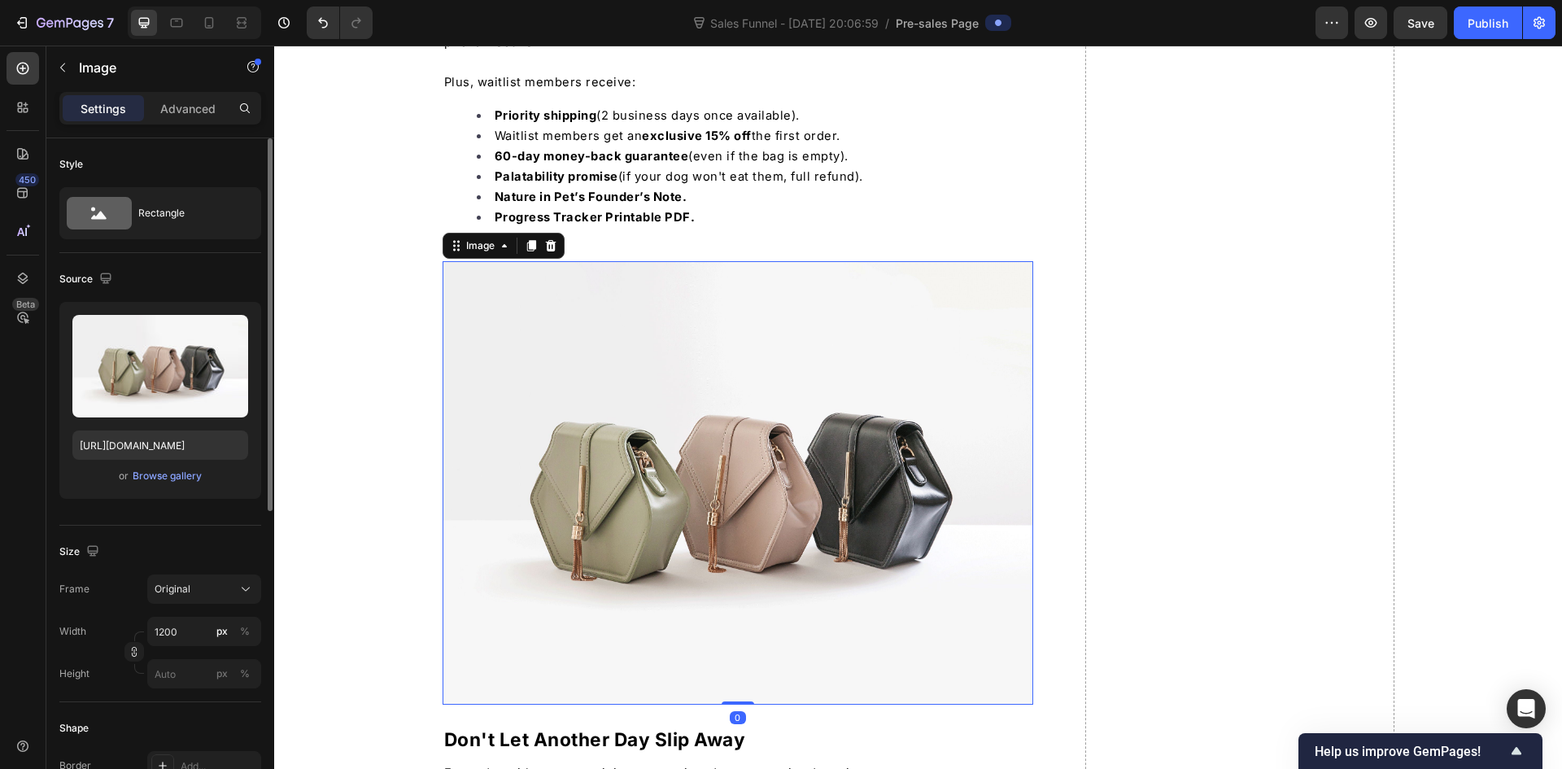
click at [153, 485] on div "or Browse gallery" at bounding box center [160, 476] width 176 height 20
click at [154, 483] on button "Browse gallery" at bounding box center [167, 476] width 71 height 16
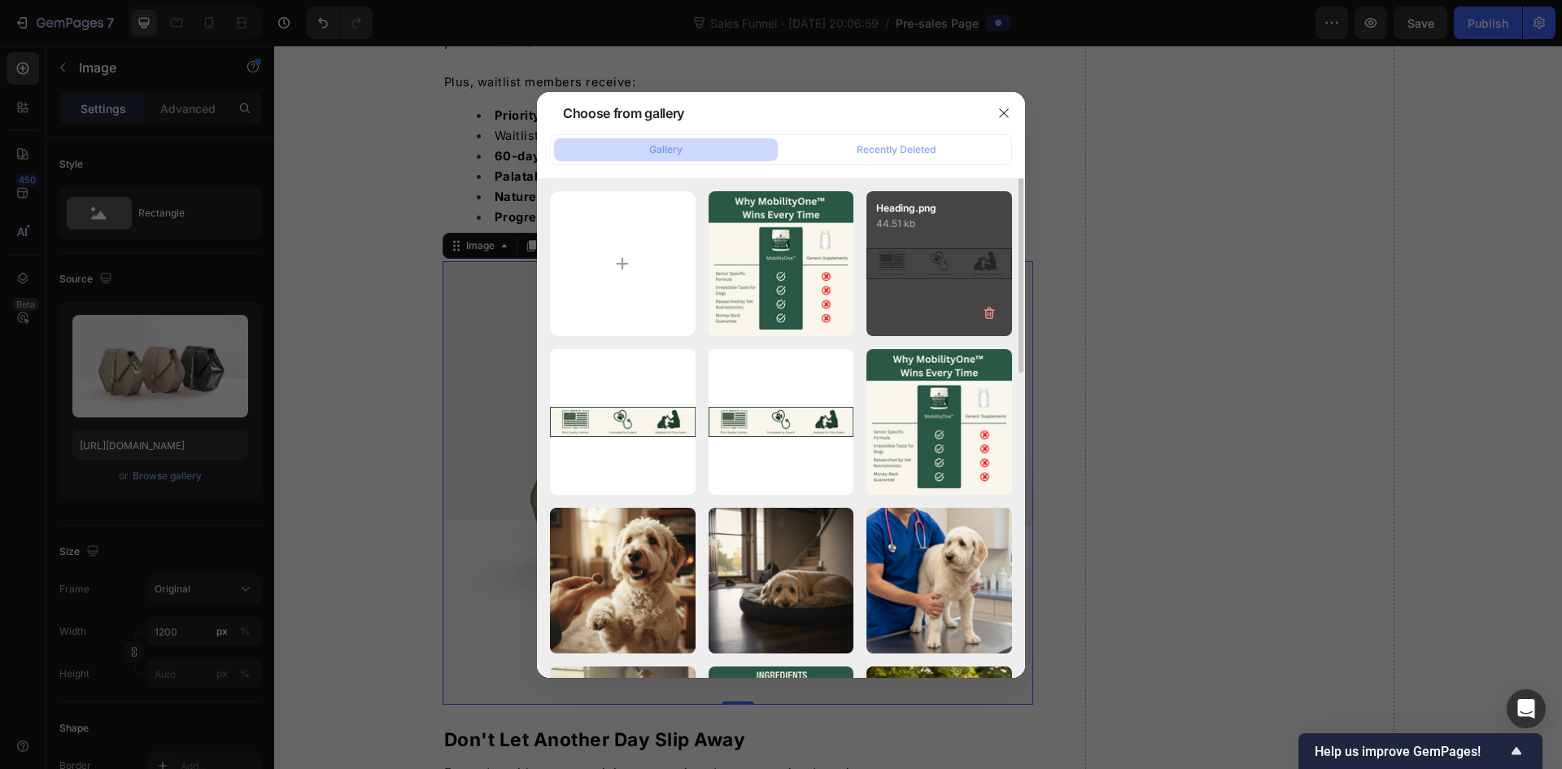
click at [943, 290] on div "Heading.png 44.51 kb" at bounding box center [939, 264] width 146 height 146
type input "[URL][DOMAIN_NAME]"
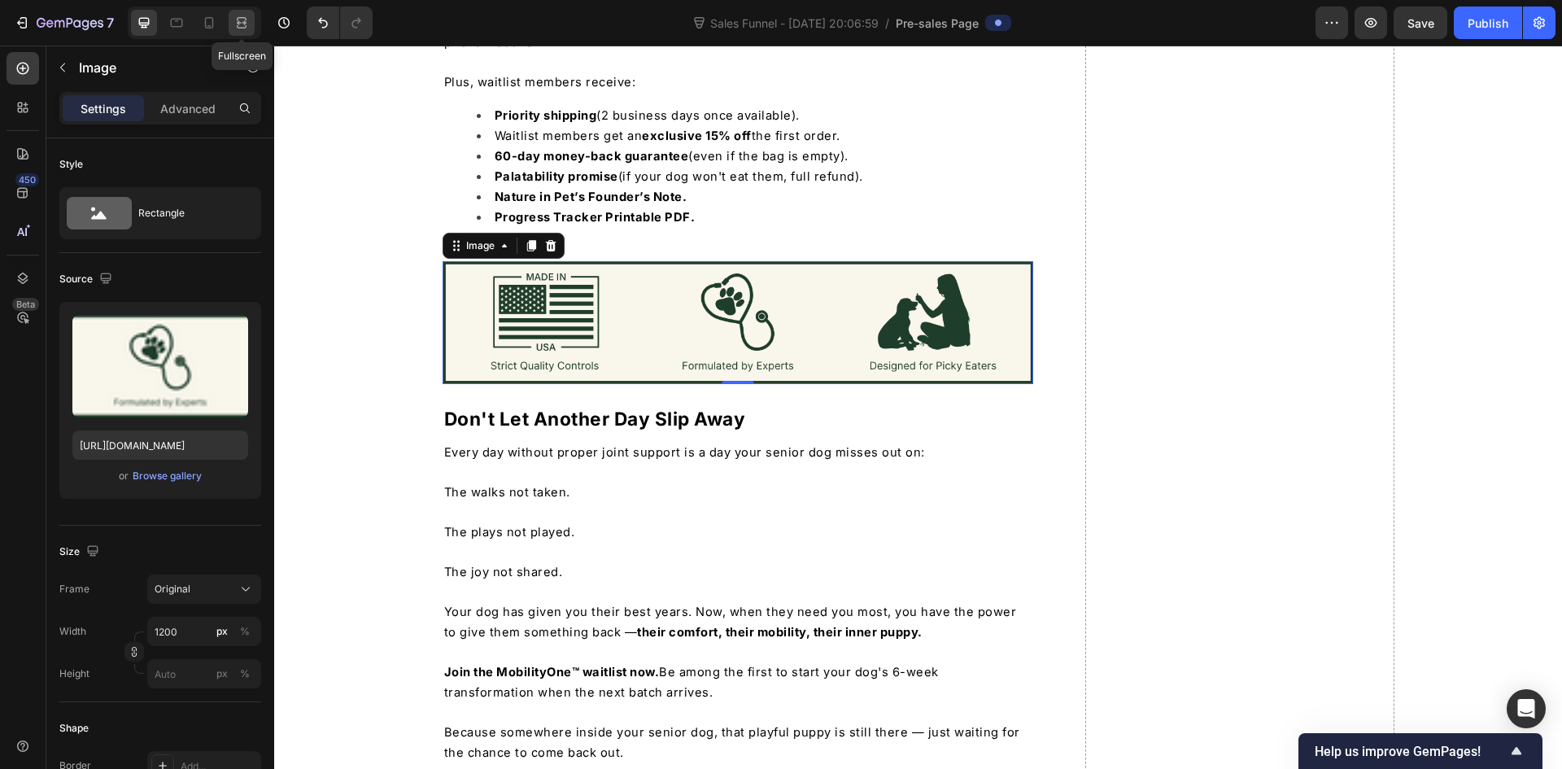
click at [239, 19] on icon at bounding box center [241, 23] width 16 height 16
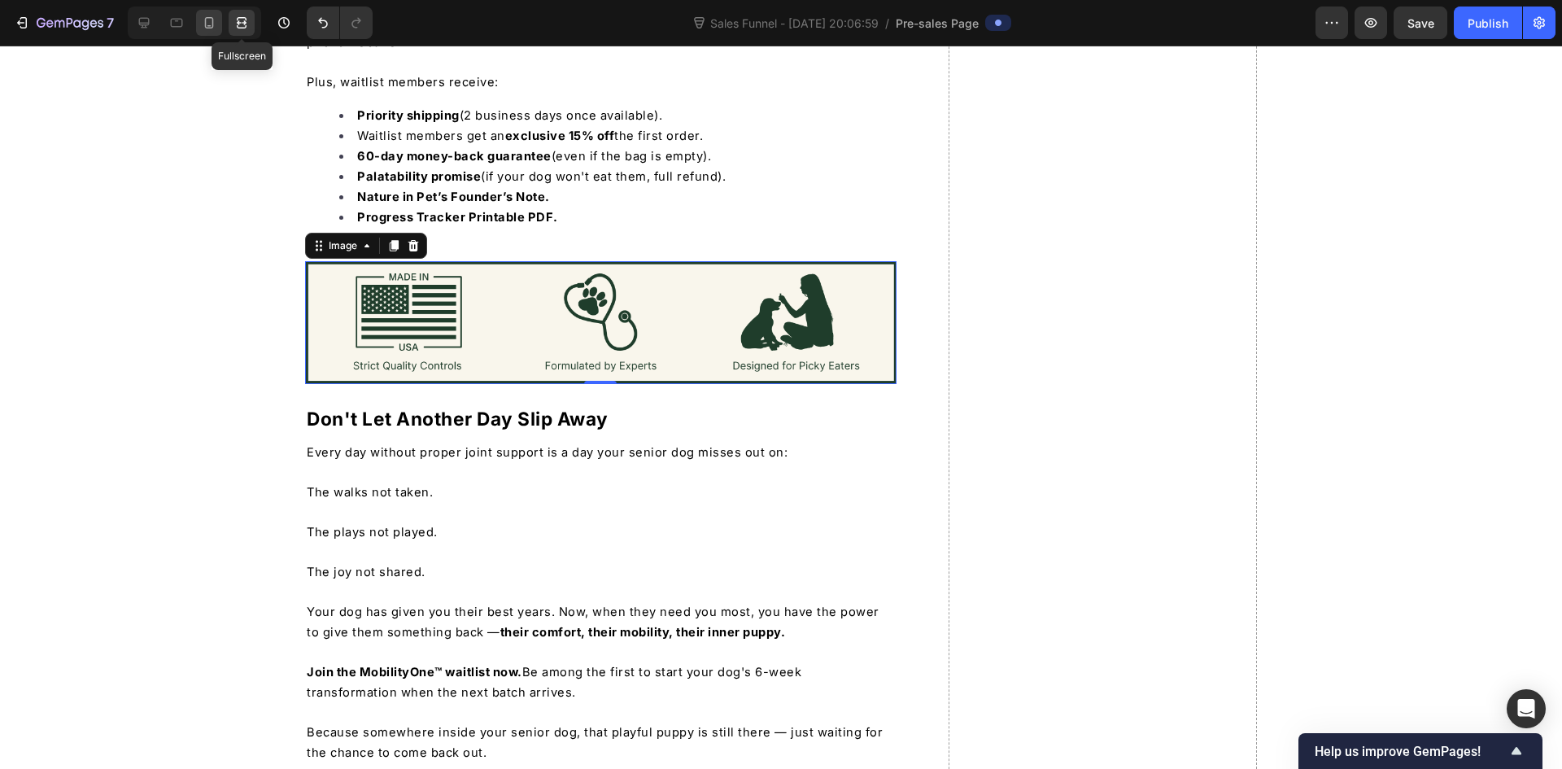
click at [216, 26] on icon at bounding box center [209, 23] width 16 height 16
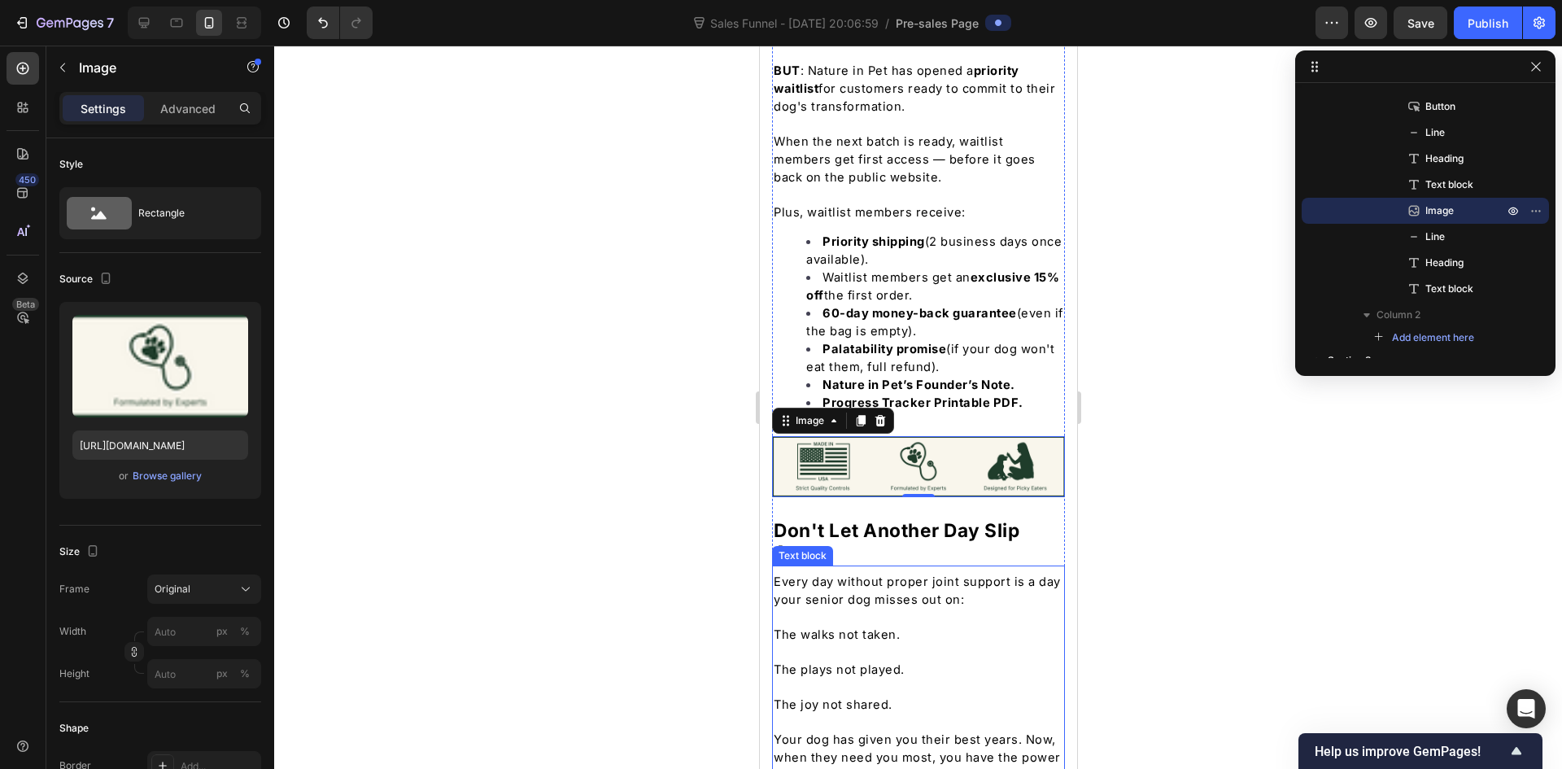
scroll to position [6775, 0]
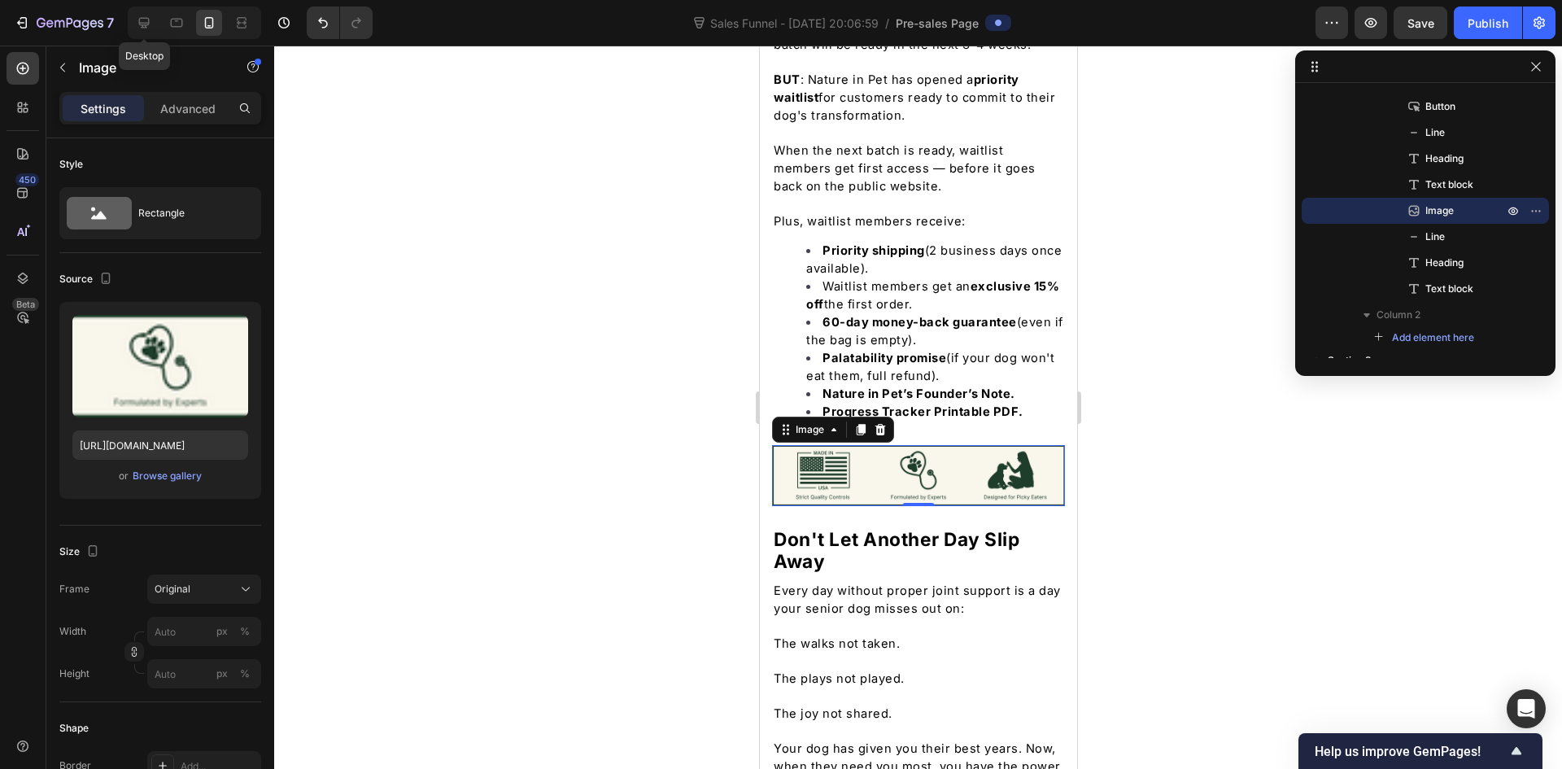
click at [149, 25] on icon at bounding box center [144, 23] width 16 height 16
type input "1200"
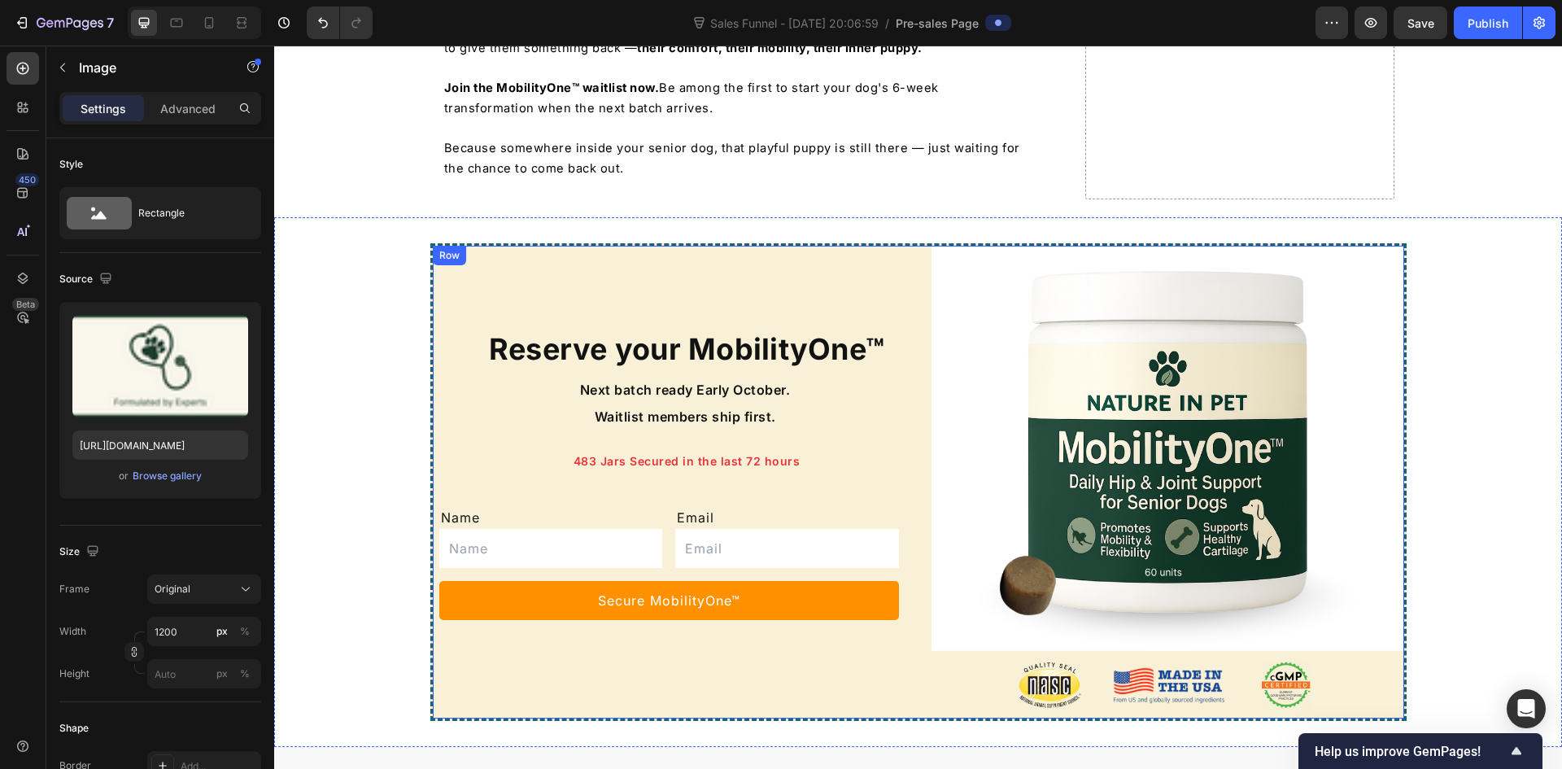
scroll to position [8112, 0]
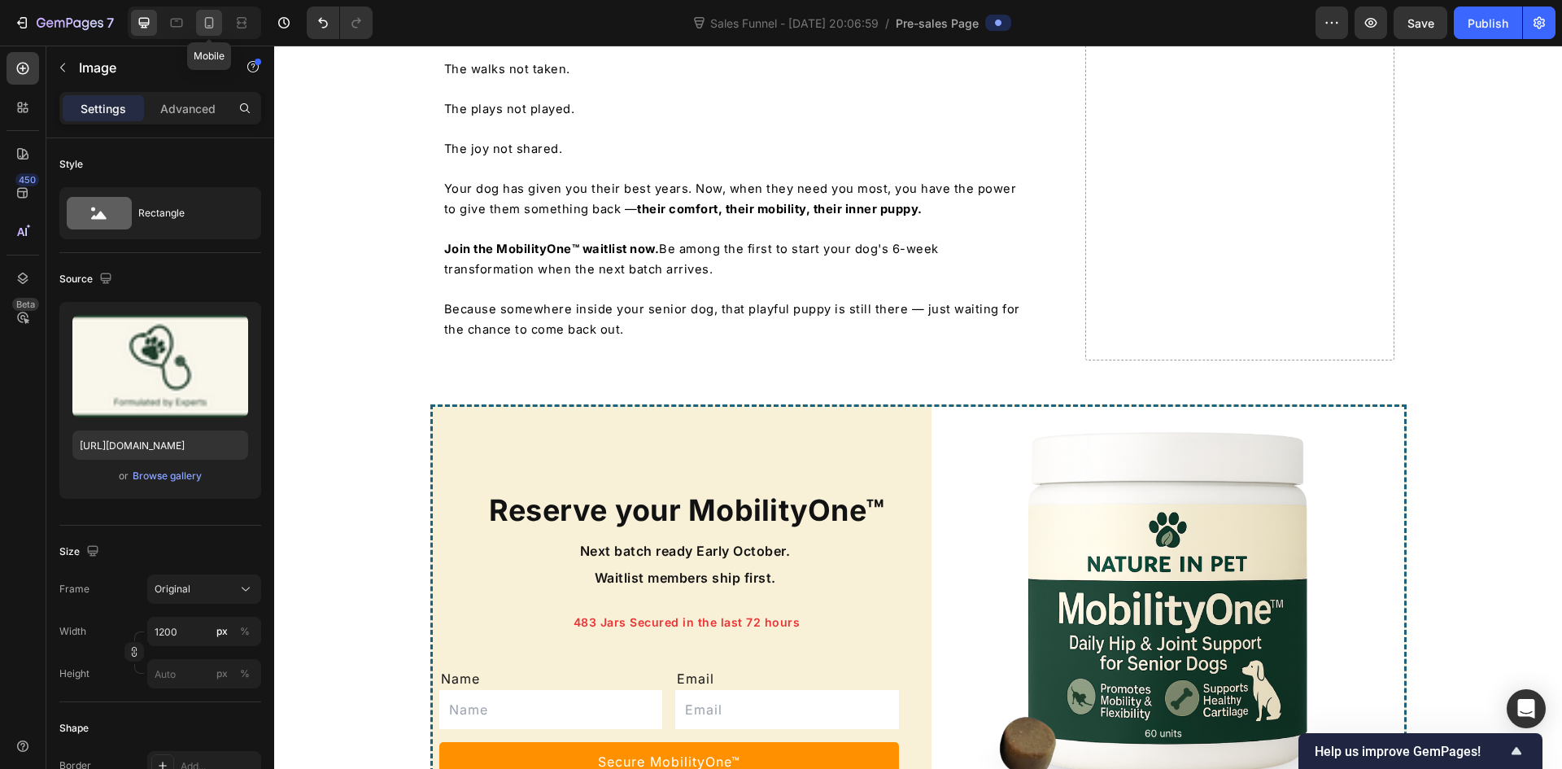
click at [212, 26] on icon at bounding box center [209, 23] width 16 height 16
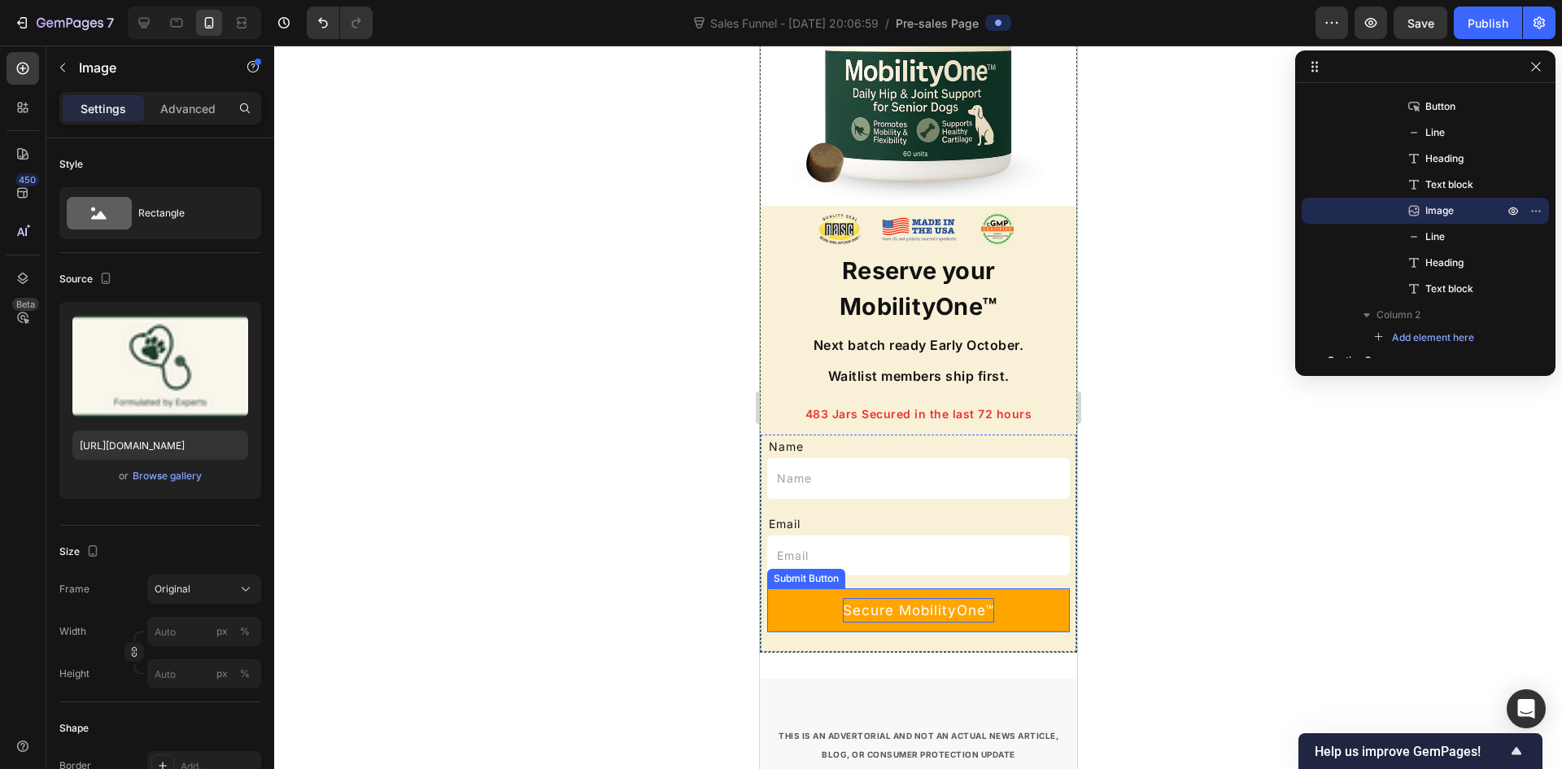
scroll to position [7667, 0]
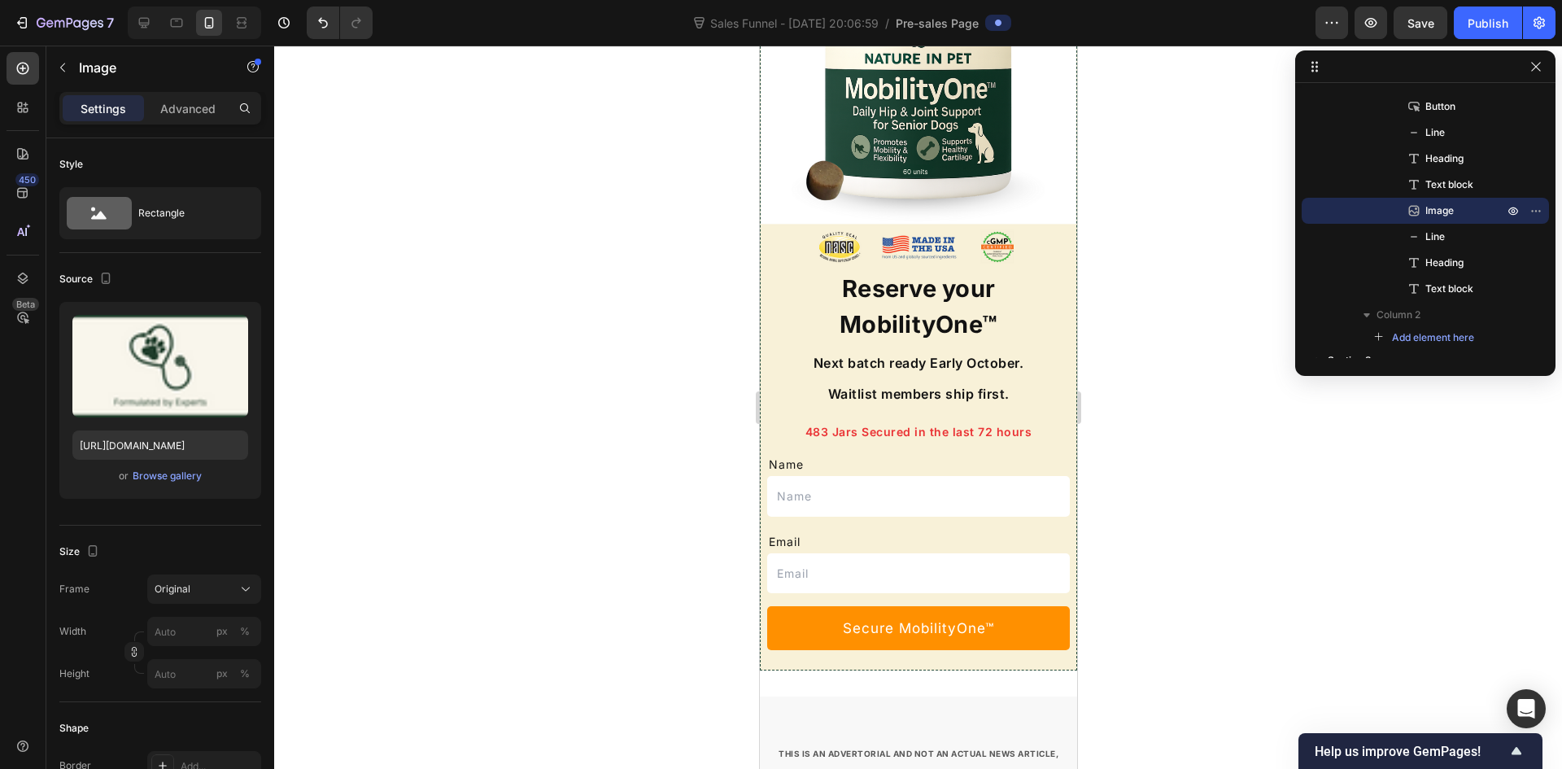
drag, startPoint x: 146, startPoint y: 29, endPoint x: 457, endPoint y: 251, distance: 382.1
click at [146, 28] on icon at bounding box center [144, 23] width 16 height 16
type input "1200"
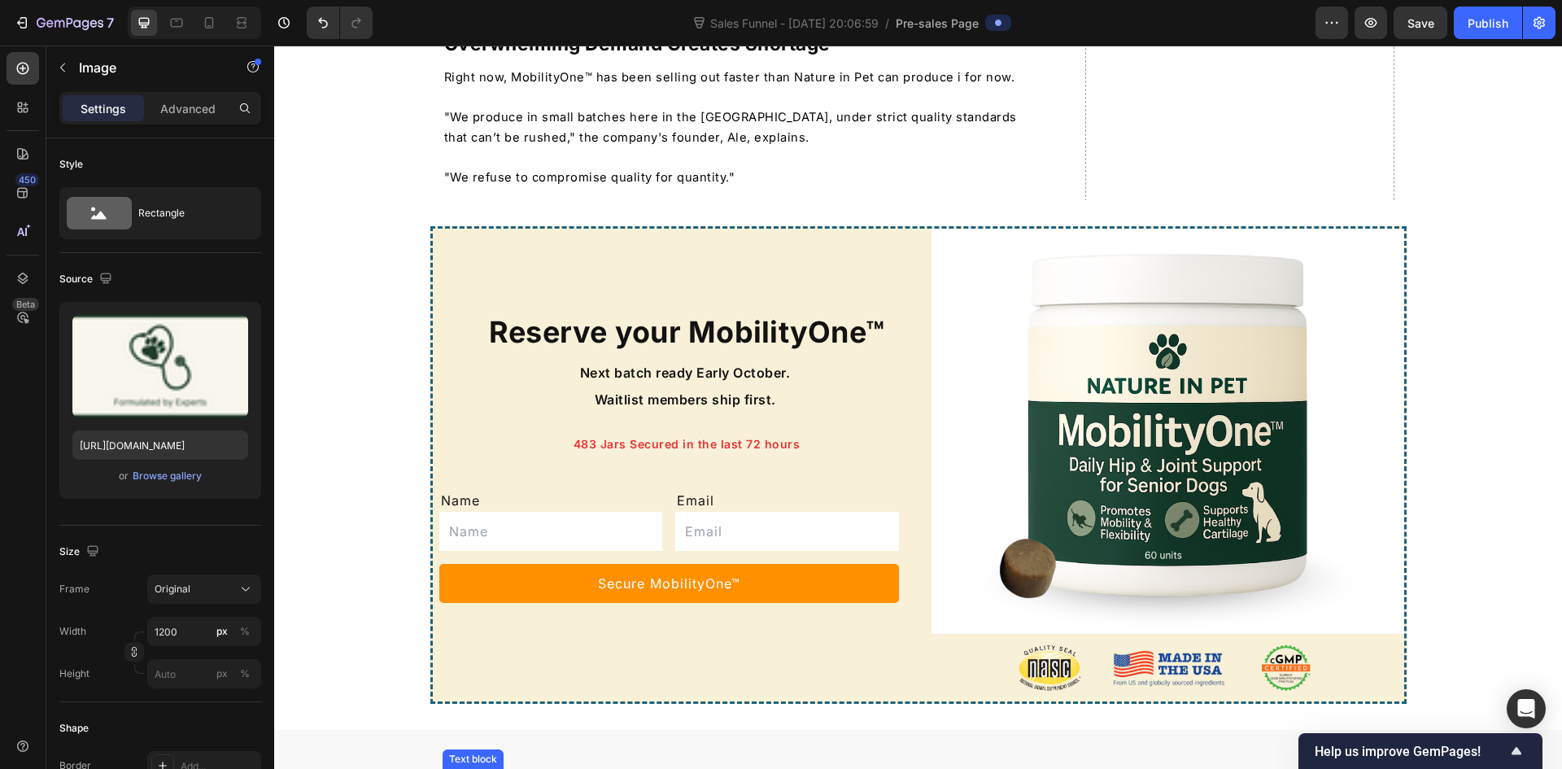
scroll to position [7380, 0]
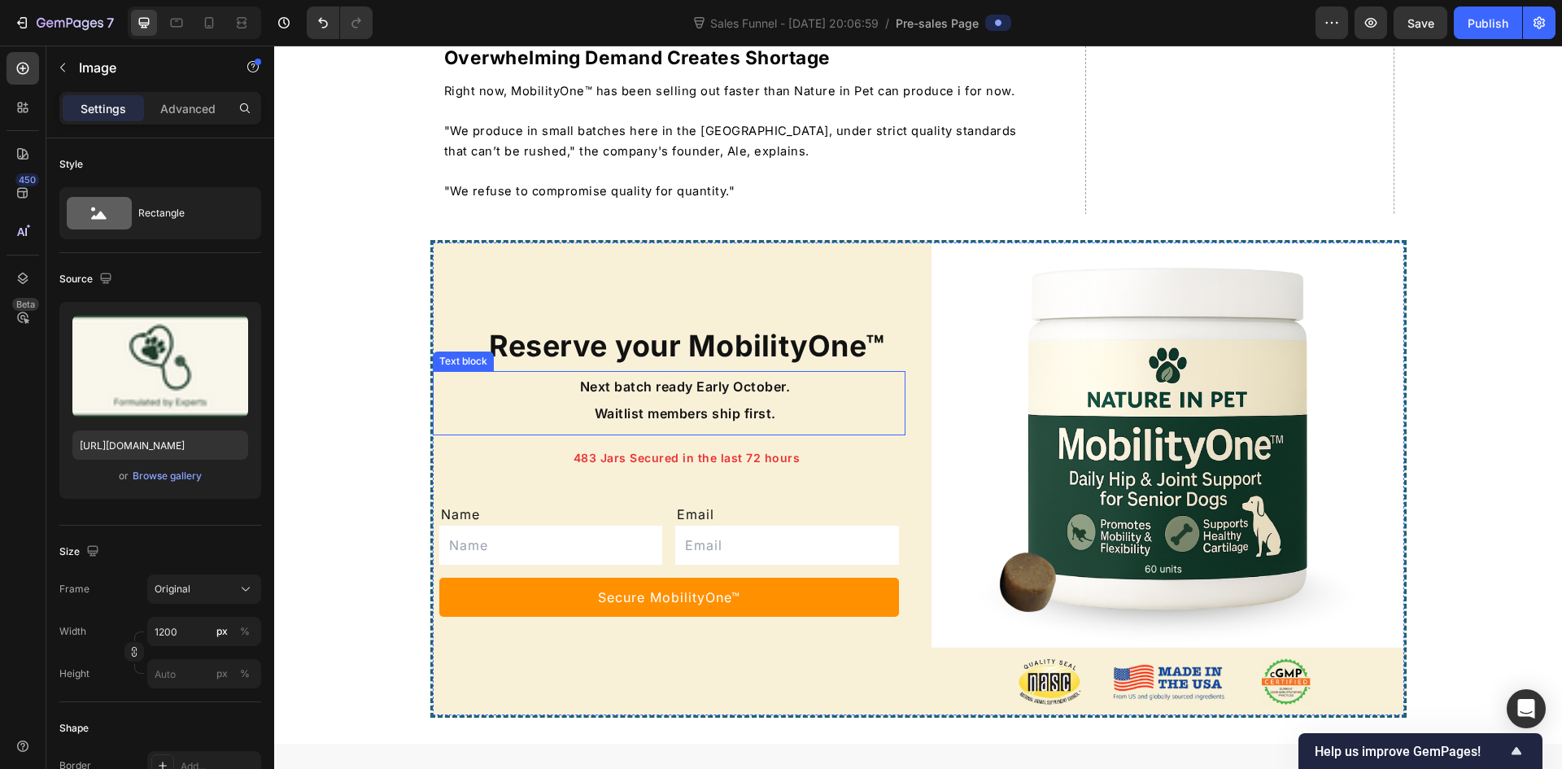
click at [654, 418] on span "Waitlist members ship first." at bounding box center [685, 413] width 181 height 16
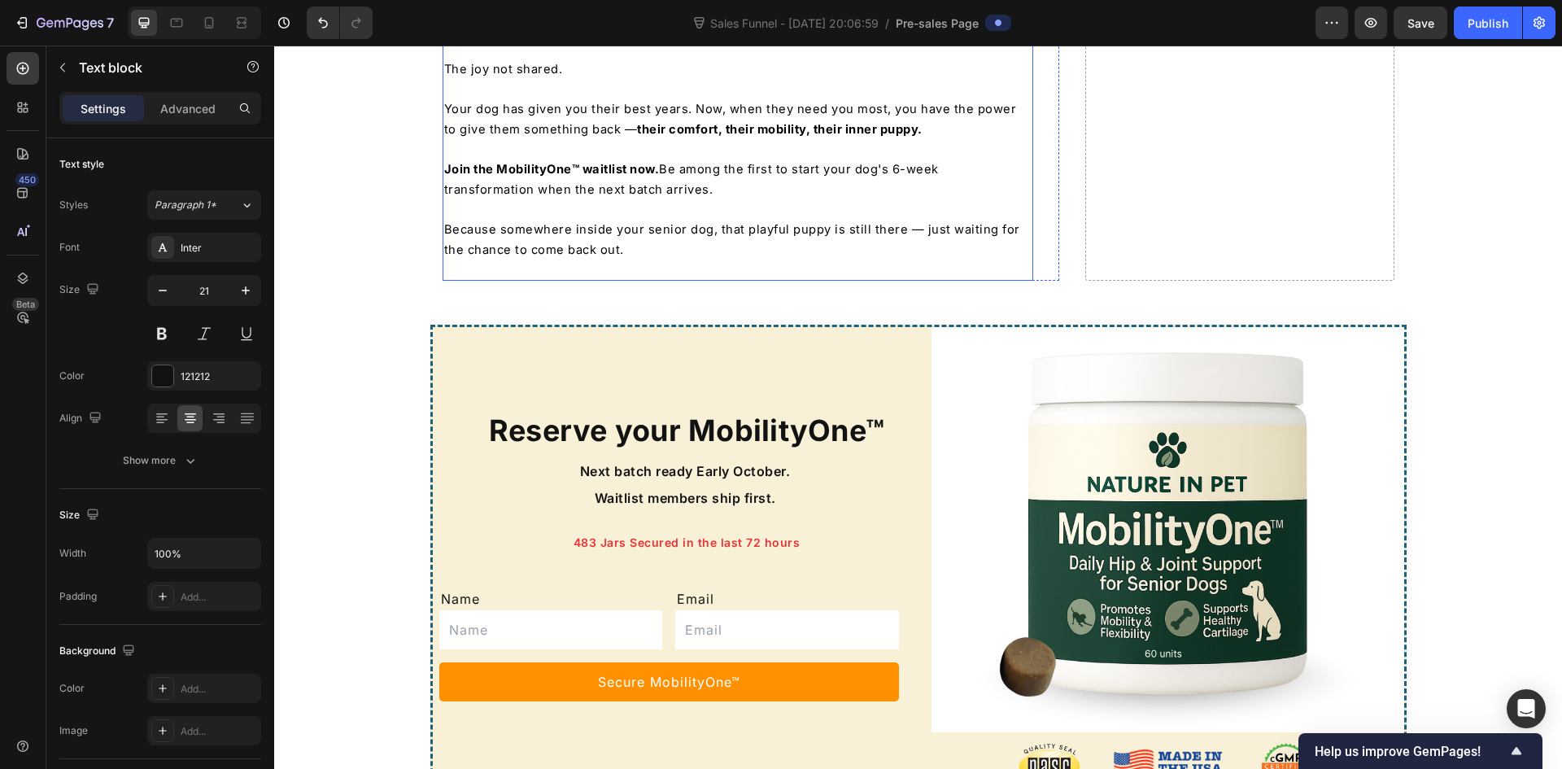
scroll to position [8193, 0]
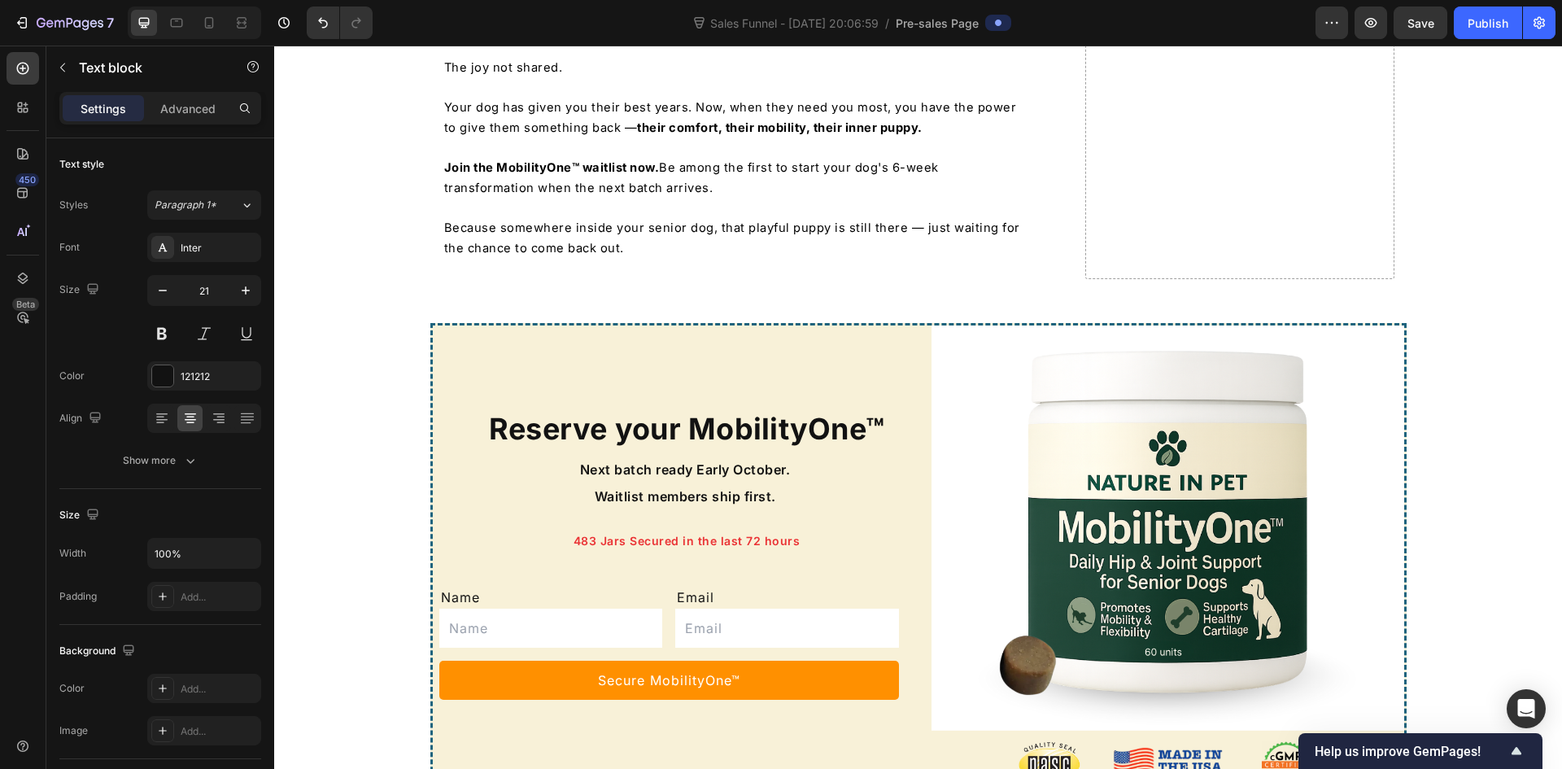
click at [681, 456] on p "Next batch ready Early October." at bounding box center [685, 470] width 437 height 28
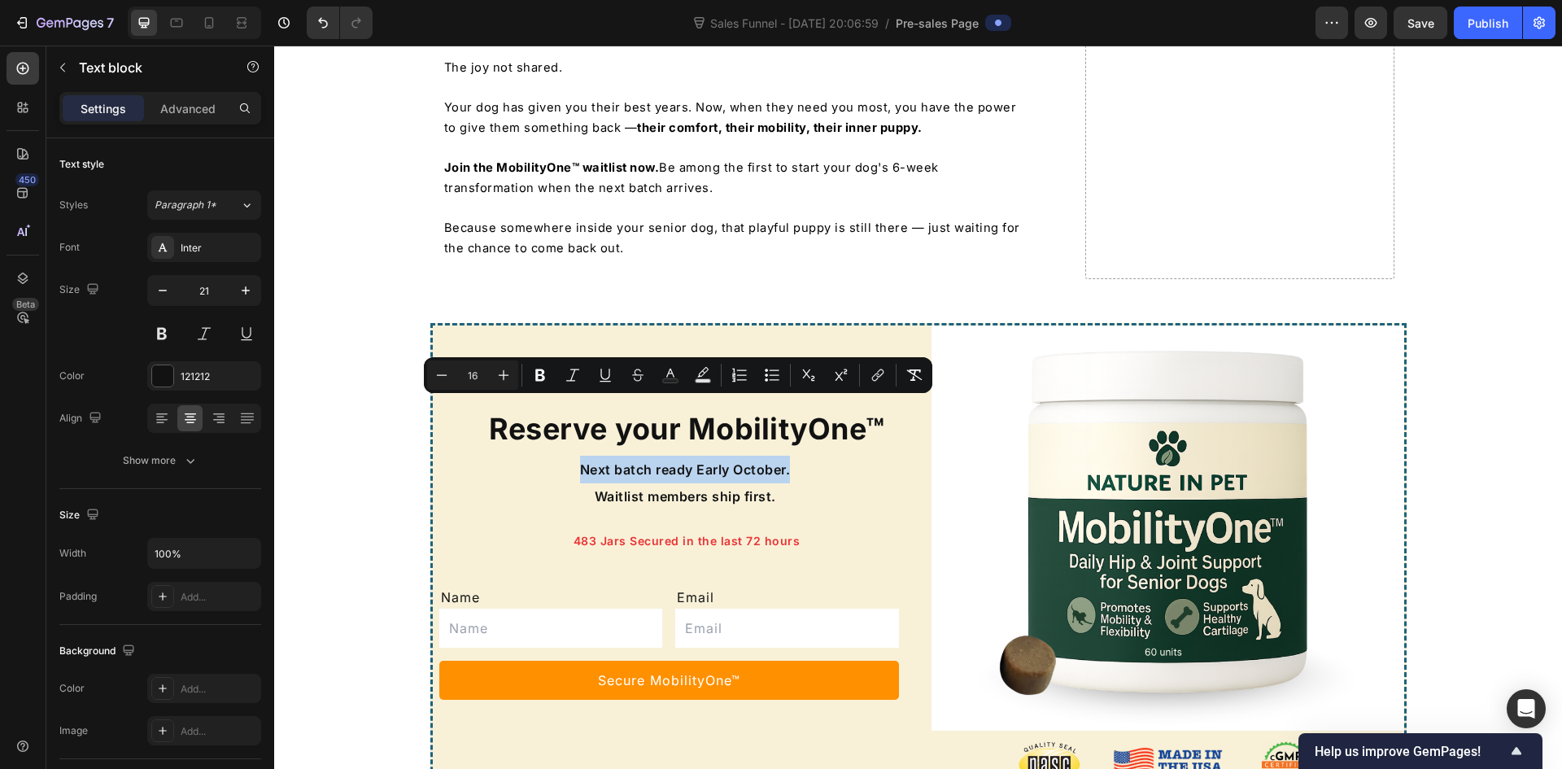
click at [699, 454] on div "Next batch ready Early October. Waitlist members ship first." at bounding box center [685, 483] width 440 height 58
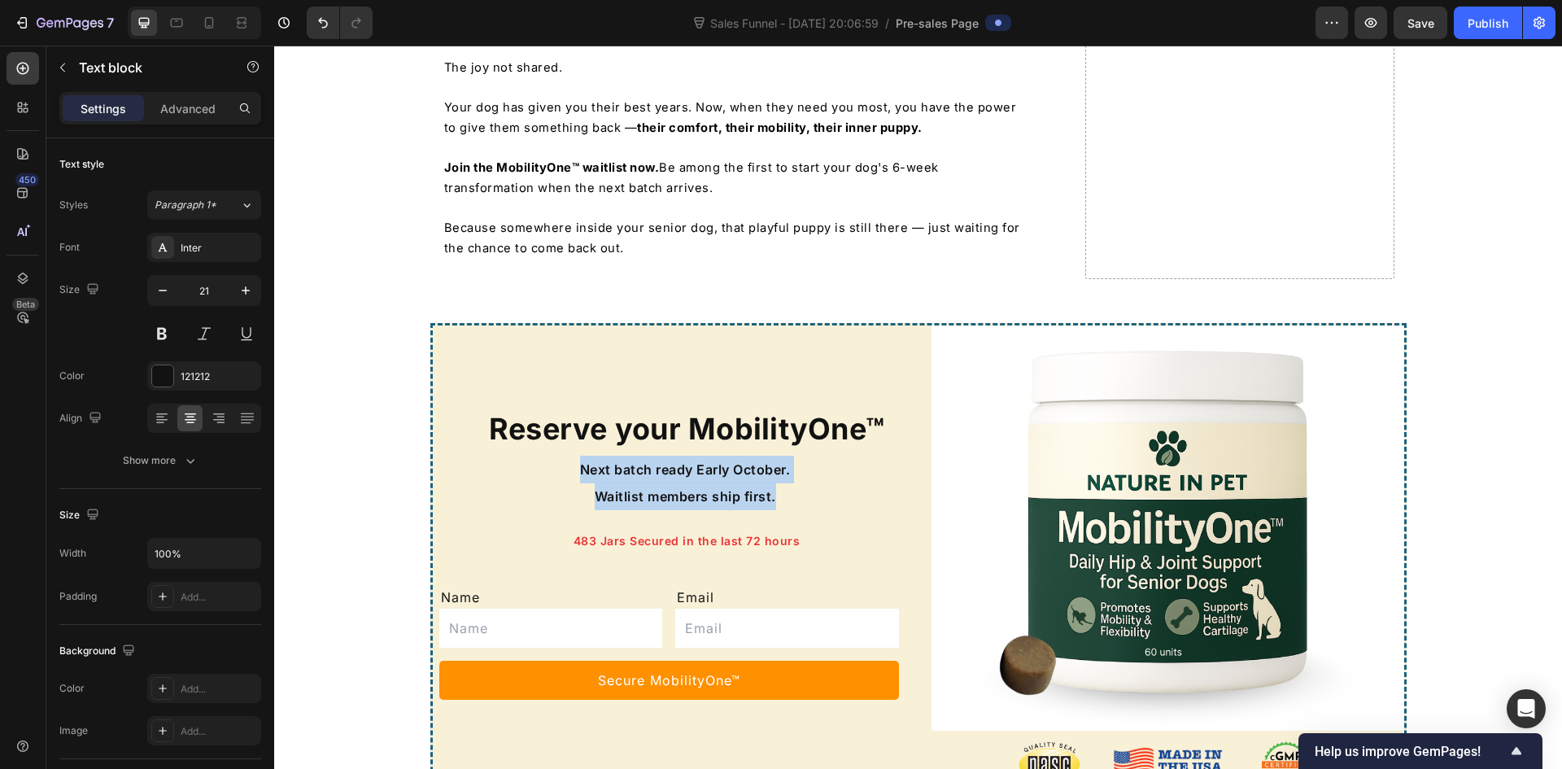
drag, startPoint x: 779, startPoint y: 443, endPoint x: 555, endPoint y: 402, distance: 228.3
click at [555, 454] on div "Next batch ready Early October. Waitlist members ship first." at bounding box center [685, 483] width 440 height 58
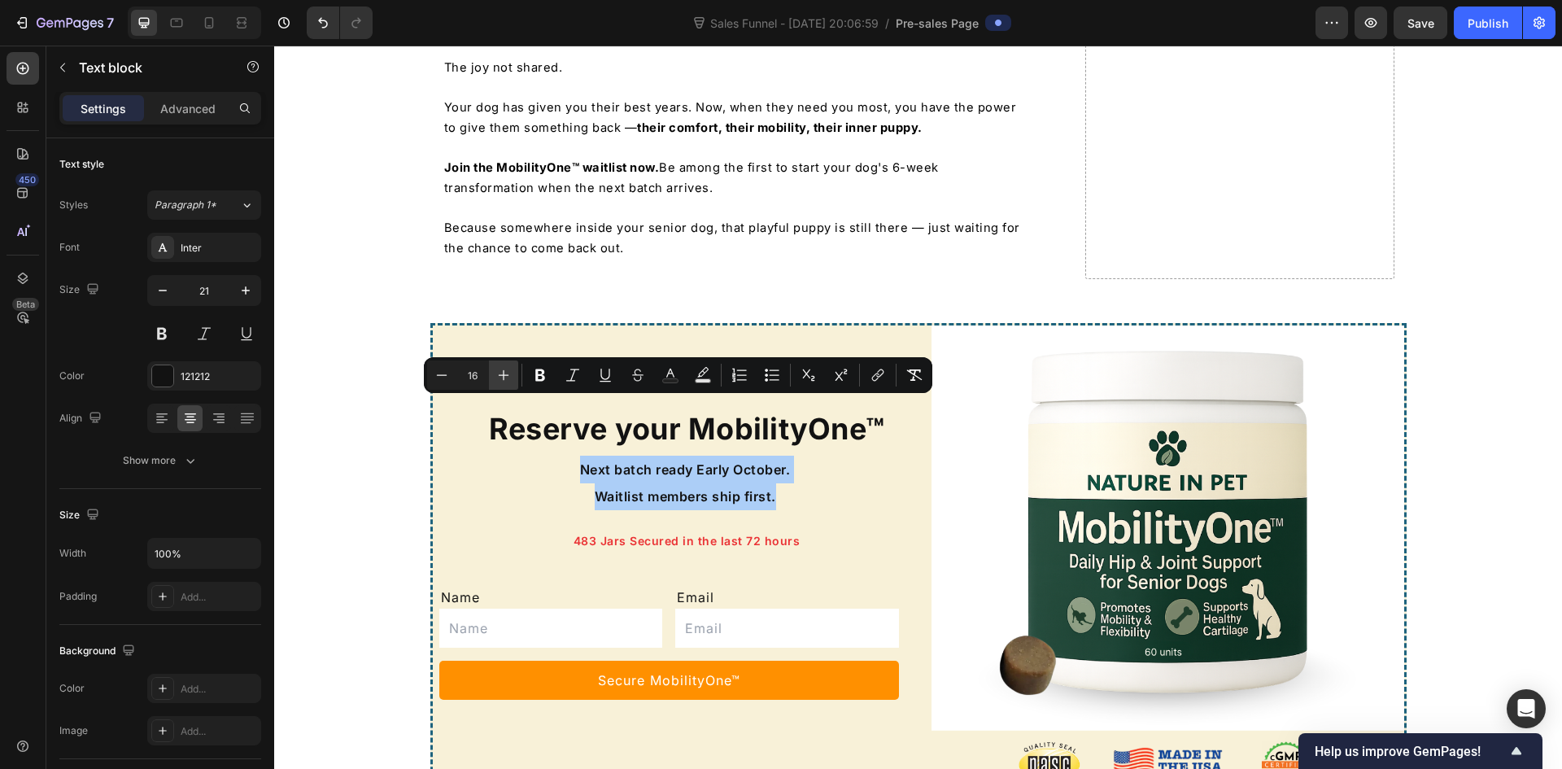
click at [509, 376] on icon "Editor contextual toolbar" at bounding box center [503, 375] width 16 height 16
type input "18"
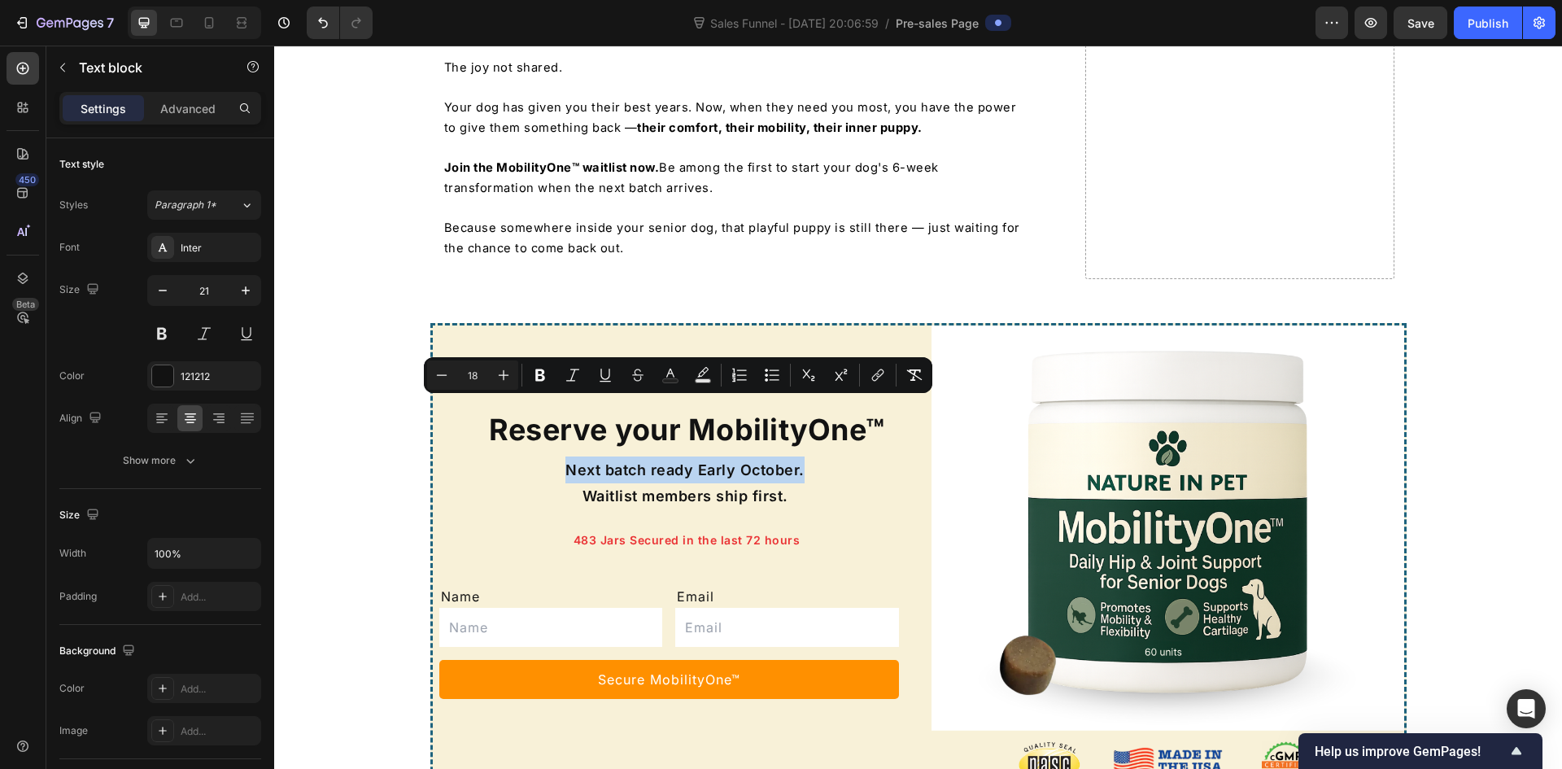
click at [639, 461] on span "Next batch ready Early October." at bounding box center [684, 469] width 239 height 17
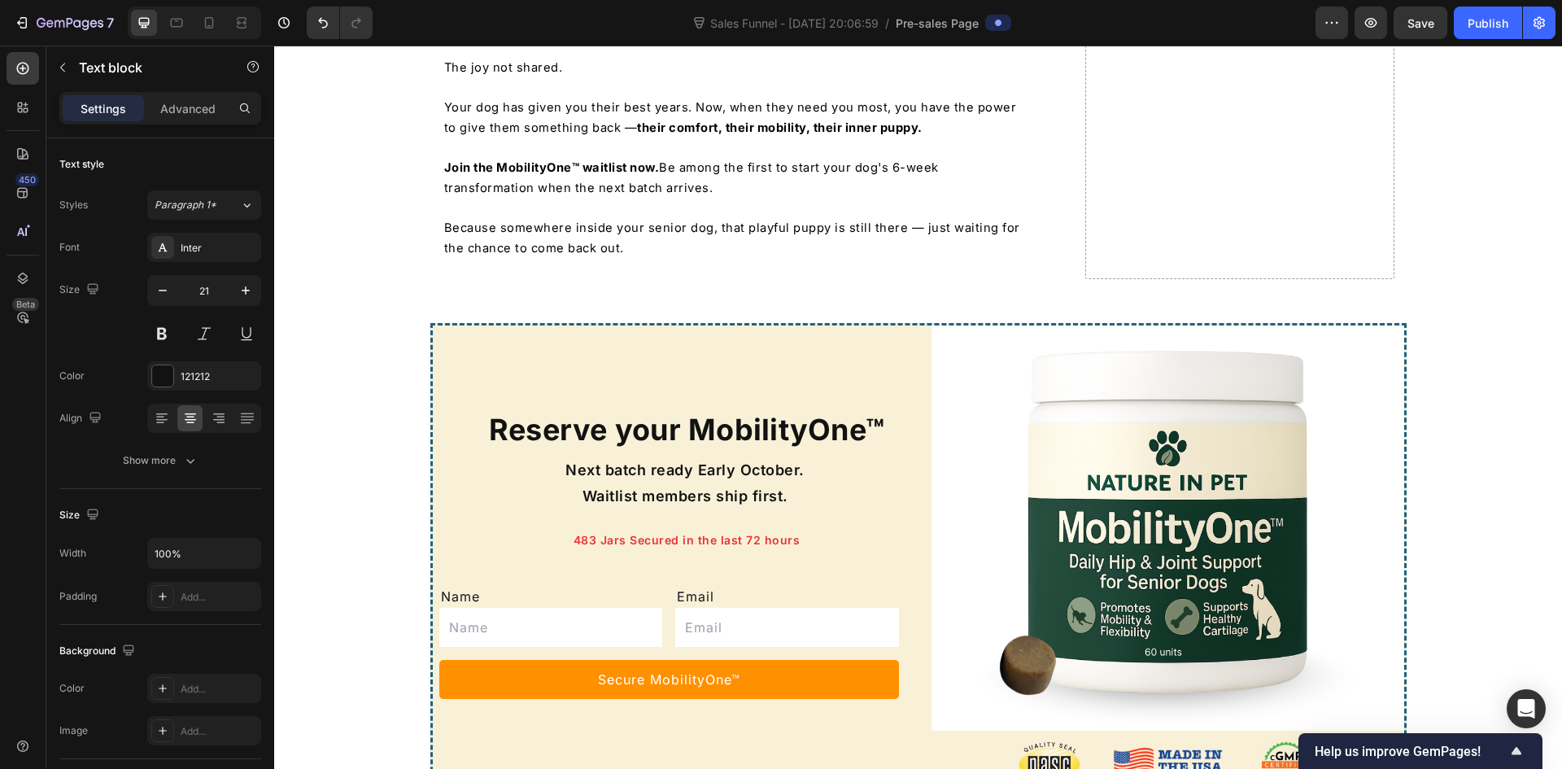
click at [643, 461] on span "Next batch ready Early October." at bounding box center [684, 469] width 239 height 17
click at [375, 450] on div "Reserve your MobilityOne™ Heading Next batch is ready Early October. Waitlist m…" at bounding box center [918, 562] width 1288 height 478
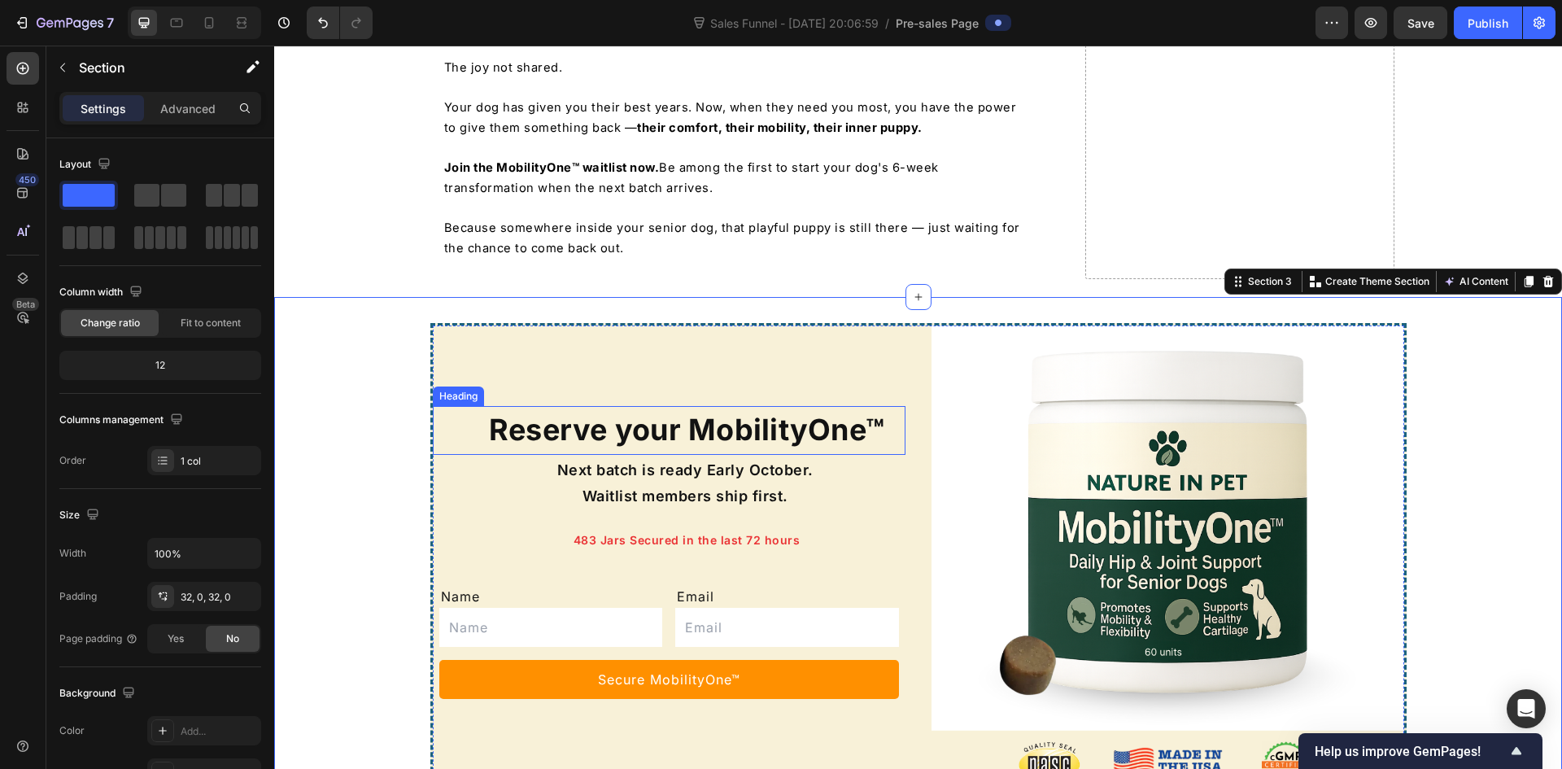
click at [636, 406] on h3 "Reserve your MobilityOne™" at bounding box center [687, 429] width 437 height 47
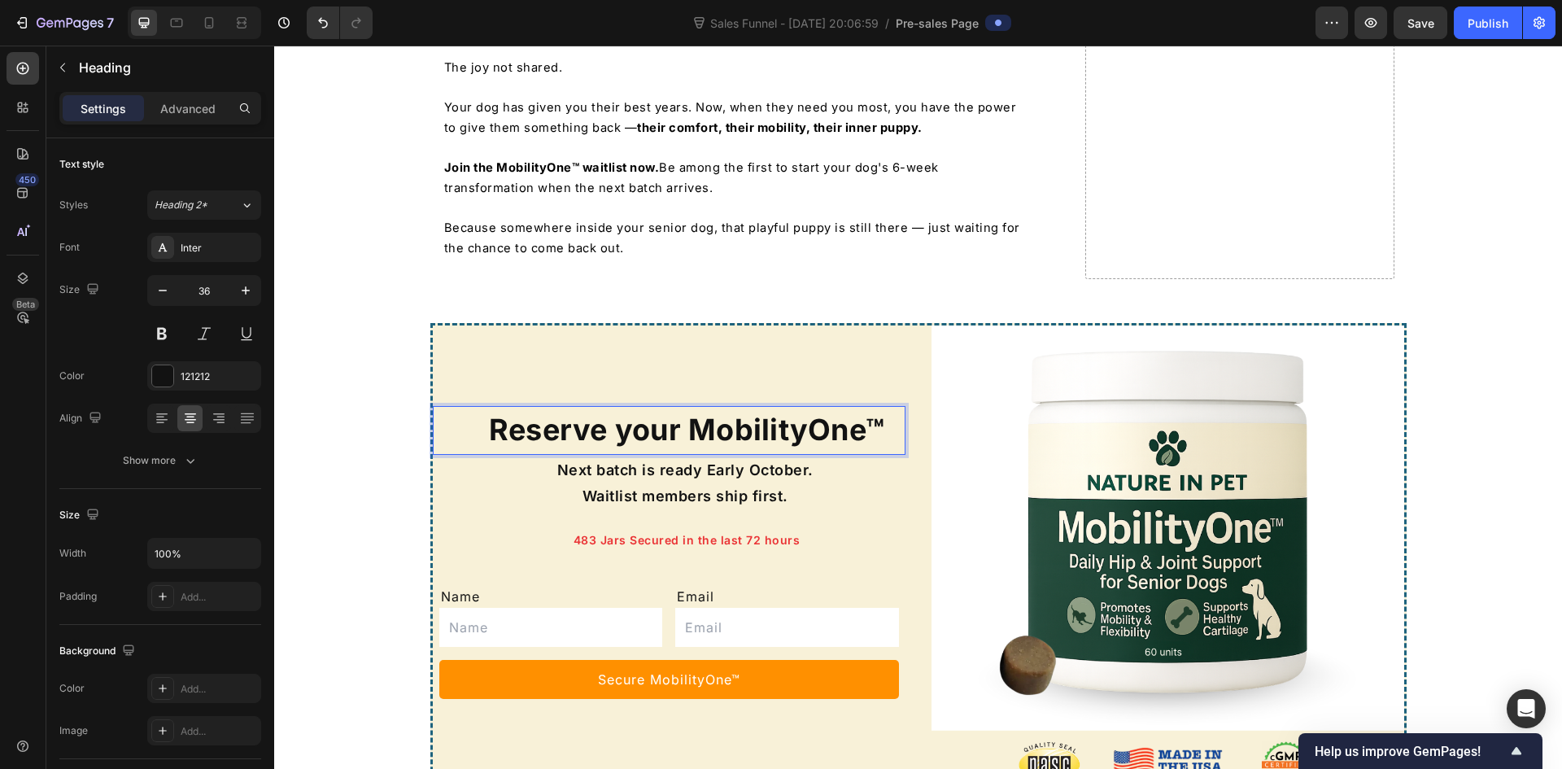
click at [636, 406] on h3 "Reserve your MobilityOne™" at bounding box center [687, 429] width 437 height 47
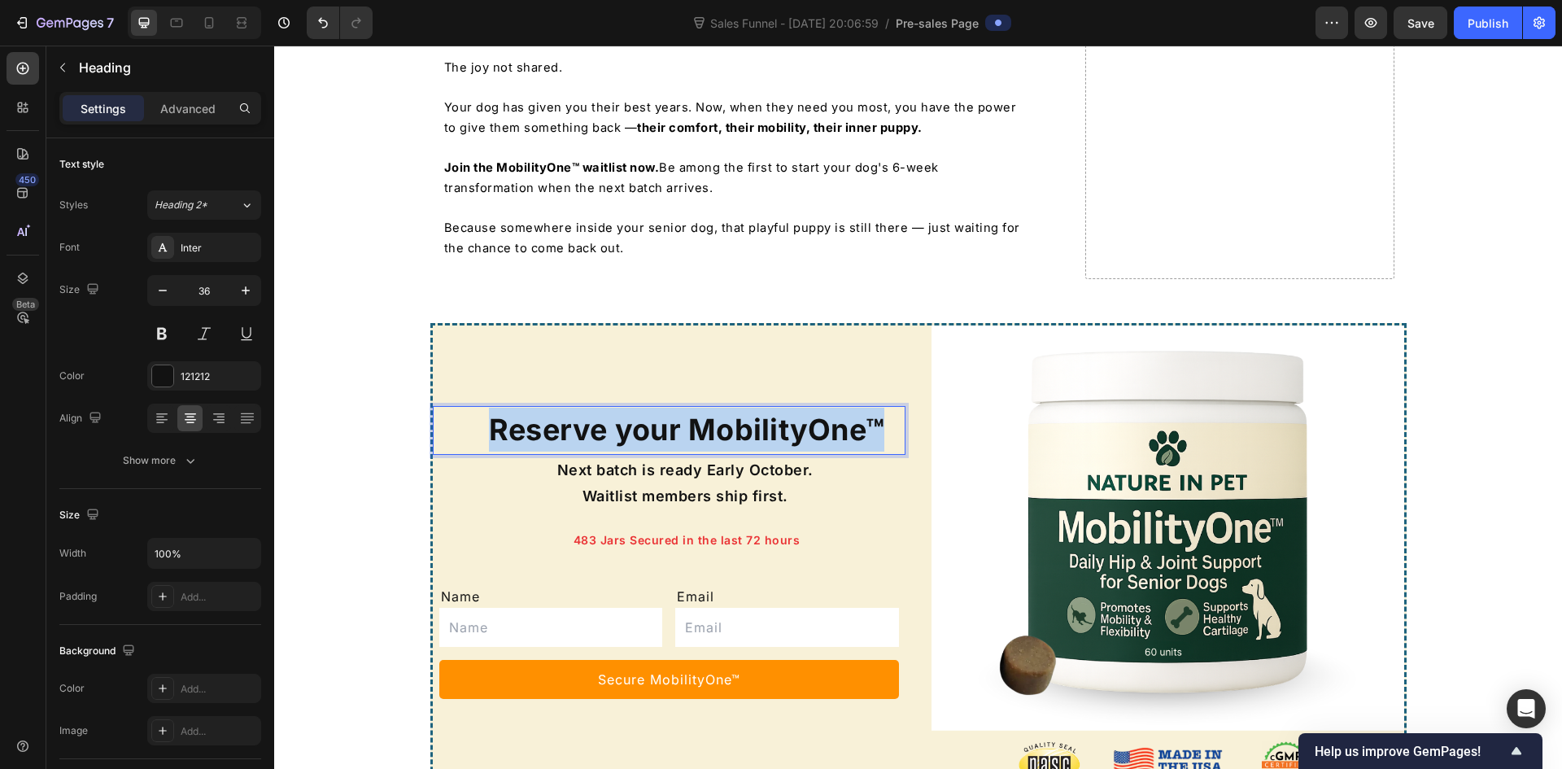
click at [636, 408] on p "Reserve your MobilityOne™" at bounding box center [687, 430] width 434 height 44
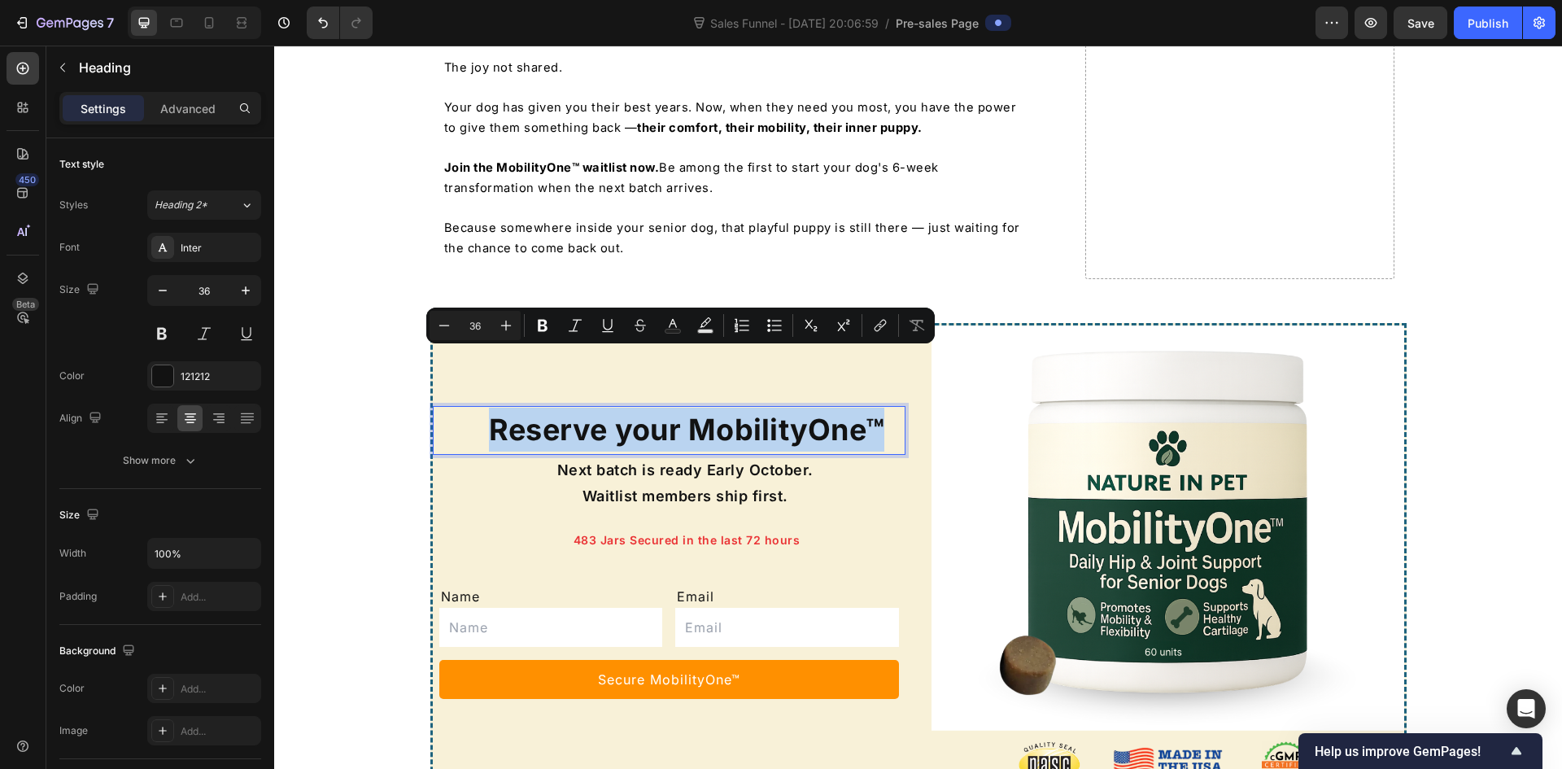
scroll to position [8171, 0]
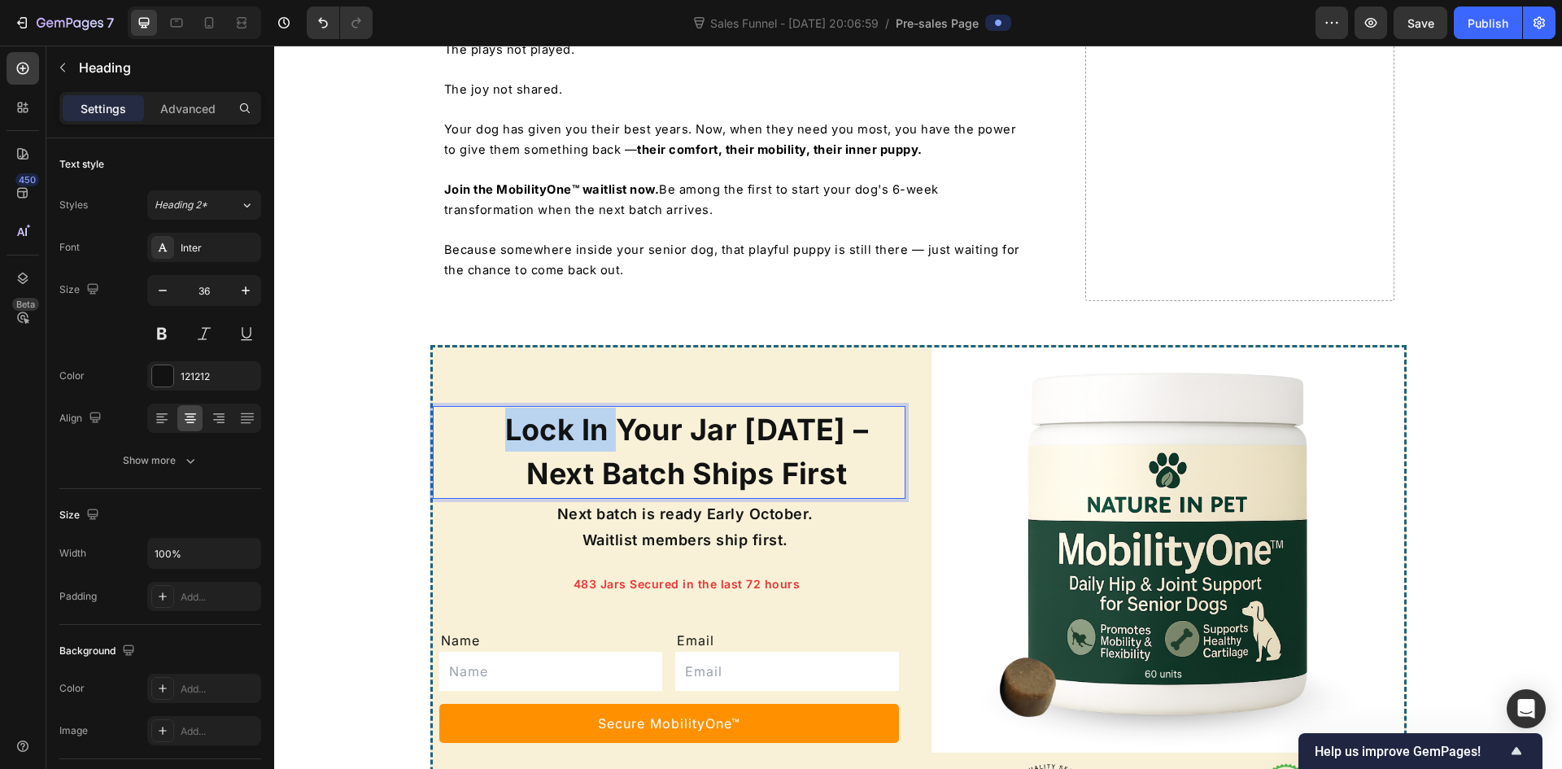
drag, startPoint x: 552, startPoint y: 371, endPoint x: 463, endPoint y: 375, distance: 89.6
click at [469, 406] on h3 "Lock In Your Jar [DATE] – Next Batch Ships First" at bounding box center [687, 451] width 437 height 91
click at [618, 505] on span "Next batch is ready Early October." at bounding box center [685, 513] width 256 height 17
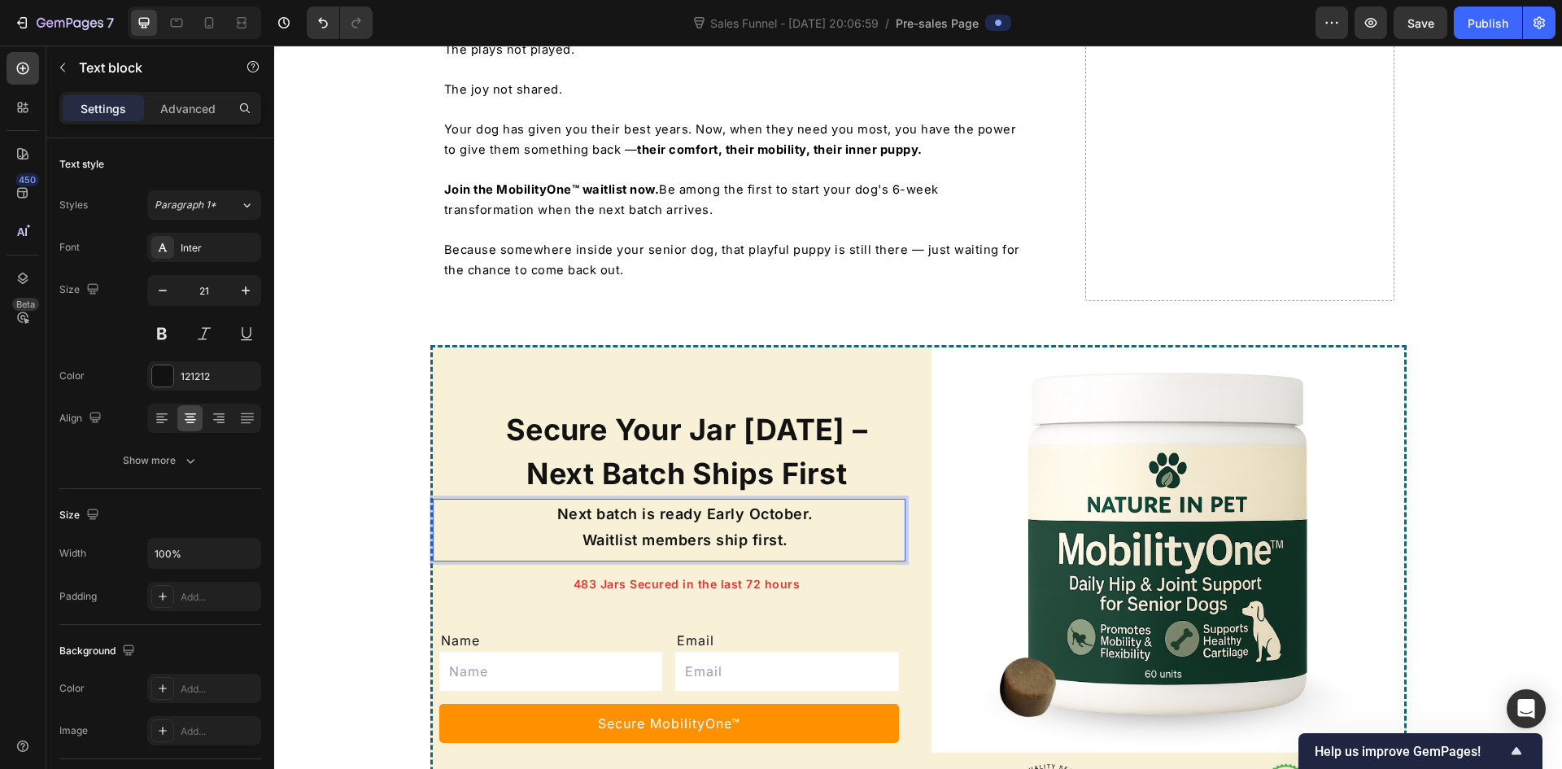
click at [618, 505] on span "Next batch is ready Early October." at bounding box center [685, 513] width 256 height 17
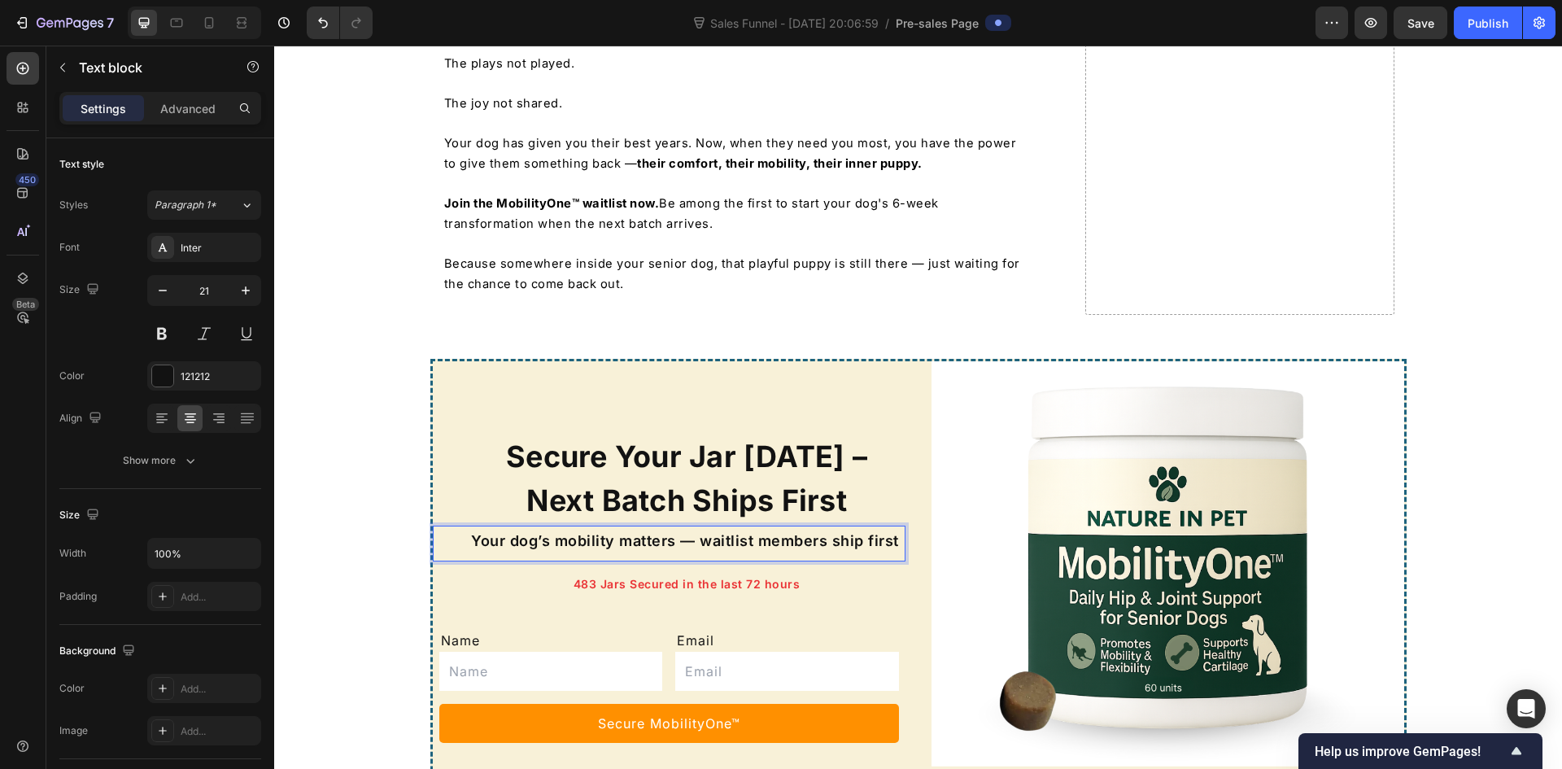
scroll to position [8184, 0]
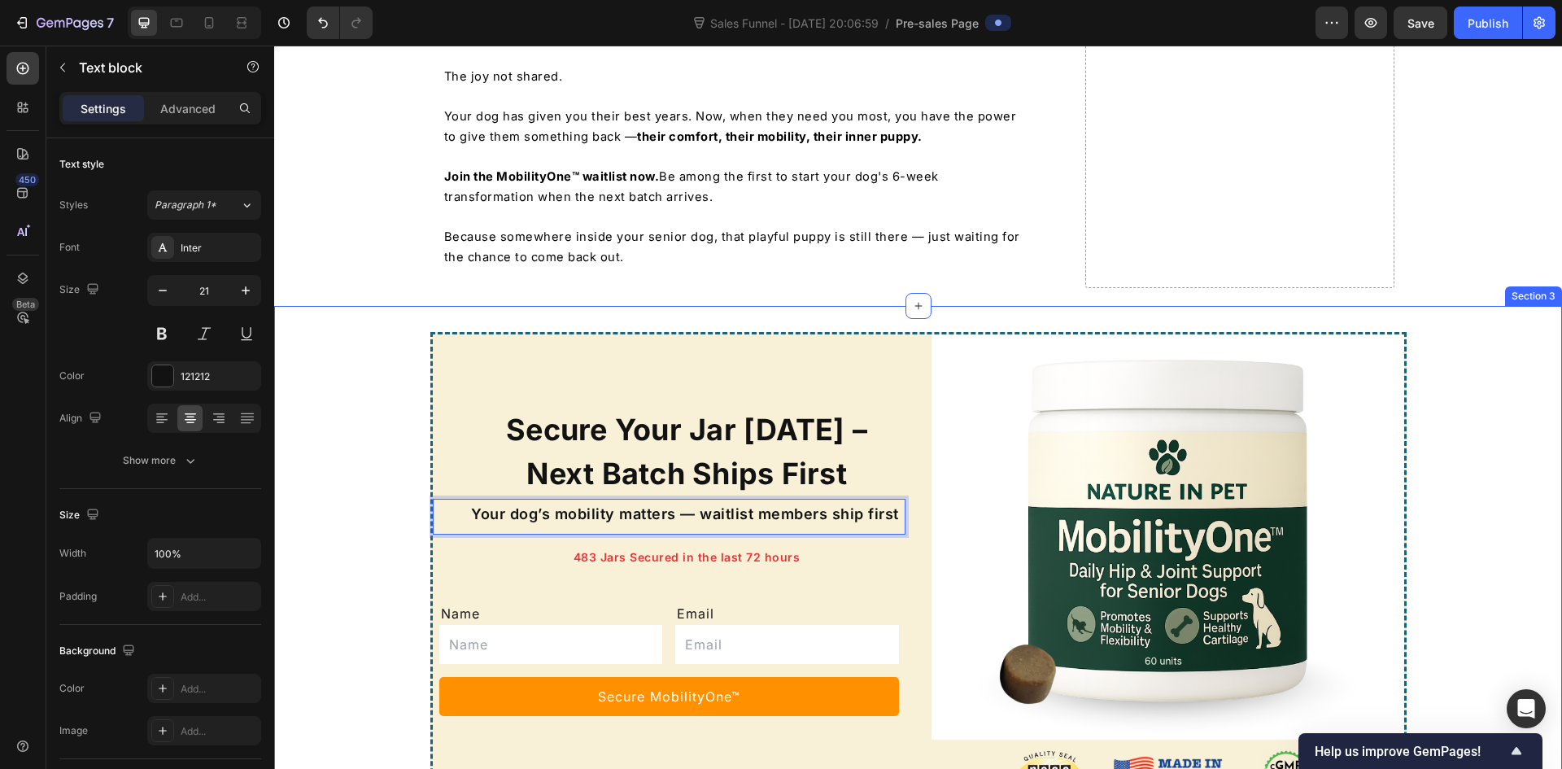
click at [399, 451] on div "Secure Your Jar [DATE] – Next Batch Ships First Heading Your dog’s mobility mat…" at bounding box center [918, 571] width 1288 height 478
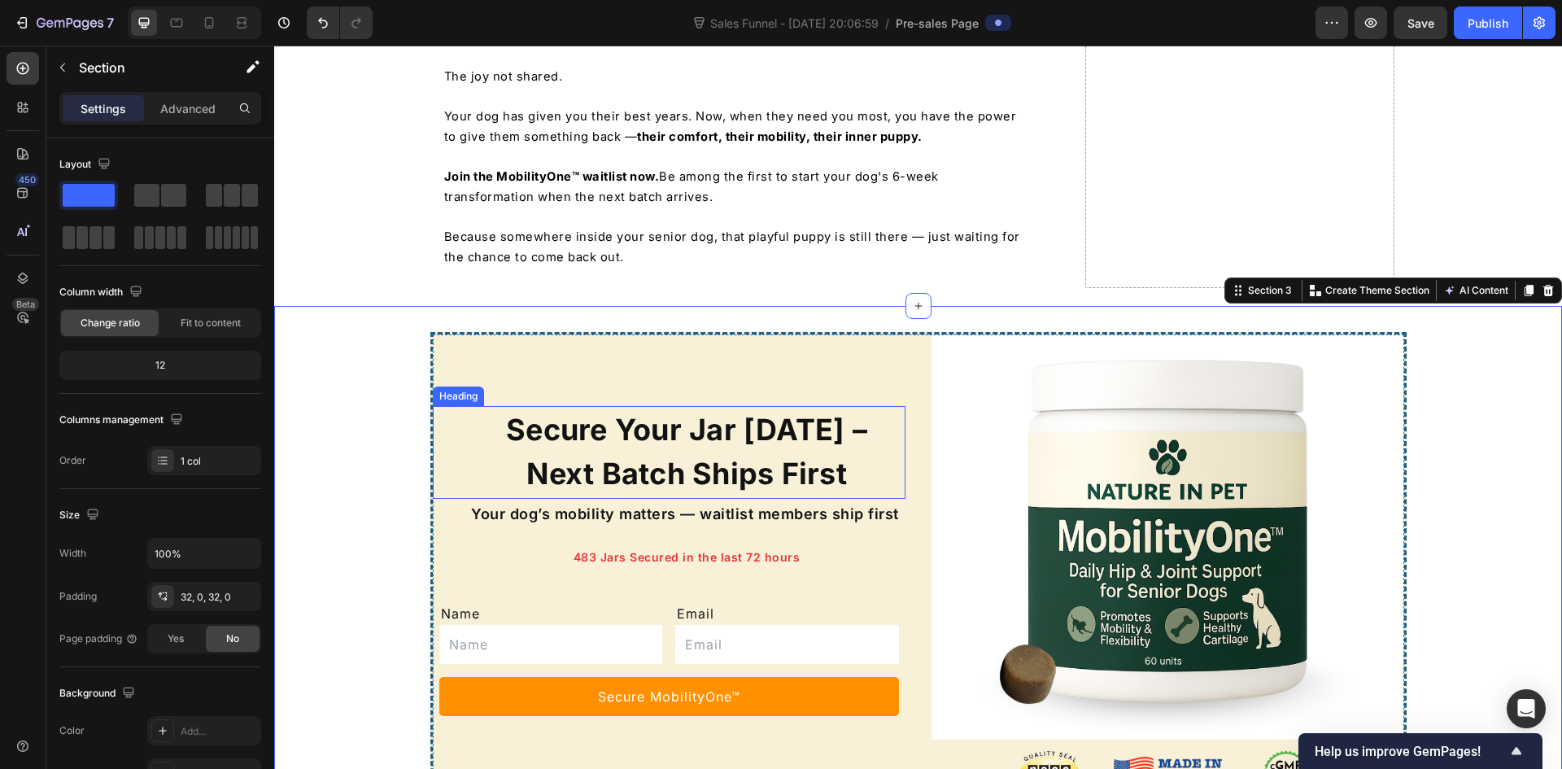
click at [806, 413] on p "Secure Your Jar [DATE] – Next Batch Ships First" at bounding box center [687, 452] width 434 height 88
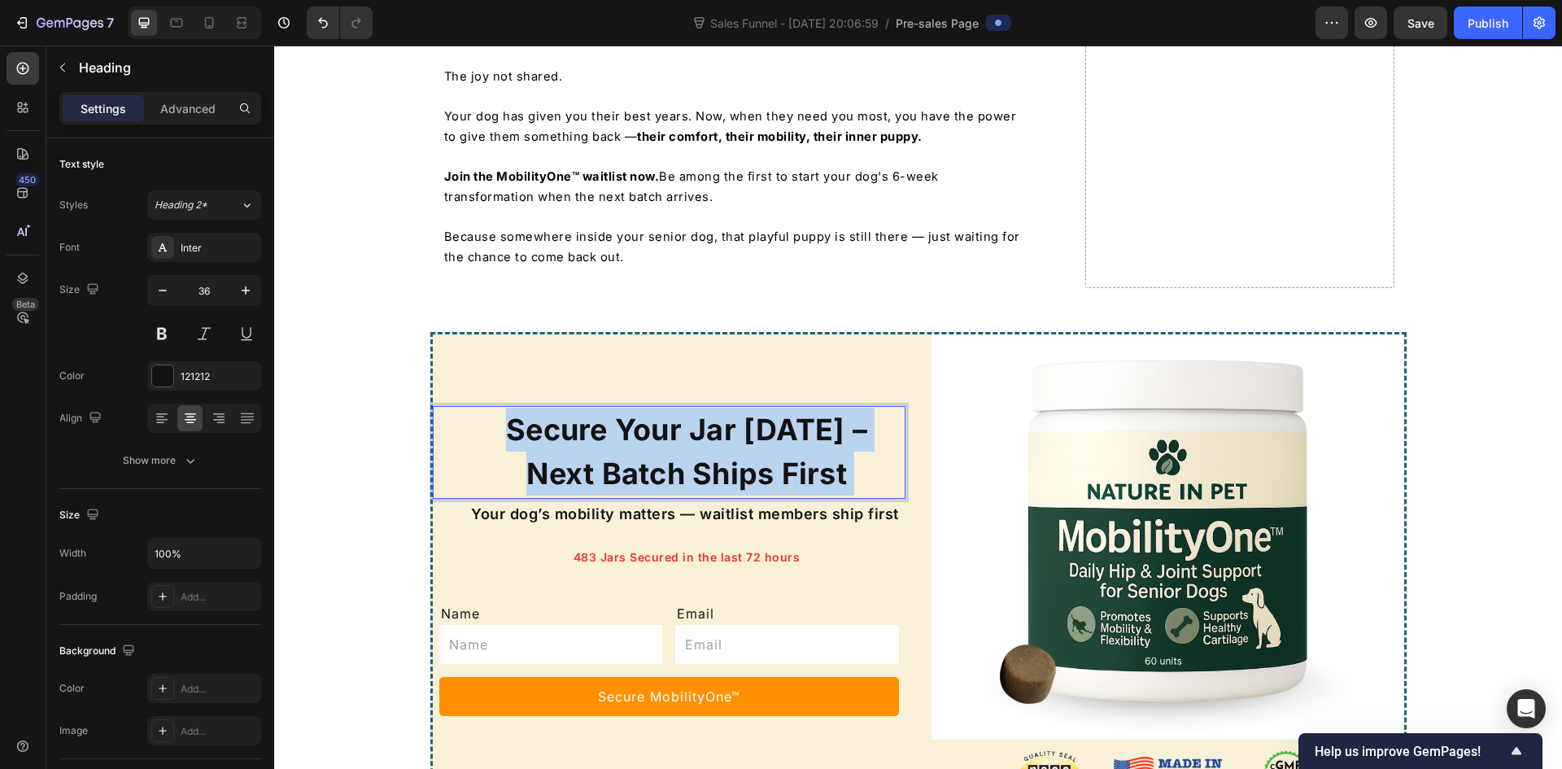
drag, startPoint x: 805, startPoint y: 414, endPoint x: 801, endPoint y: 373, distance: 40.9
click at [801, 408] on p "Secure Your Jar [DATE] – Next Batch Ships First" at bounding box center [687, 452] width 434 height 88
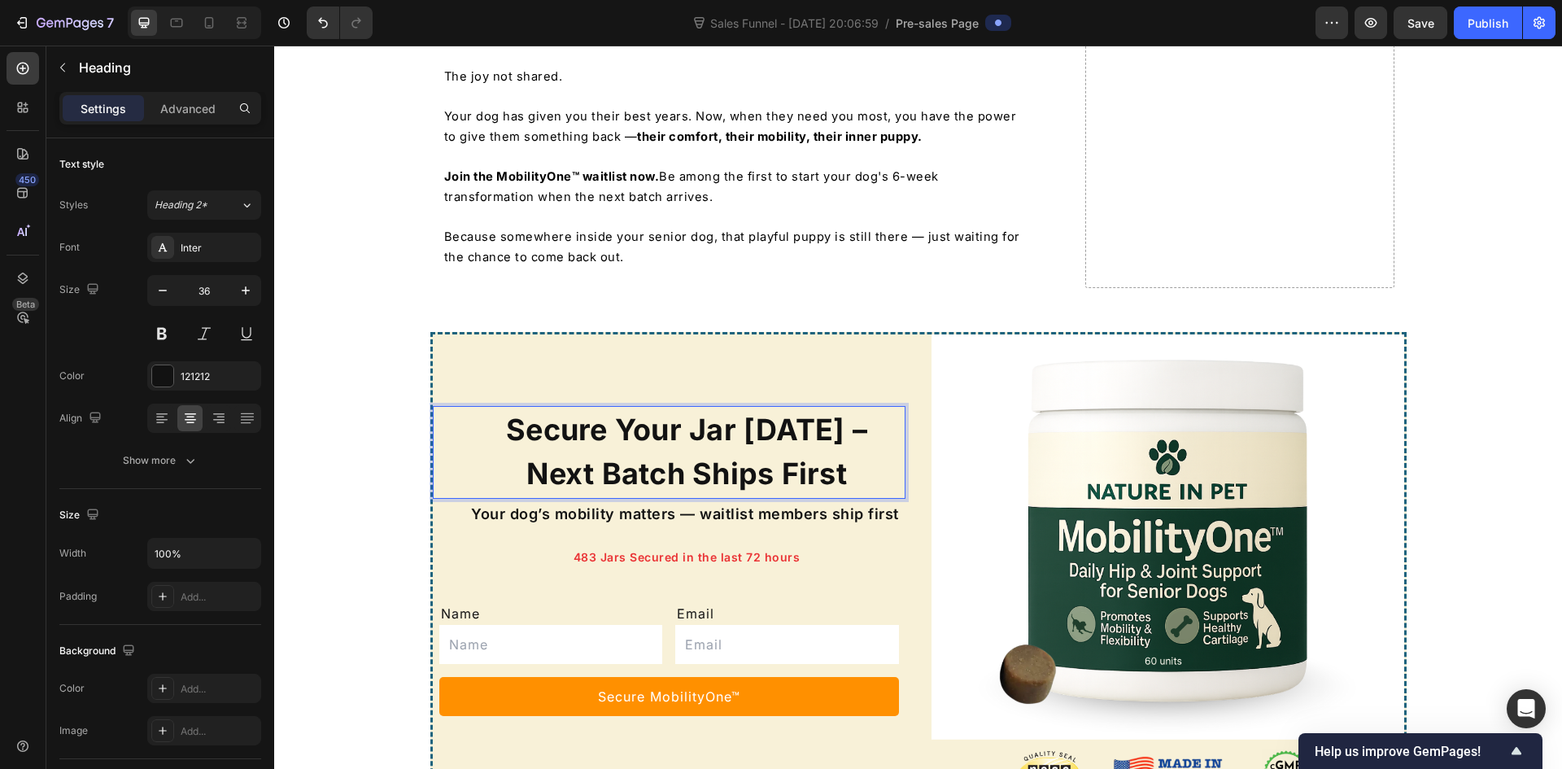
click at [801, 408] on p "Secure Your Jar [DATE] – Next Batch Ships First" at bounding box center [687, 452] width 434 height 88
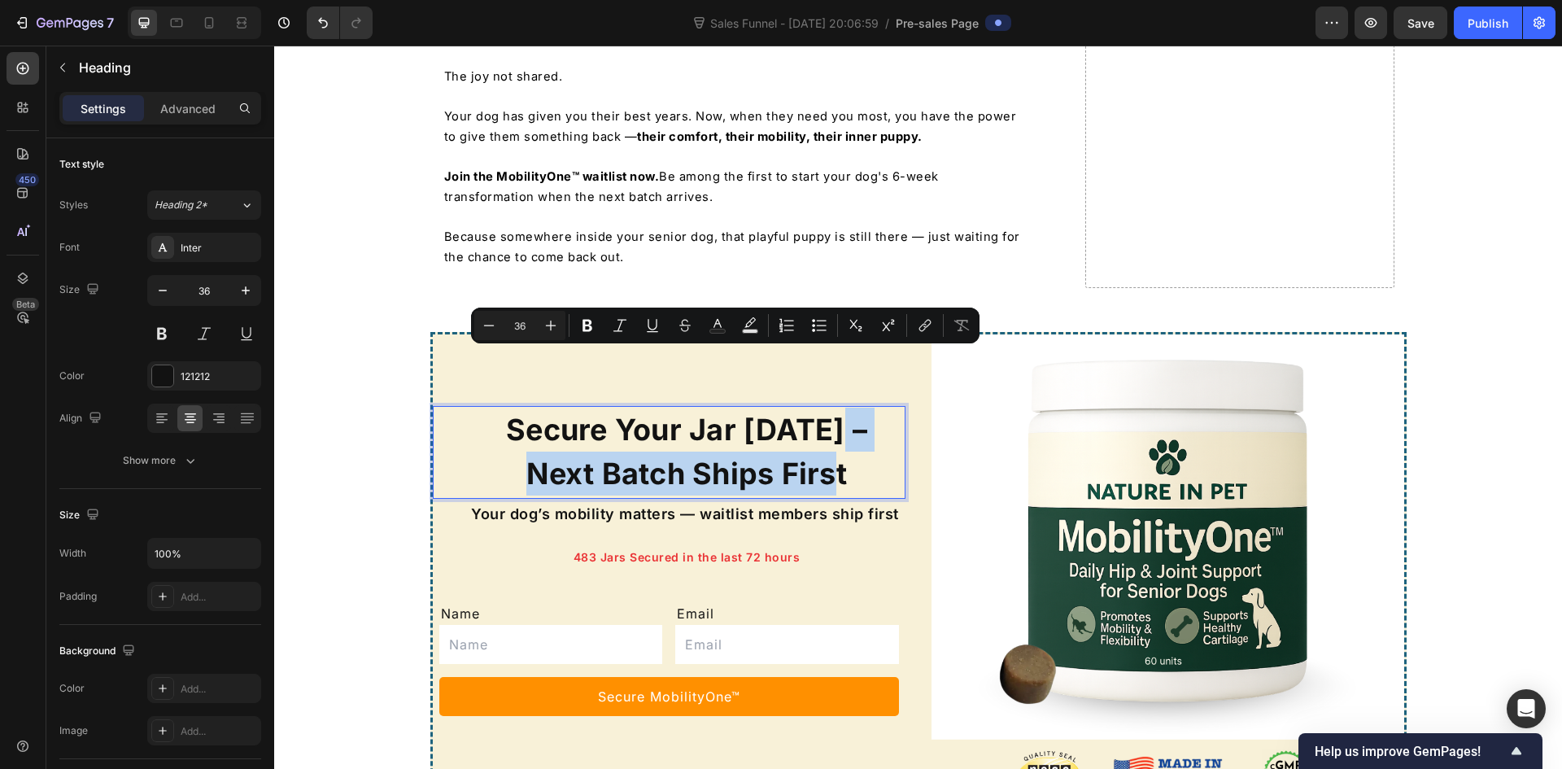
drag, startPoint x: 801, startPoint y: 373, endPoint x: 811, endPoint y: 421, distance: 49.0
click at [811, 421] on p "Secure Your Jar [DATE] – Next Batch Ships First" at bounding box center [687, 452] width 434 height 88
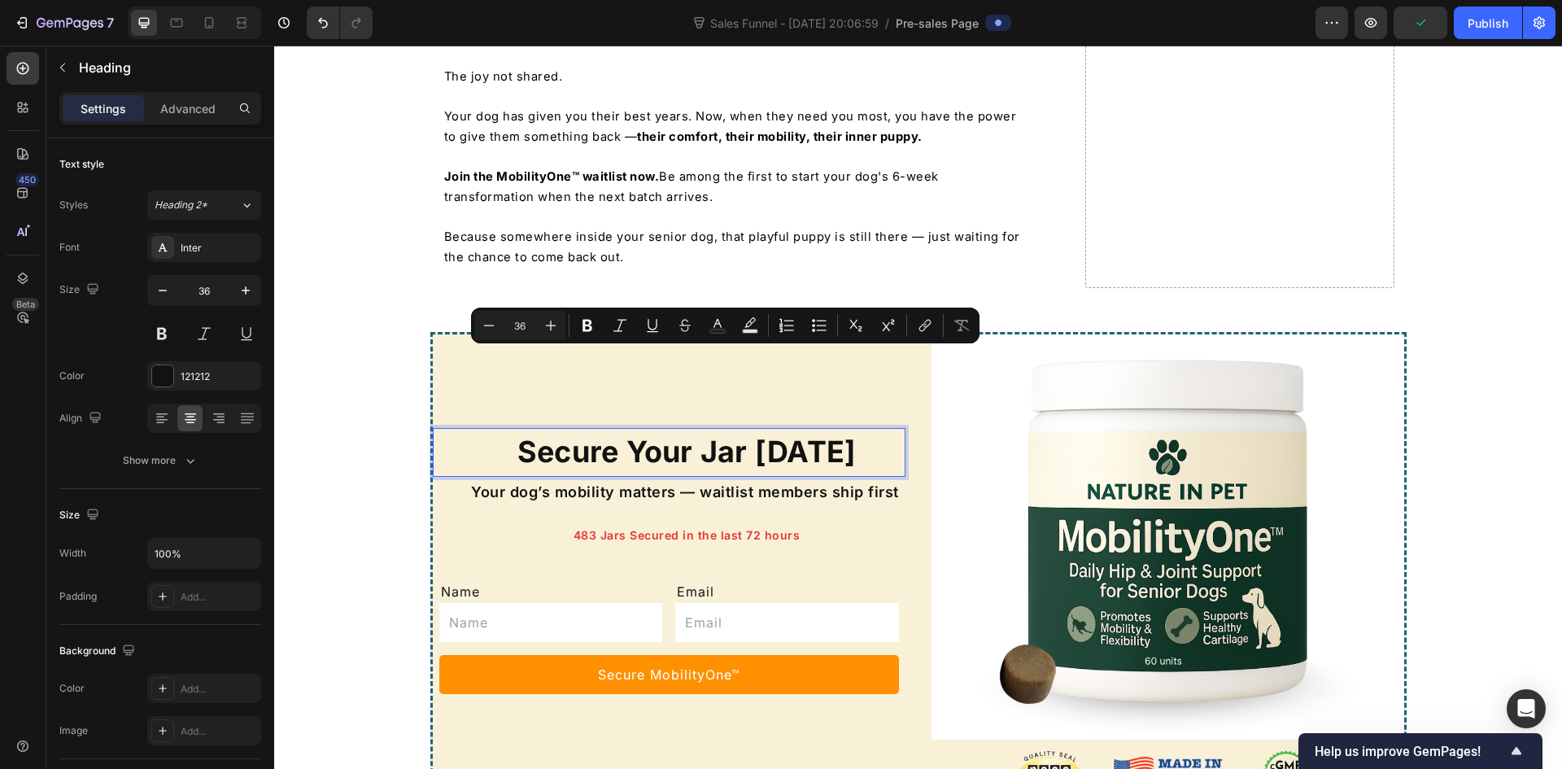
scroll to position [8206, 0]
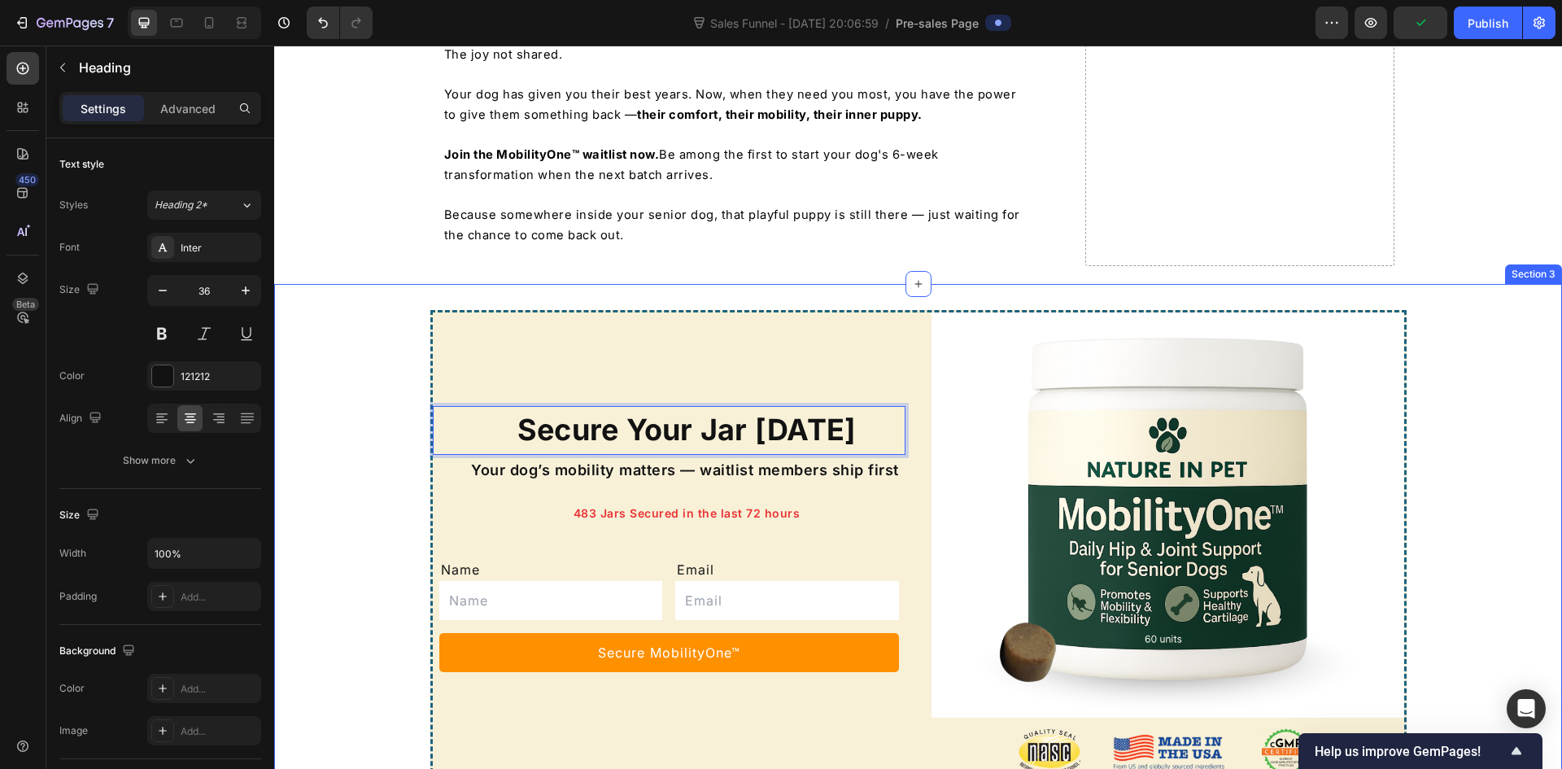
click at [404, 431] on div "Secure Your Jar [DATE] Heading 0 Your dog’s mobility matters — waitlist members…" at bounding box center [918, 549] width 1288 height 478
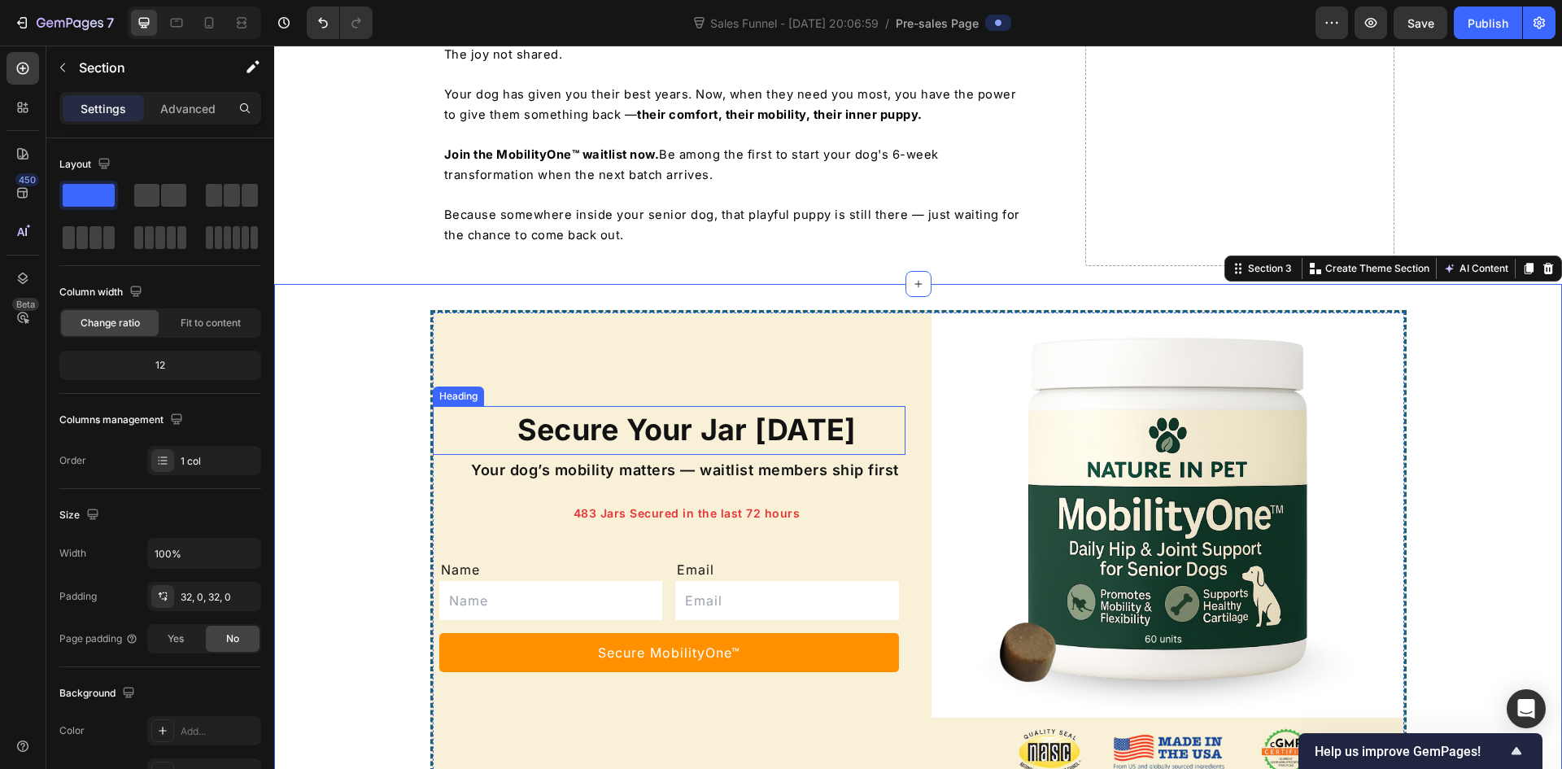
click at [719, 408] on p "Secure Your Jar [DATE]" at bounding box center [687, 430] width 434 height 44
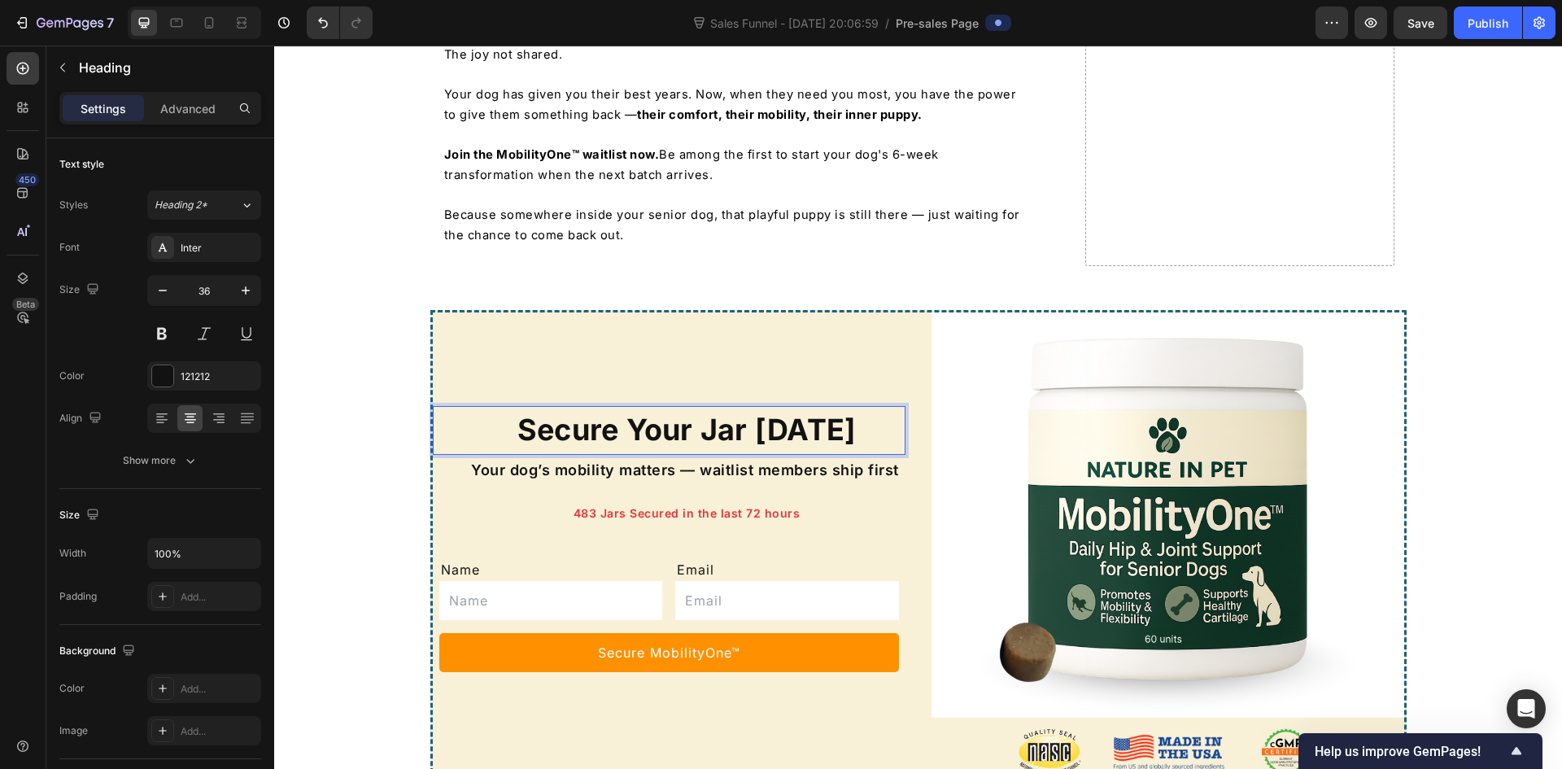
click at [732, 408] on p "Secure Your Jar [DATE]" at bounding box center [687, 430] width 434 height 44
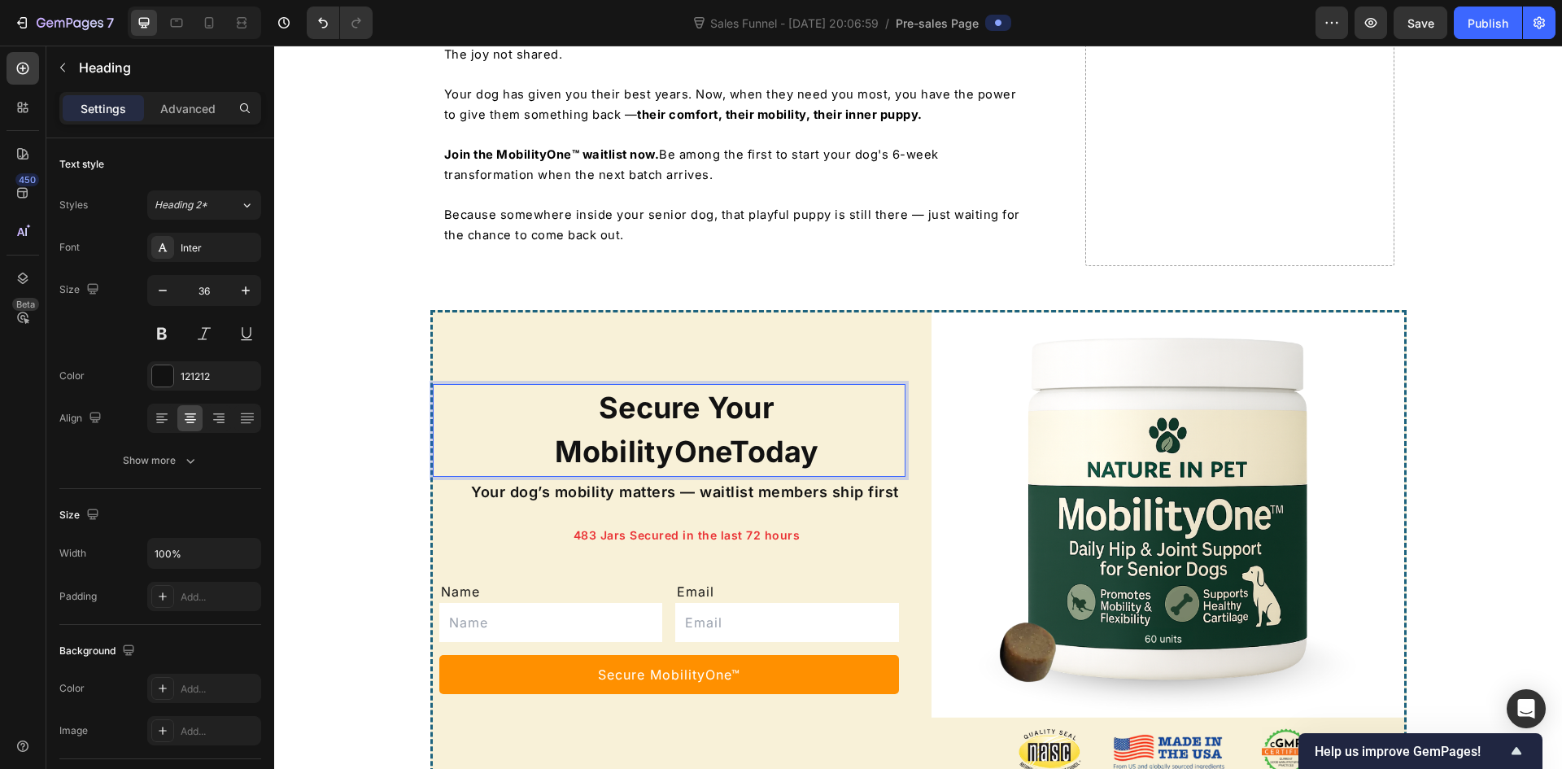
scroll to position [8184, 0]
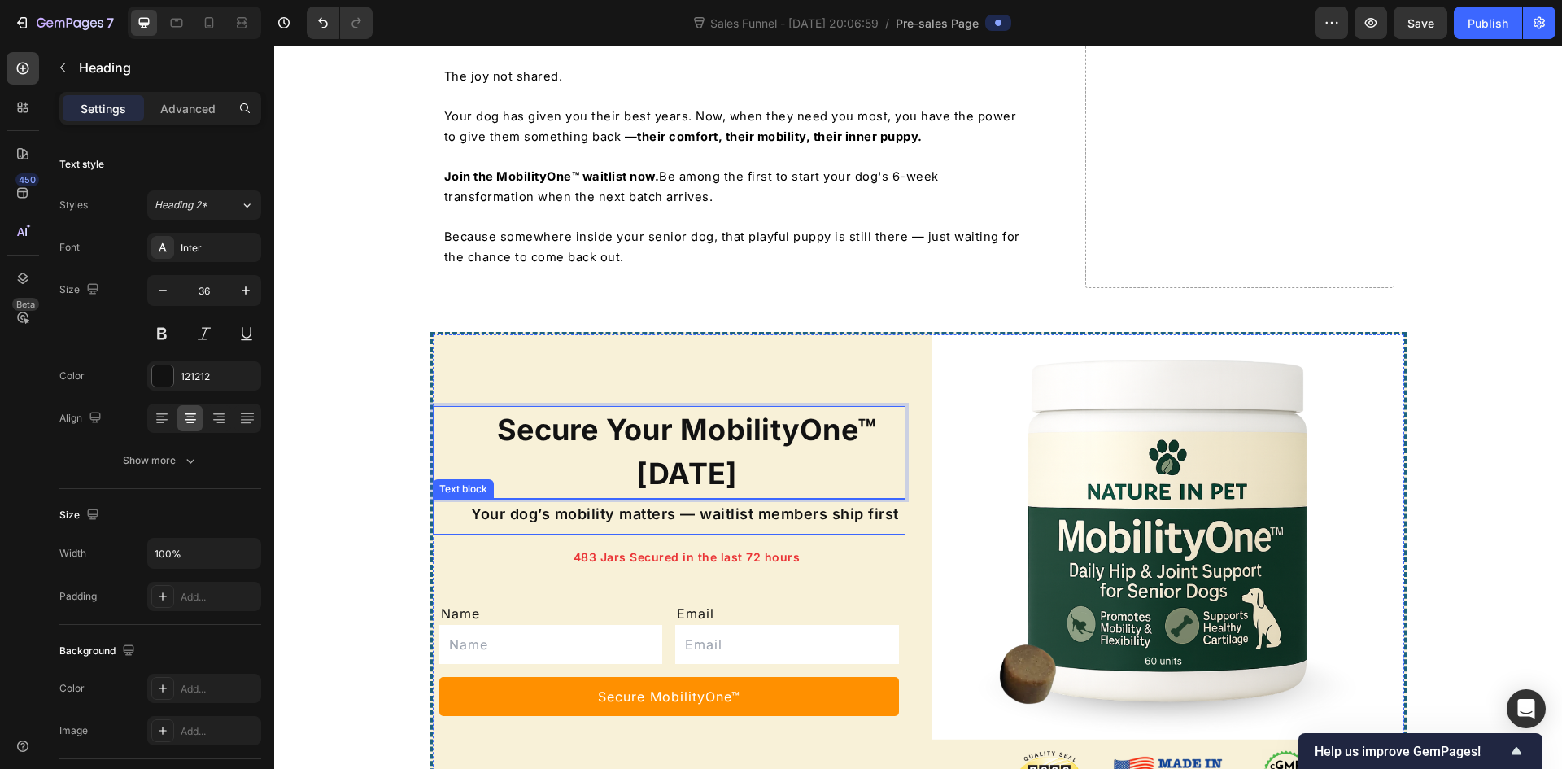
click at [647, 505] on span "Your dog’s mobility matters — waitlist members ship first" at bounding box center [685, 513] width 428 height 17
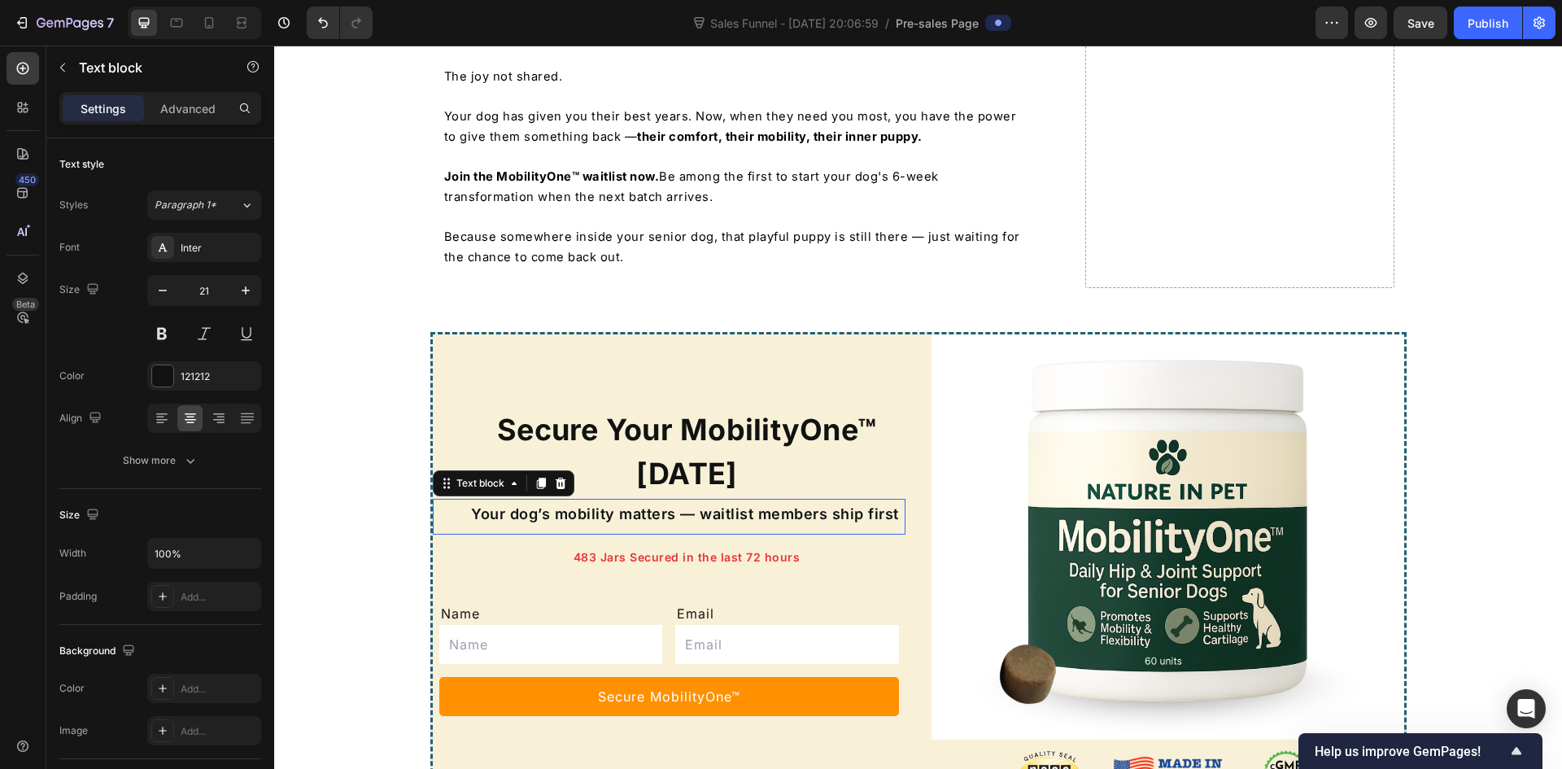
click at [647, 505] on span "Your dog’s mobility matters — waitlist members ship first" at bounding box center [685, 513] width 428 height 17
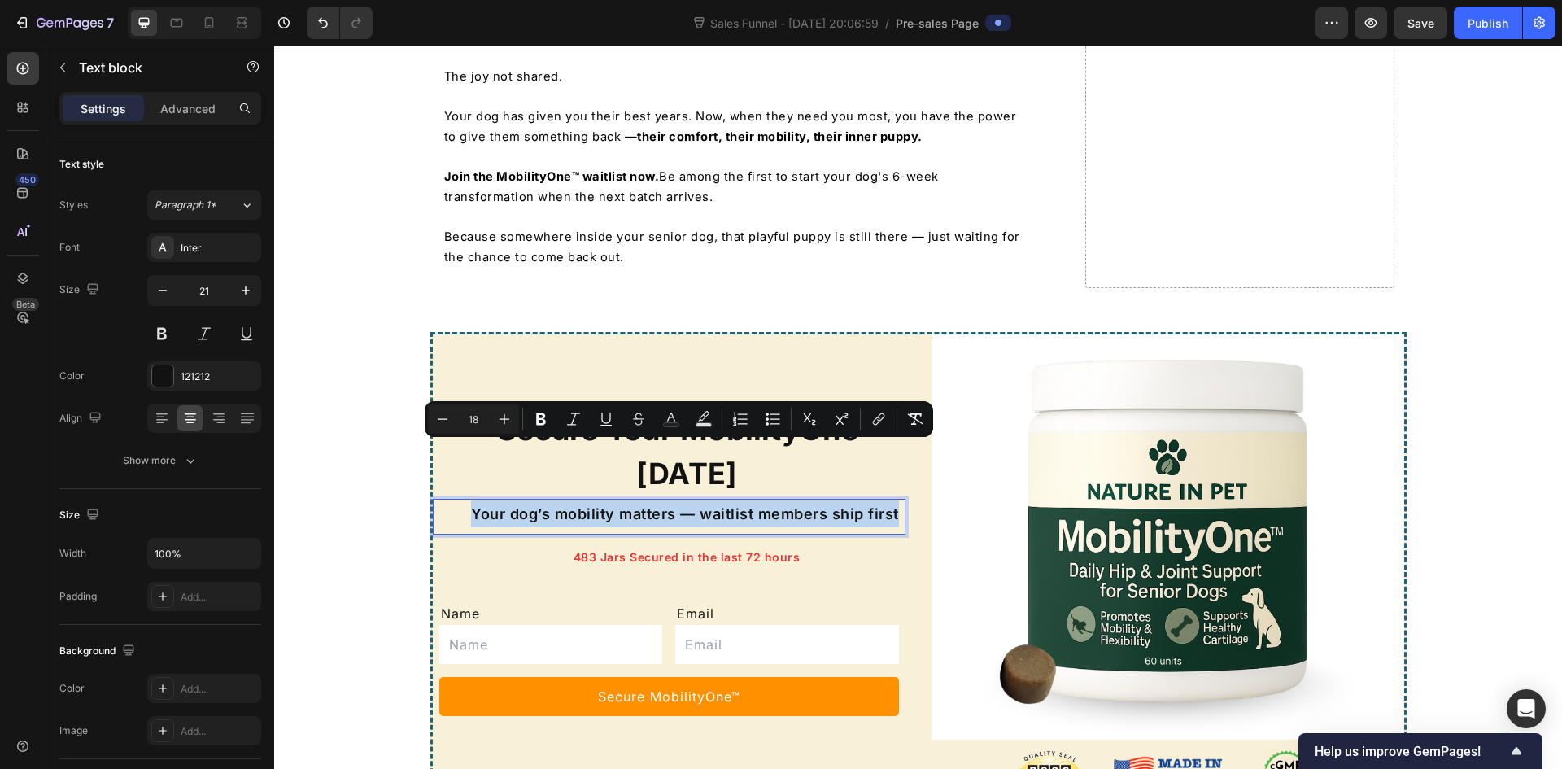
click at [672, 505] on span "Your dog’s mobility matters — waitlist members ship first" at bounding box center [685, 513] width 428 height 17
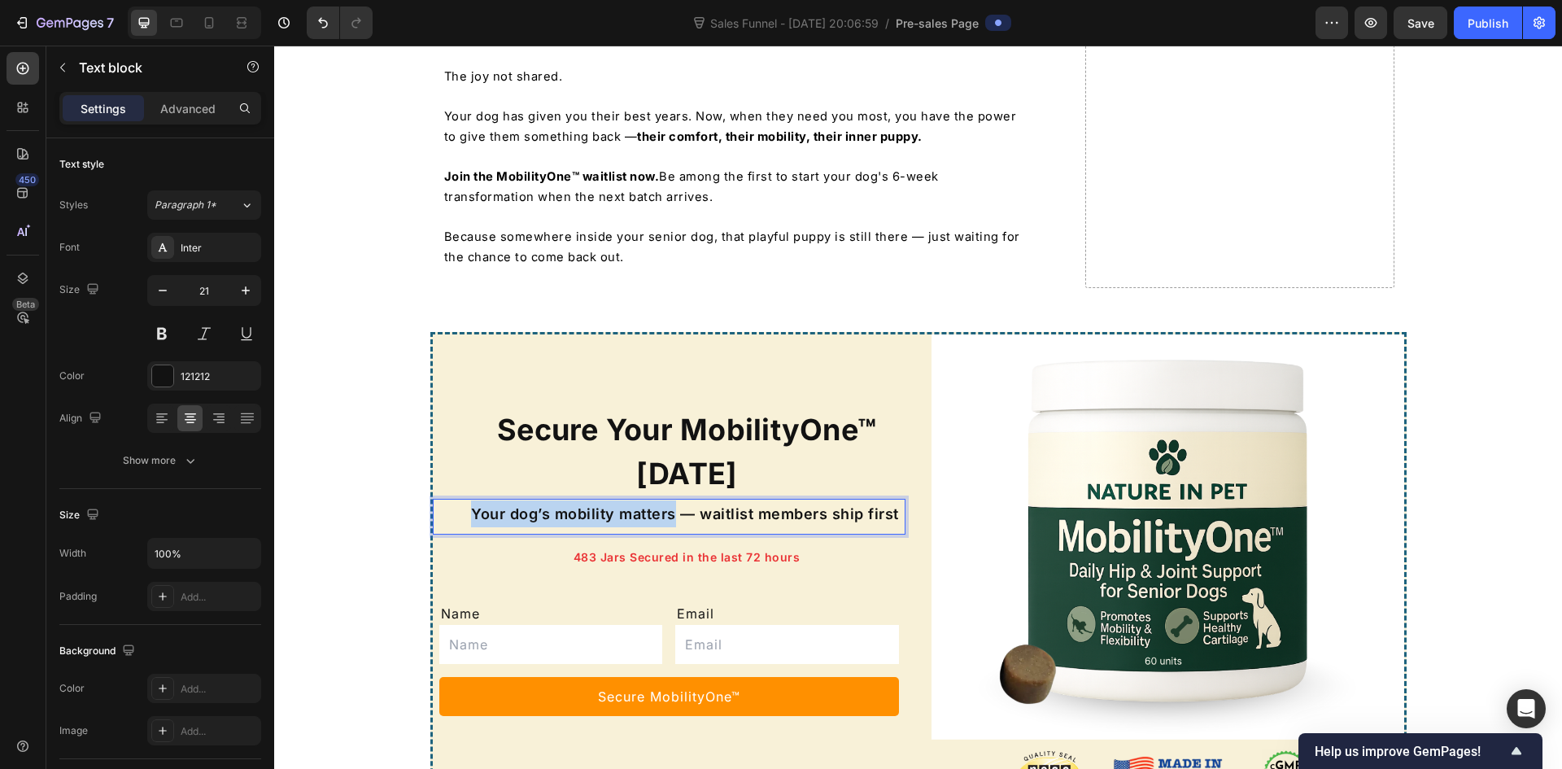
drag, startPoint x: 672, startPoint y: 456, endPoint x: 456, endPoint y: 453, distance: 215.6
click at [456, 499] on div "Your dog’s mobility matters — waitlist members ship first Text block 0" at bounding box center [669, 517] width 473 height 37
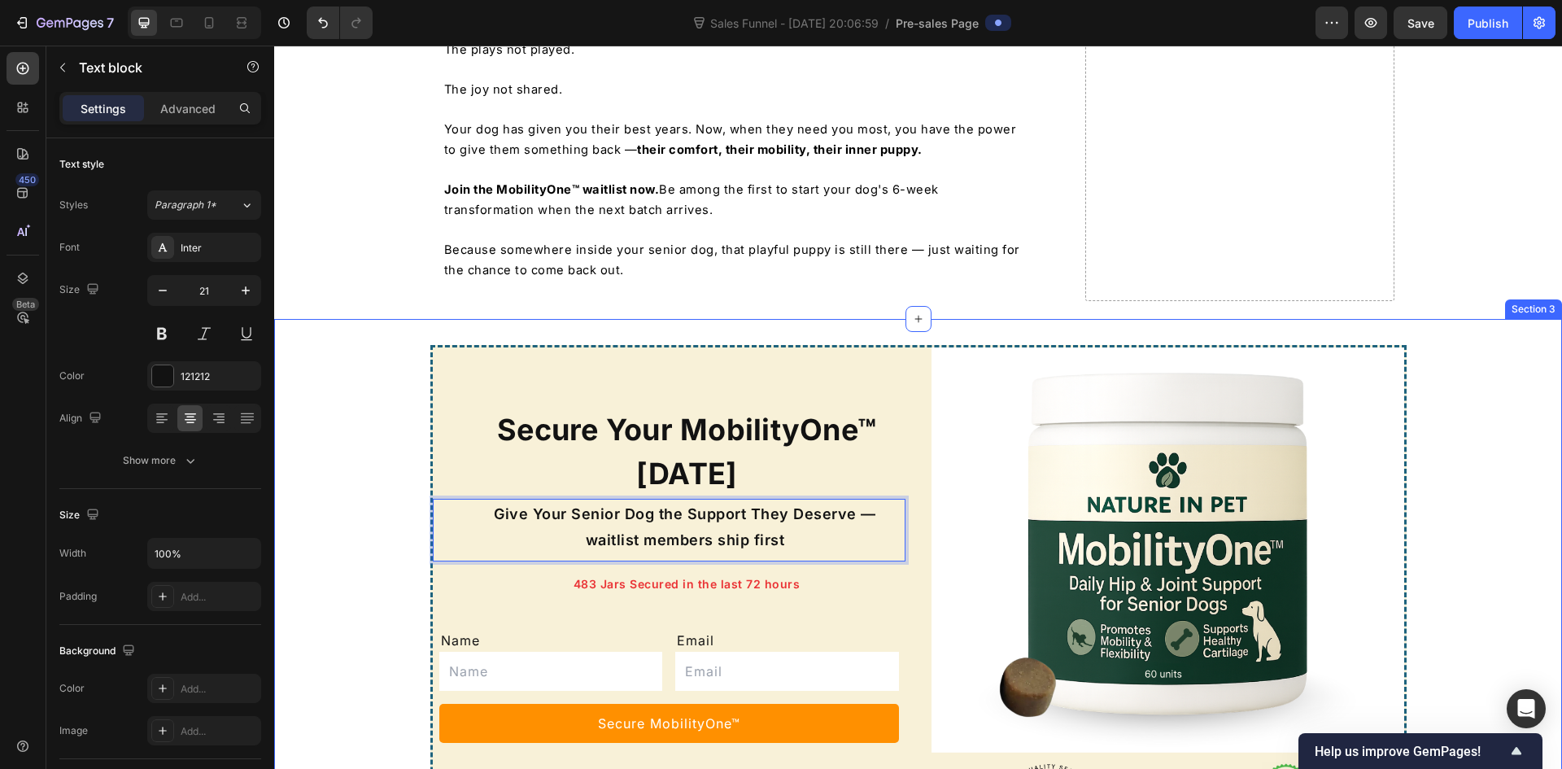
click at [377, 527] on div "Secure Your MobilityOne™ [DATE] Heading Give Your Senior Dog the Support They D…" at bounding box center [918, 584] width 1288 height 478
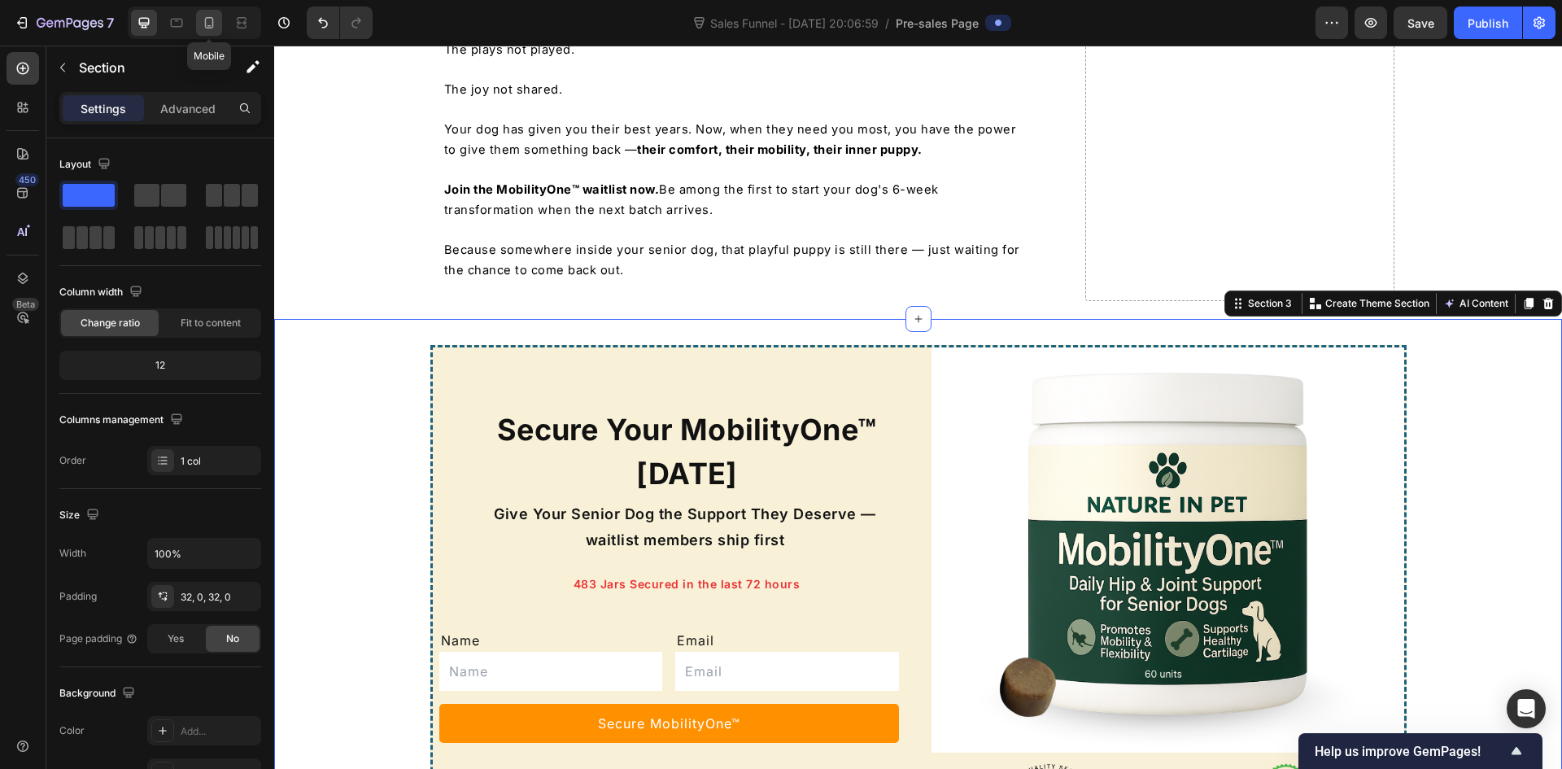
click at [209, 24] on icon at bounding box center [209, 23] width 16 height 16
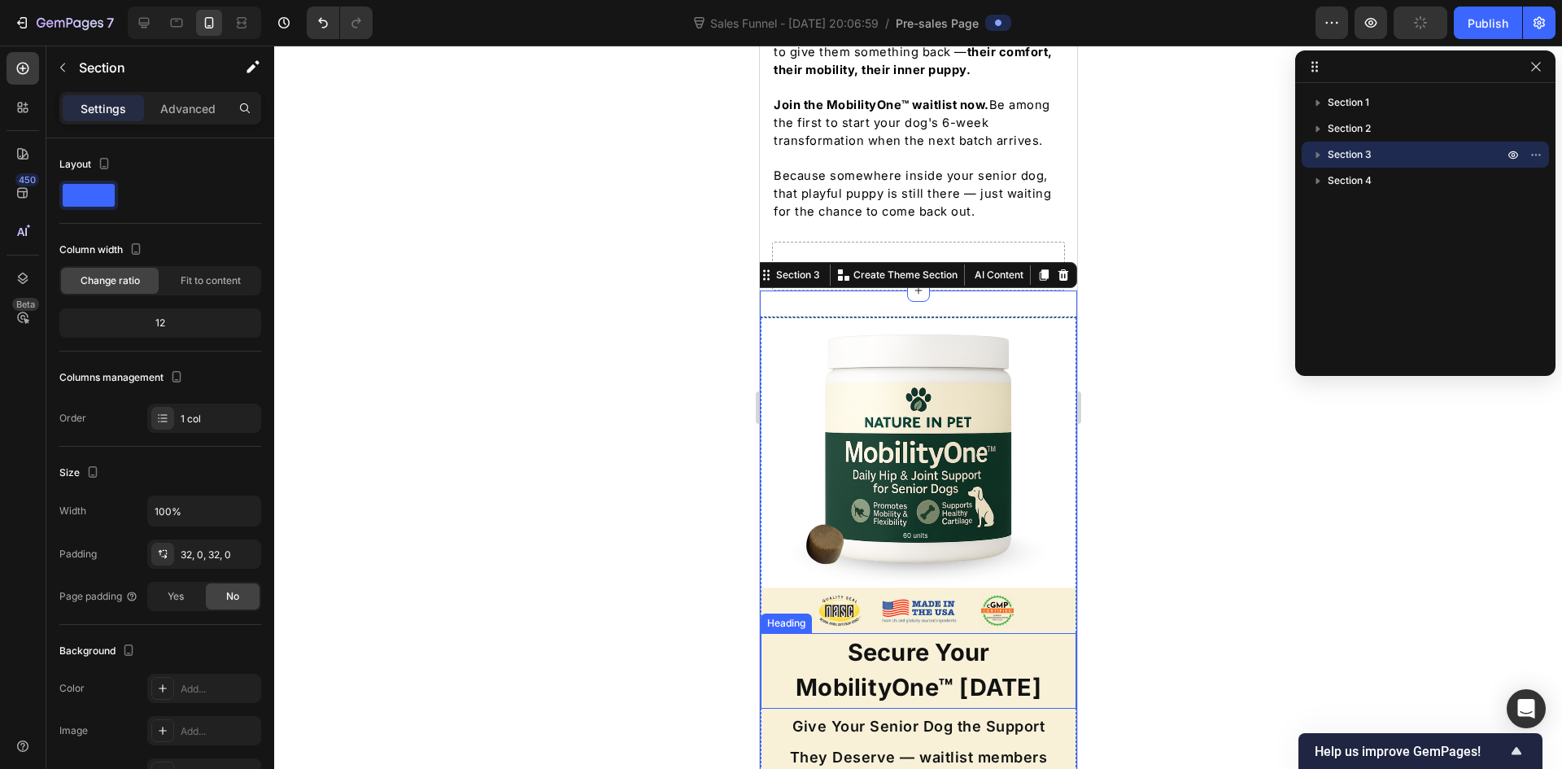
scroll to position [7588, 0]
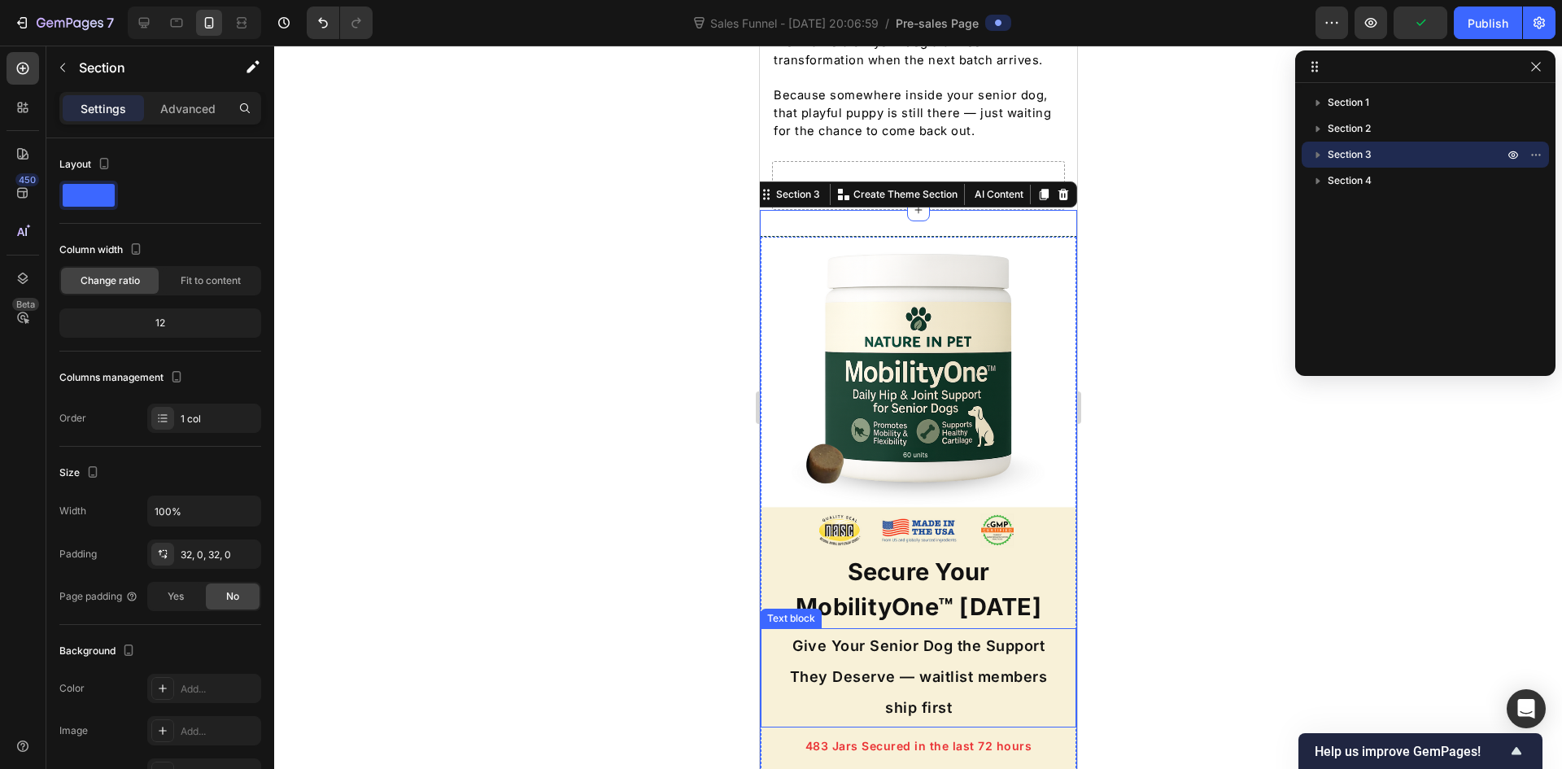
click at [925, 630] on p "Give Your Senior Dog the Support They Deserve — waitlist members ship first" at bounding box center [917, 676] width 278 height 93
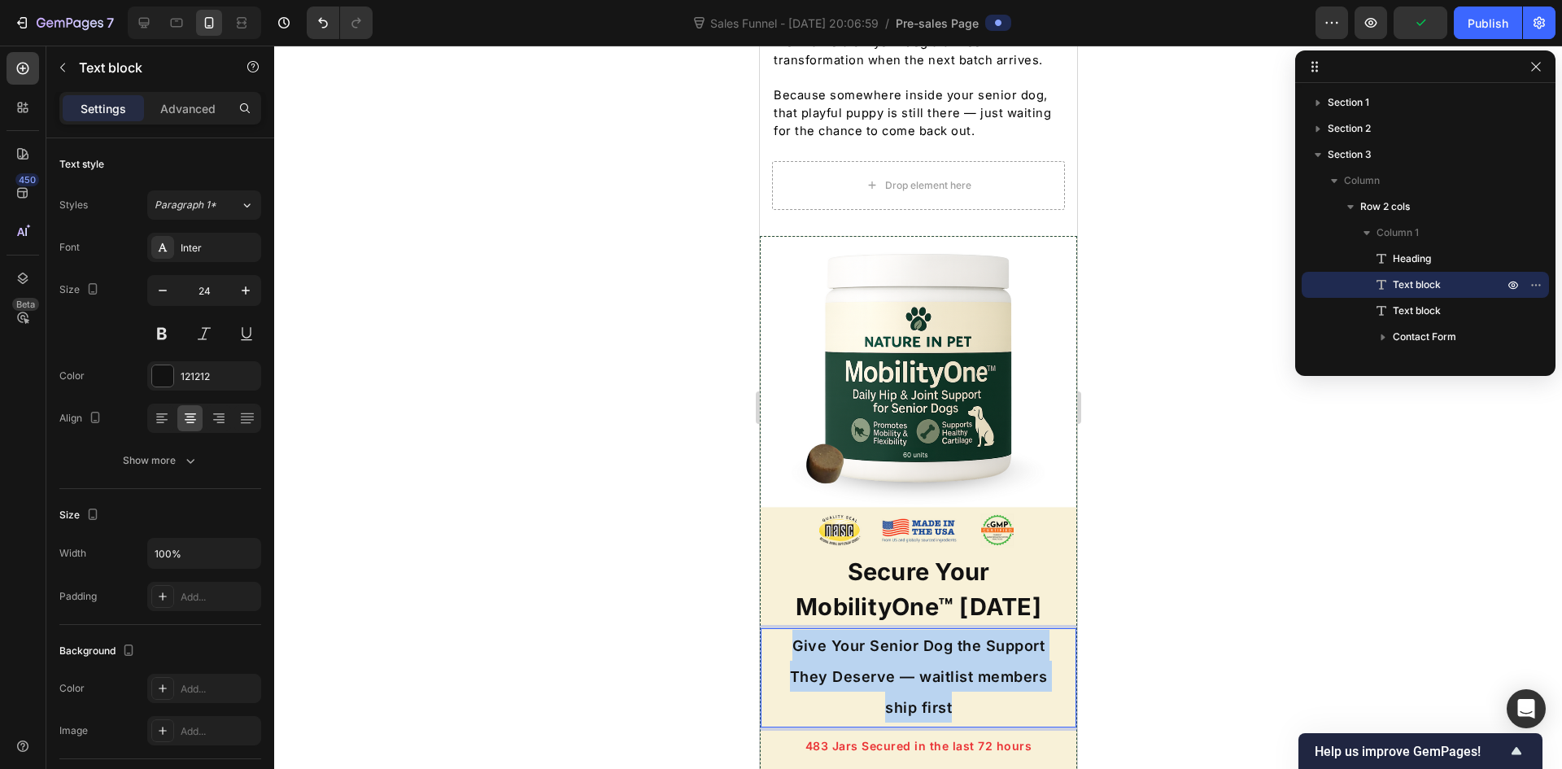
click at [930, 637] on span "Give Your Senior Dog the Support They Deserve — waitlist members ship first" at bounding box center [918, 676] width 258 height 79
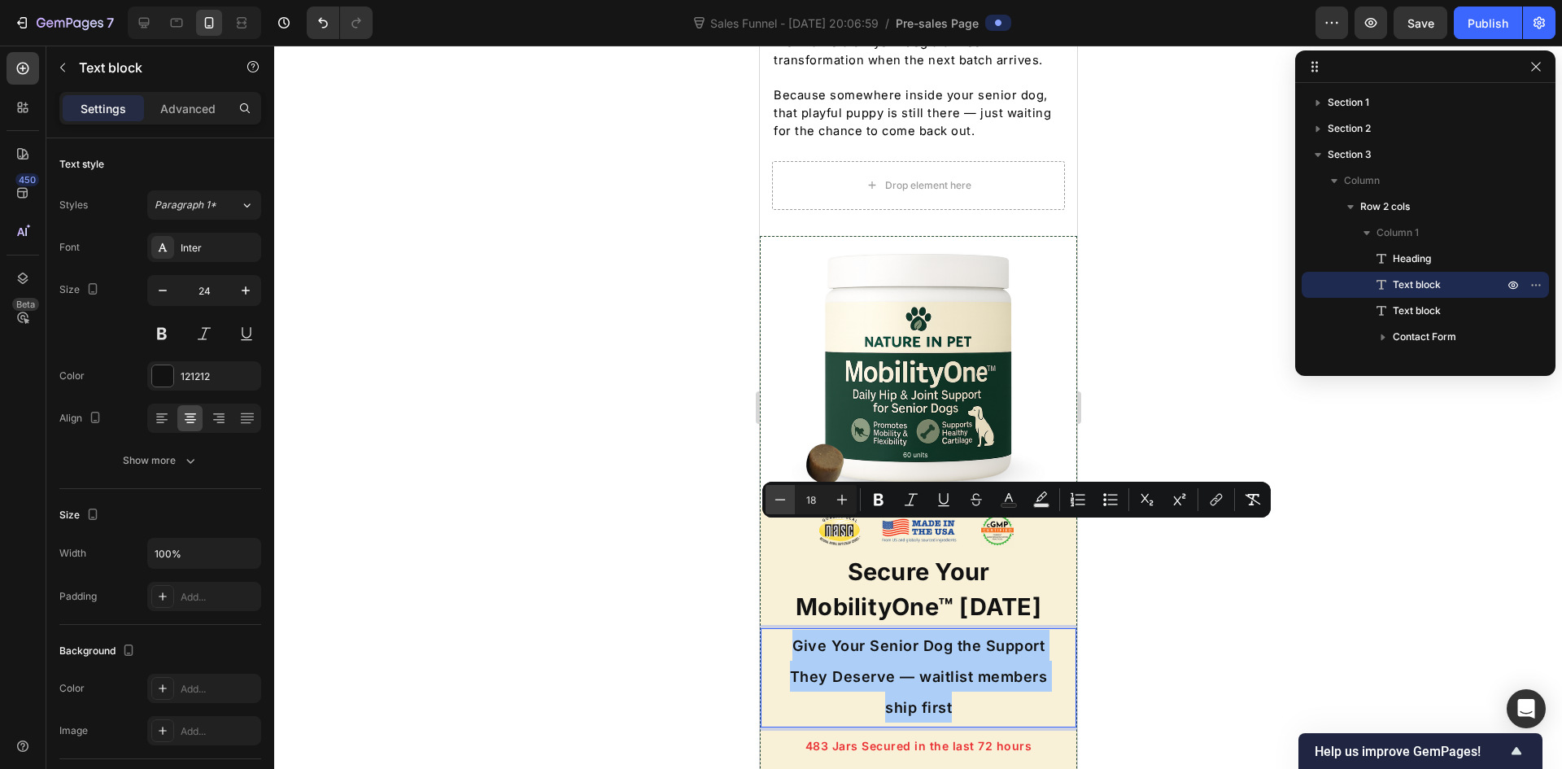
click at [781, 501] on icon "Editor contextual toolbar" at bounding box center [780, 499] width 16 height 16
type input "17"
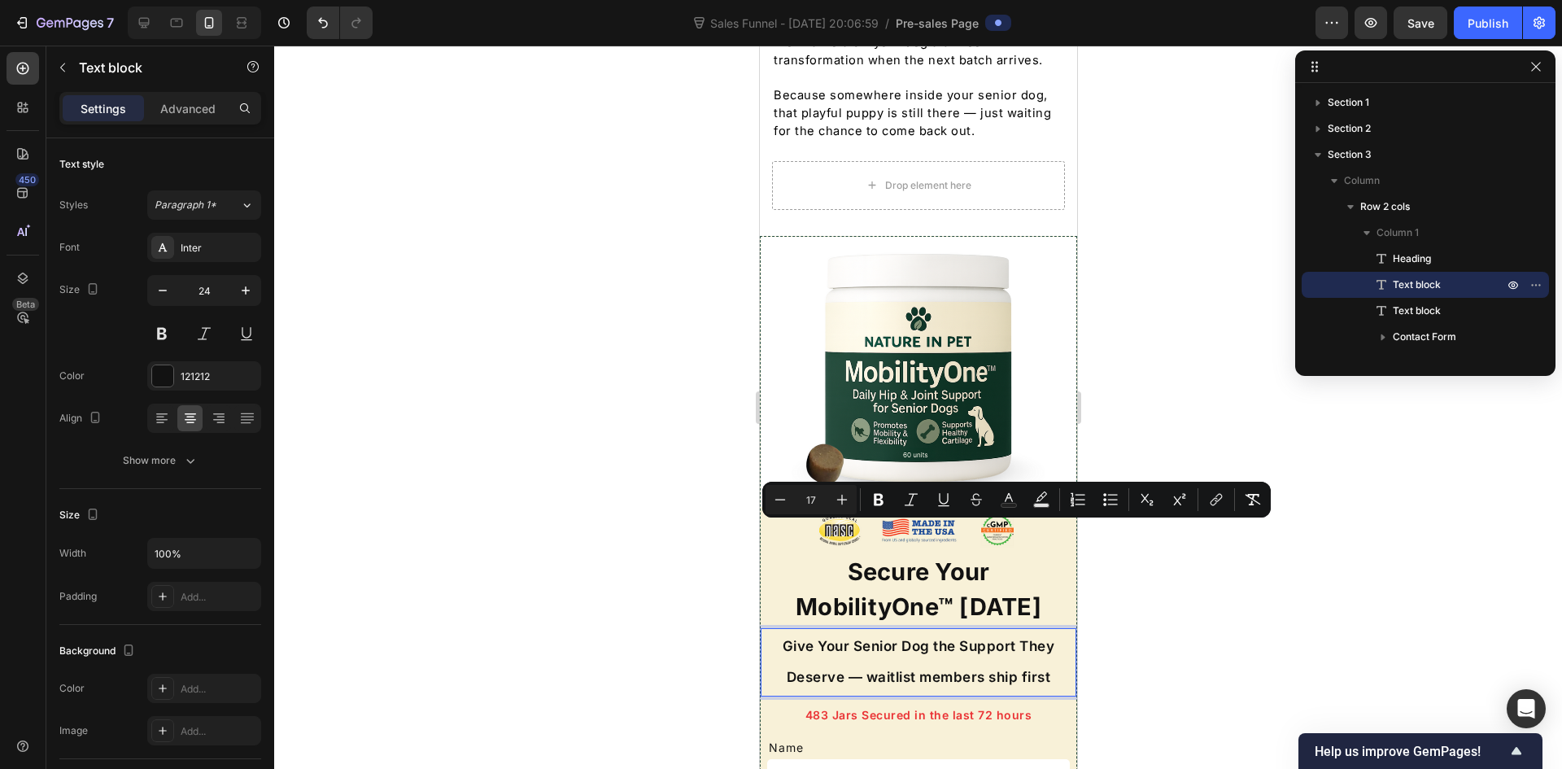
click at [670, 512] on div at bounding box center [918, 407] width 1288 height 723
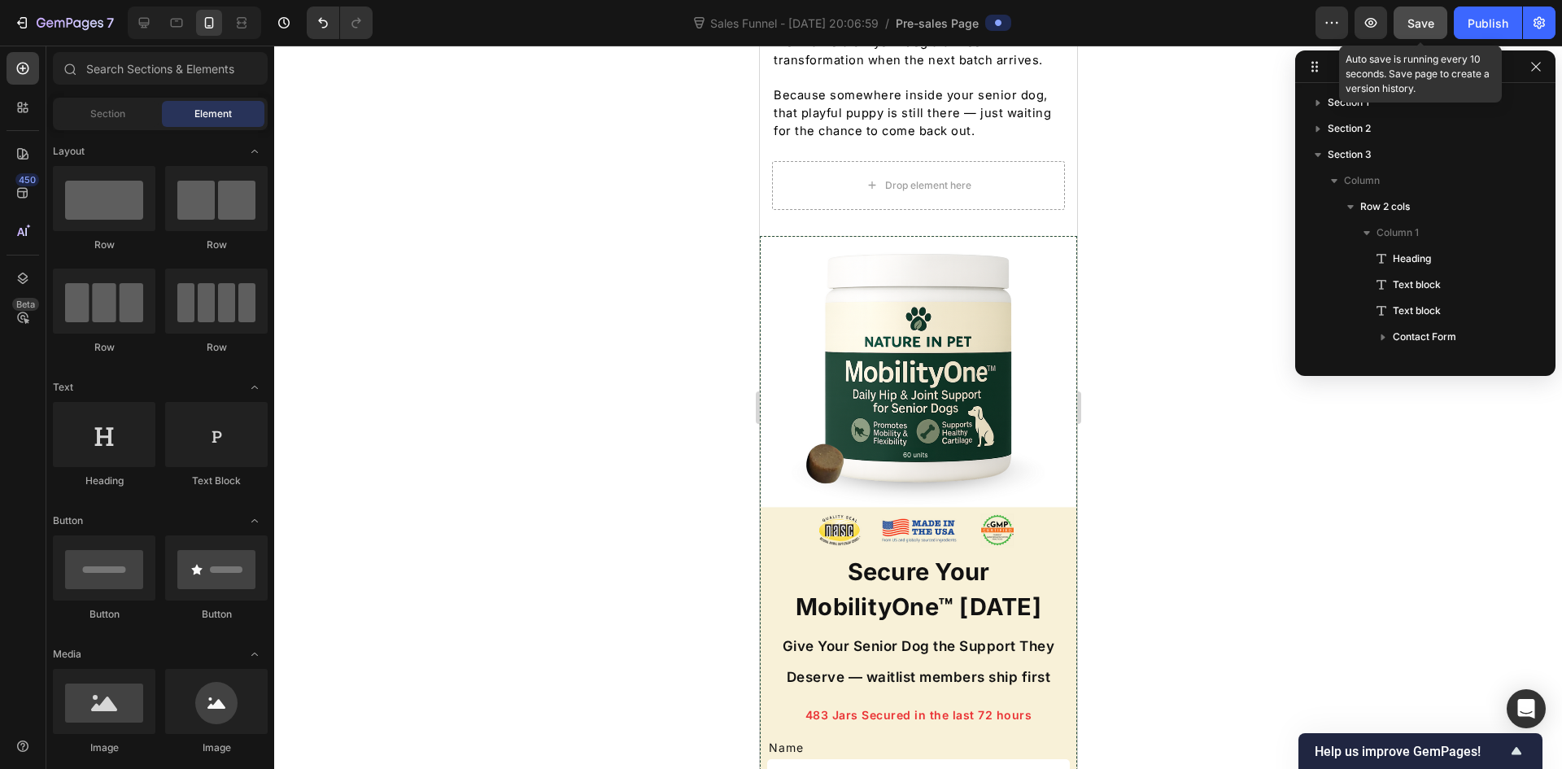
click at [1418, 24] on span "Save" at bounding box center [1420, 23] width 27 height 14
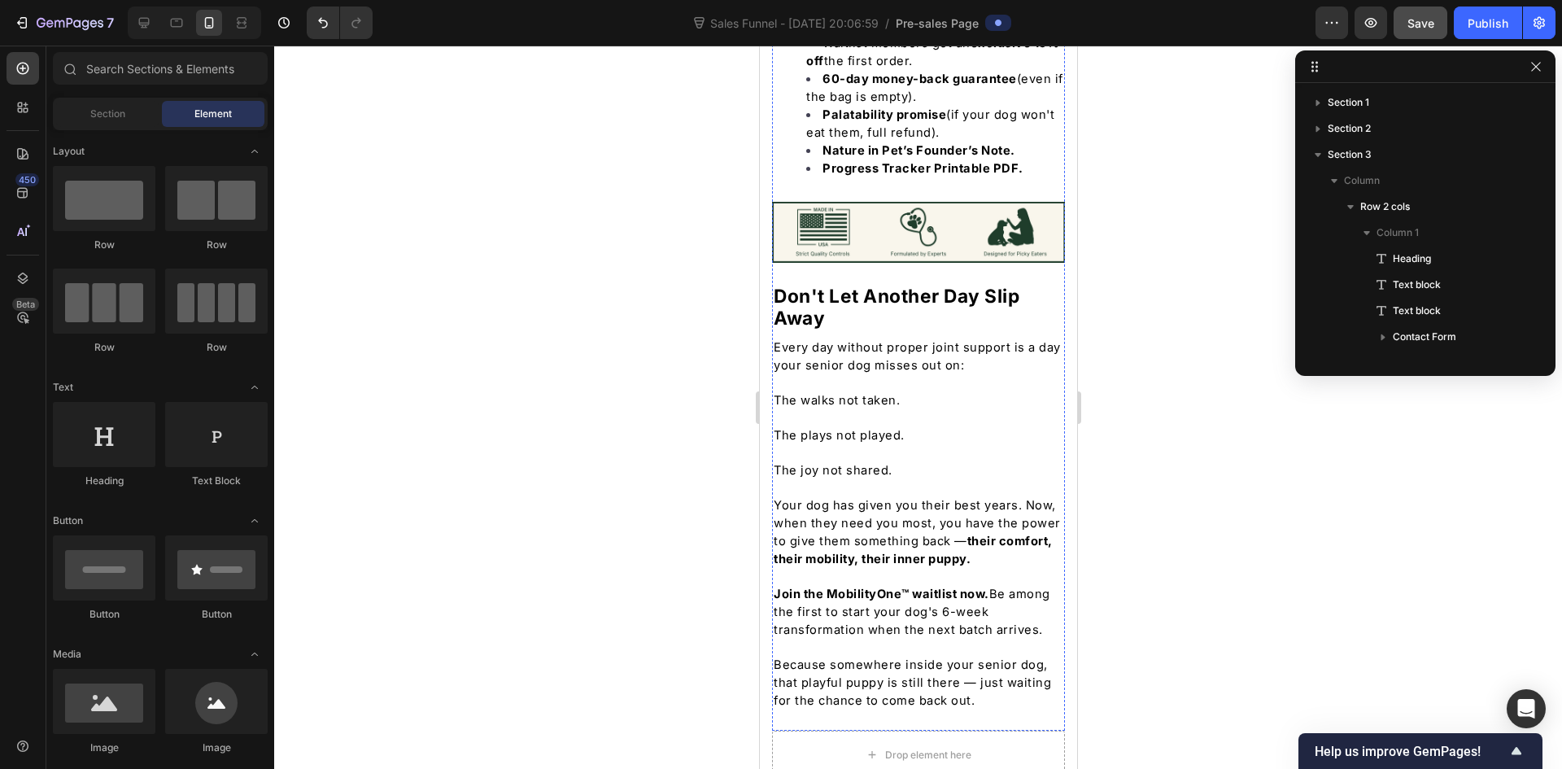
scroll to position [7015, 0]
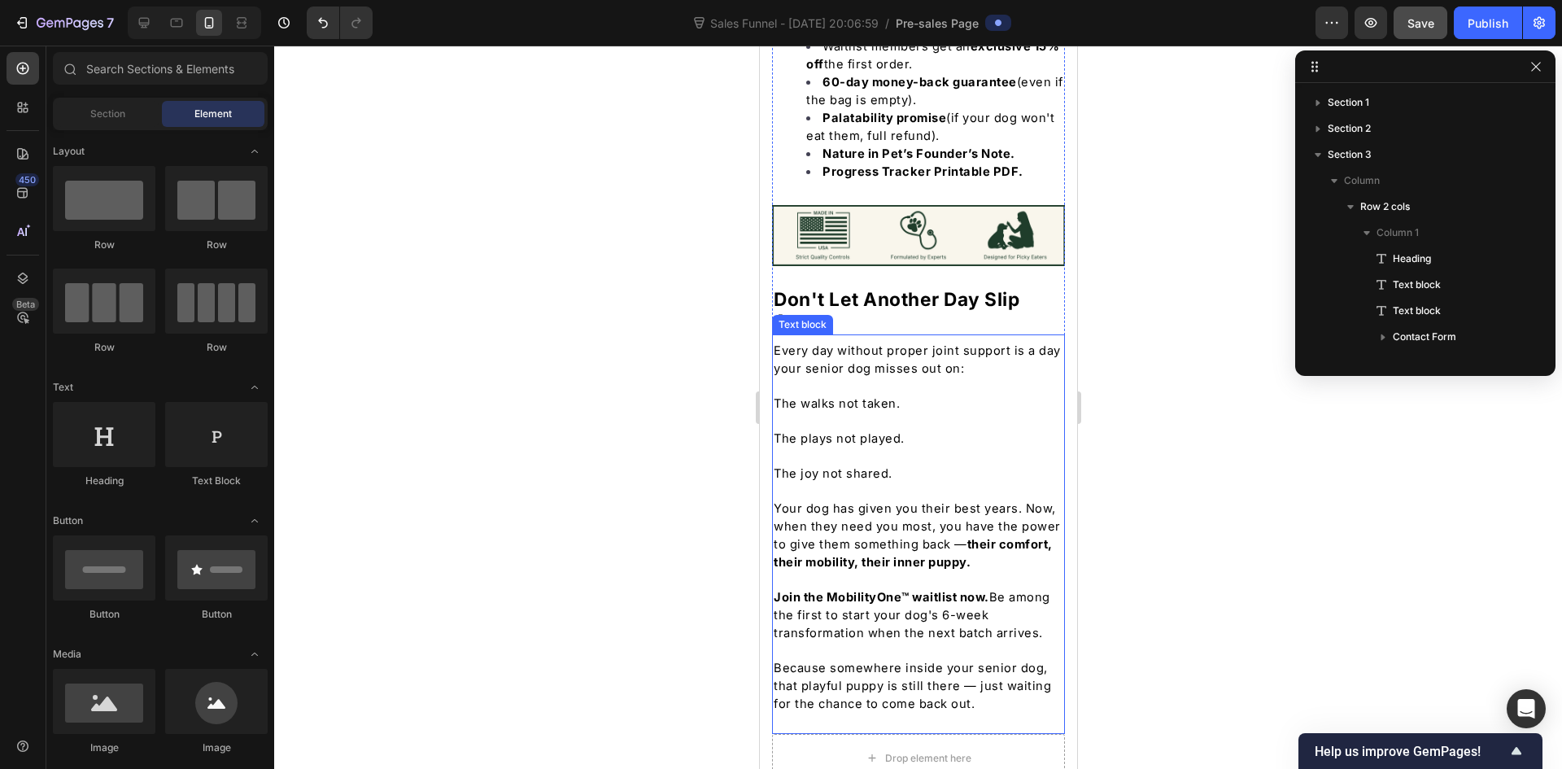
click at [993, 661] on span "Because somewhere inside your senior dog, that playful puppy is still there — j…" at bounding box center [911, 686] width 277 height 50
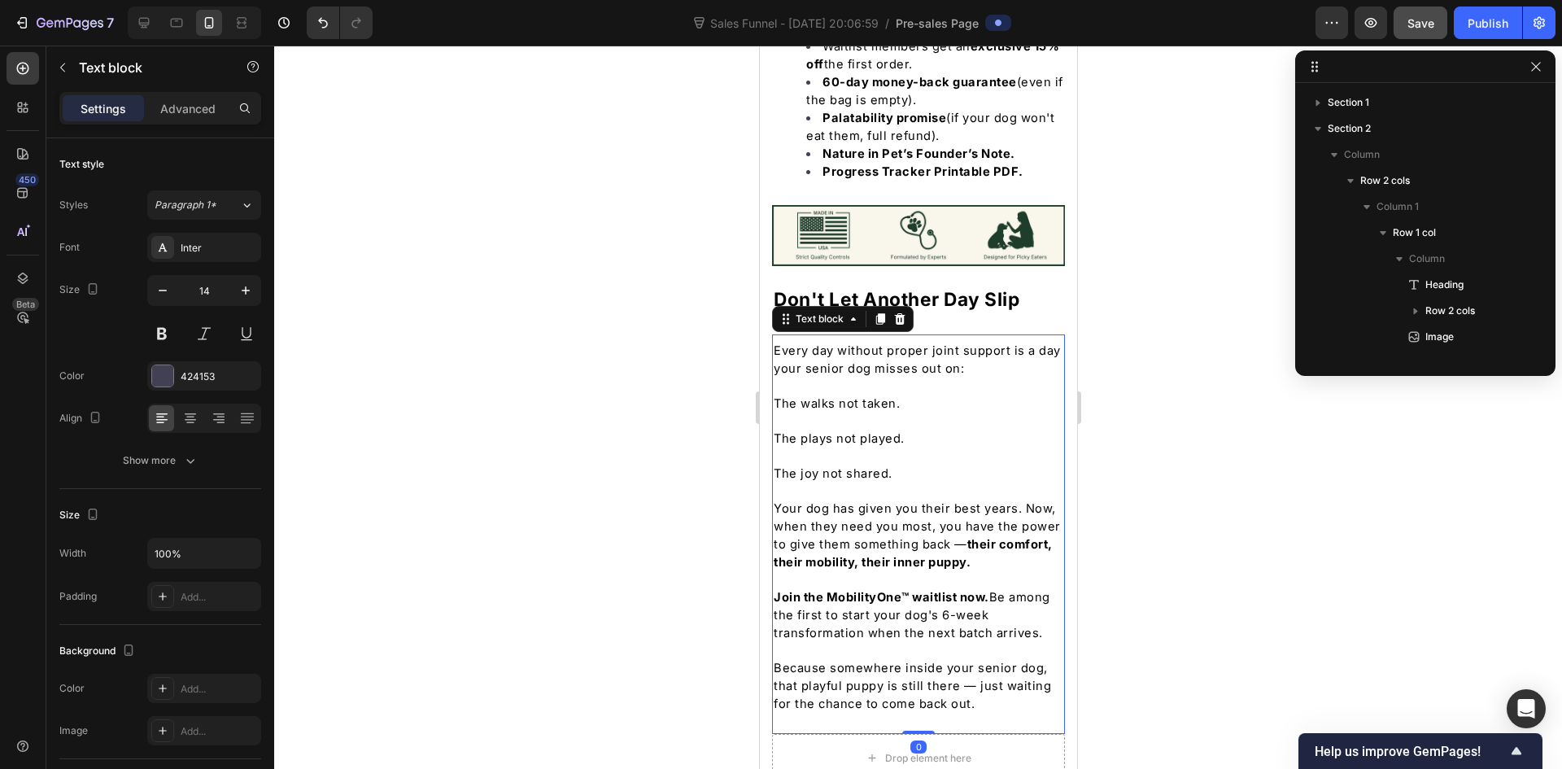
scroll to position [1324, 0]
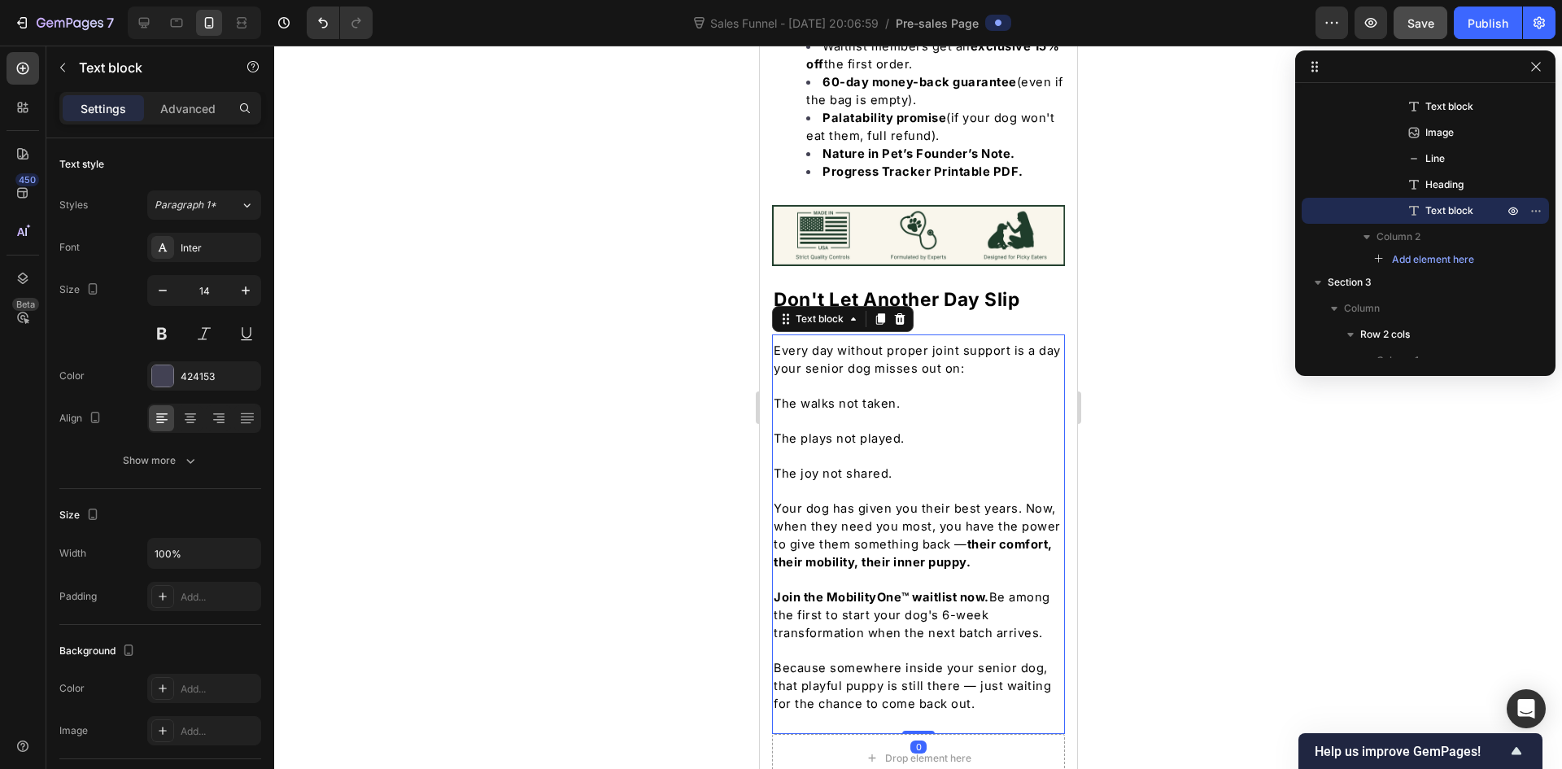
click at [979, 659] on p "Because somewhere inside your senior dog, that playful puppy is still there — j…" at bounding box center [918, 686] width 290 height 54
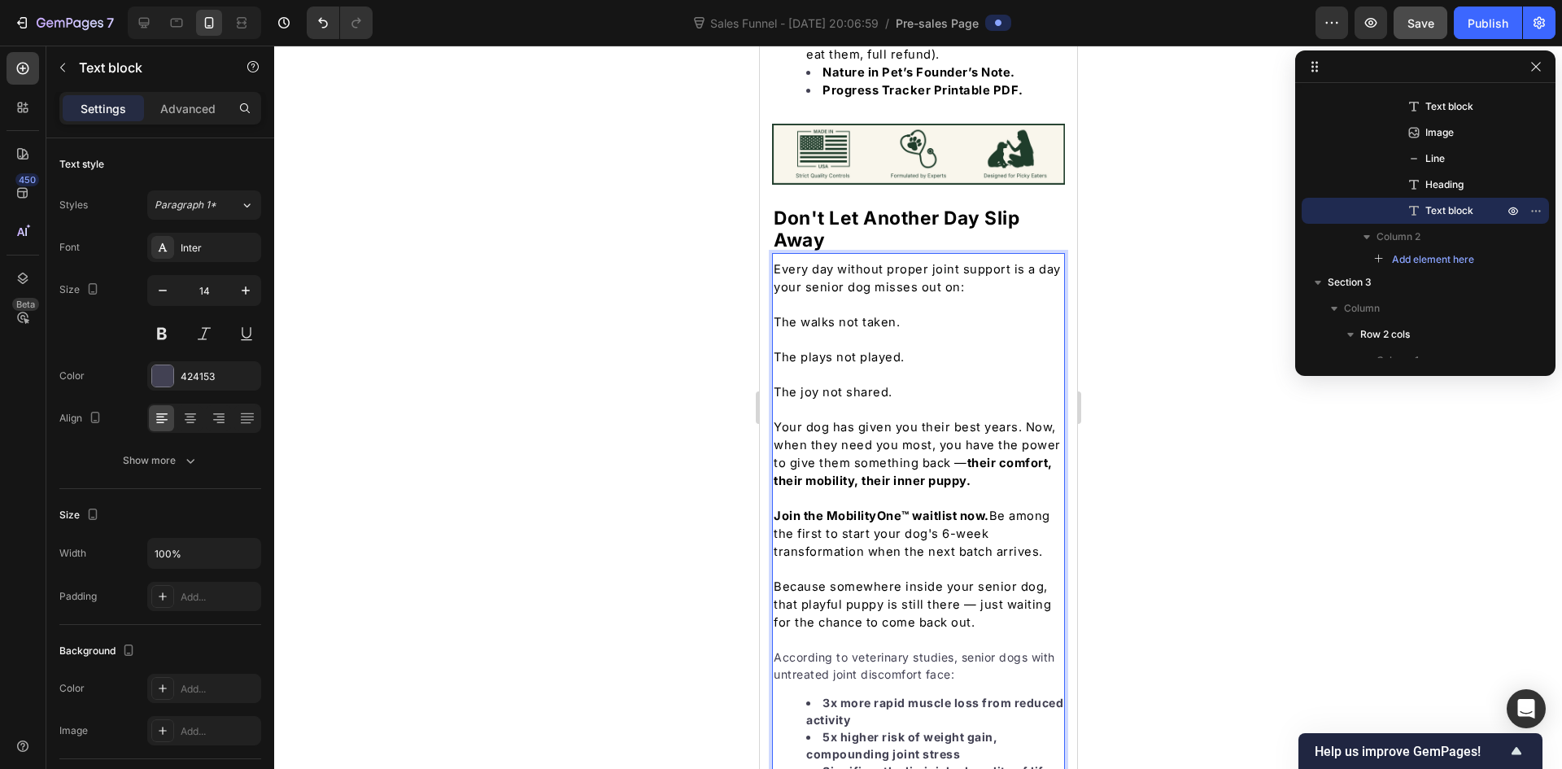
scroll to position [7096, 0]
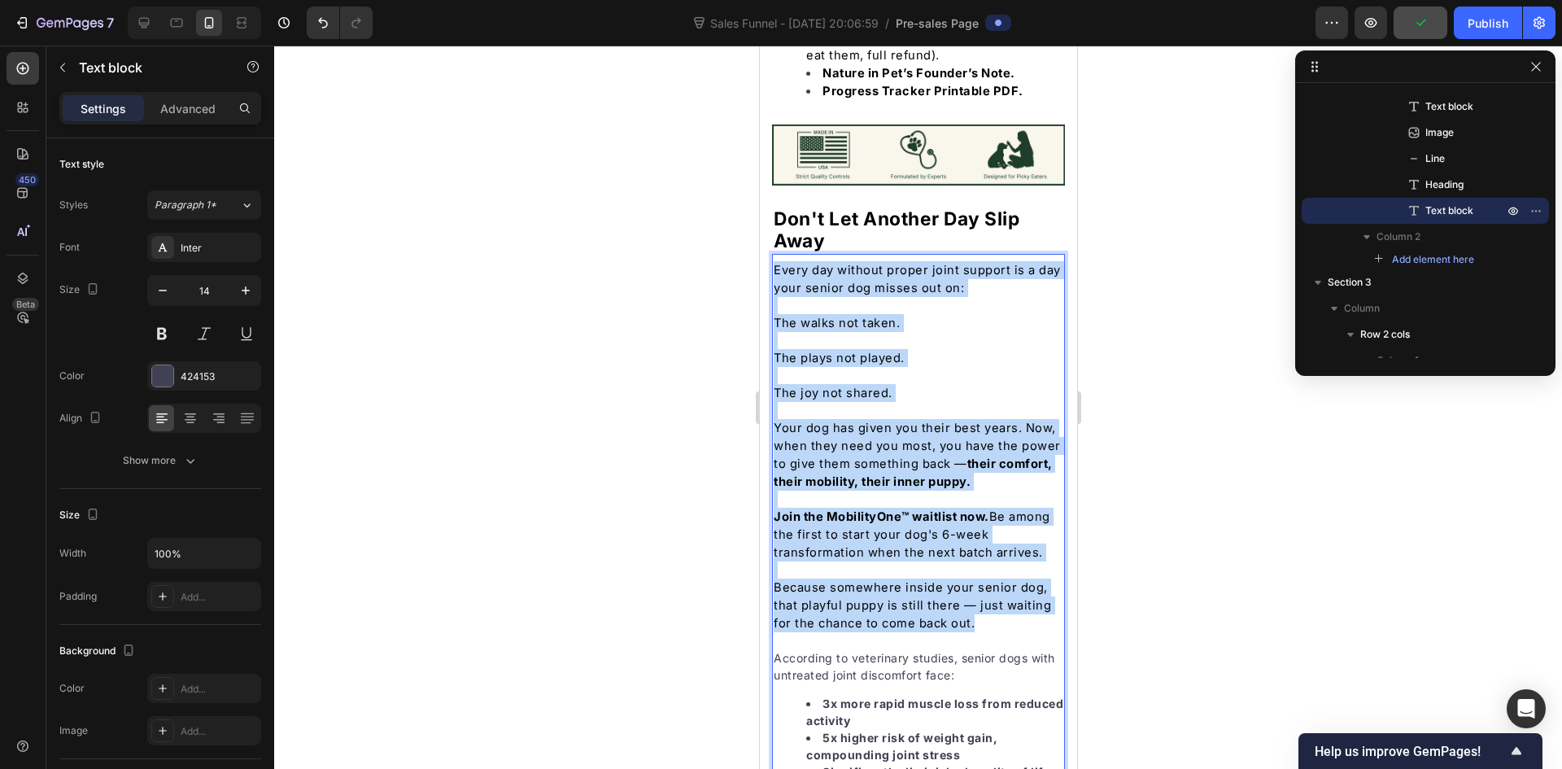
drag, startPoint x: 977, startPoint y: 524, endPoint x: 775, endPoint y: 174, distance: 403.8
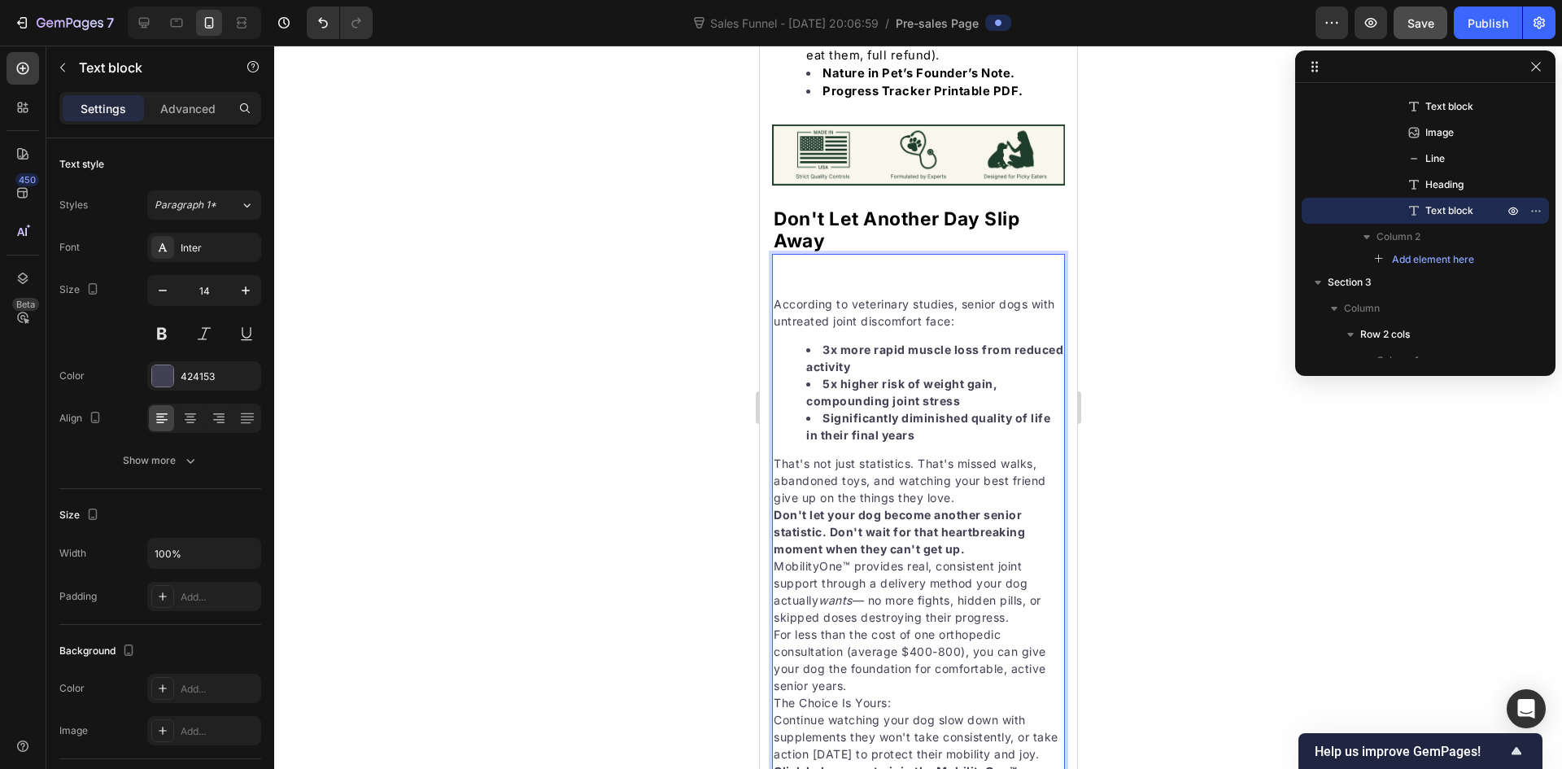
click at [775, 295] on p "According to veterinary studies, senior dogs with untreated joint discomfort fa…" at bounding box center [918, 312] width 290 height 34
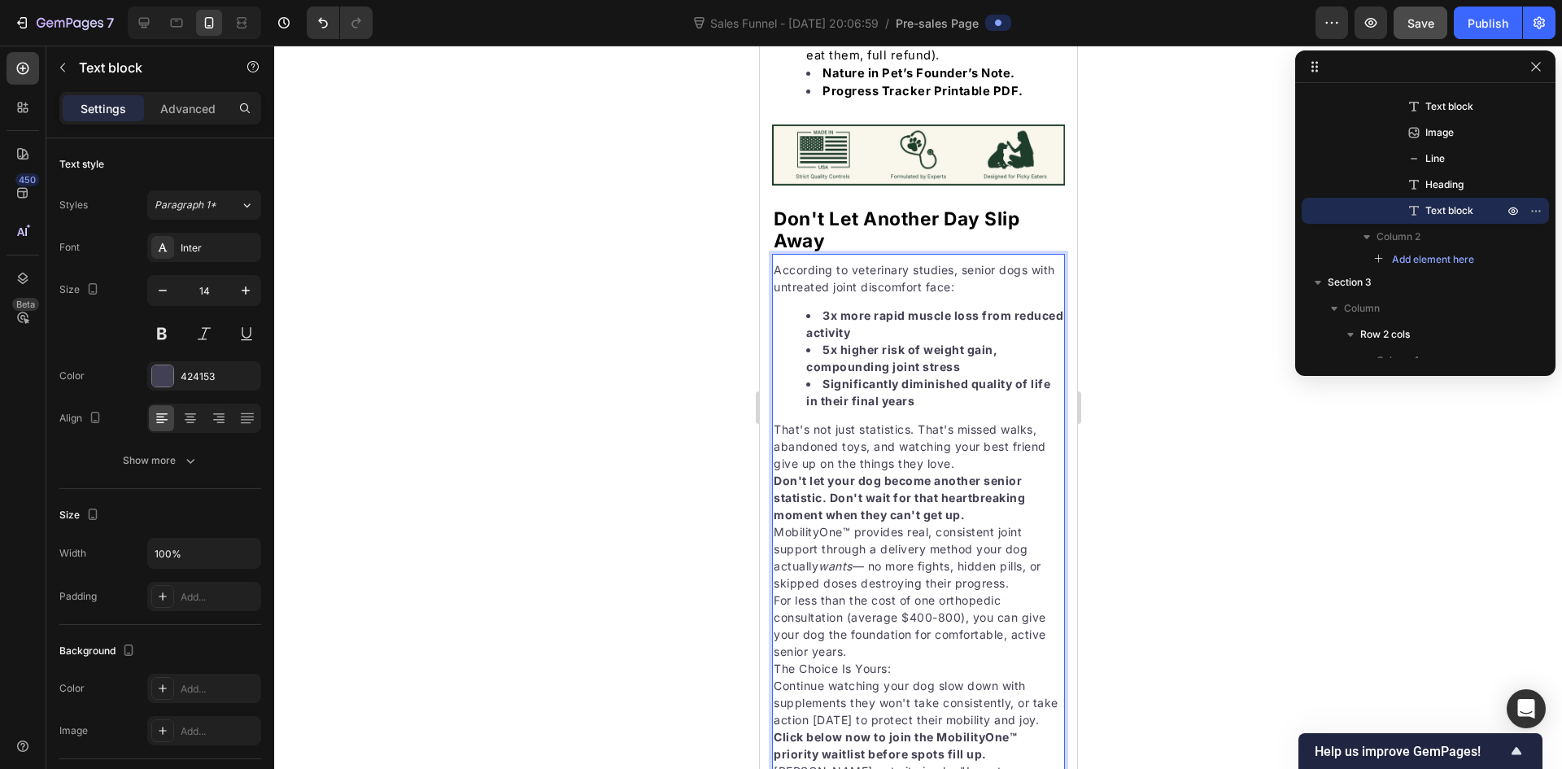
click at [640, 282] on div at bounding box center [918, 407] width 1288 height 723
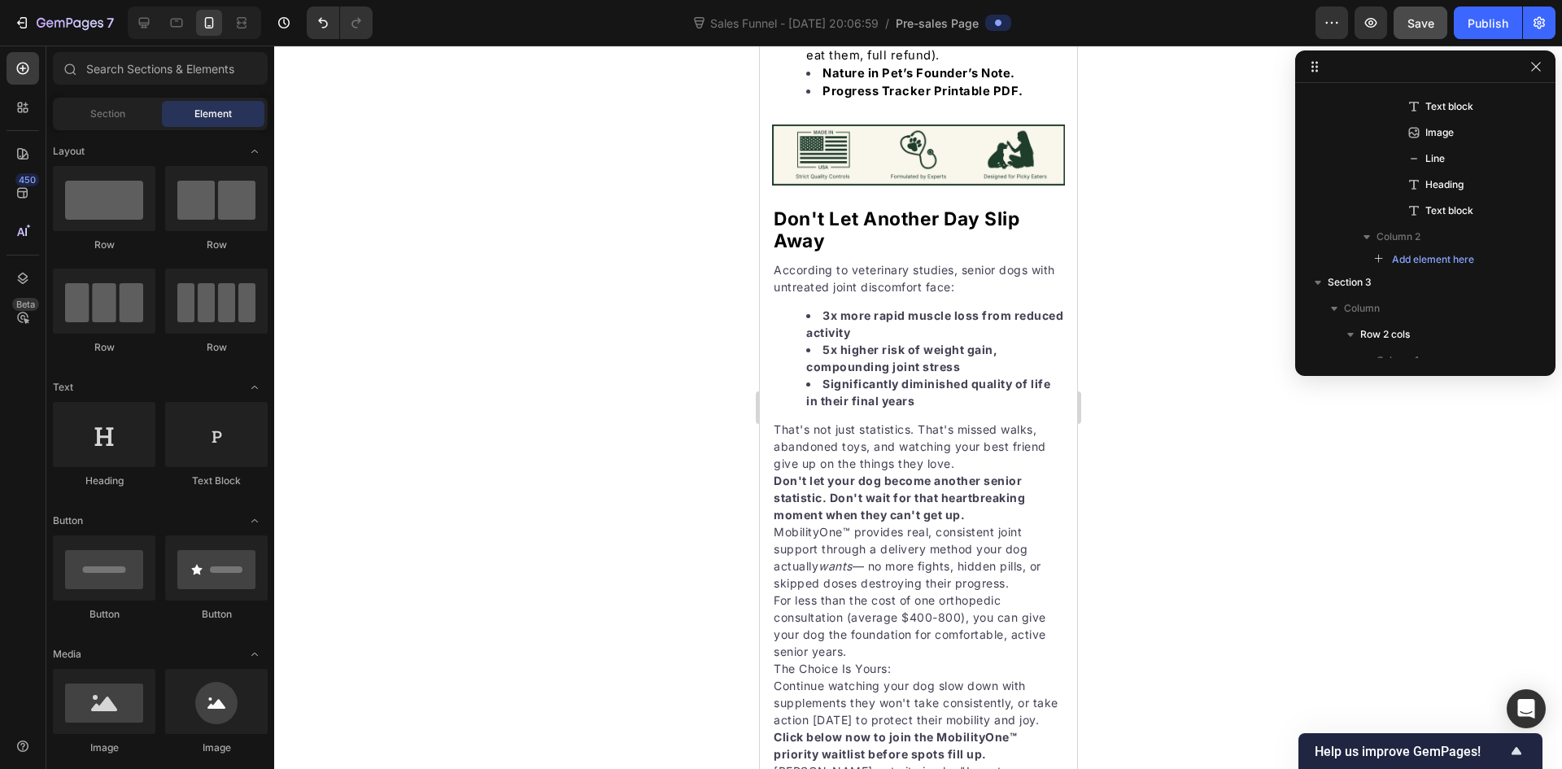
click at [944, 421] on p "That's not just statistics. That's missed walks, abandoned toys, and watching y…" at bounding box center [918, 446] width 290 height 51
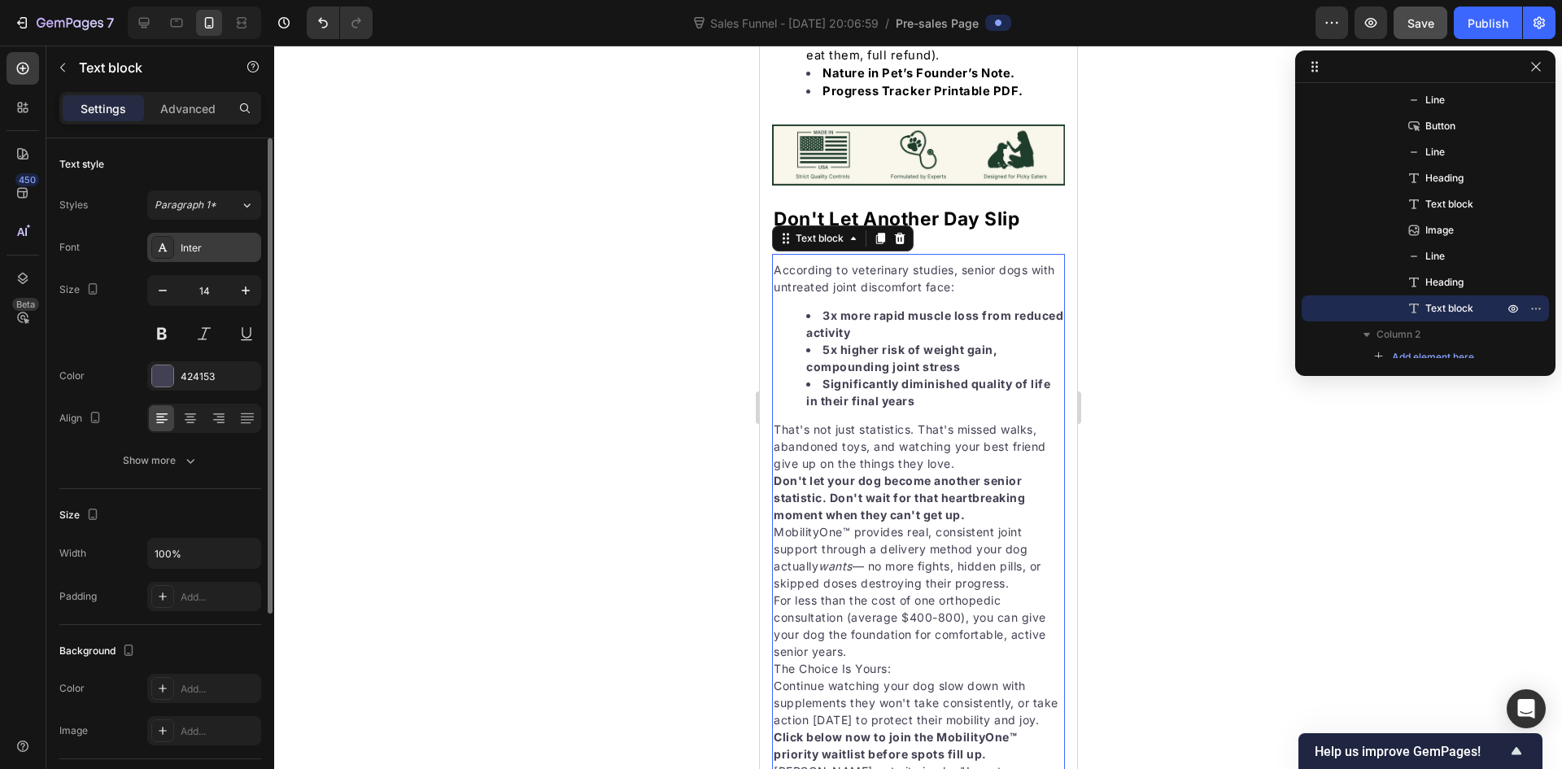
click at [229, 254] on div "Inter" at bounding box center [219, 248] width 76 height 15
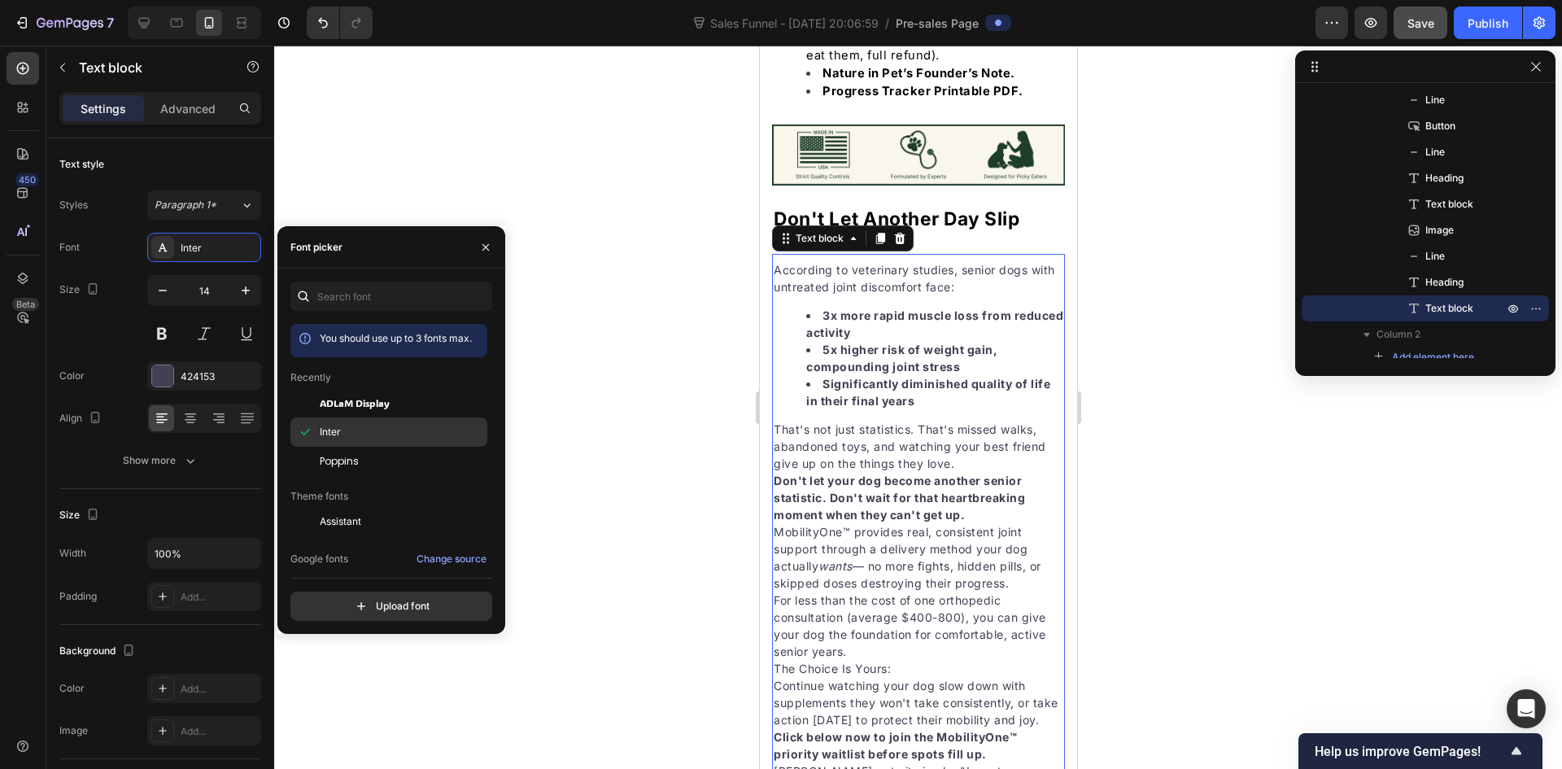
click at [360, 428] on div "Inter" at bounding box center [402, 432] width 164 height 15
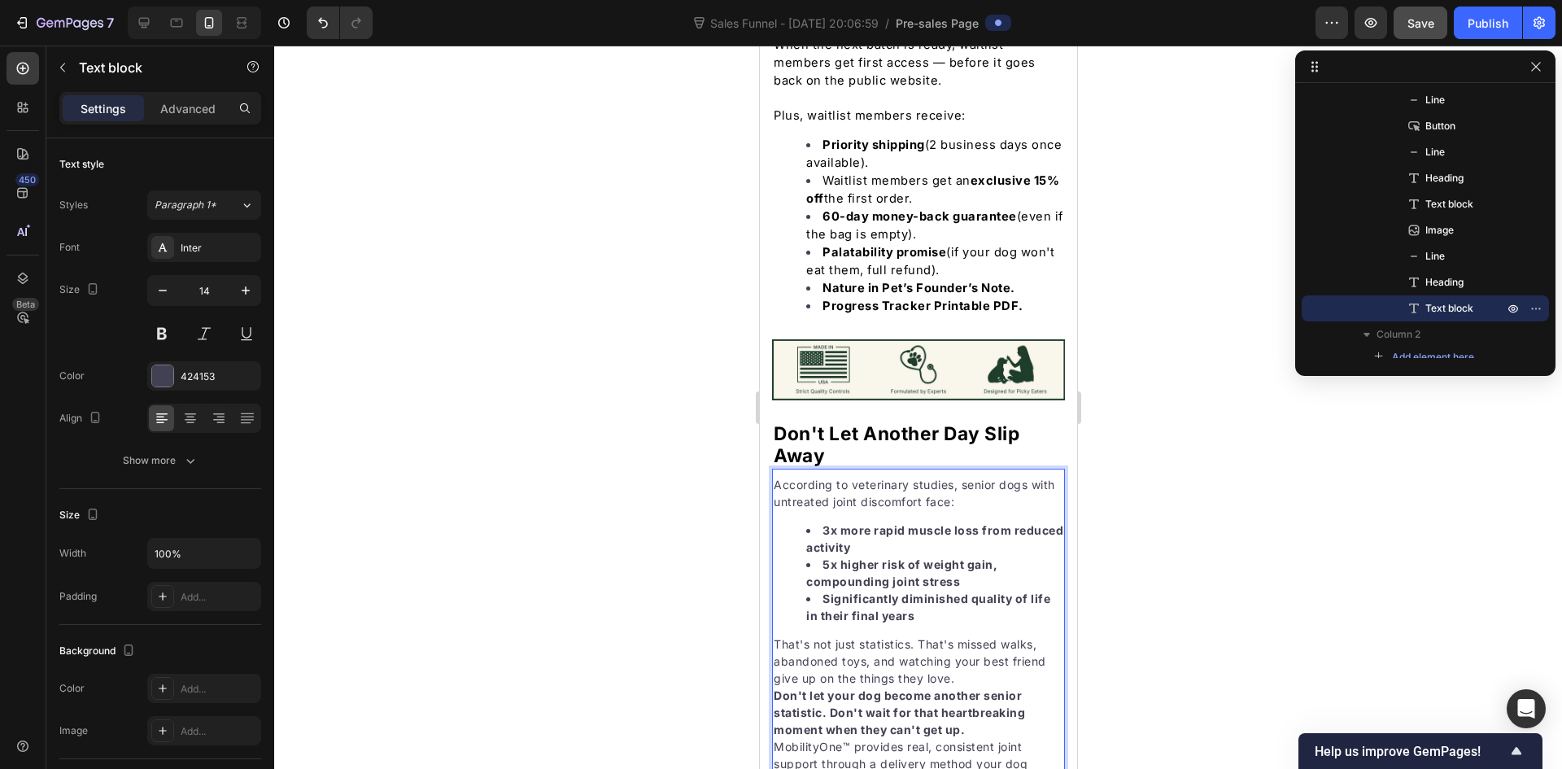
scroll to position [6880, 0]
click at [963, 636] on p "That's not just statistics. That's missed walks, abandoned toys, and watching y…" at bounding box center [918, 661] width 290 height 51
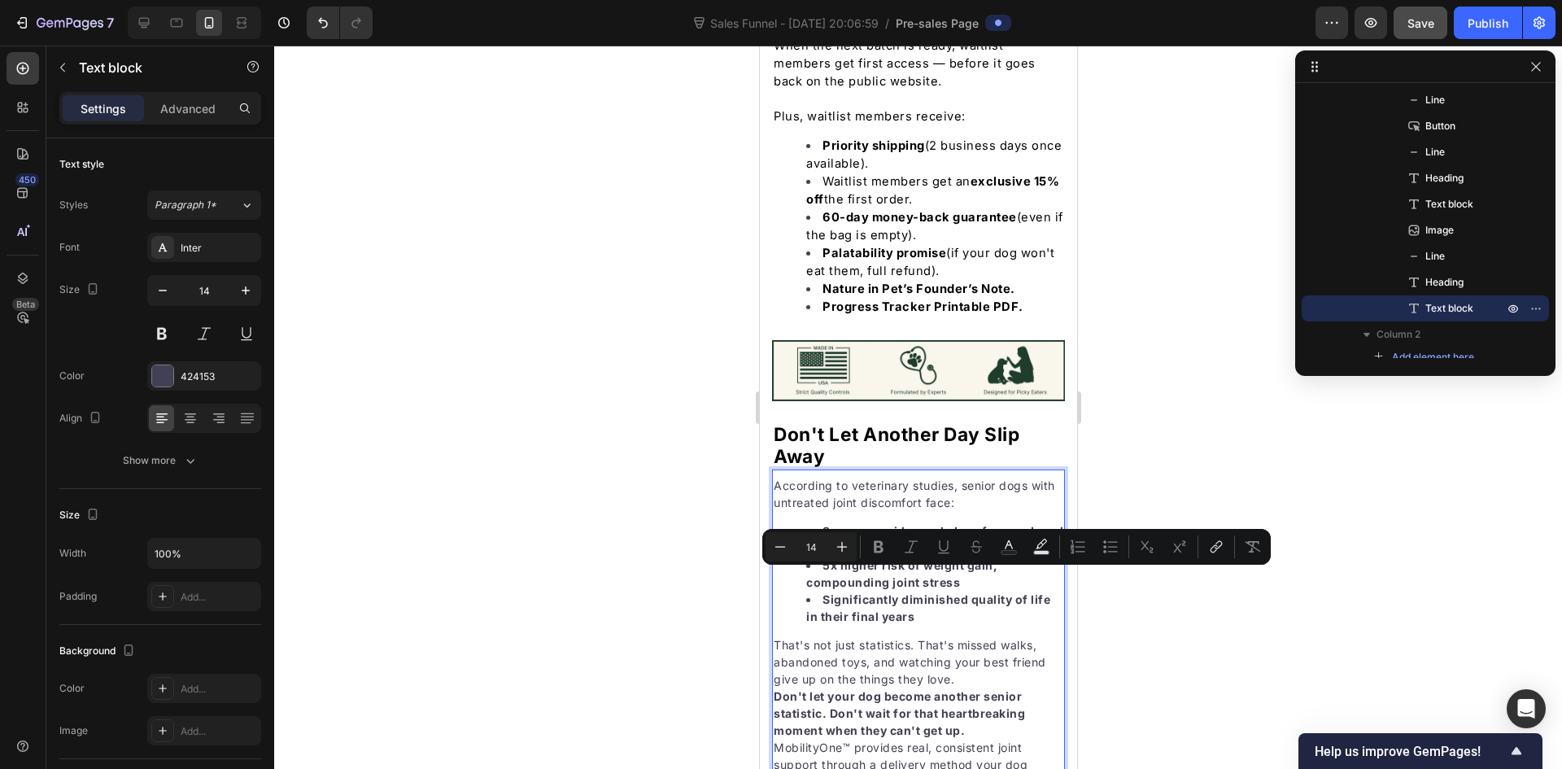
click at [966, 636] on p "That's not just statistics. That's missed walks, abandoned toys, and watching y…" at bounding box center [918, 661] width 290 height 51
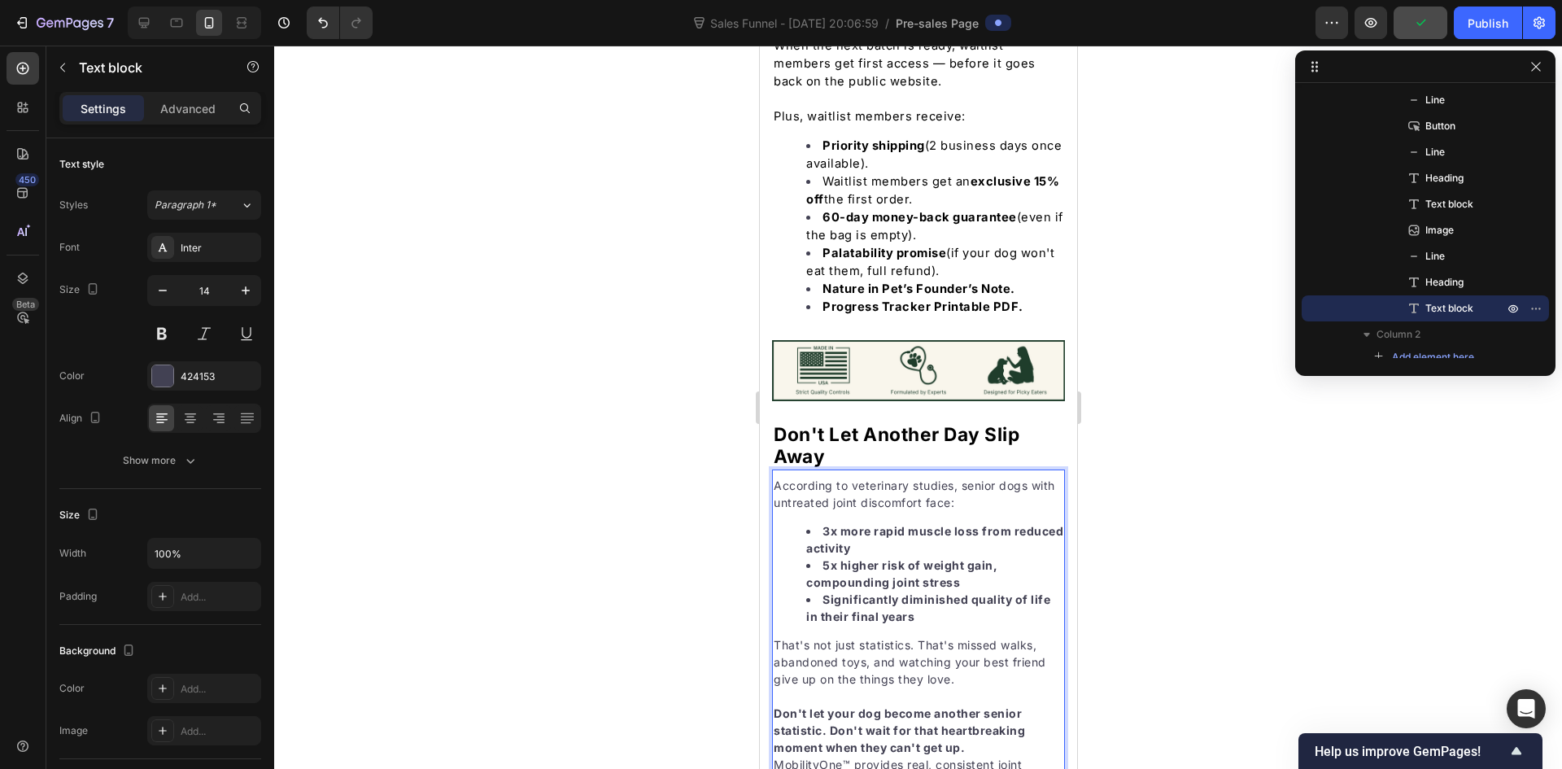
click at [972, 704] on p "Don't let your dog become another senior statistic. Don't wait for that heartbr…" at bounding box center [918, 729] width 290 height 51
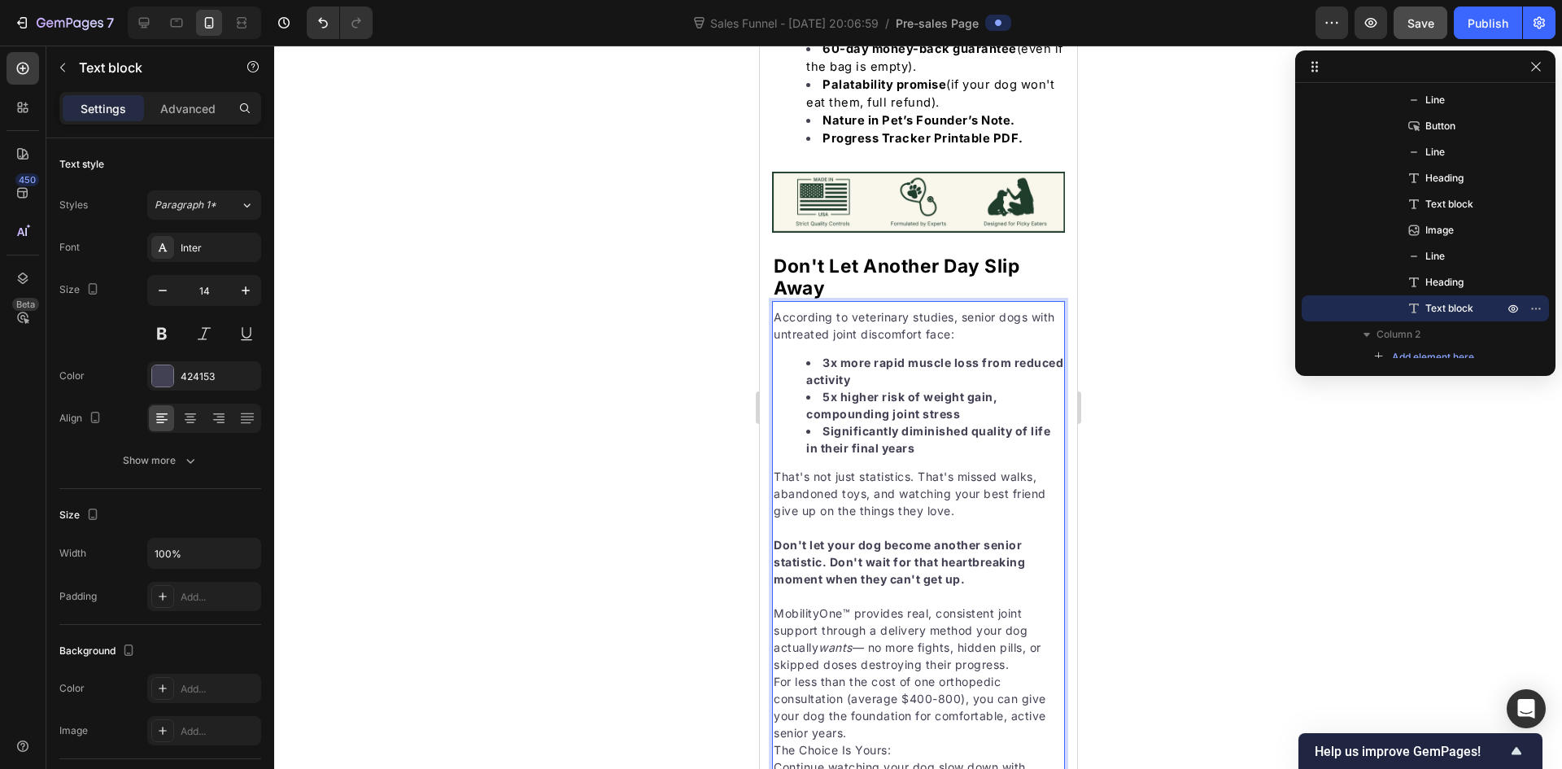
scroll to position [7051, 0]
click at [1016, 670] on p "For less than the cost of one orthopedic consultation (average $400-800), you c…" at bounding box center [918, 704] width 290 height 68
click at [909, 670] on p "For less than the cost of one orthopedic consultation (average $400-800), you c…" at bounding box center [918, 704] width 290 height 68
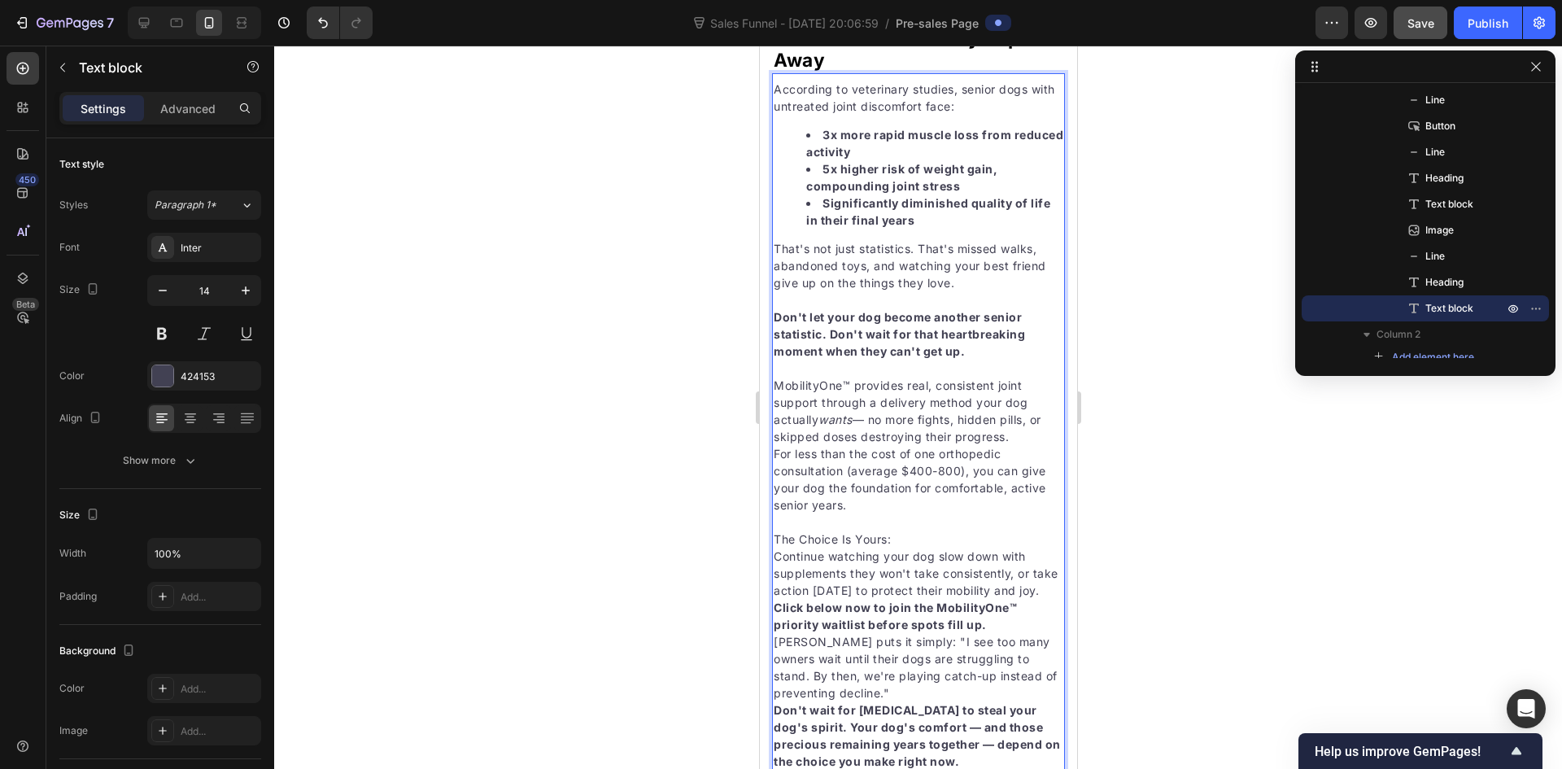
scroll to position [7290, 0]
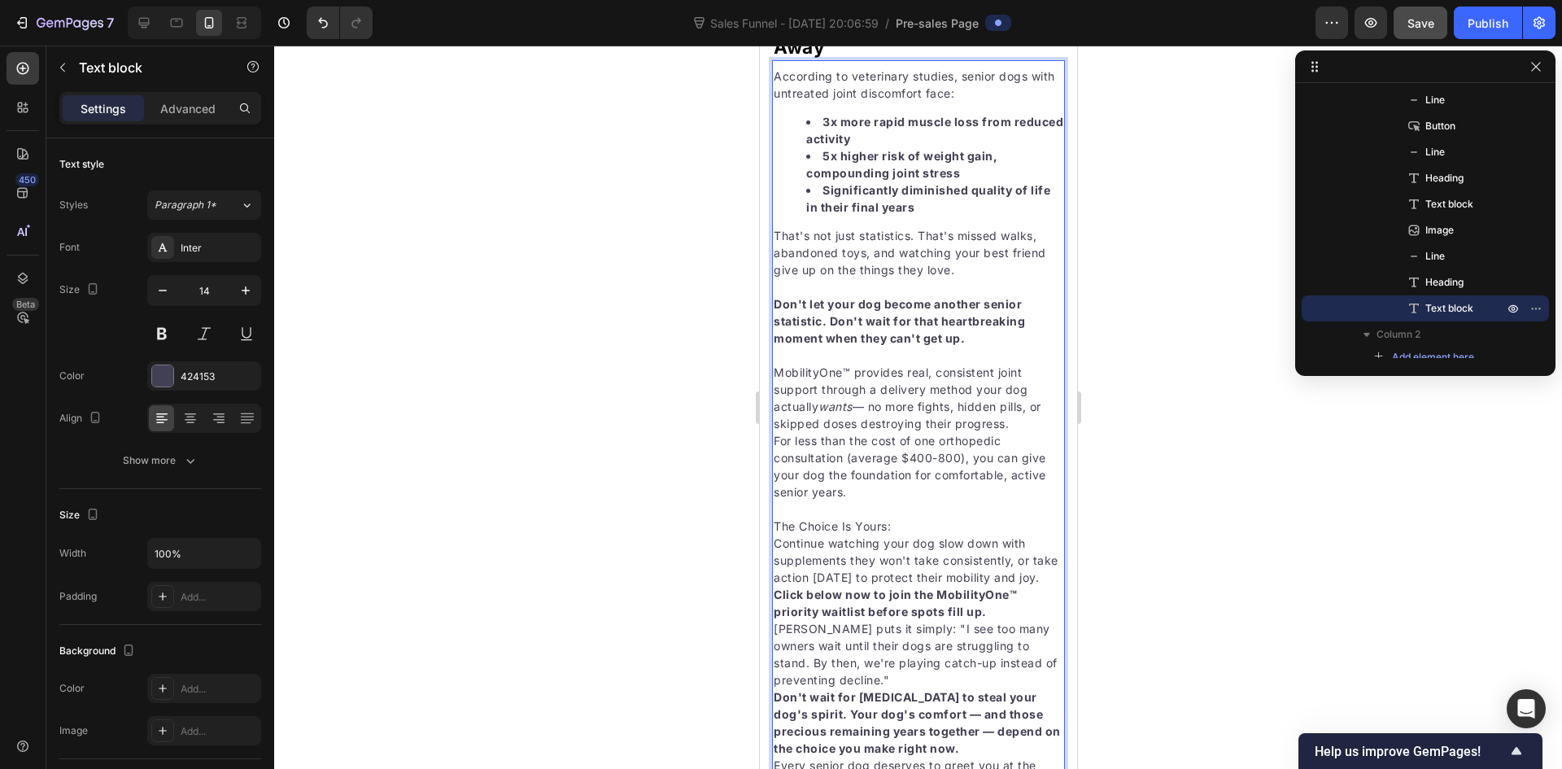
click at [805, 534] on p "Continue watching your dog slow down with supplements they won't take consisten…" at bounding box center [918, 559] width 290 height 51
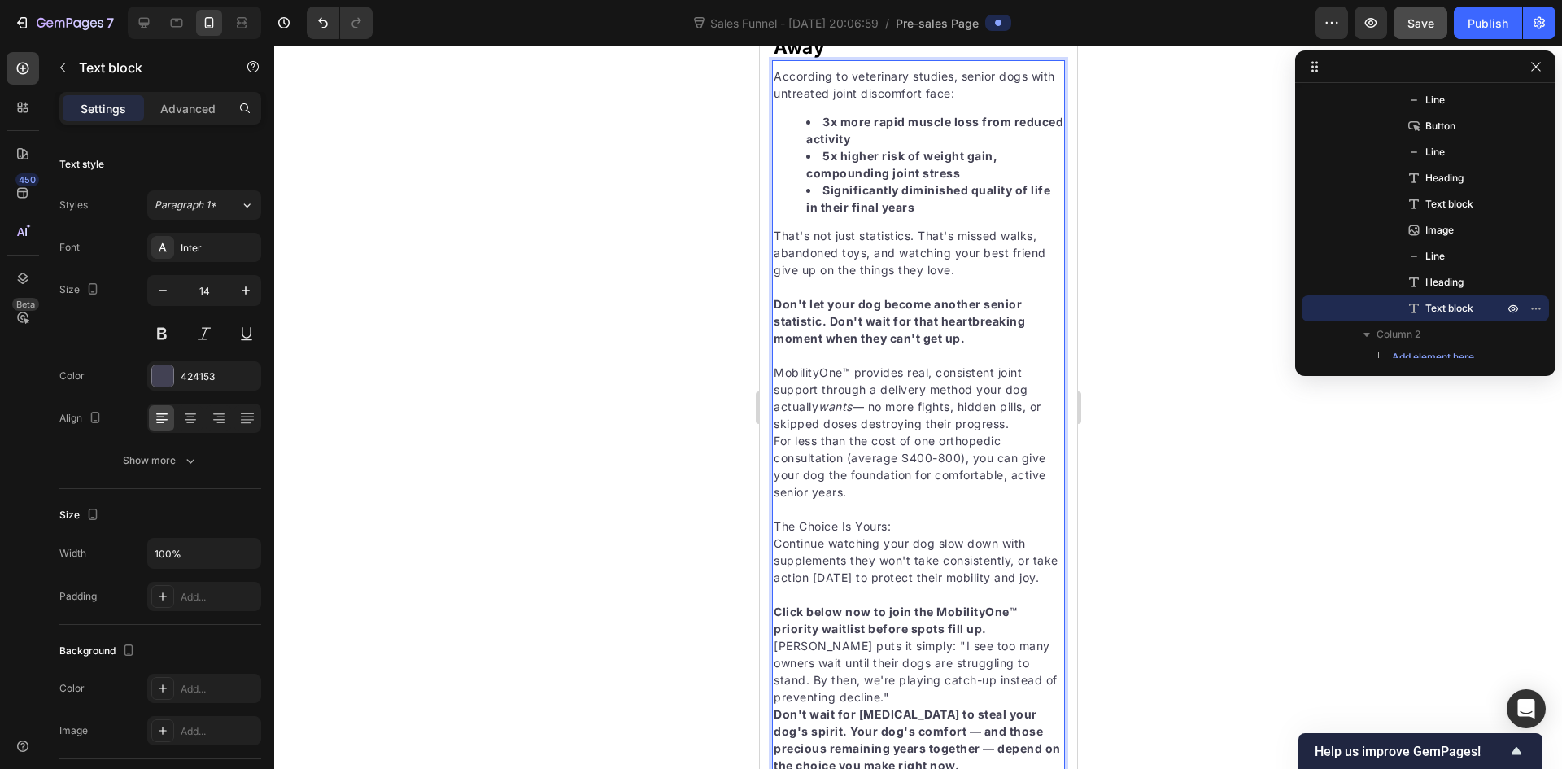
click at [997, 603] on p "Click below now to join the MobilityOne™ priority waitlist before spots fill up." at bounding box center [918, 620] width 290 height 34
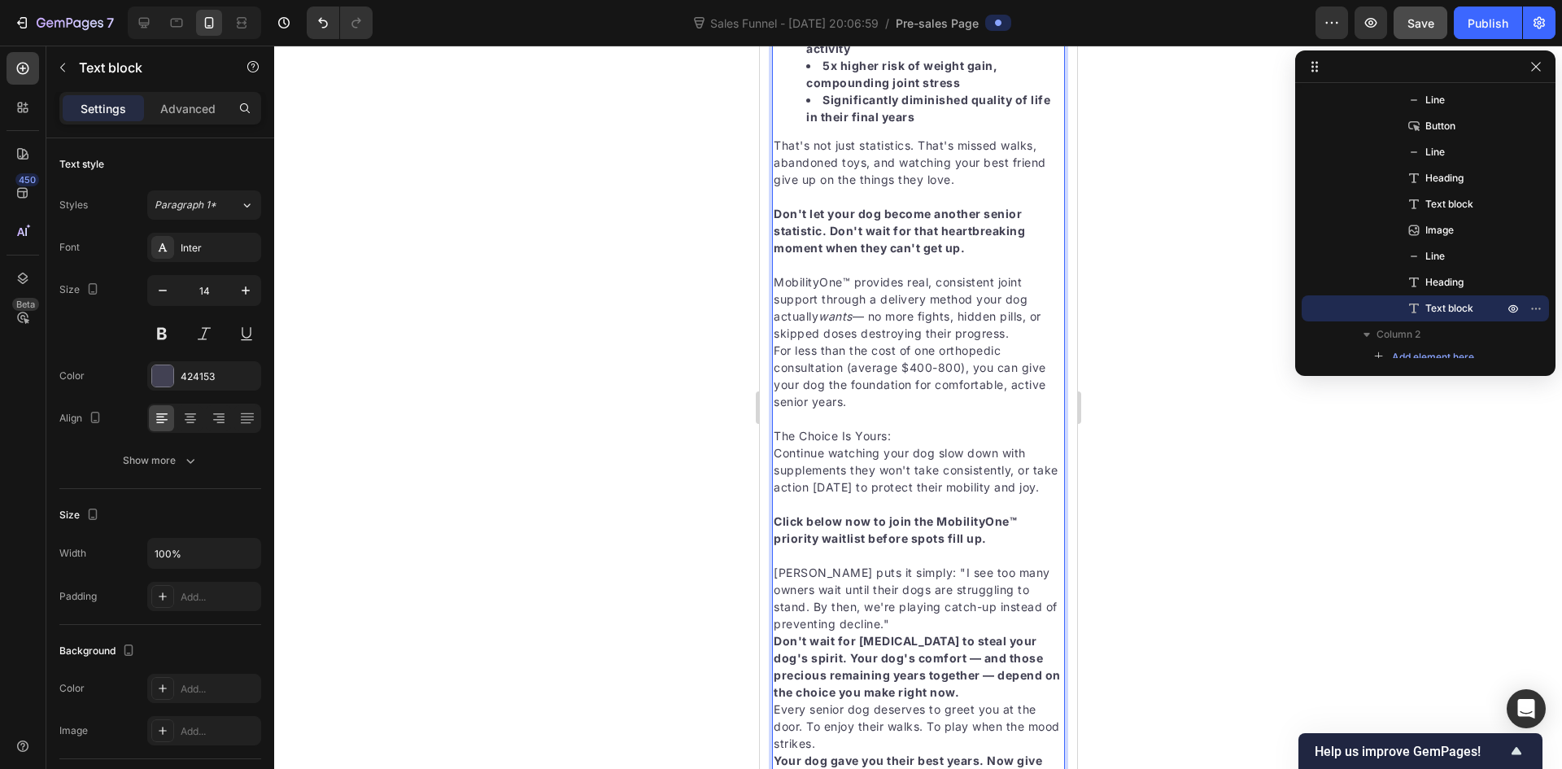
scroll to position [7381, 0]
click at [926, 563] on p "[PERSON_NAME] puts it simply: "I see too many owners wait until their dogs are …" at bounding box center [918, 597] width 290 height 68
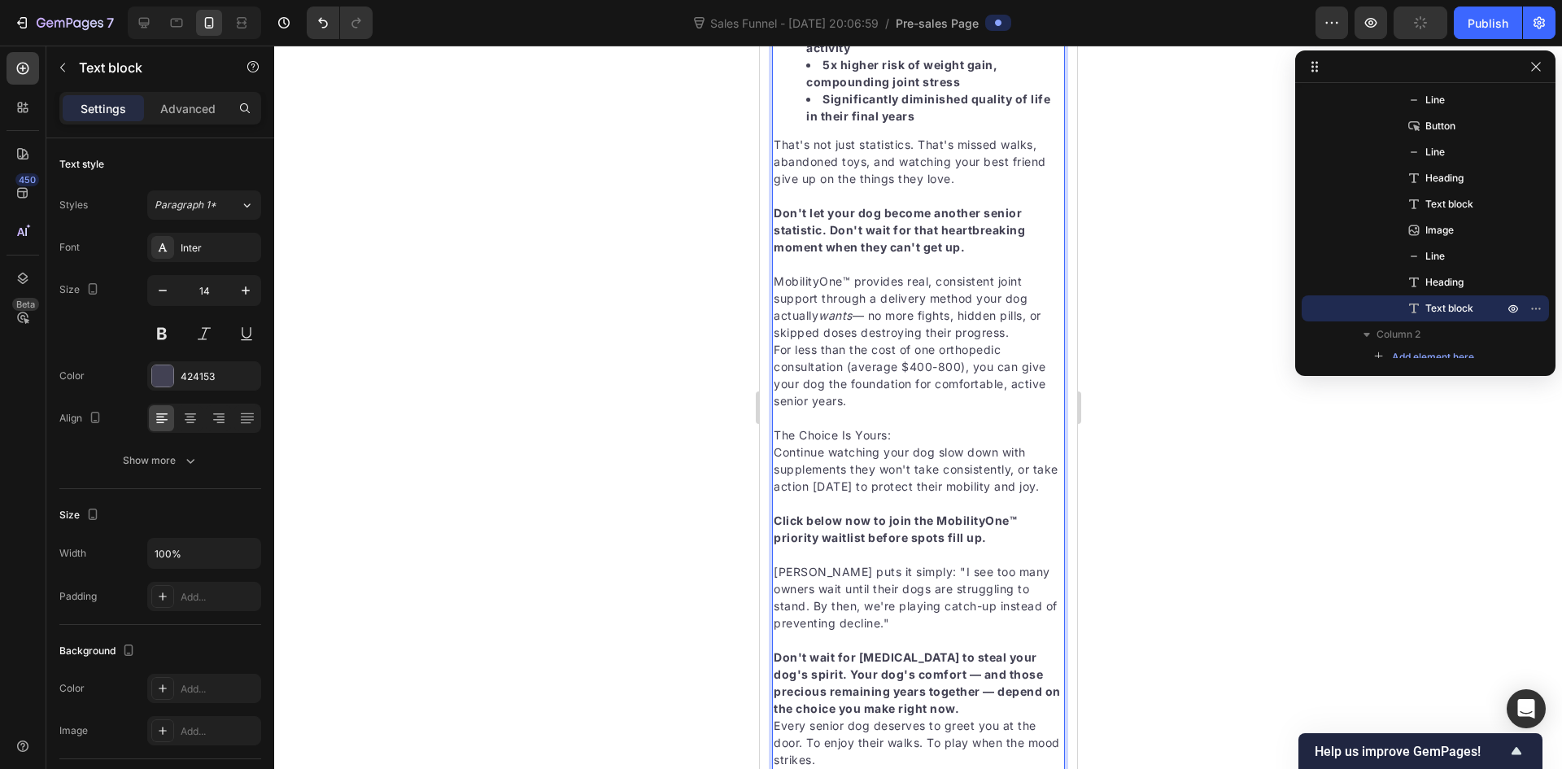
click at [990, 648] on p "Don't wait for [MEDICAL_DATA] to steal your dog's spirit. Your dog's comfort — …" at bounding box center [918, 682] width 290 height 68
click at [881, 734] on p "Every senior dog deserves to greet you at the door. To enjoy their walks. To pl…" at bounding box center [918, 759] width 290 height 51
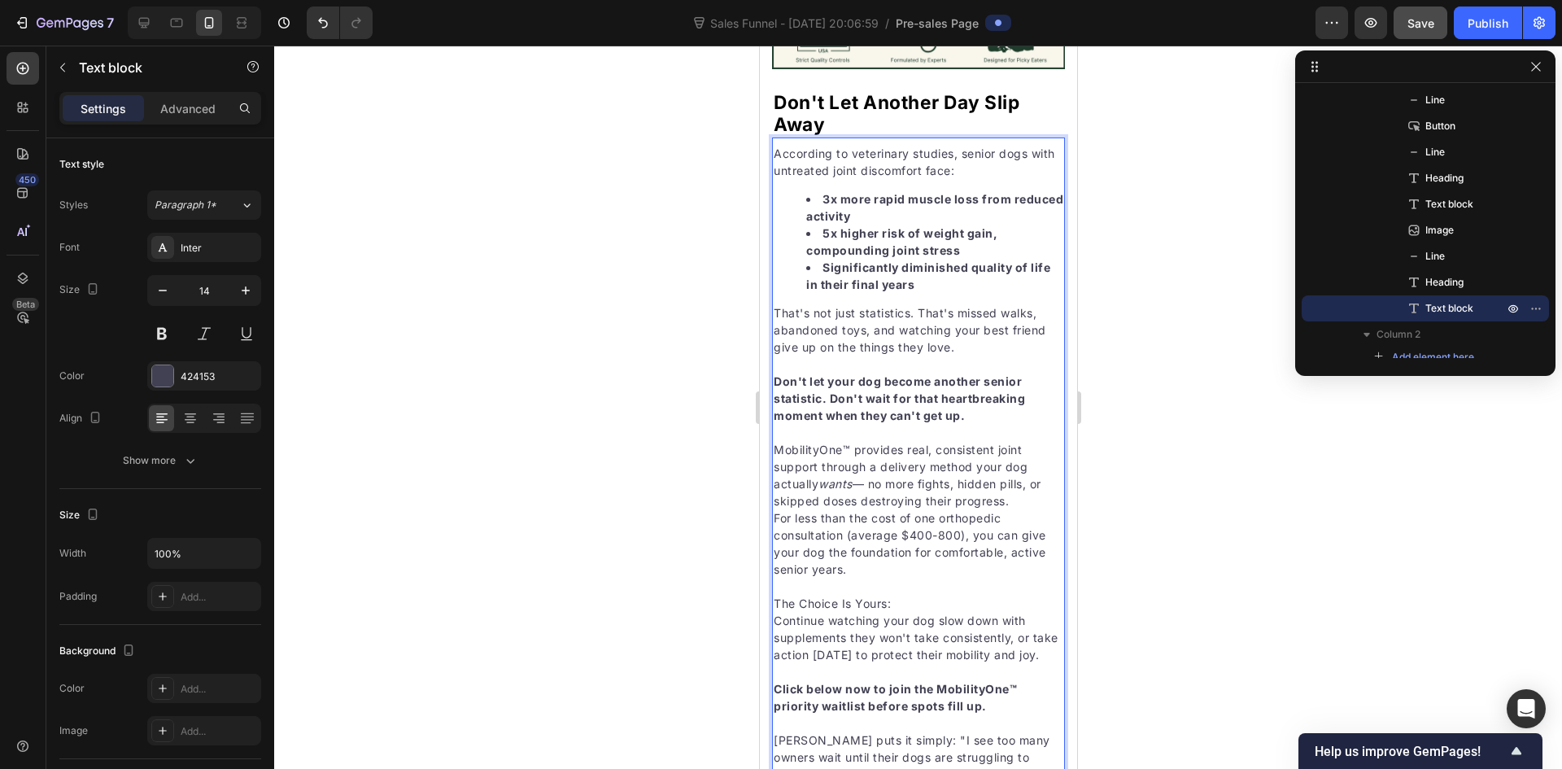
scroll to position [7210, 0]
click at [964, 375] on p "Don't let your dog become another senior statistic. Don't wait for that heartbr…" at bounding box center [918, 400] width 290 height 51
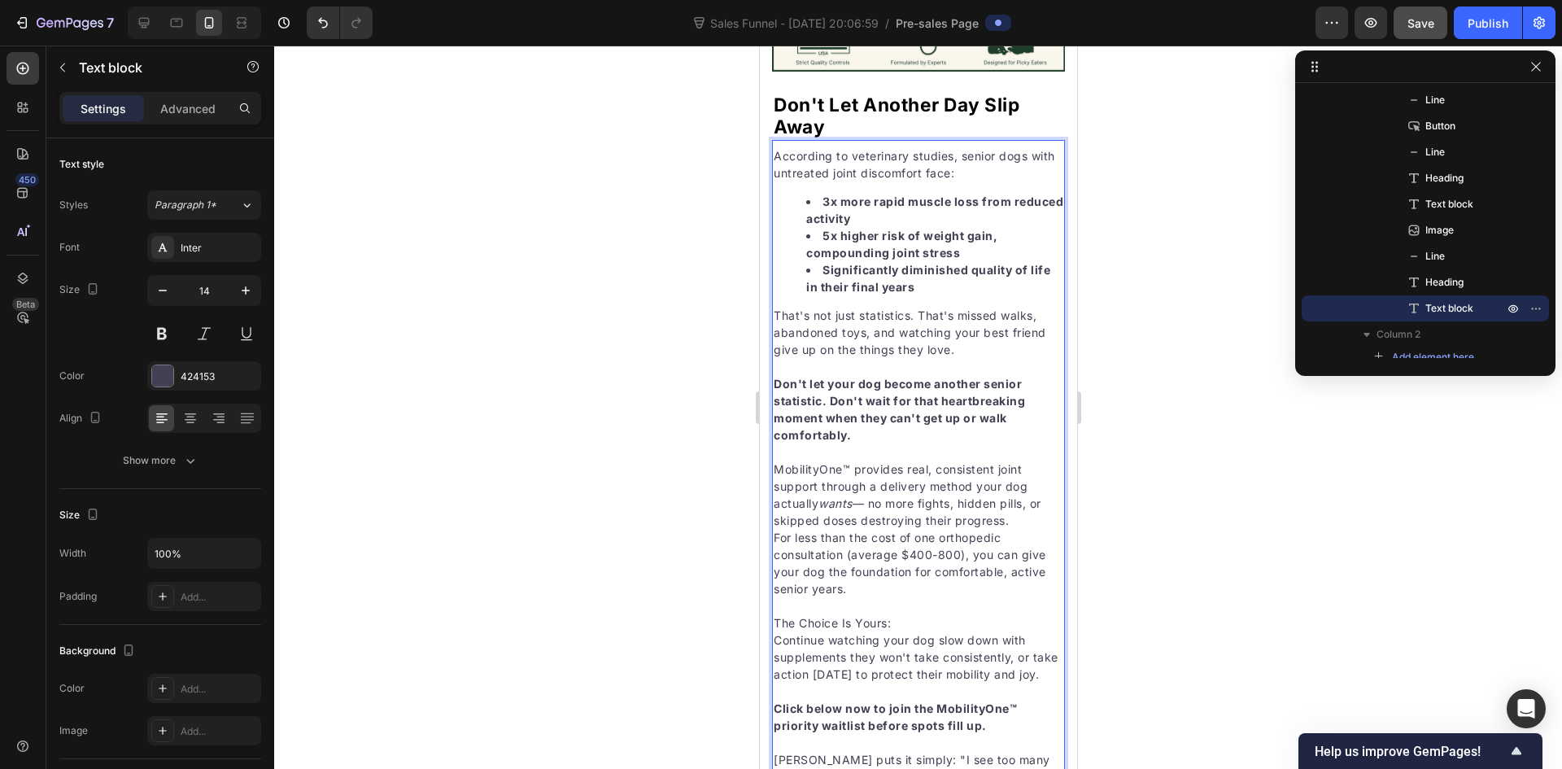
click at [1029, 460] on p "MobilityOne™ provides real, consistent joint support through a delivery method …" at bounding box center [918, 494] width 290 height 68
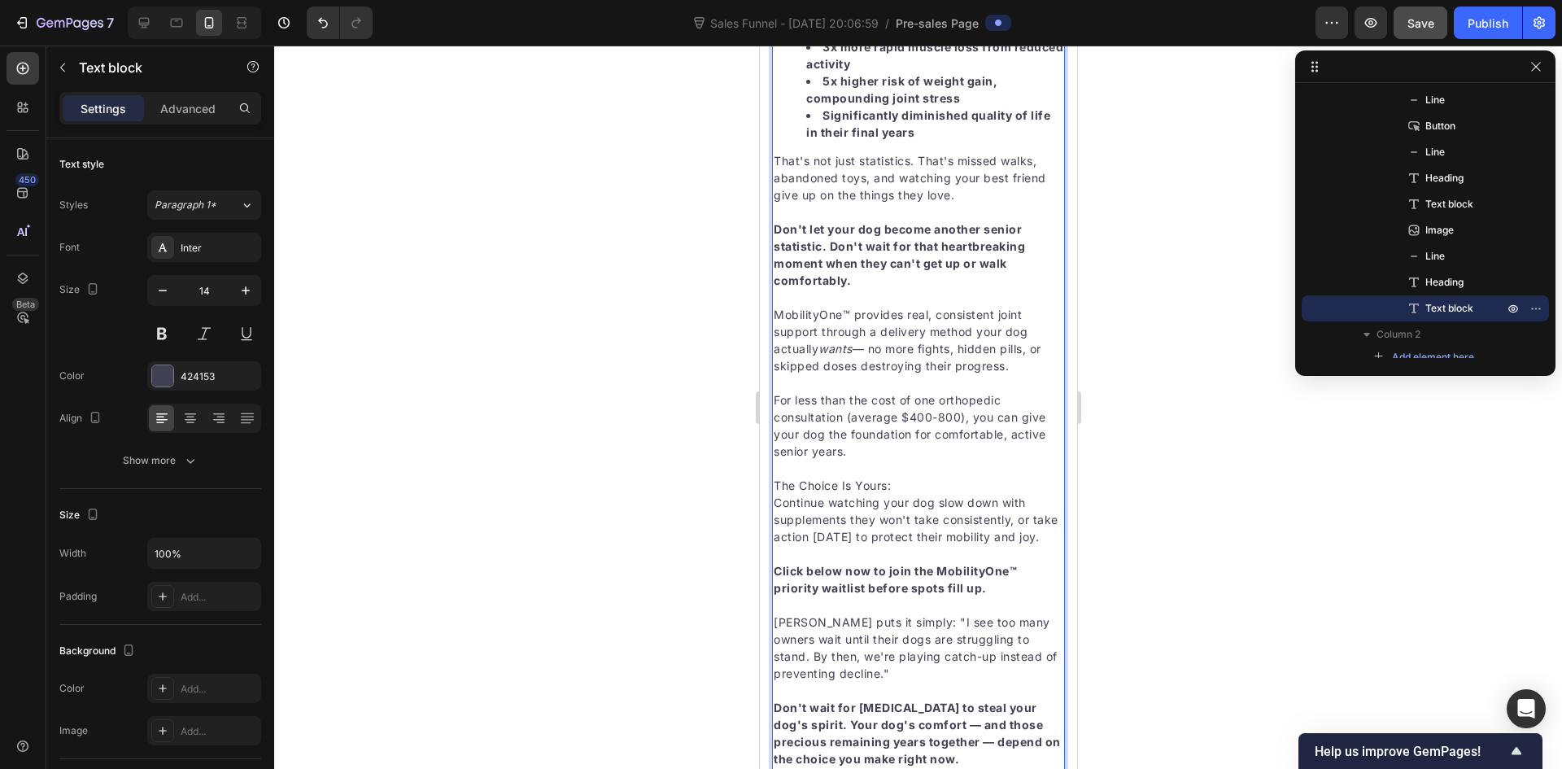
scroll to position [7365, 0]
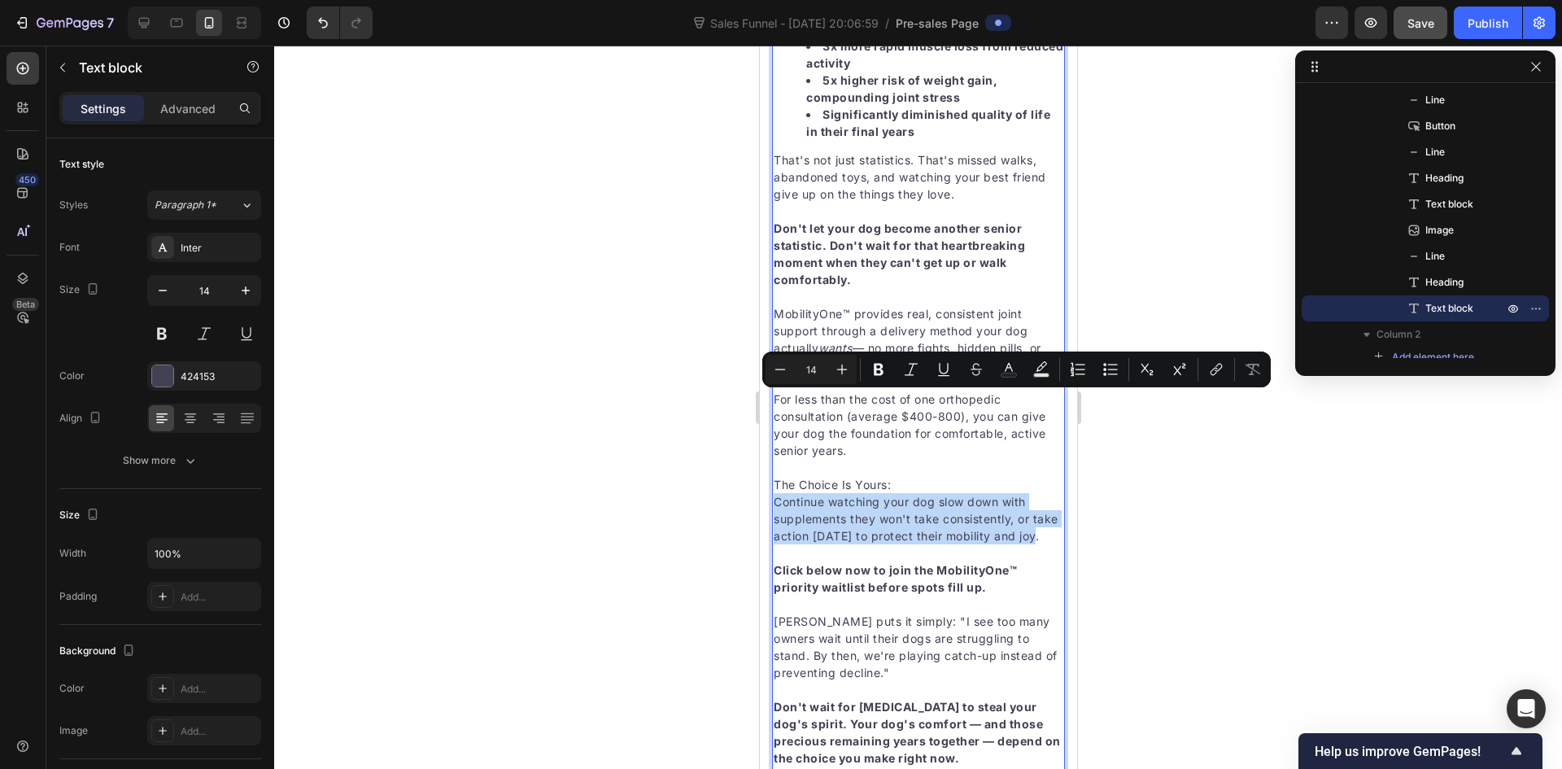
drag, startPoint x: 796, startPoint y: 452, endPoint x: 774, endPoint y: 401, distance: 55.4
click at [774, 493] on p "Continue watching your dog slow down with supplements they won't take consisten…" at bounding box center [918, 518] width 290 height 51
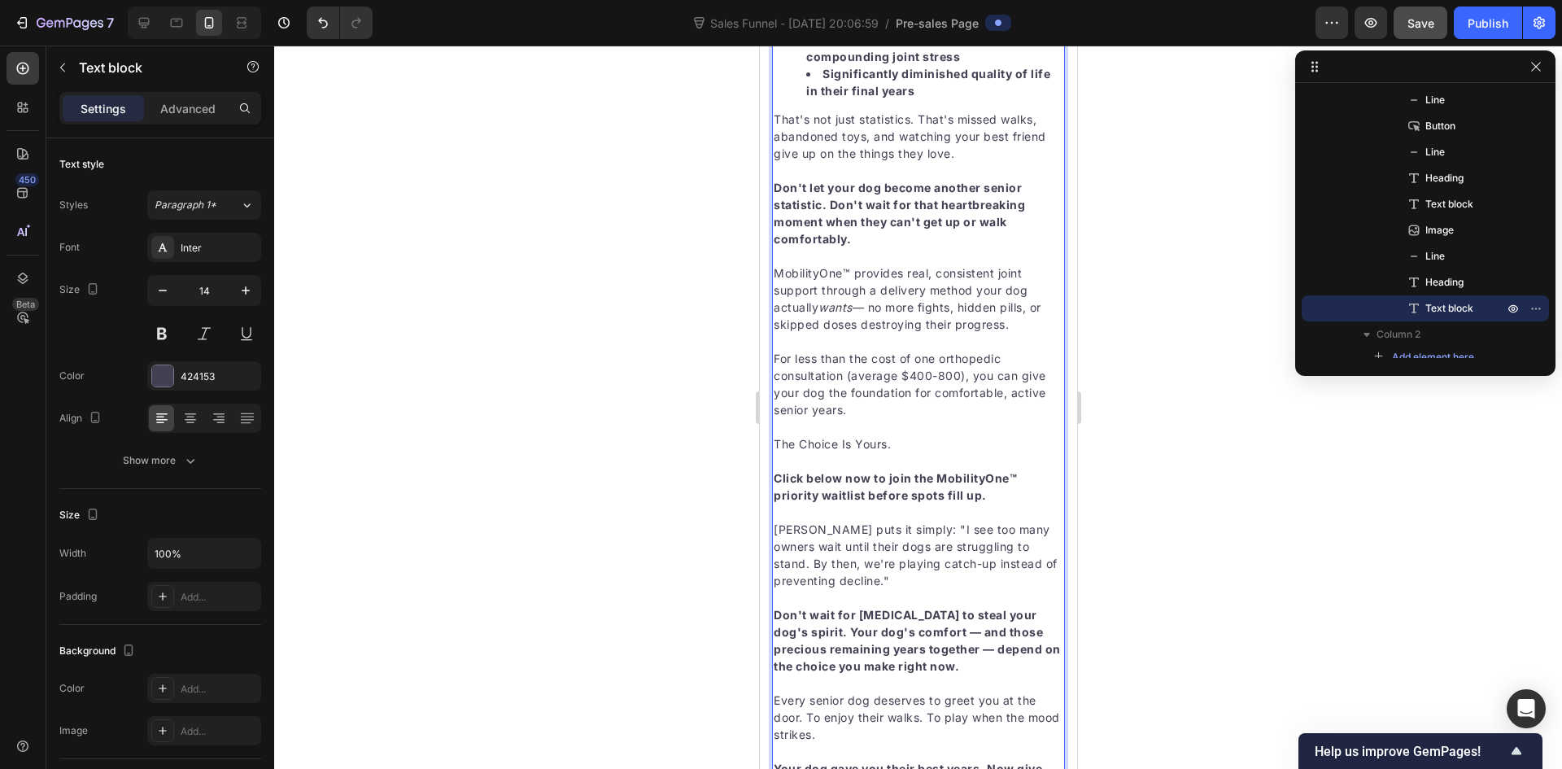
scroll to position [7408, 0]
click at [803, 518] on p "[PERSON_NAME] puts it simply: "I see too many owners wait until their dogs are …" at bounding box center [918, 552] width 290 height 68
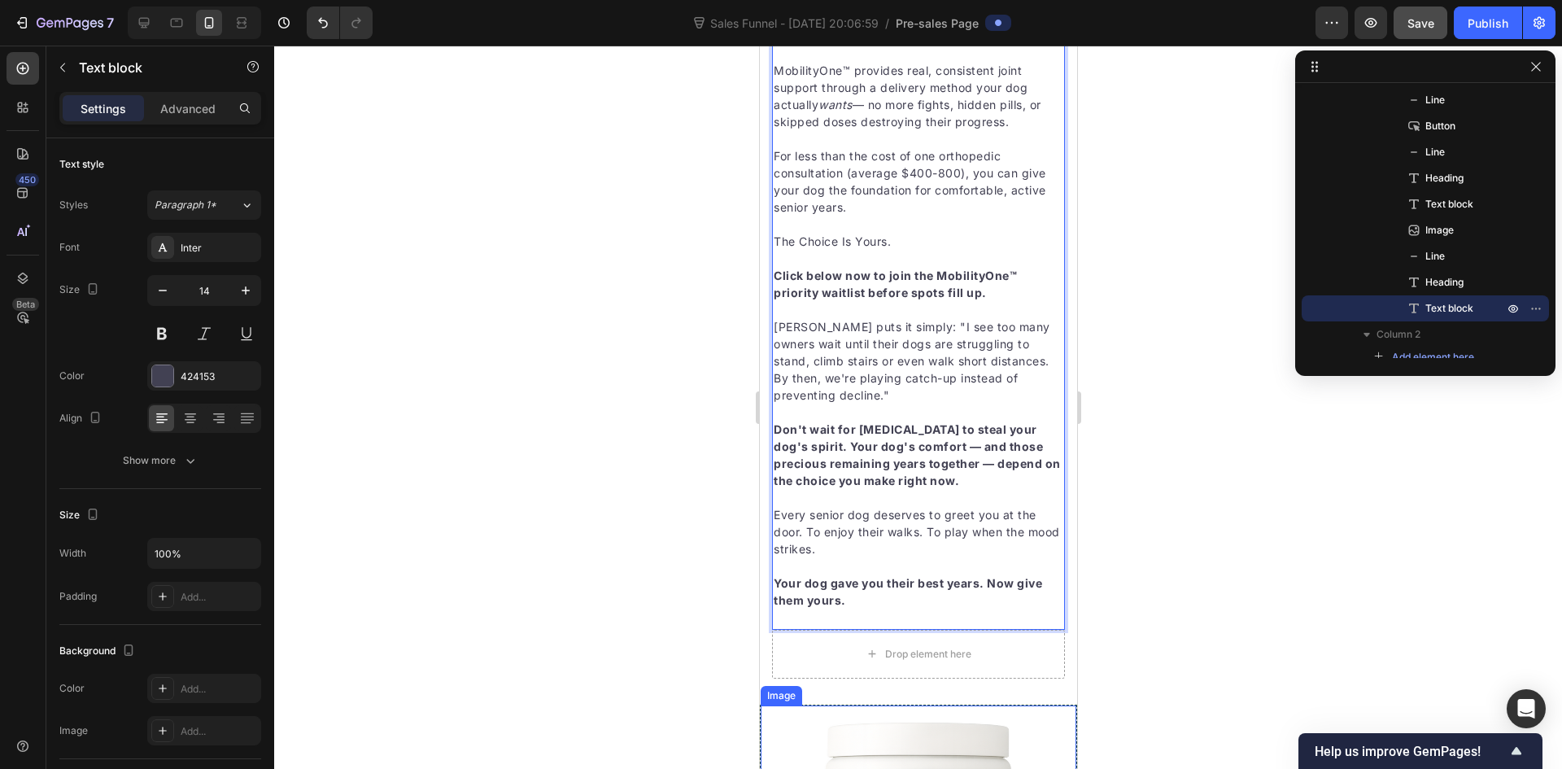
scroll to position [7591, 0]
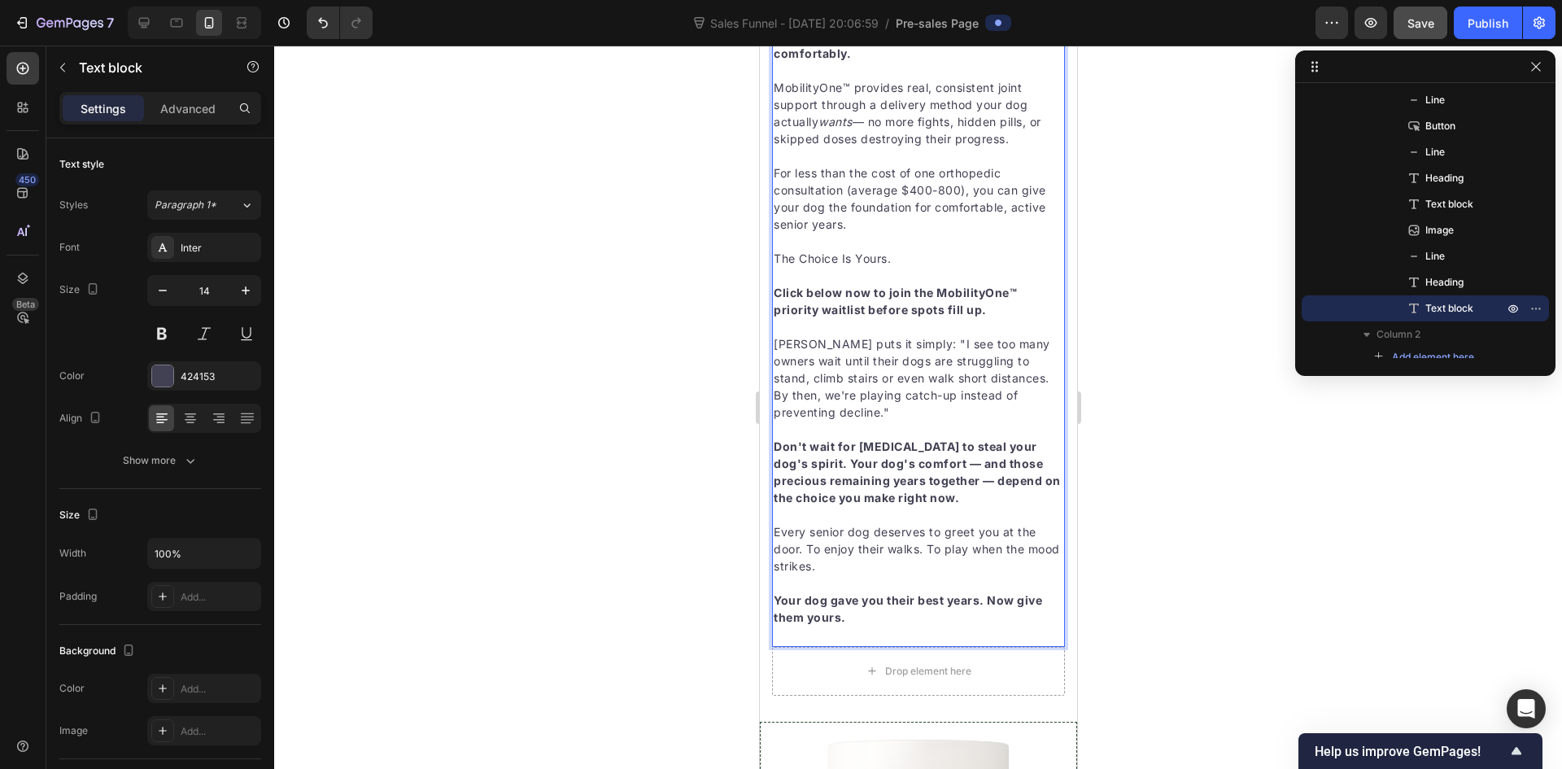
click at [1017, 593] on strong "Your dog gave you their best years. Now give them yours." at bounding box center [907, 608] width 268 height 31
click at [713, 561] on div at bounding box center [918, 407] width 1288 height 723
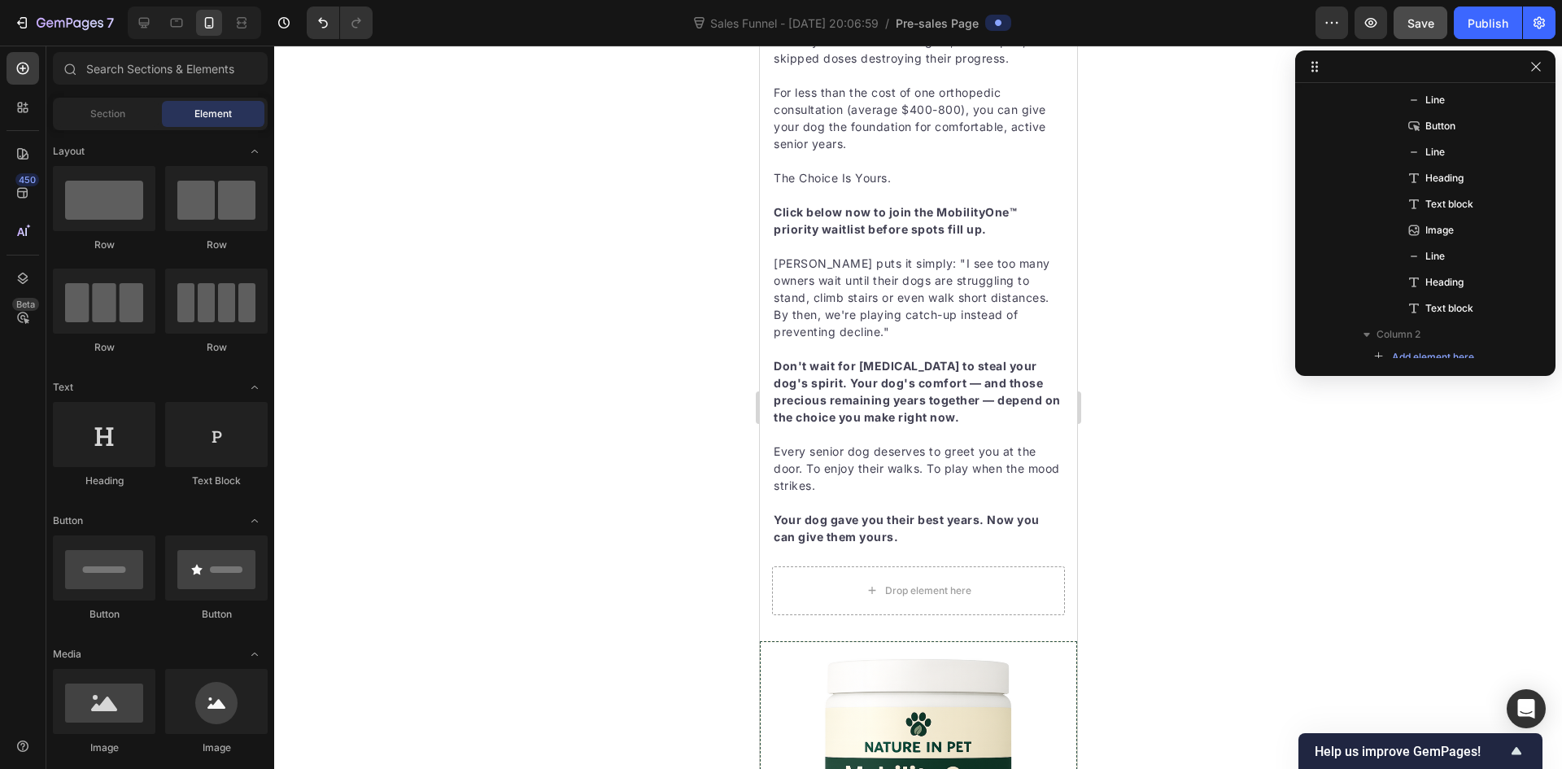
scroll to position [7660, 0]
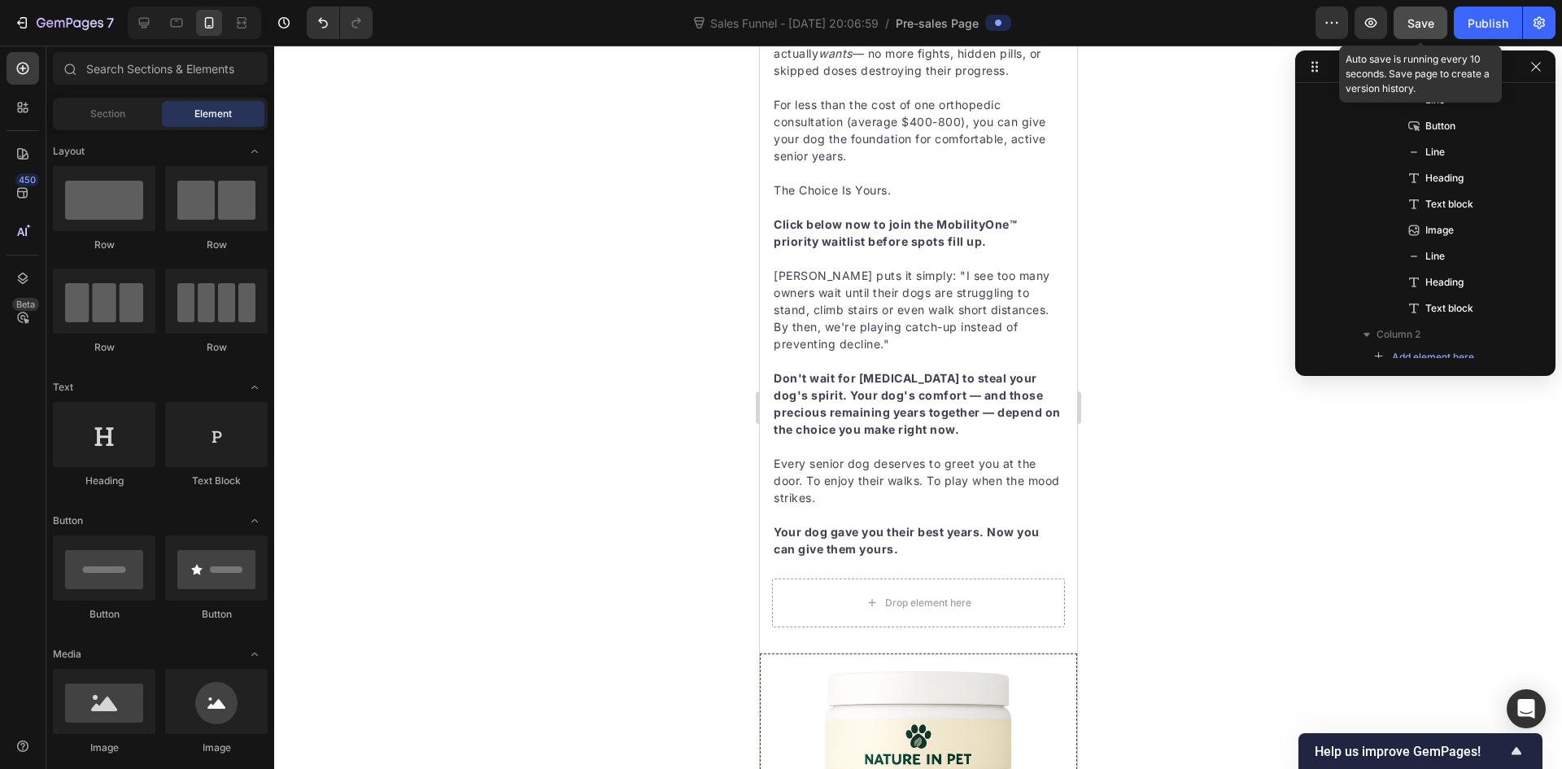
click at [1425, 18] on span "Save" at bounding box center [1420, 23] width 27 height 14
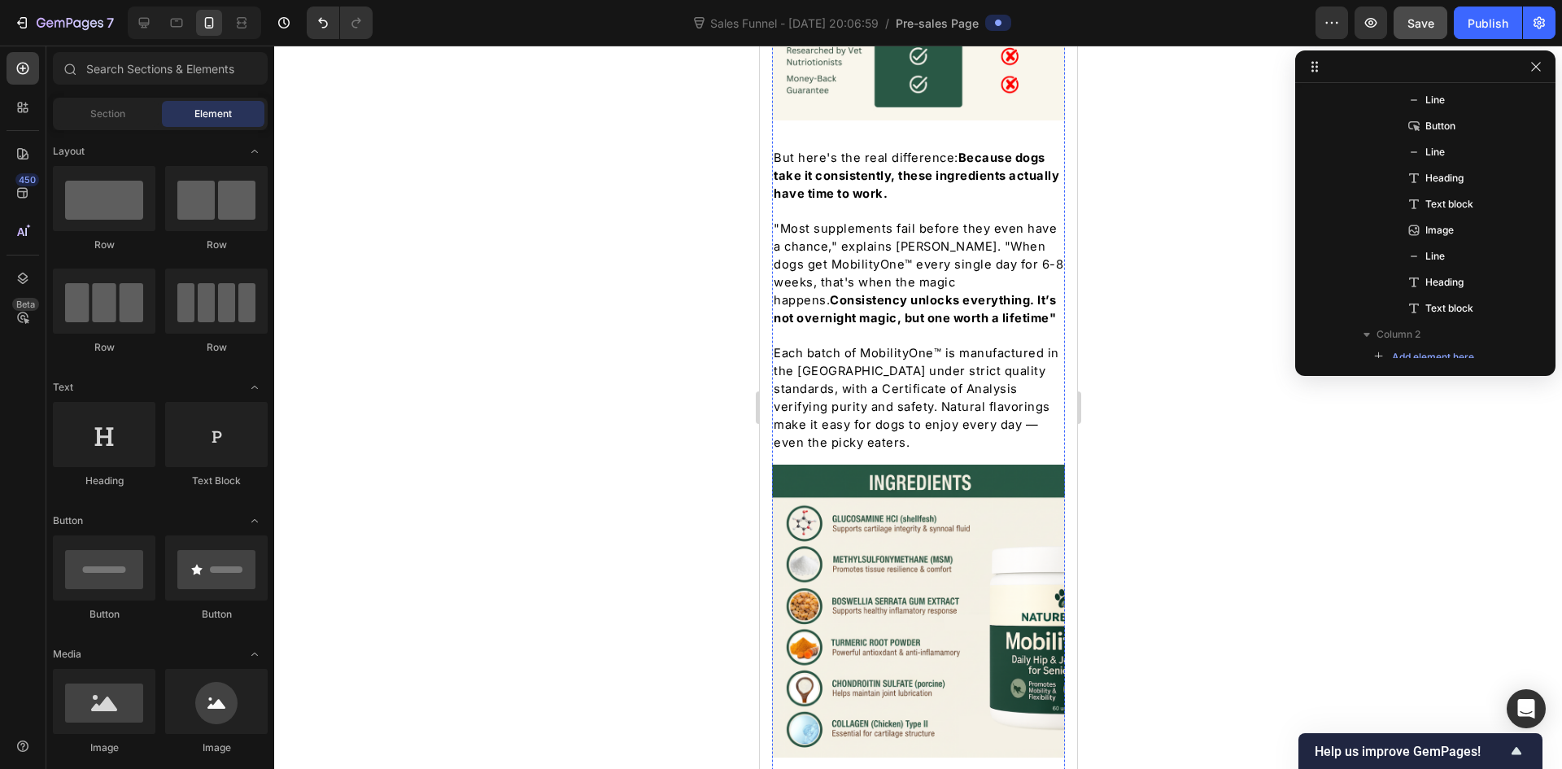
scroll to position [5305, 0]
